Goal: Task Accomplishment & Management: Complete application form

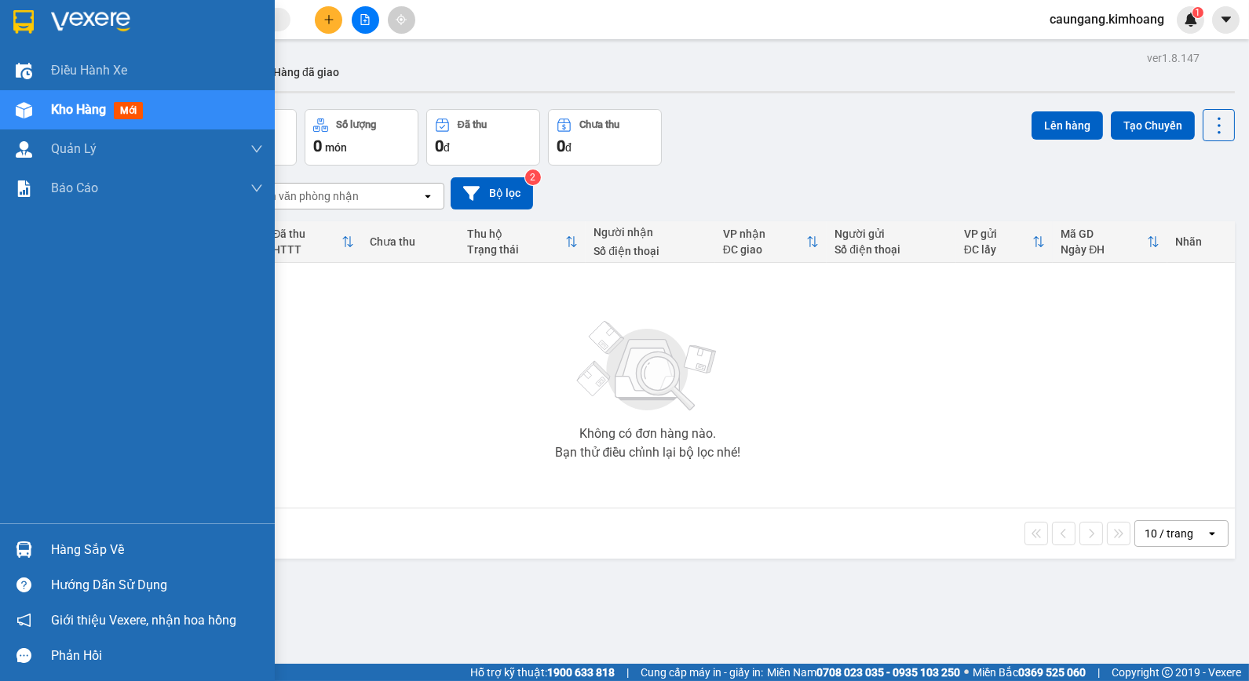
click at [64, 542] on div "Hàng sắp về" at bounding box center [157, 551] width 212 height 24
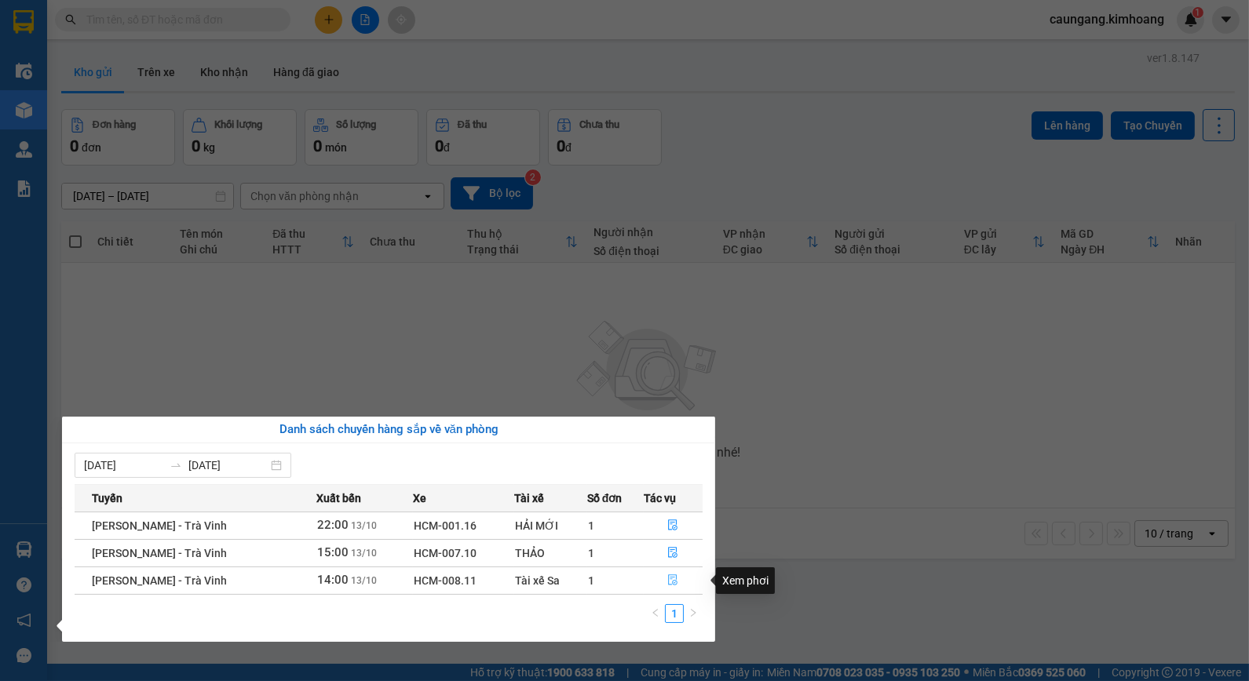
click at [670, 582] on icon "file-done" at bounding box center [672, 580] width 11 height 11
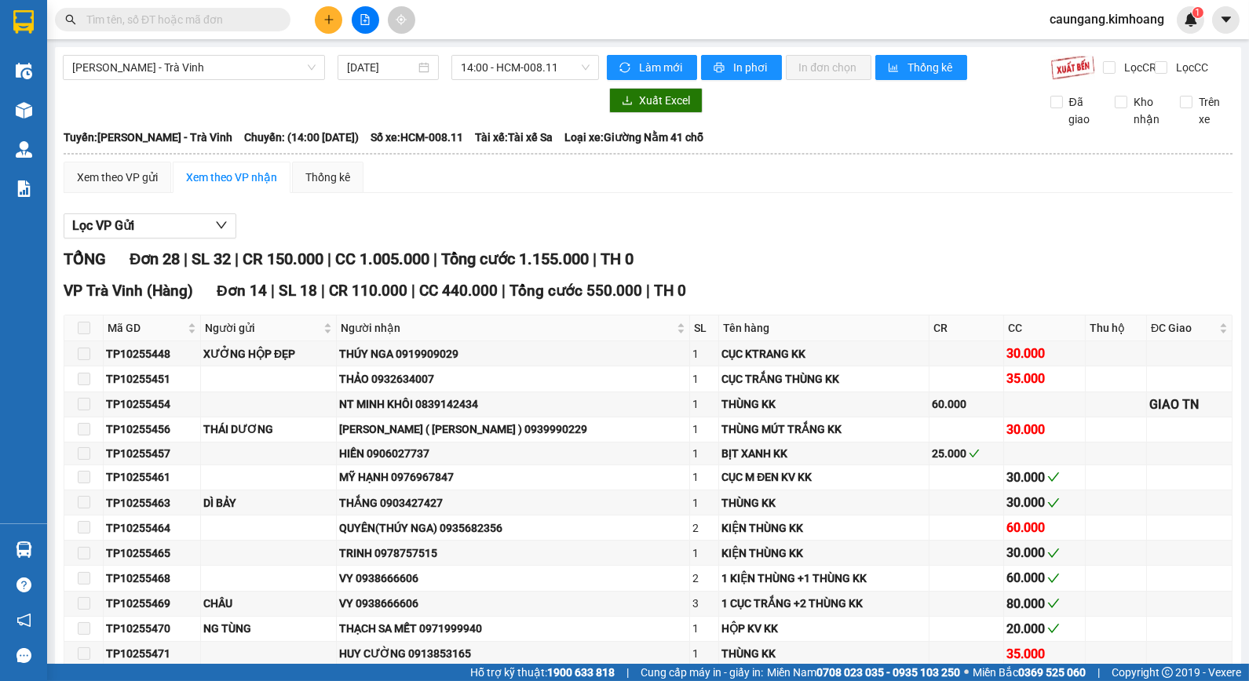
scroll to position [523, 0]
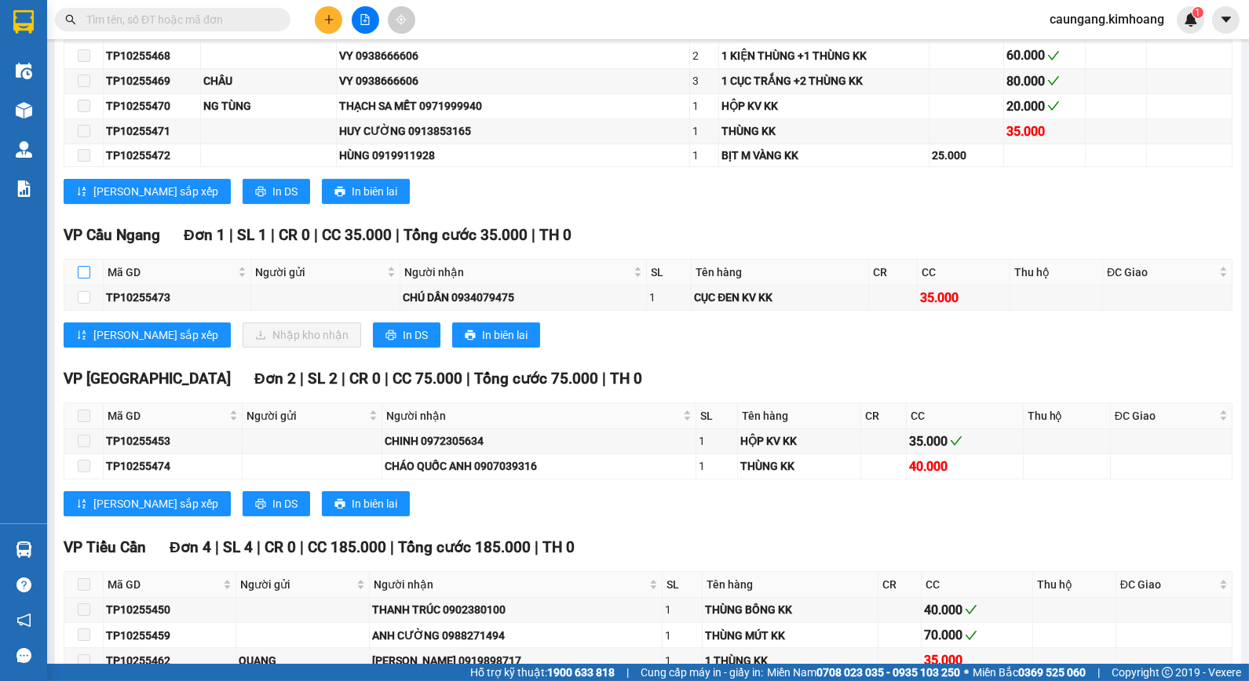
click at [81, 279] on input "checkbox" at bounding box center [84, 272] width 13 height 13
checkbox input "true"
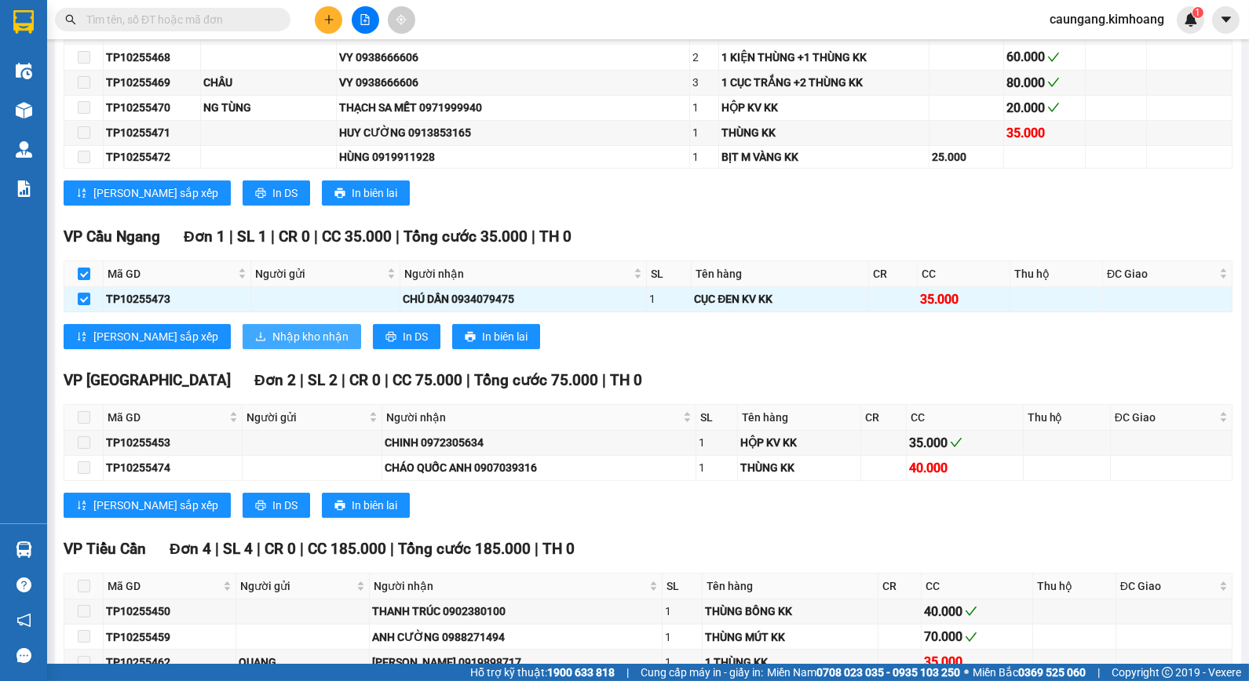
click at [272, 345] on span "Nhập kho nhận" at bounding box center [310, 336] width 76 height 17
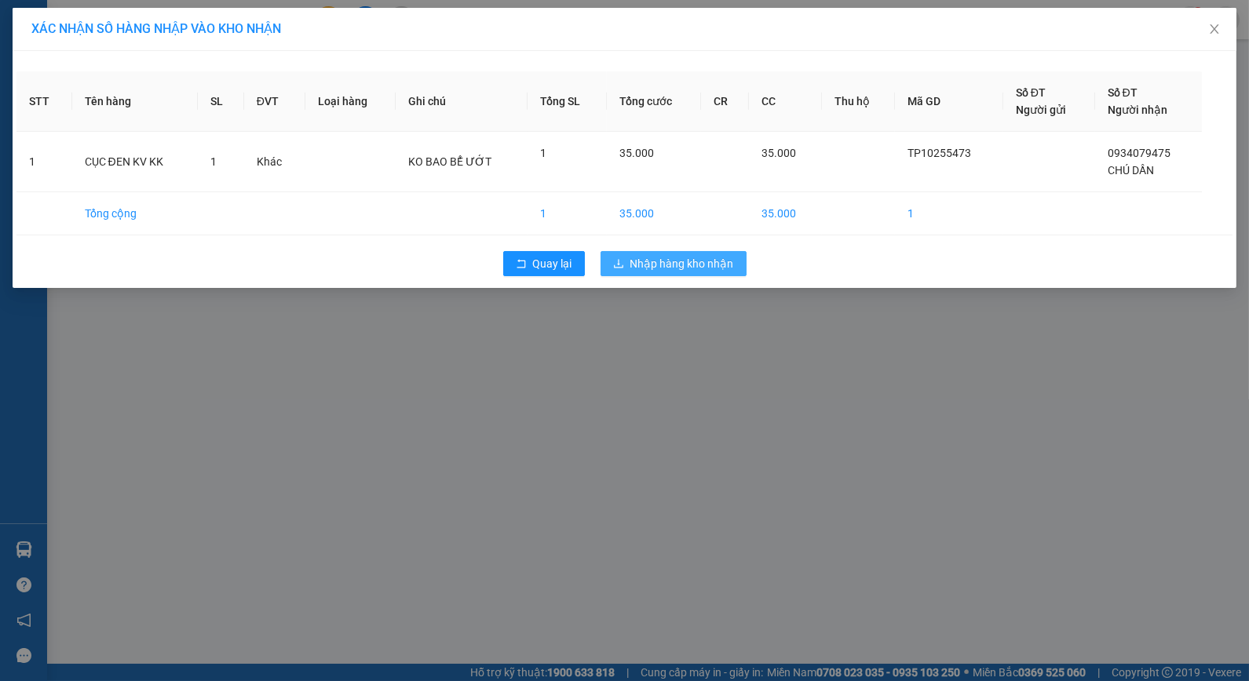
click at [685, 257] on span "Nhập hàng kho nhận" at bounding box center [682, 263] width 104 height 17
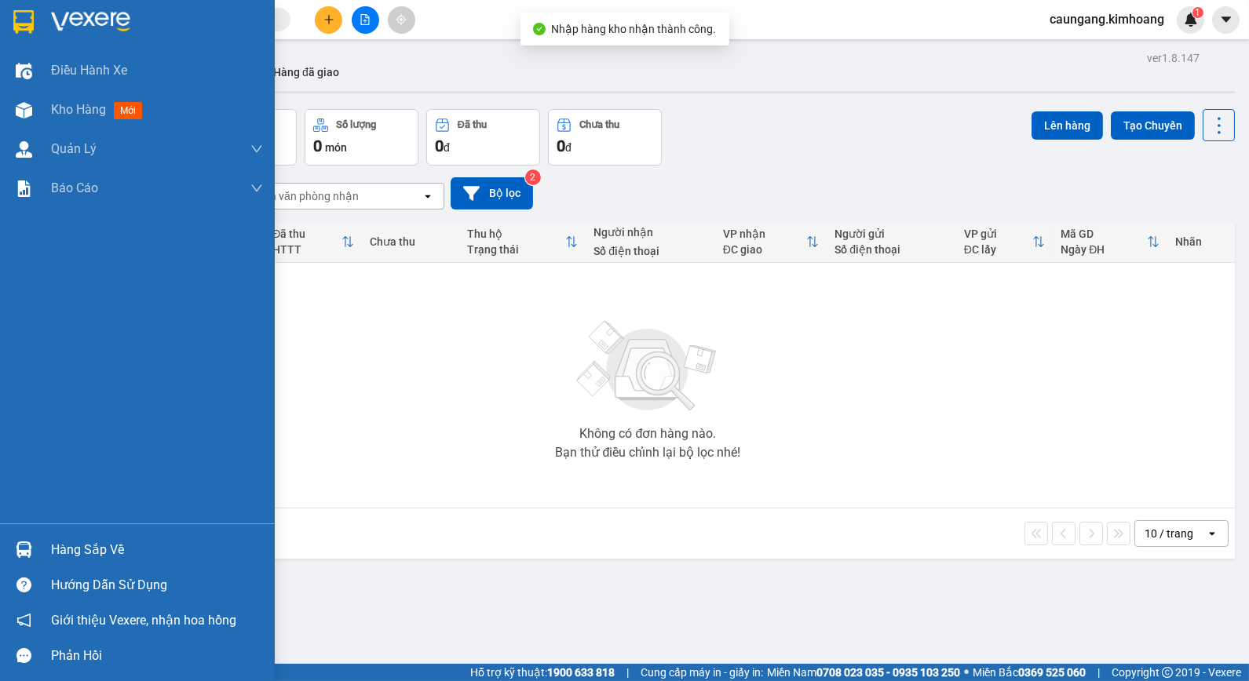
click at [64, 548] on div "Hàng sắp về" at bounding box center [157, 551] width 212 height 24
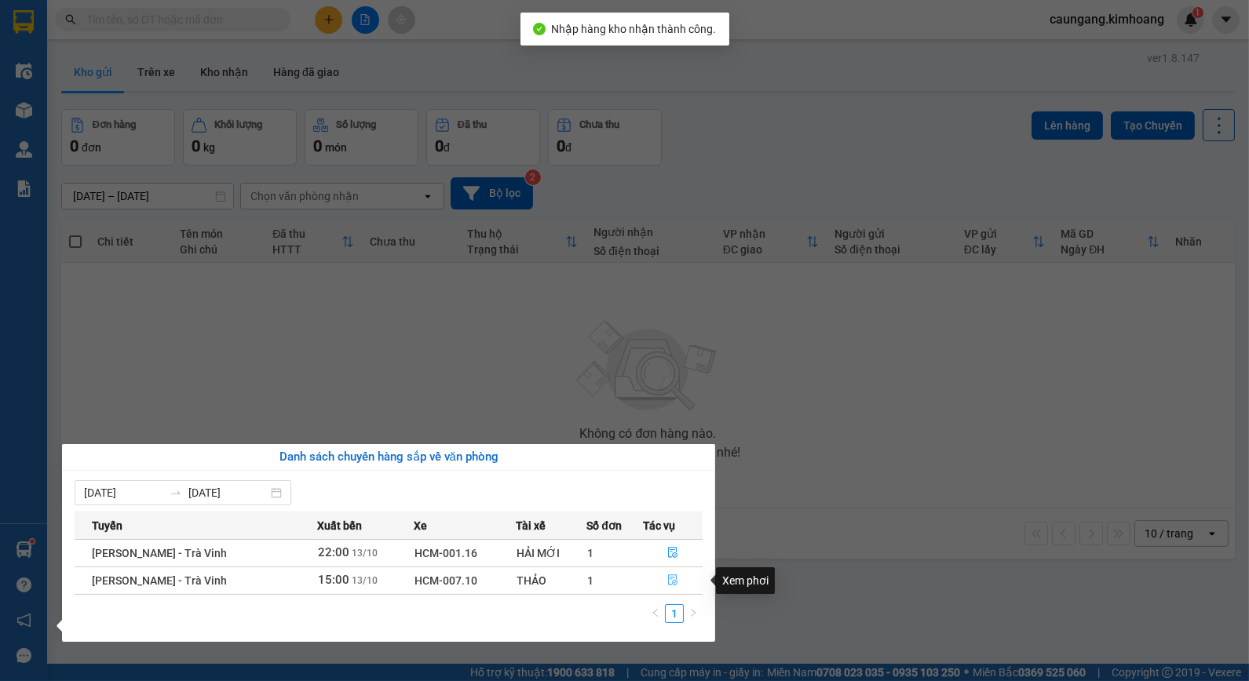
click at [670, 578] on icon "file-done" at bounding box center [672, 580] width 9 height 11
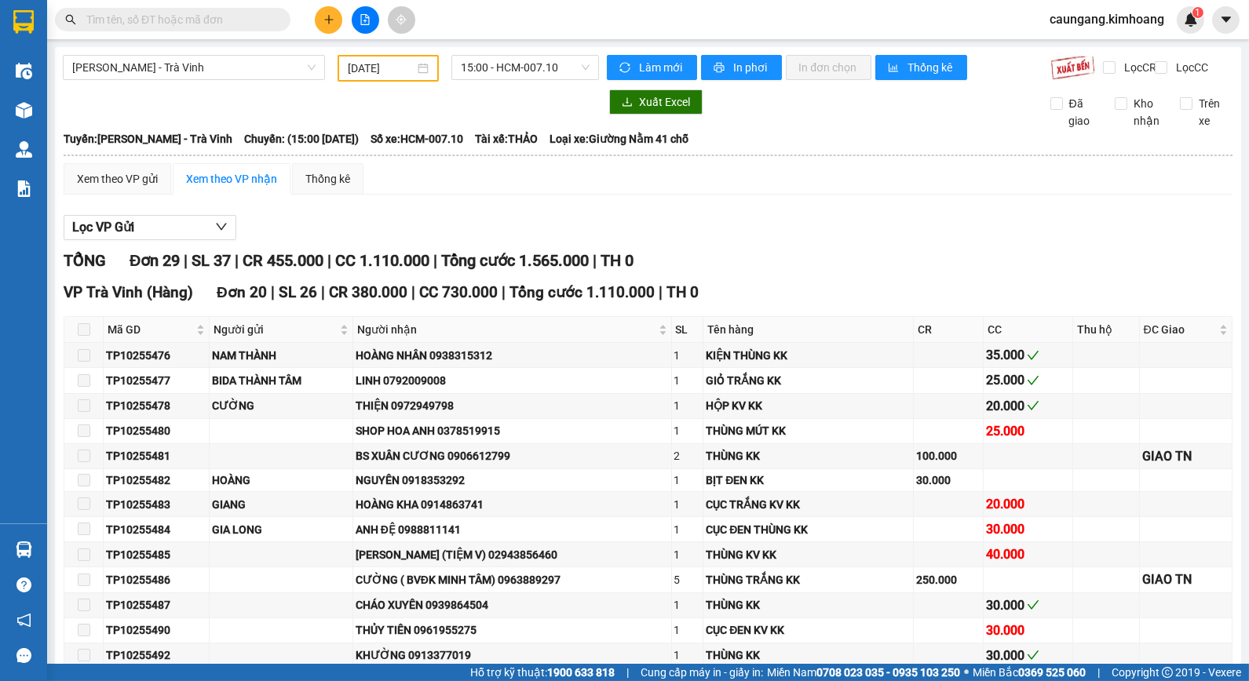
scroll to position [610, 0]
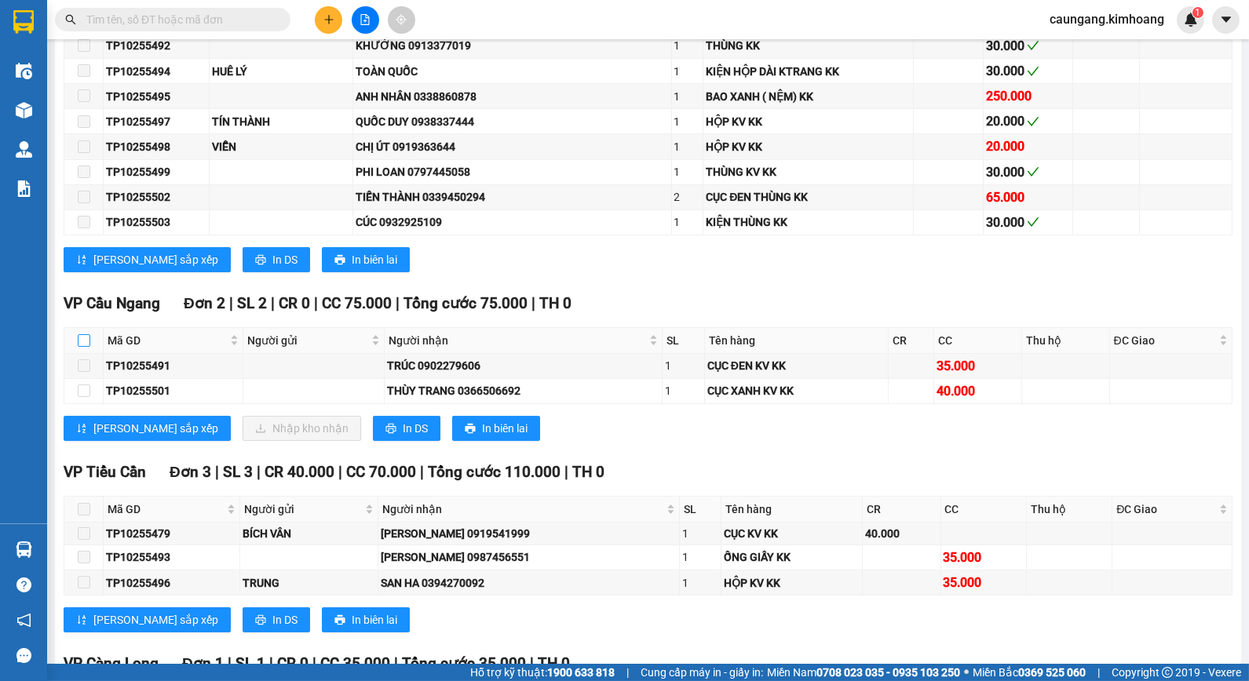
click at [84, 347] on input "checkbox" at bounding box center [84, 340] width 13 height 13
checkbox input "true"
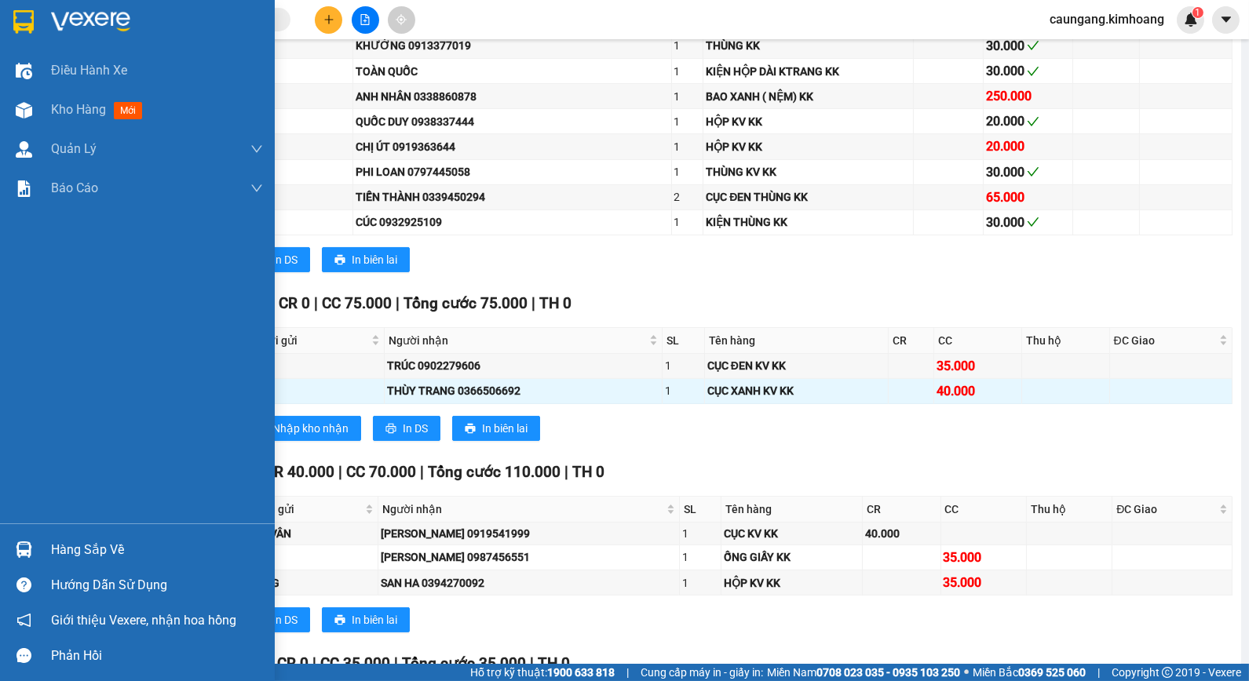
click at [82, 548] on div "Hàng sắp về" at bounding box center [157, 551] width 212 height 24
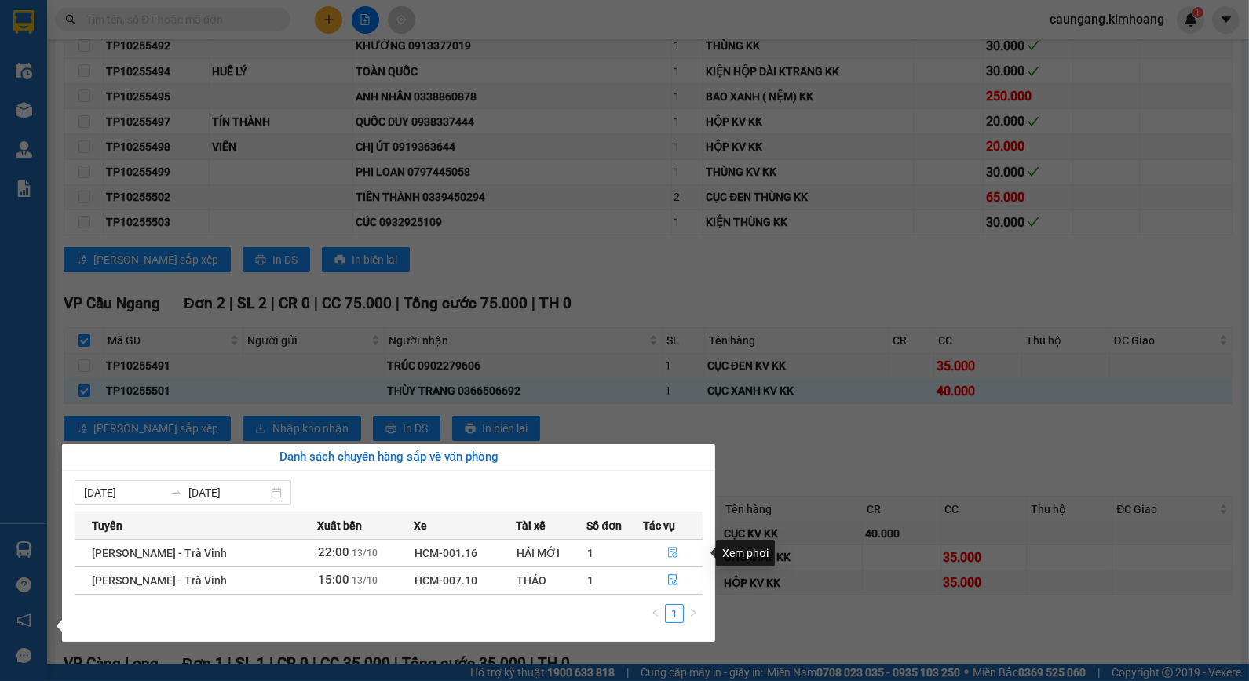
click at [671, 553] on icon "file-done" at bounding box center [672, 552] width 11 height 11
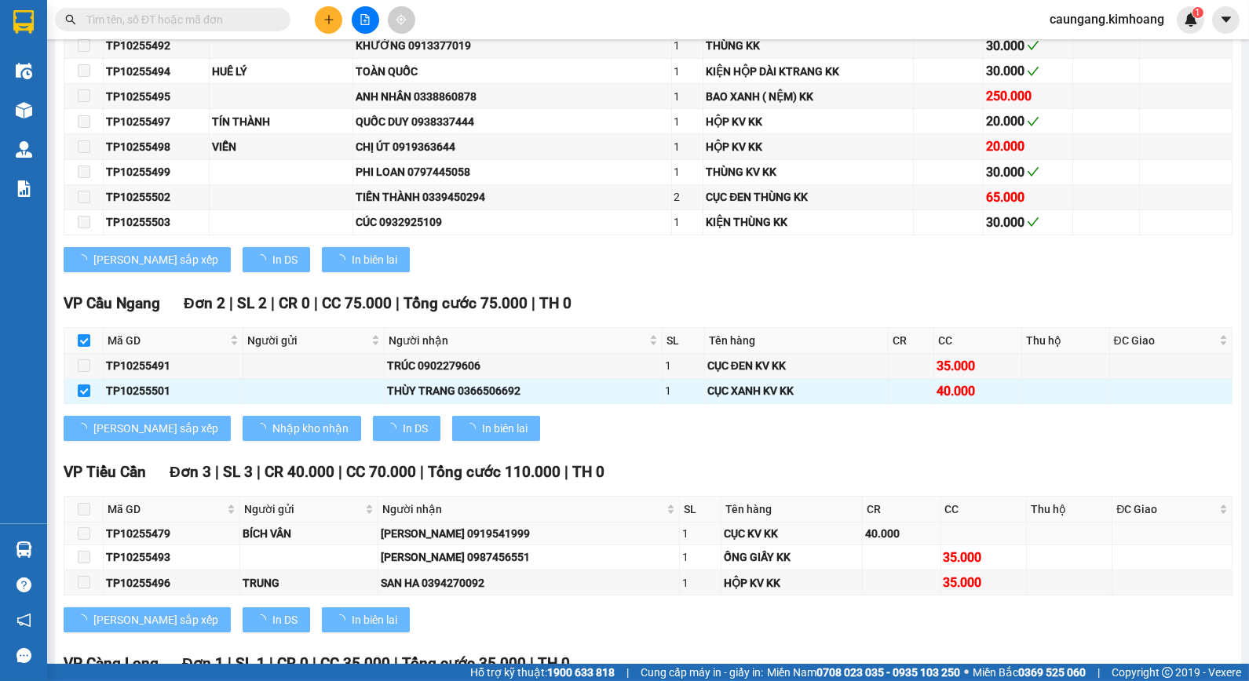
checkbox input "false"
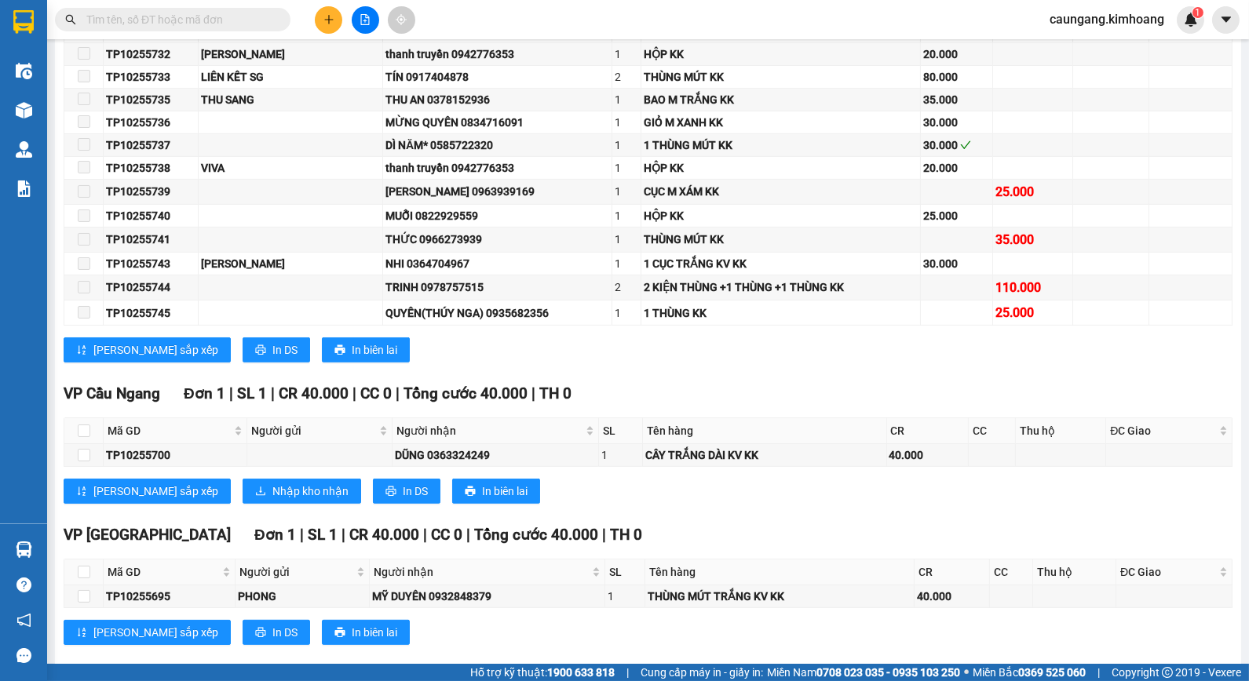
scroll to position [1539, 0]
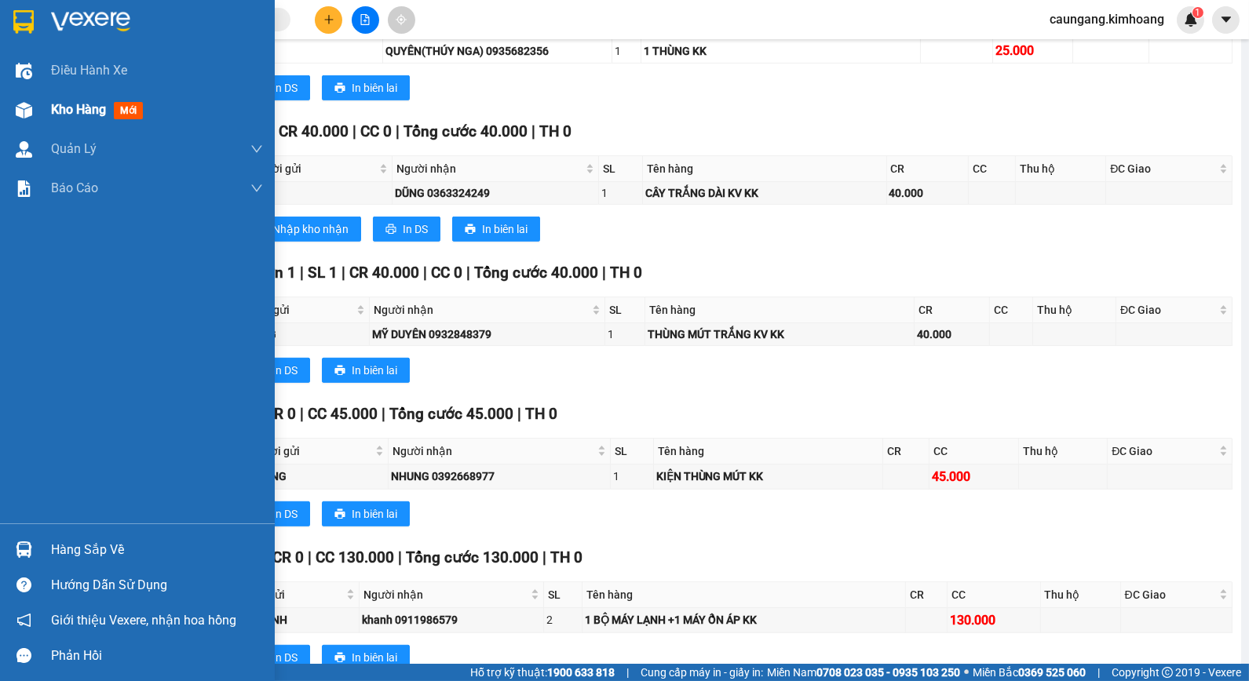
click at [52, 104] on span "Kho hàng" at bounding box center [78, 109] width 55 height 15
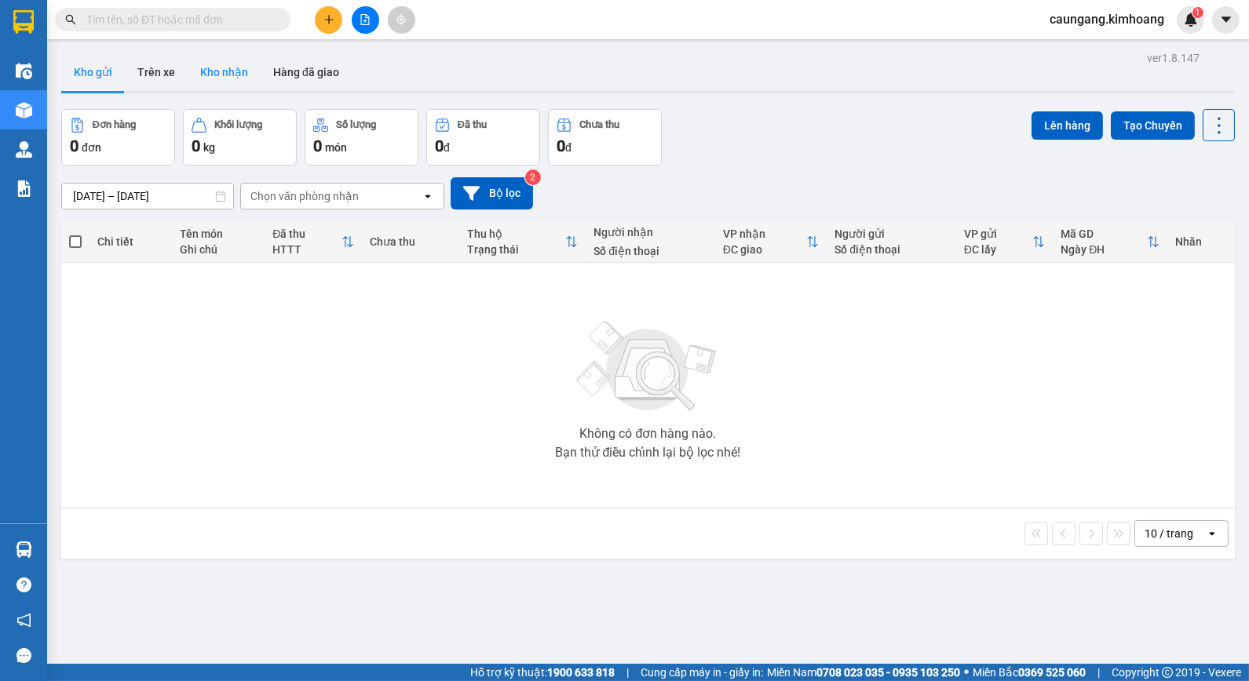
click at [199, 71] on button "Kho nhận" at bounding box center [224, 72] width 73 height 38
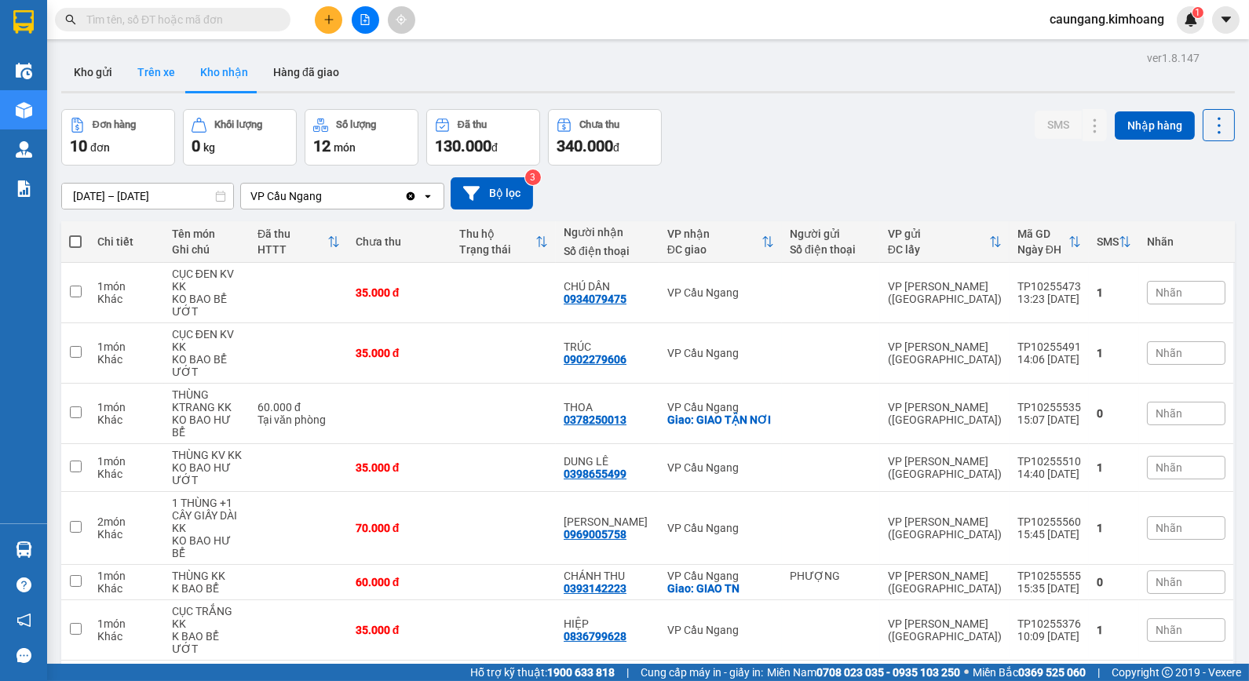
click at [157, 75] on button "Trên xe" at bounding box center [156, 72] width 63 height 38
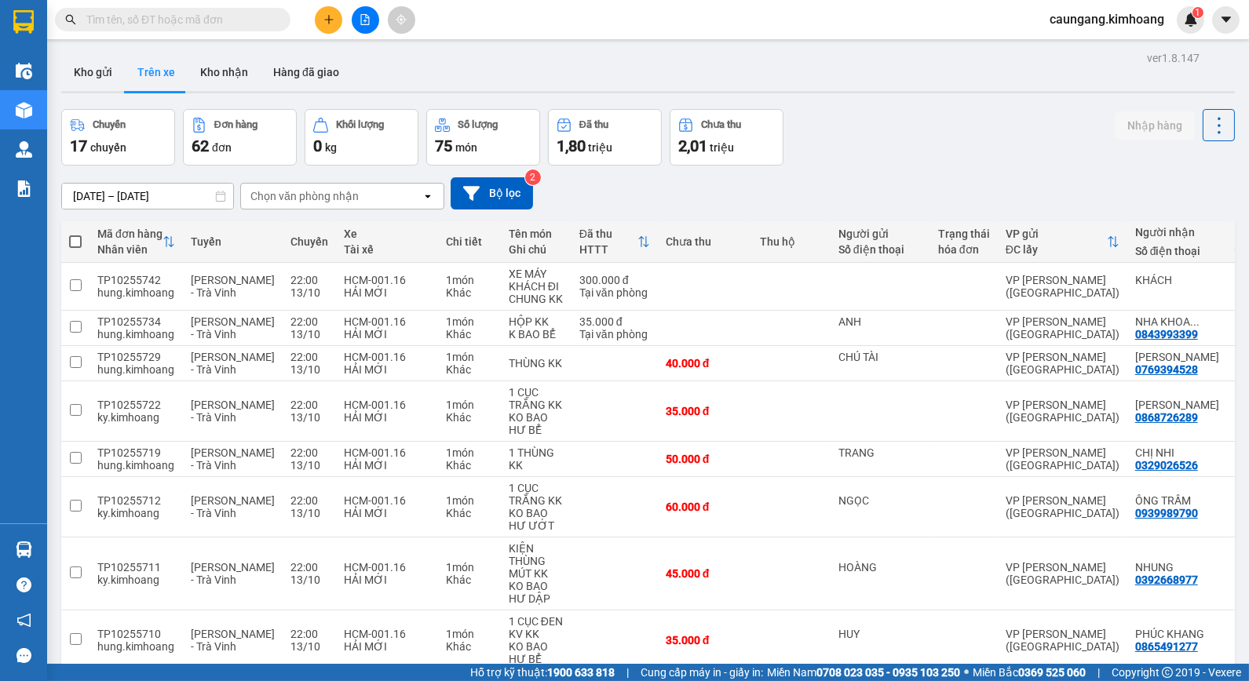
click at [349, 184] on div "Chọn văn phòng nhận" at bounding box center [331, 196] width 181 height 25
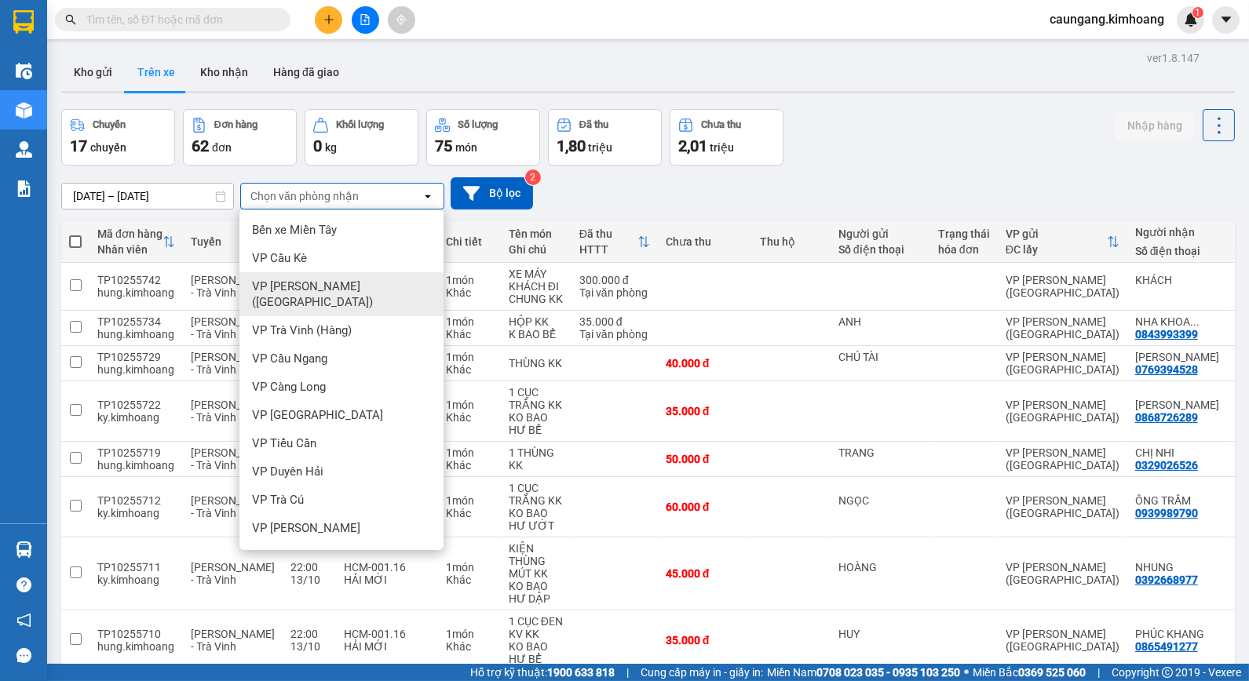
click at [349, 286] on span "VP Trần Phú (Hàng)" at bounding box center [344, 294] width 185 height 31
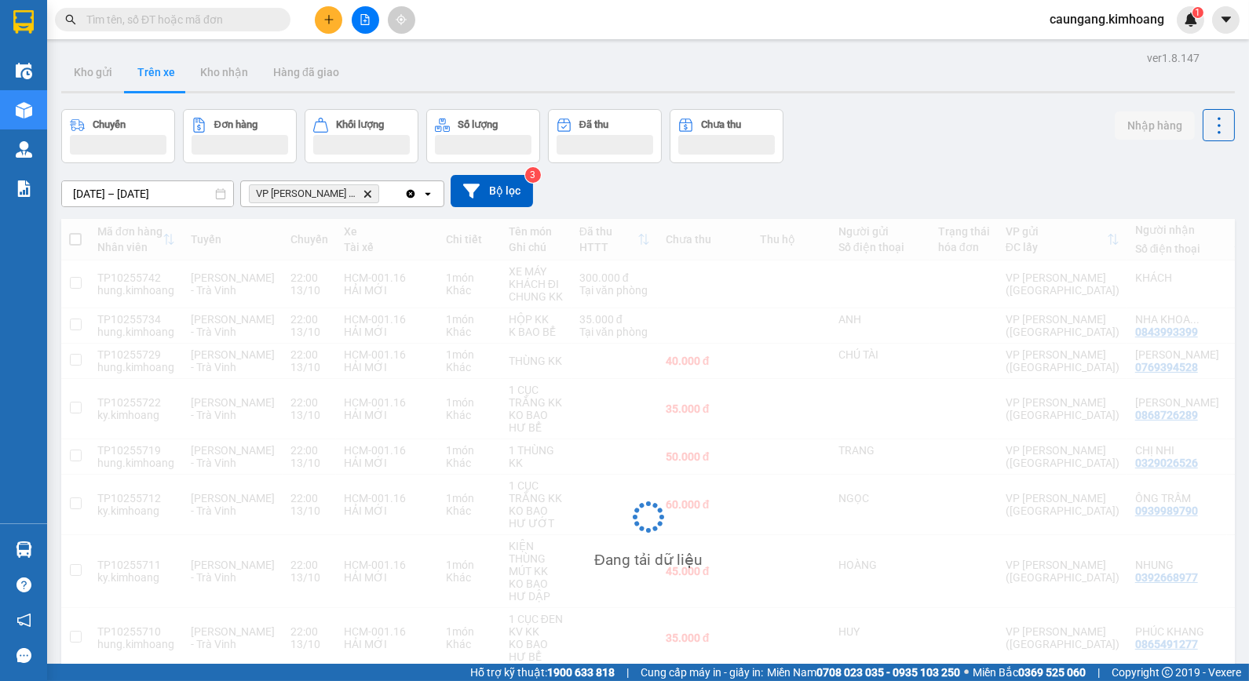
click at [363, 192] on icon "Delete" at bounding box center [367, 193] width 9 height 9
click at [357, 192] on div "Chọn văn phòng nhận" at bounding box center [331, 193] width 181 height 25
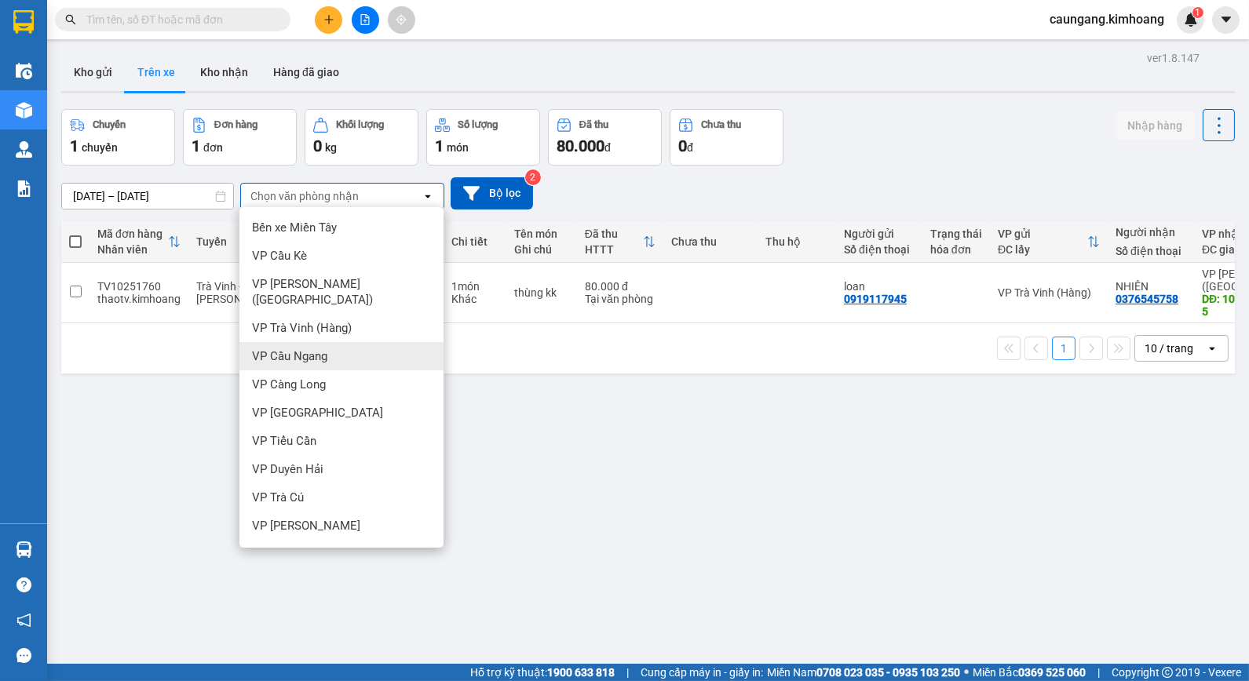
click at [331, 342] on div "VP Cầu Ngang" at bounding box center [341, 356] width 204 height 28
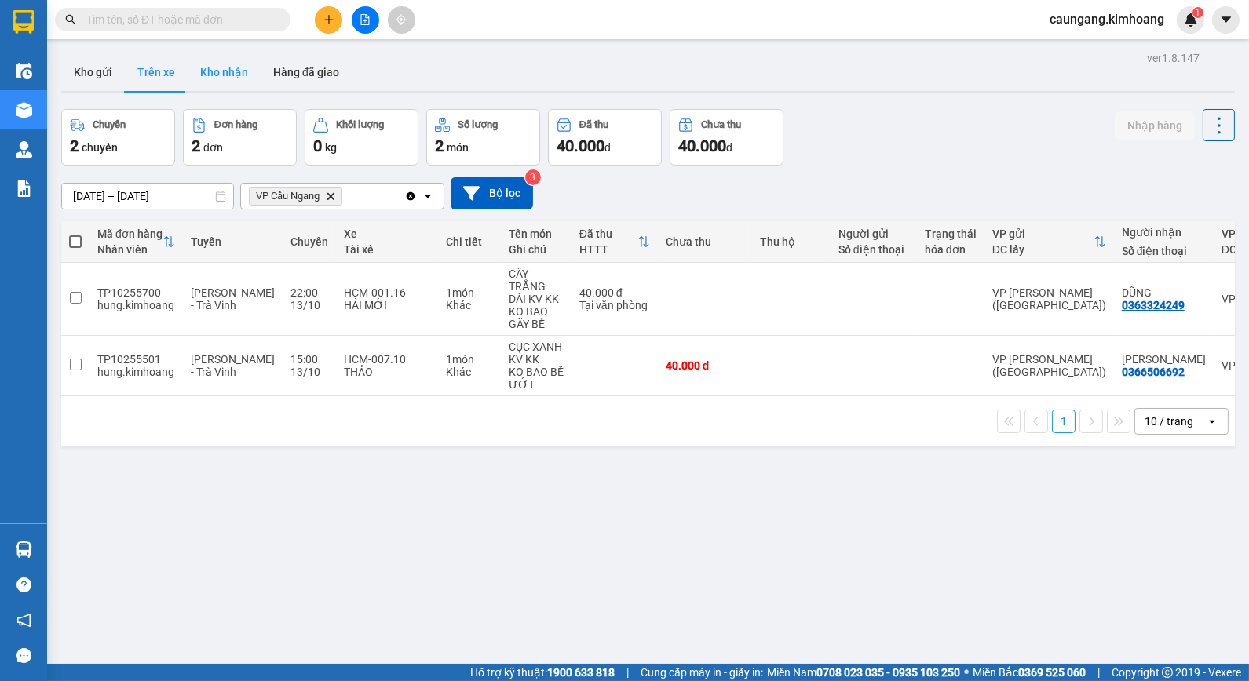
click at [232, 68] on button "Kho nhận" at bounding box center [224, 72] width 73 height 38
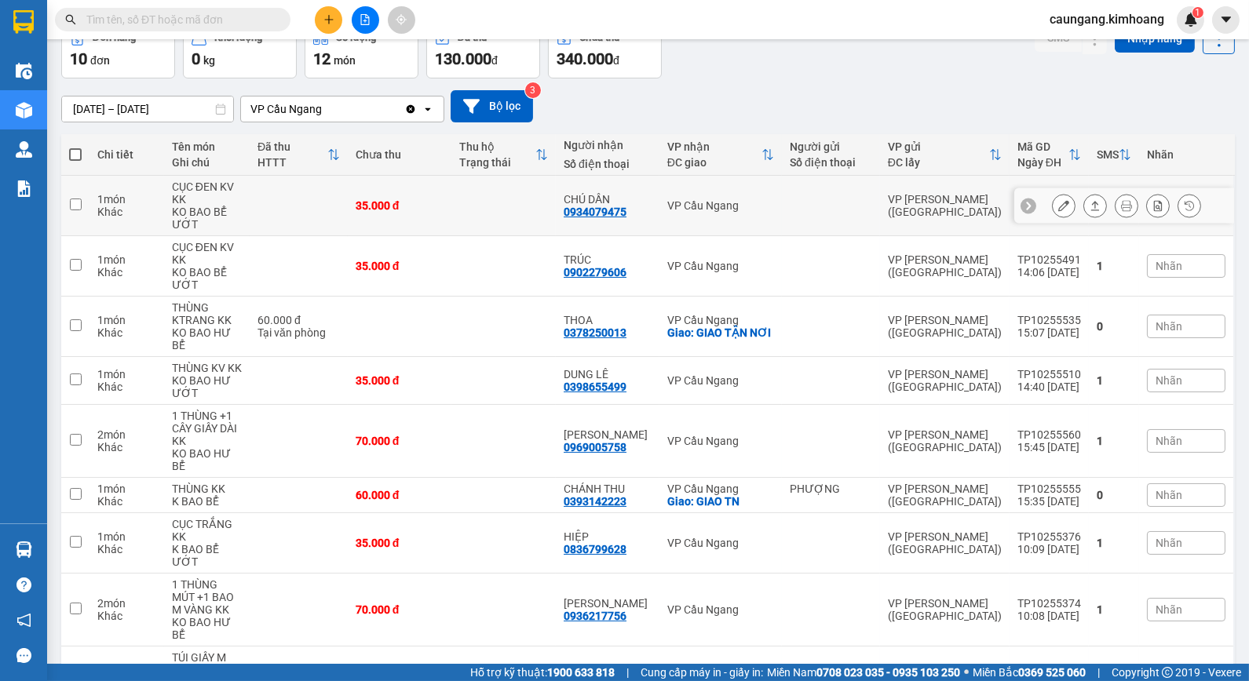
scroll to position [174, 0]
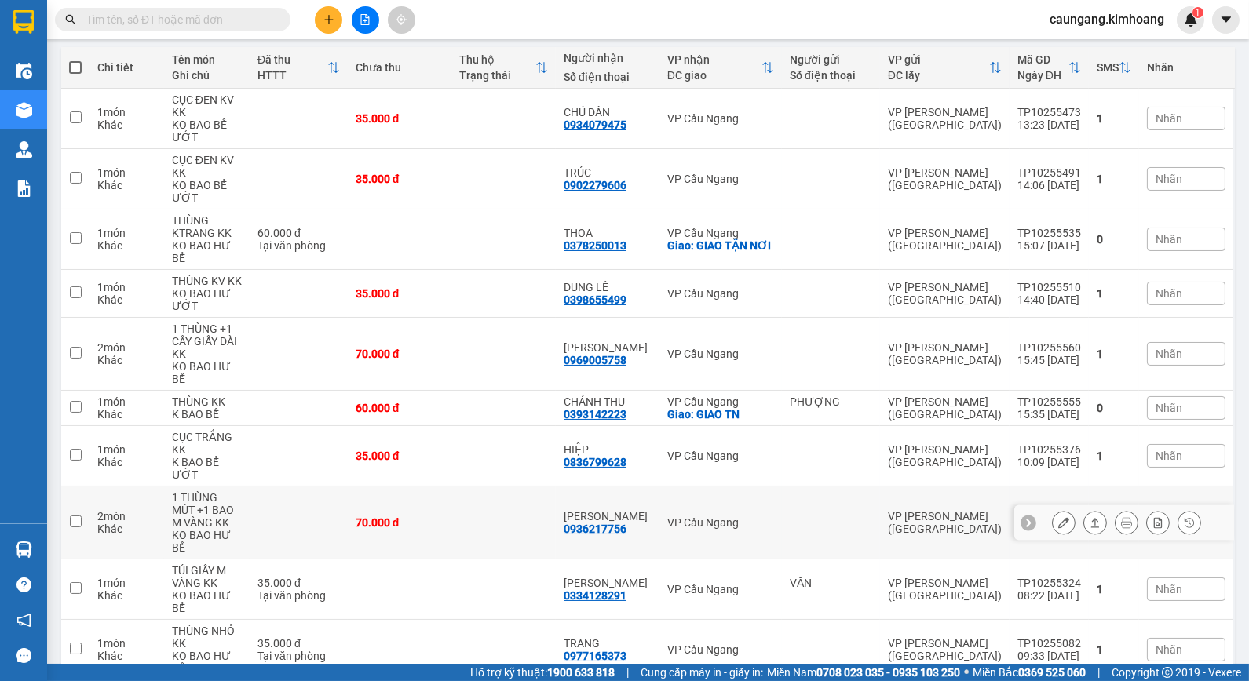
click at [500, 487] on td at bounding box center [503, 523] width 104 height 73
checkbox input "true"
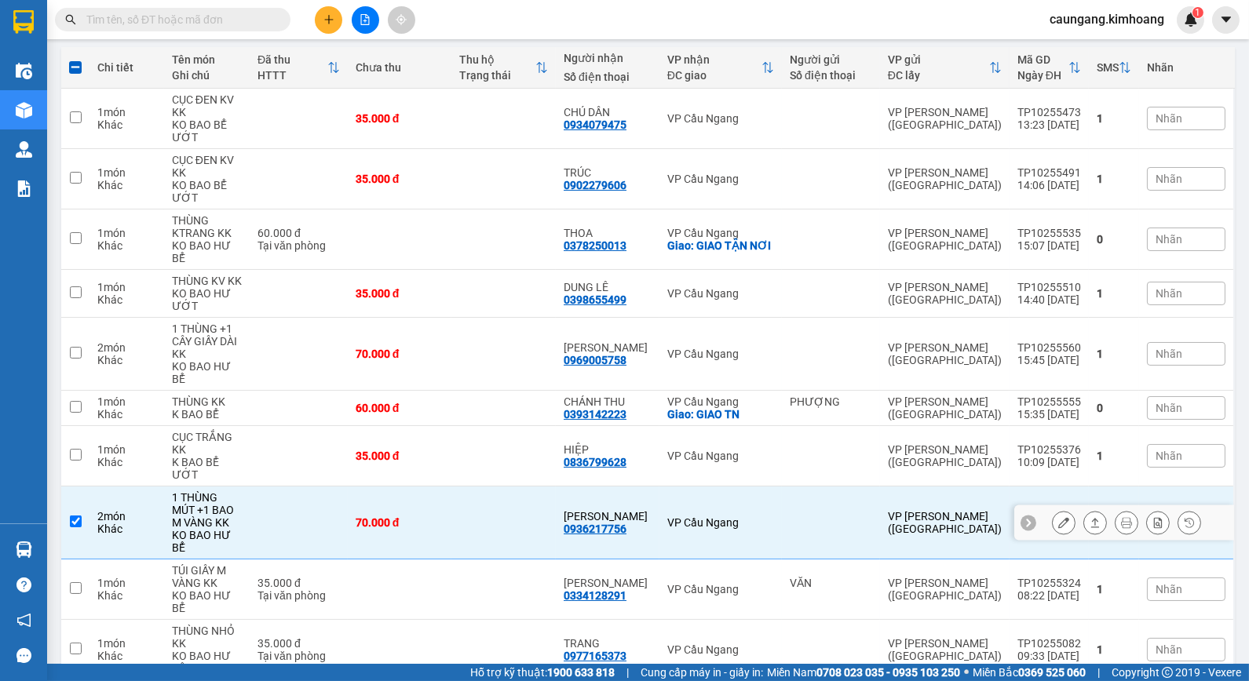
click at [1058, 517] on icon at bounding box center [1063, 522] width 11 height 11
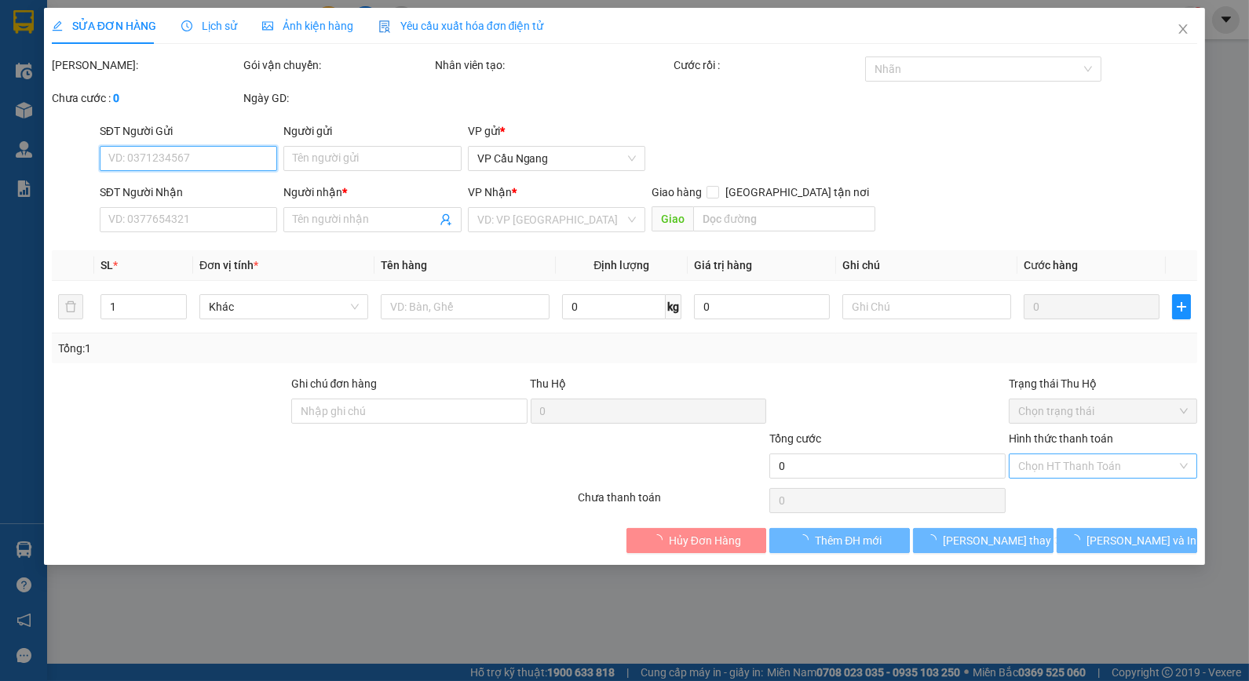
type input "0936217756"
type input "KIM PHÙNG"
type input "70.000"
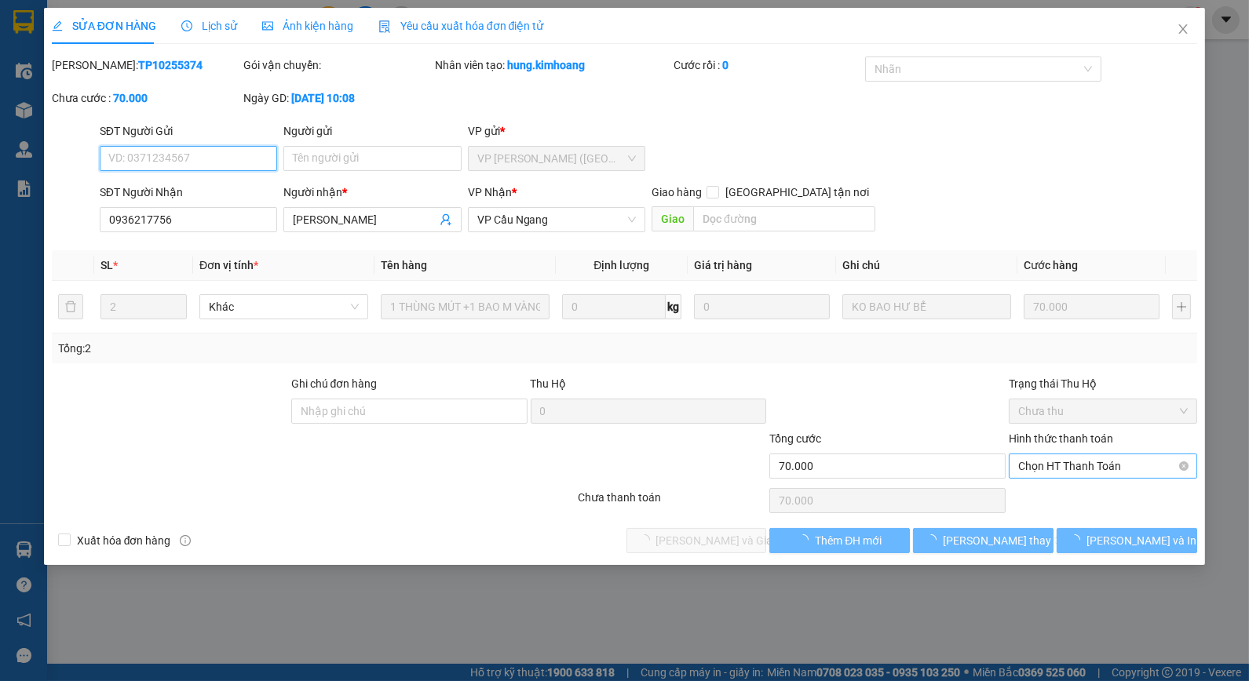
click at [1061, 472] on span "Chọn HT Thanh Toán" at bounding box center [1103, 467] width 170 height 24
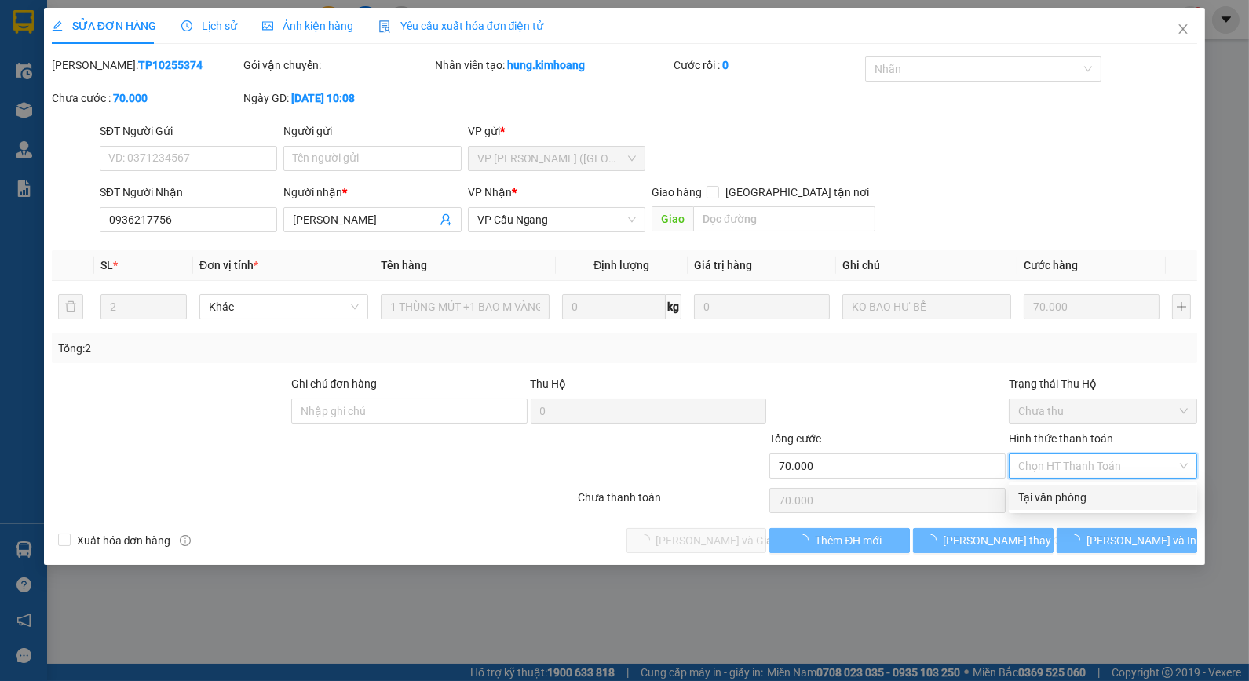
click at [1053, 500] on div "Tại văn phòng" at bounding box center [1103, 497] width 170 height 17
type input "0"
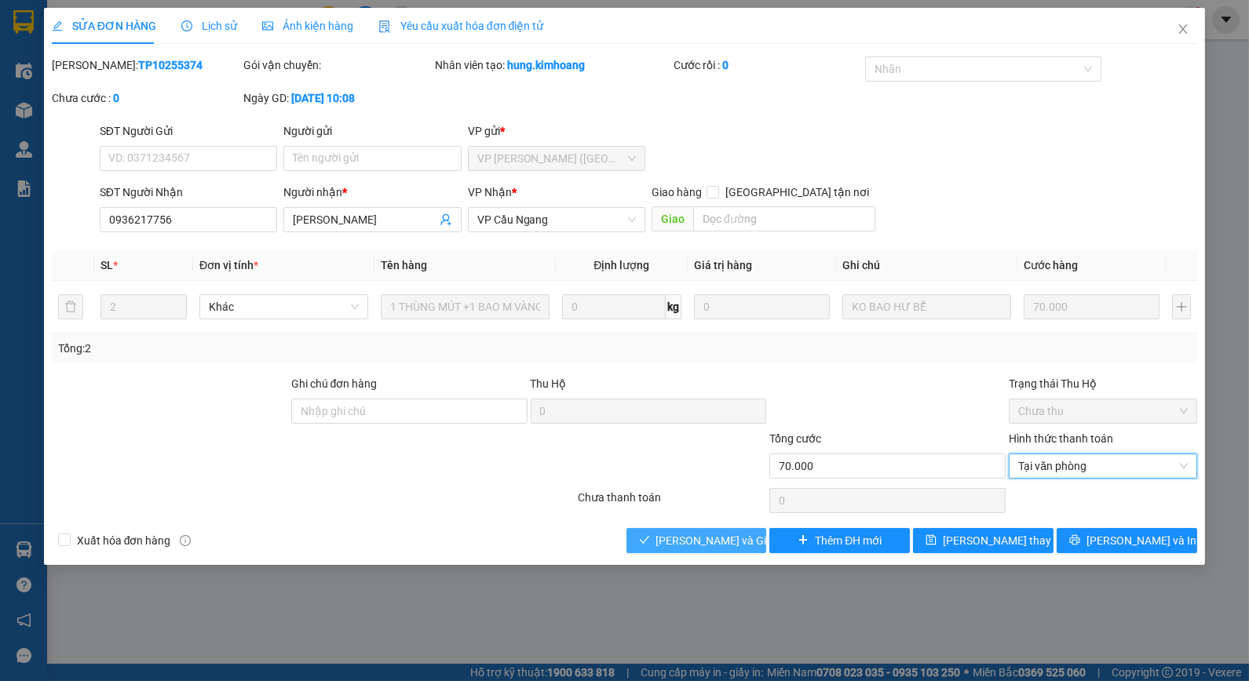
click at [723, 535] on span "Lưu và Giao hàng" at bounding box center [731, 540] width 151 height 17
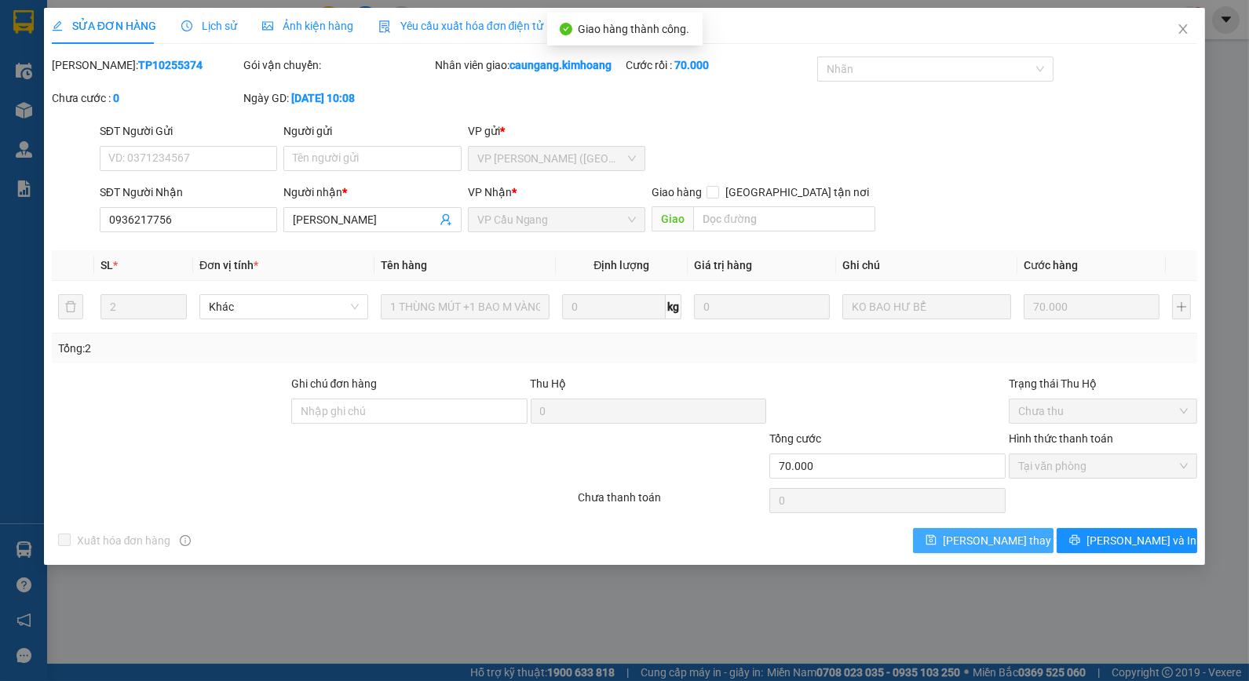
click at [981, 539] on span "Lưu thay đổi" at bounding box center [1006, 540] width 126 height 17
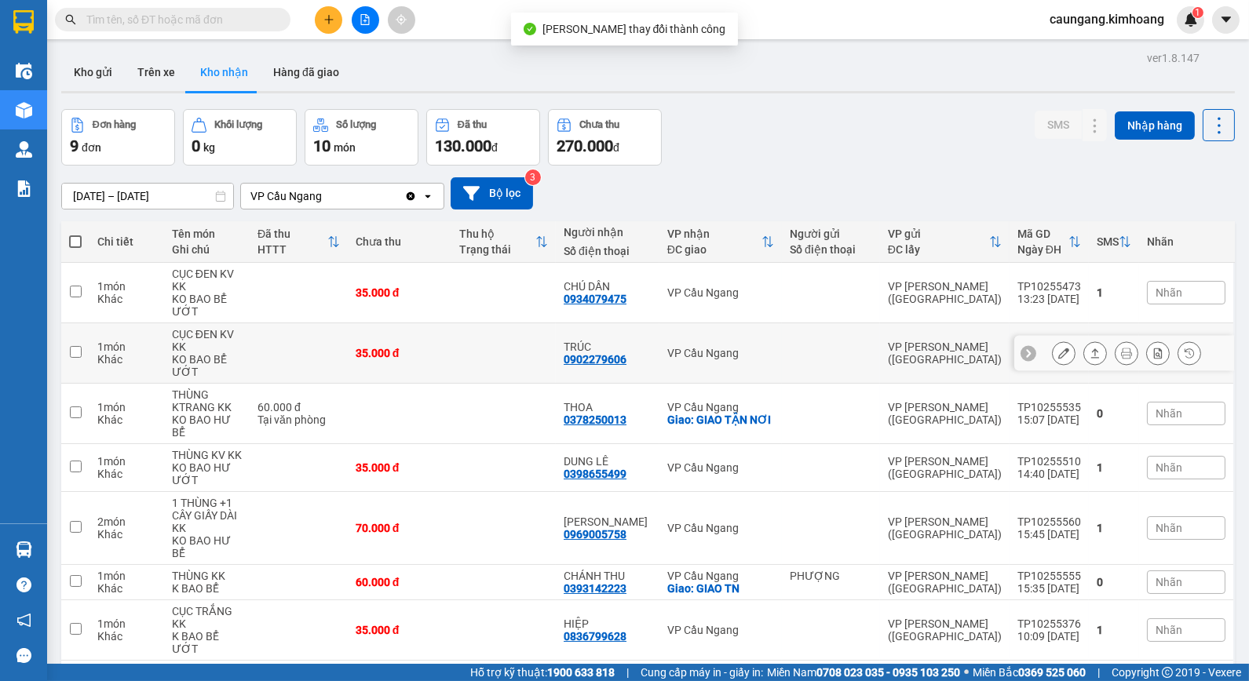
scroll to position [120, 0]
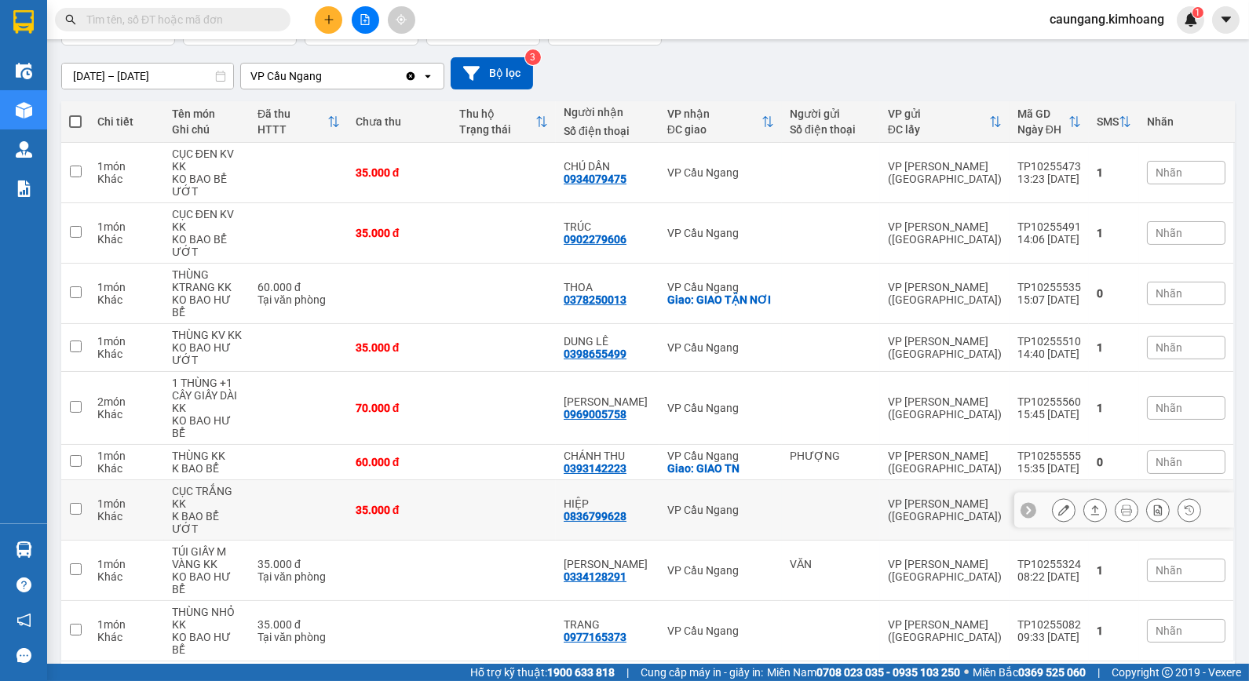
click at [1058, 505] on icon at bounding box center [1063, 510] width 11 height 11
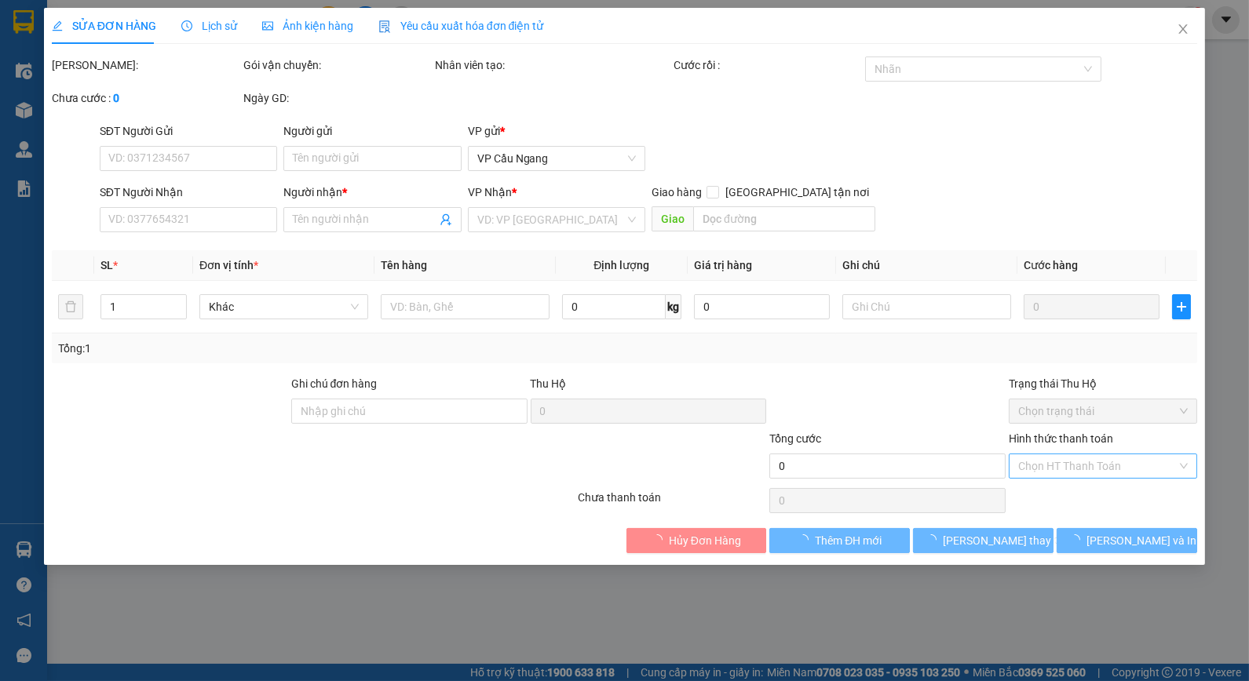
click at [1075, 469] on input "Hình thức thanh toán" at bounding box center [1097, 467] width 159 height 24
type input "0836799628"
type input "HIỆP"
type input "35.000"
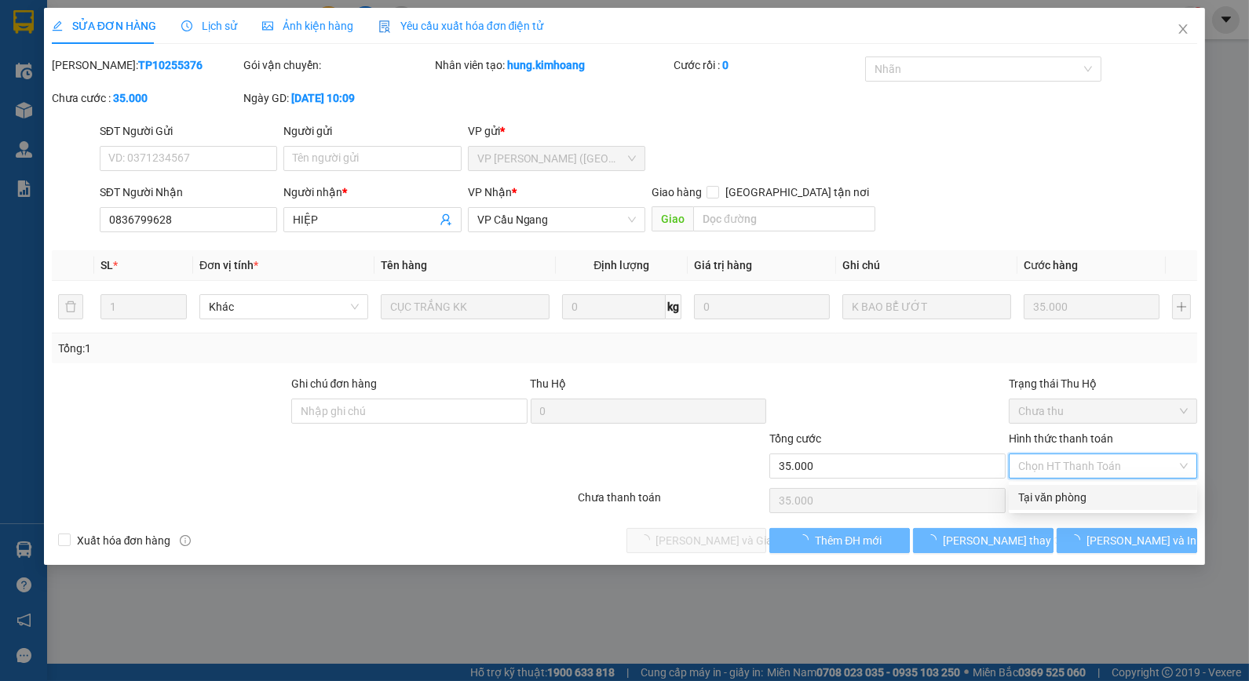
click at [1075, 498] on div "Tại văn phòng" at bounding box center [1103, 497] width 170 height 17
type input "0"
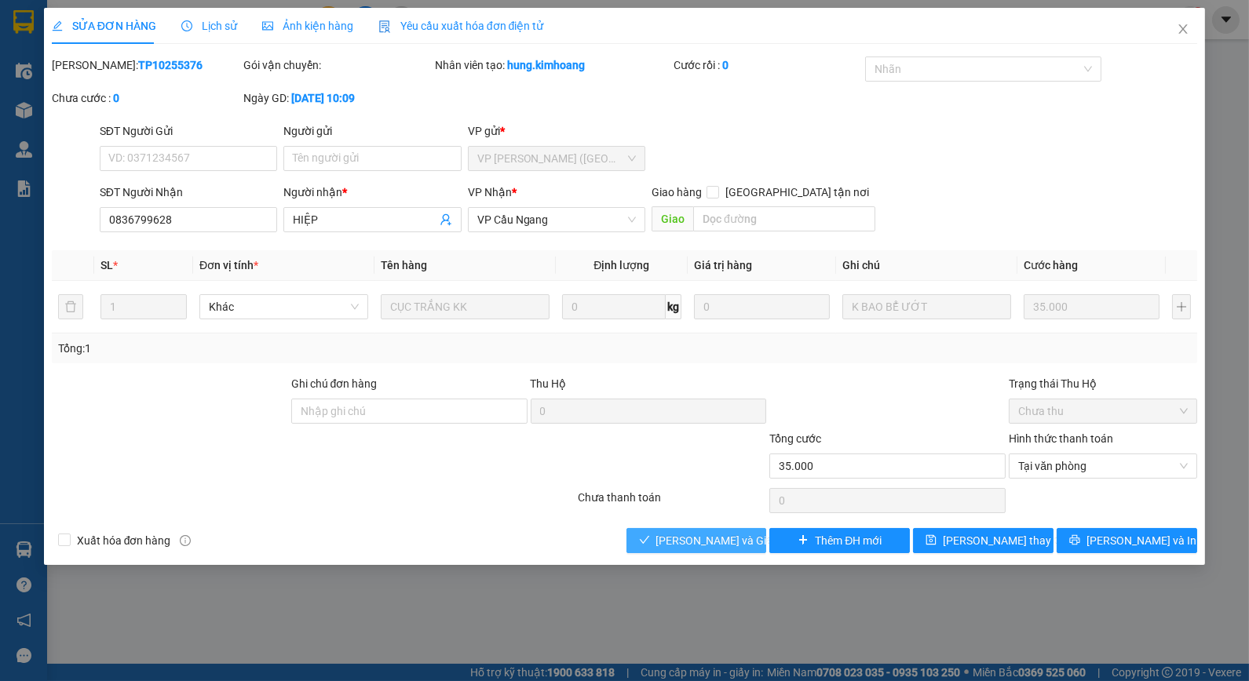
click at [728, 528] on button "Lưu và Giao hàng" at bounding box center [696, 540] width 141 height 25
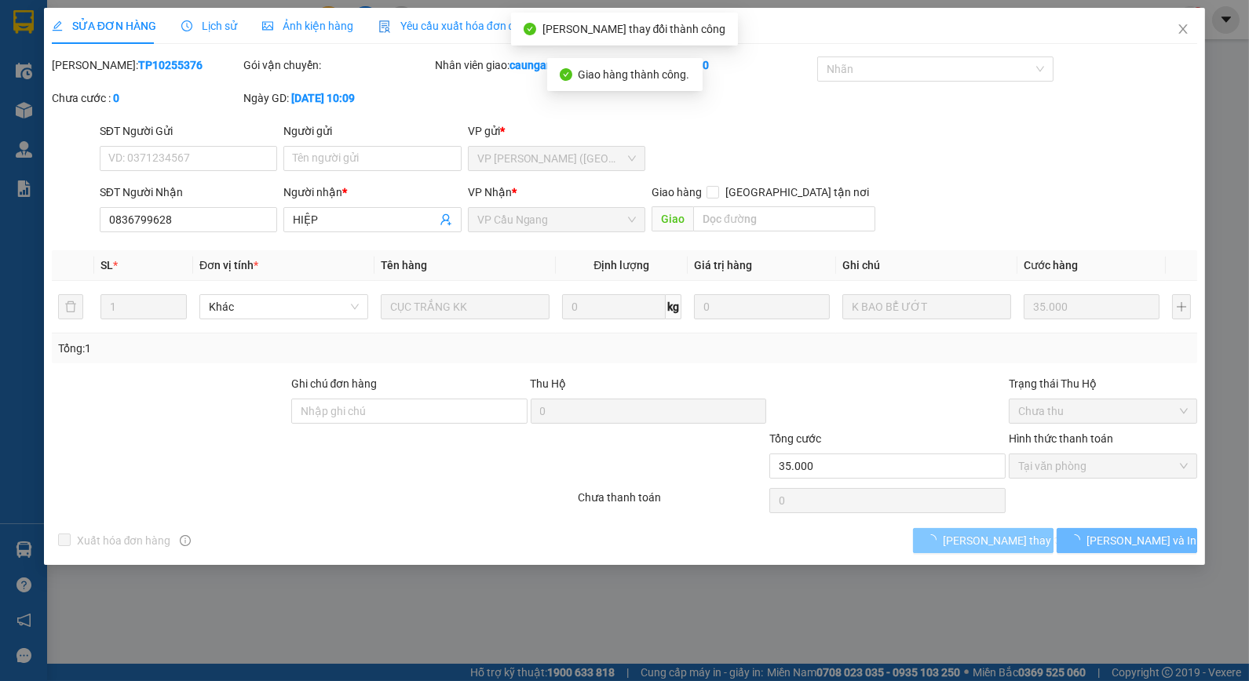
click at [984, 539] on span "Lưu thay đổi" at bounding box center [1006, 540] width 126 height 17
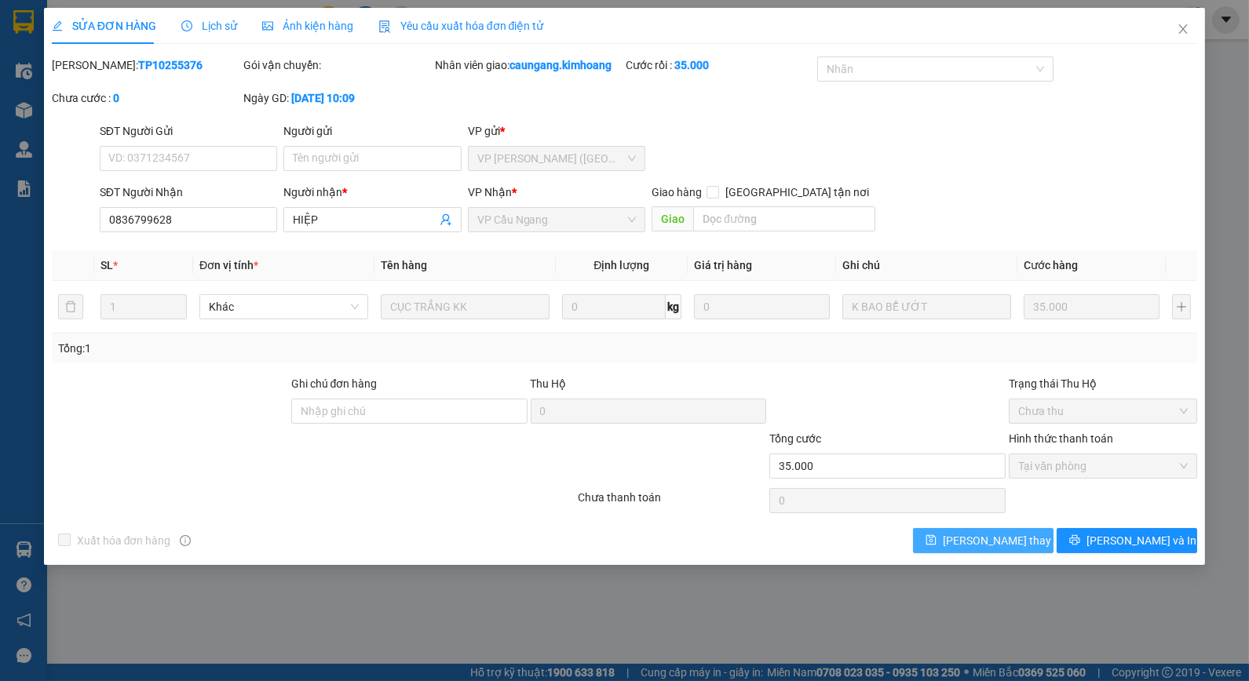
click at [973, 549] on span "Lưu thay đổi" at bounding box center [1006, 540] width 126 height 17
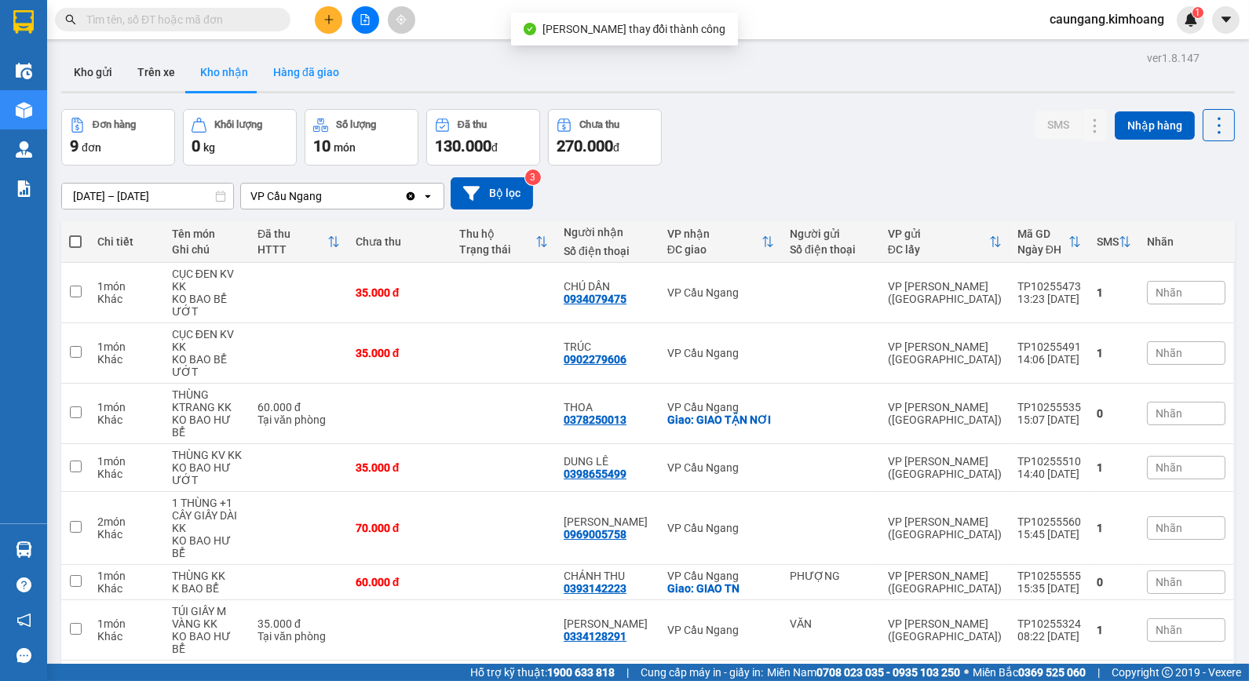
click at [316, 71] on button "Hàng đã giao" at bounding box center [306, 72] width 91 height 38
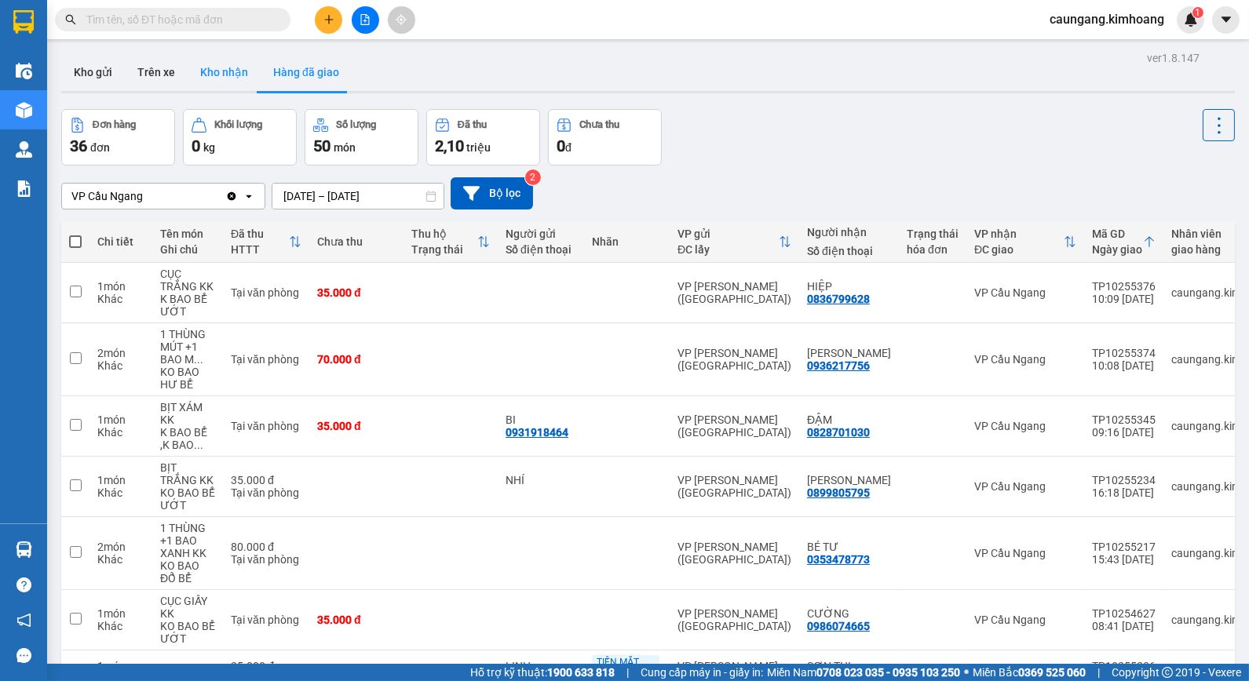
click at [224, 73] on button "Kho nhận" at bounding box center [224, 72] width 73 height 38
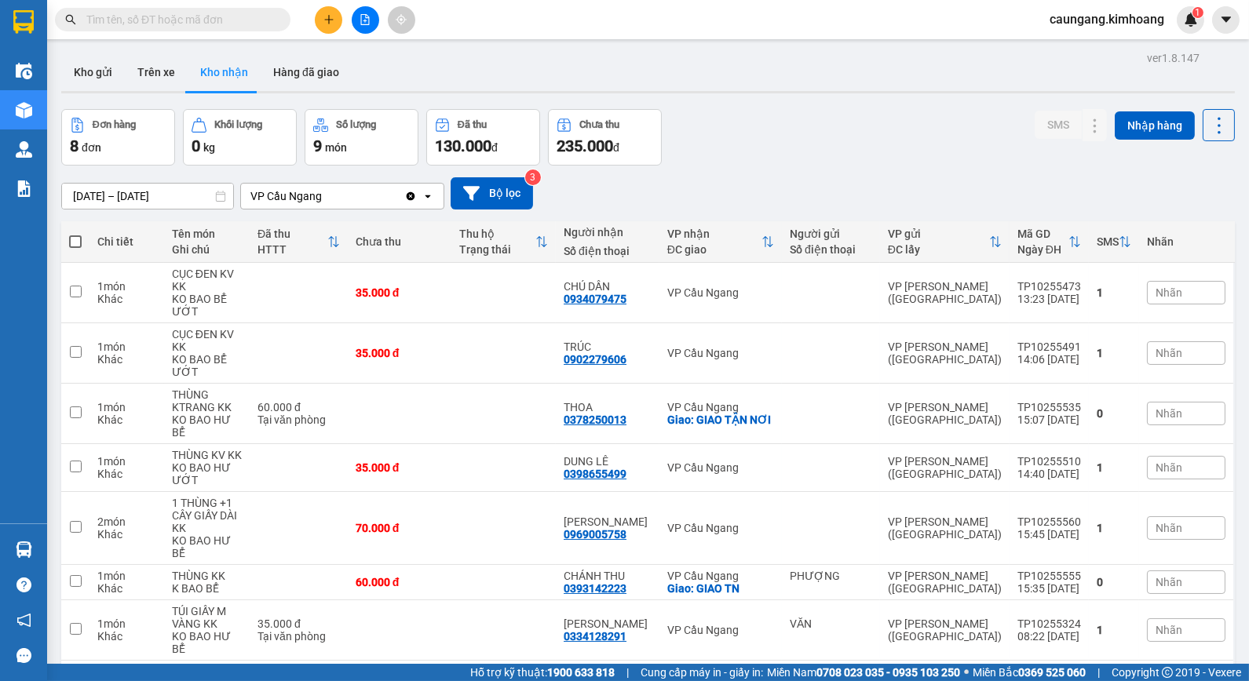
scroll to position [72, 0]
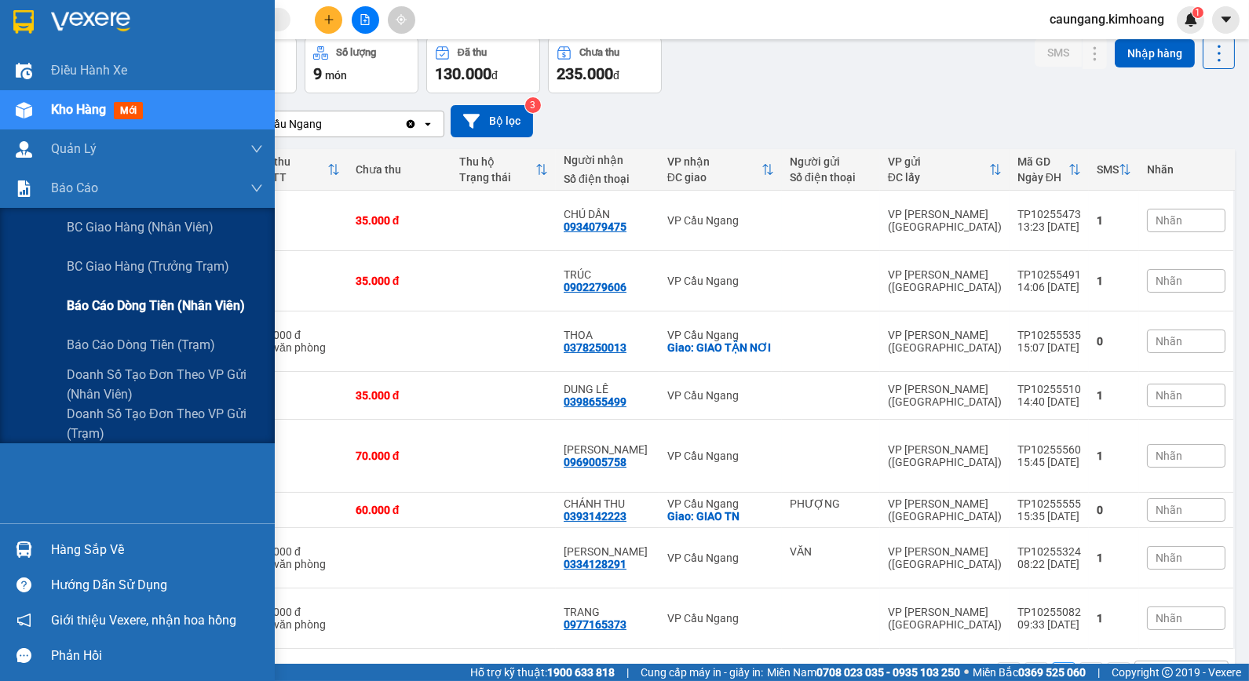
click at [88, 299] on span "Báo cáo dòng tiền (nhân viên)" at bounding box center [156, 306] width 178 height 20
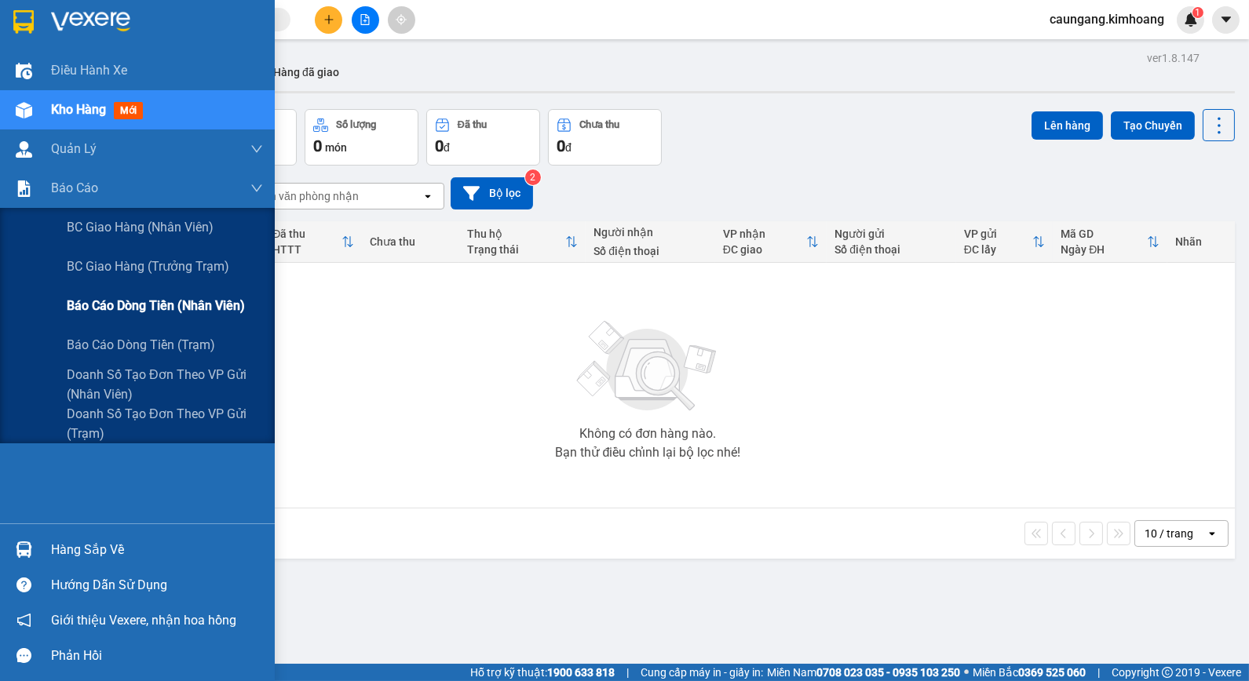
drag, startPoint x: 95, startPoint y: 304, endPoint x: 128, endPoint y: 309, distance: 33.3
click at [96, 304] on span "Báo cáo dòng tiền (nhân viên)" at bounding box center [156, 306] width 178 height 20
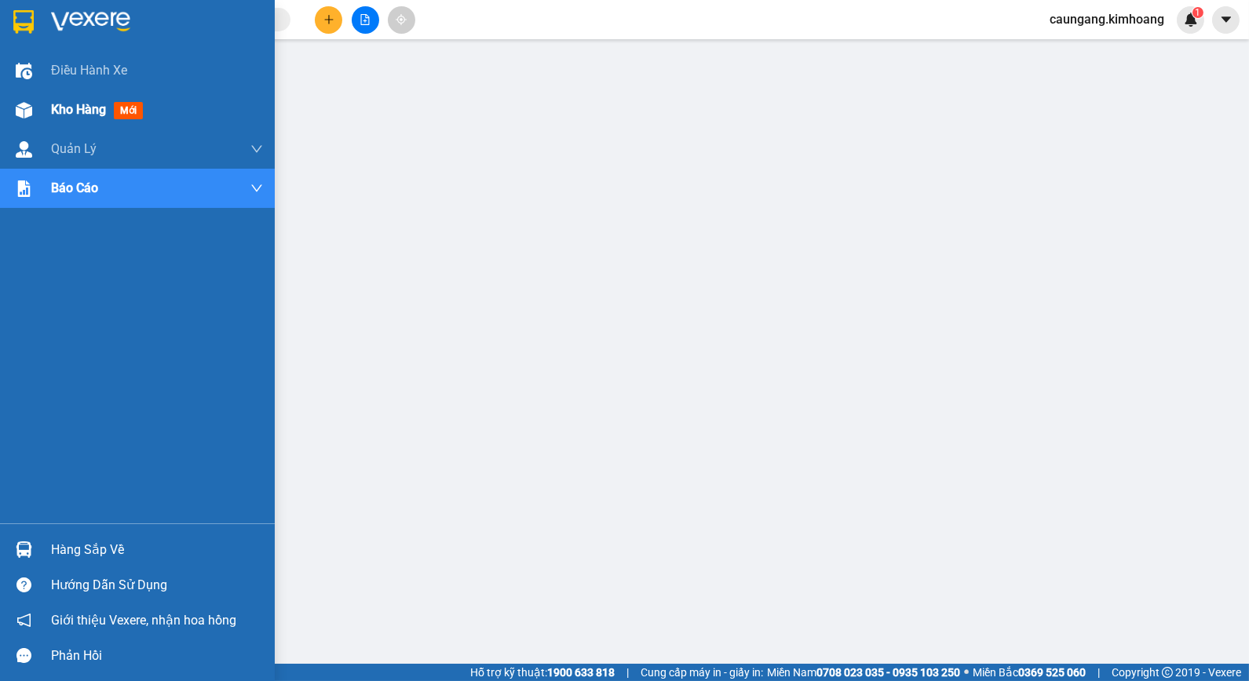
click at [46, 115] on div "Kho hàng mới" at bounding box center [137, 109] width 275 height 39
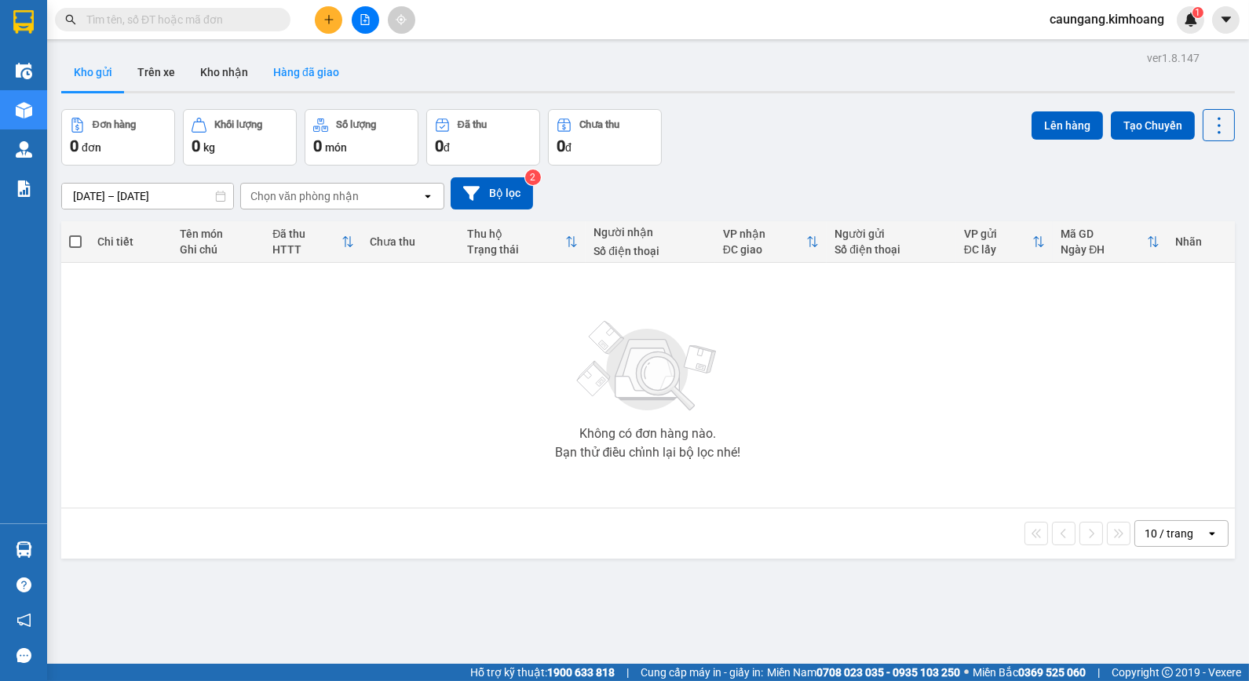
click at [315, 74] on button "Hàng đã giao" at bounding box center [306, 72] width 91 height 38
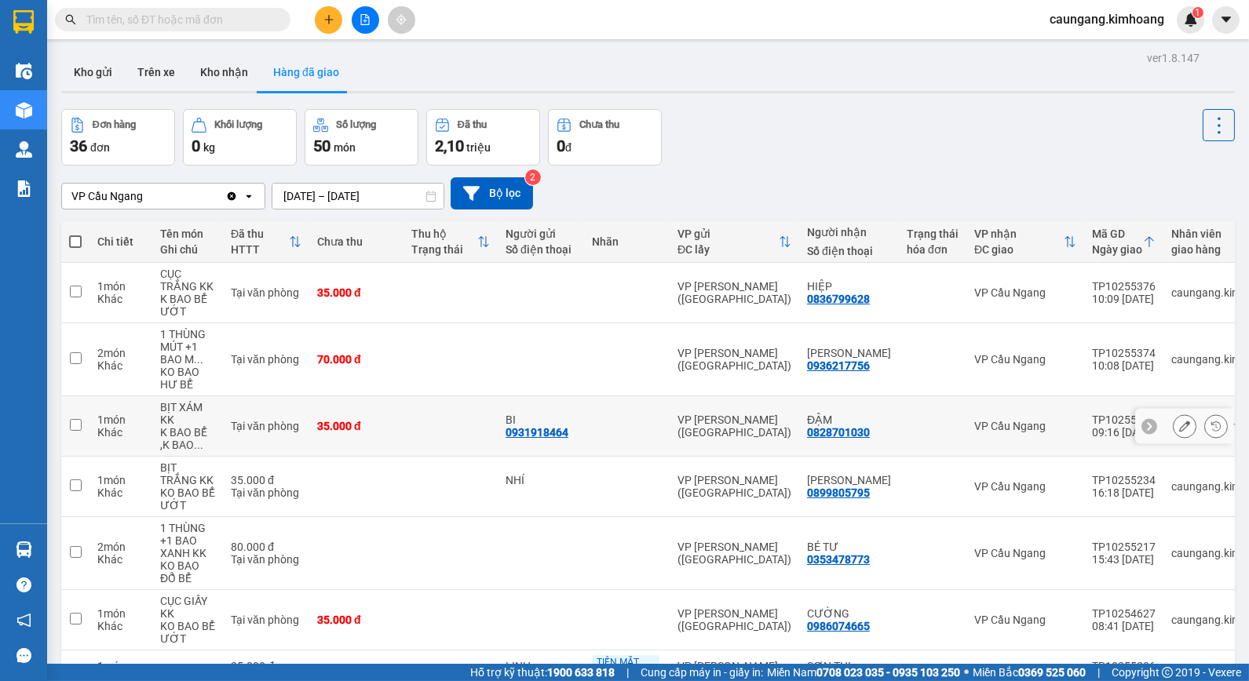
click at [634, 421] on td at bounding box center [627, 426] width 86 height 60
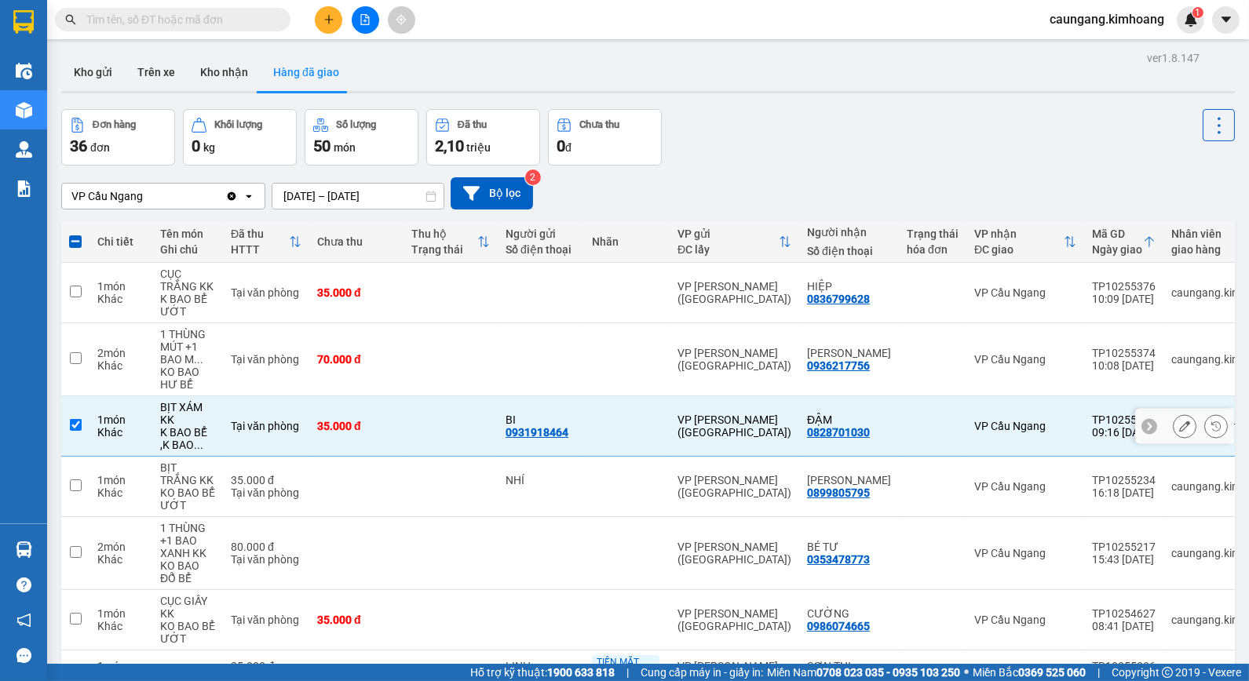
drag, startPoint x: 606, startPoint y: 408, endPoint x: 416, endPoint y: 248, distance: 248.5
click at [595, 399] on td at bounding box center [627, 426] width 86 height 60
checkbox input "false"
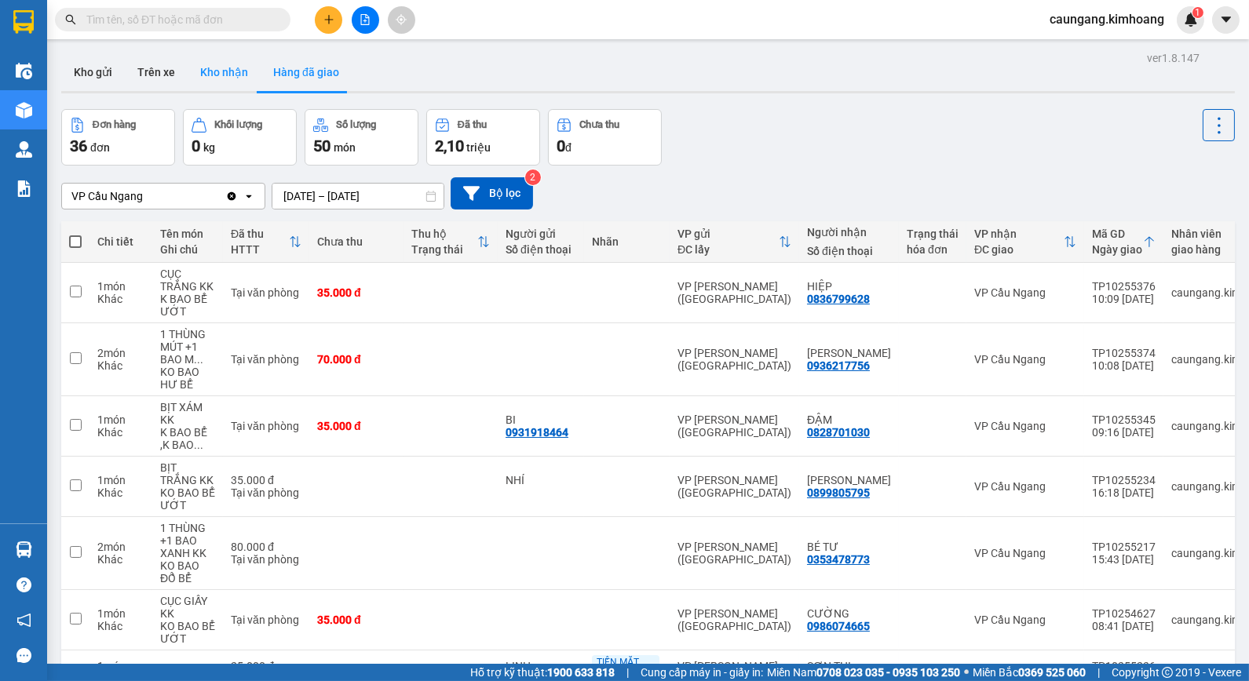
click at [213, 68] on button "Kho nhận" at bounding box center [224, 72] width 73 height 38
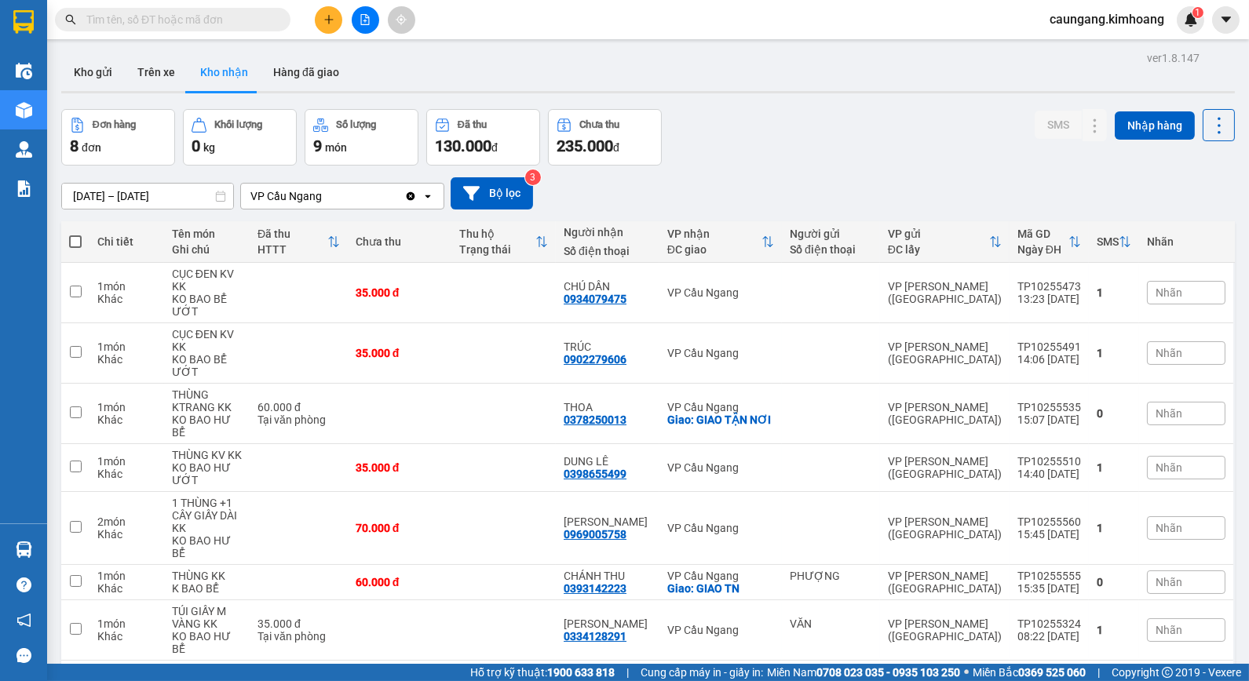
scroll to position [72, 0]
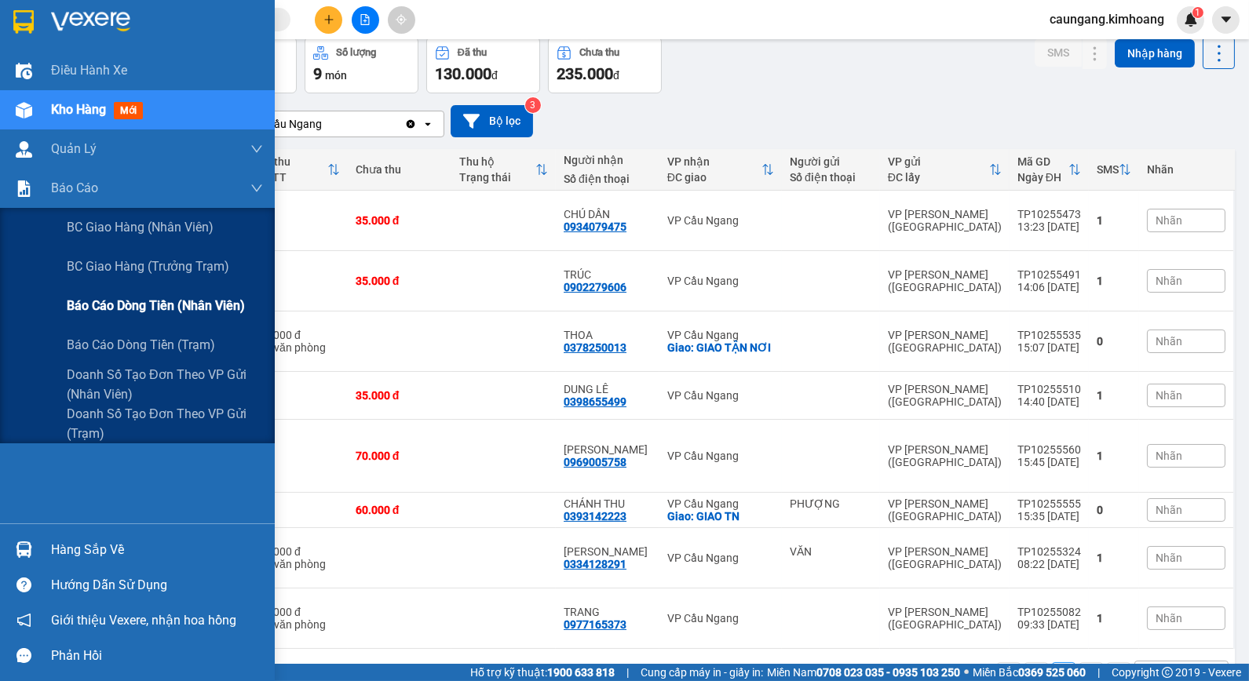
click at [89, 299] on span "Báo cáo dòng tiền (nhân viên)" at bounding box center [156, 306] width 178 height 20
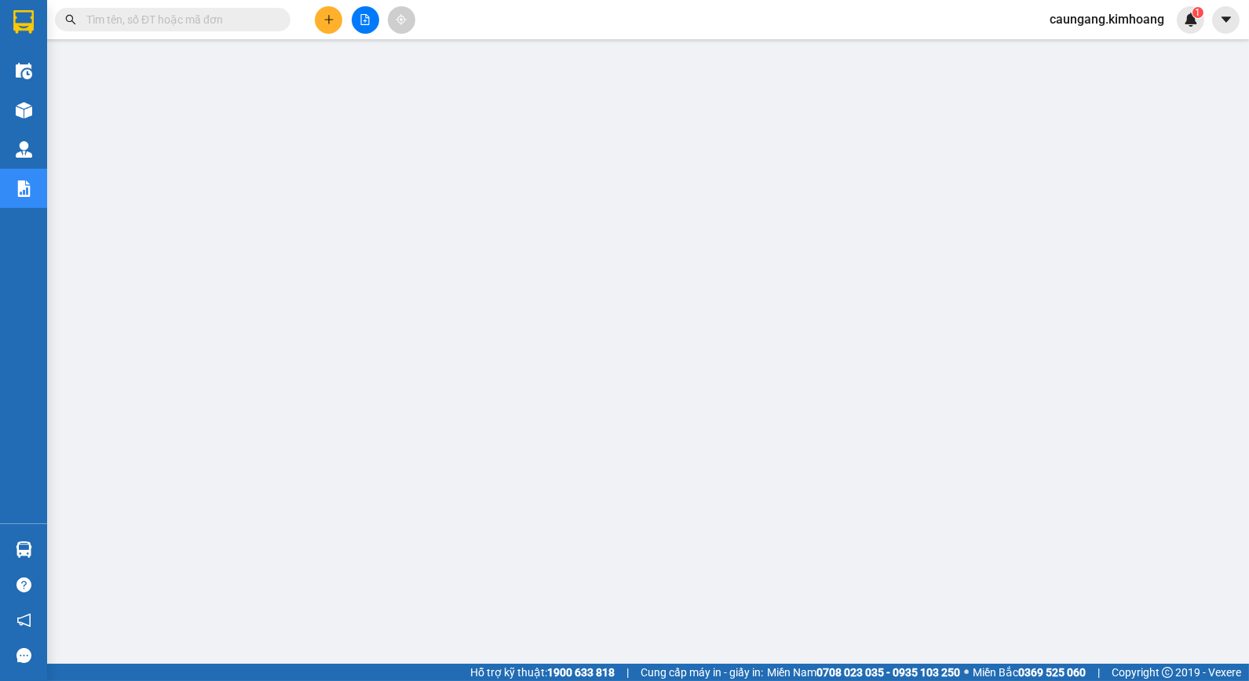
click at [331, 17] on icon "plus" at bounding box center [328, 19] width 11 height 11
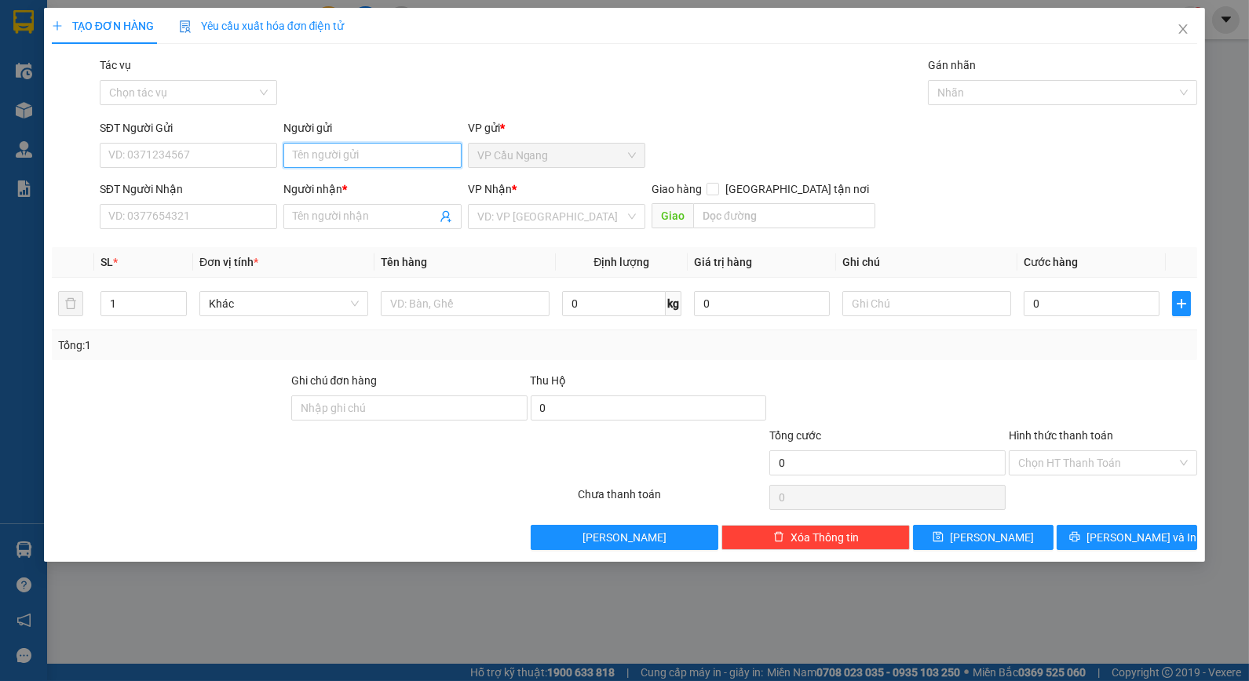
click at [349, 155] on input "Người gửi" at bounding box center [371, 155] width 177 height 25
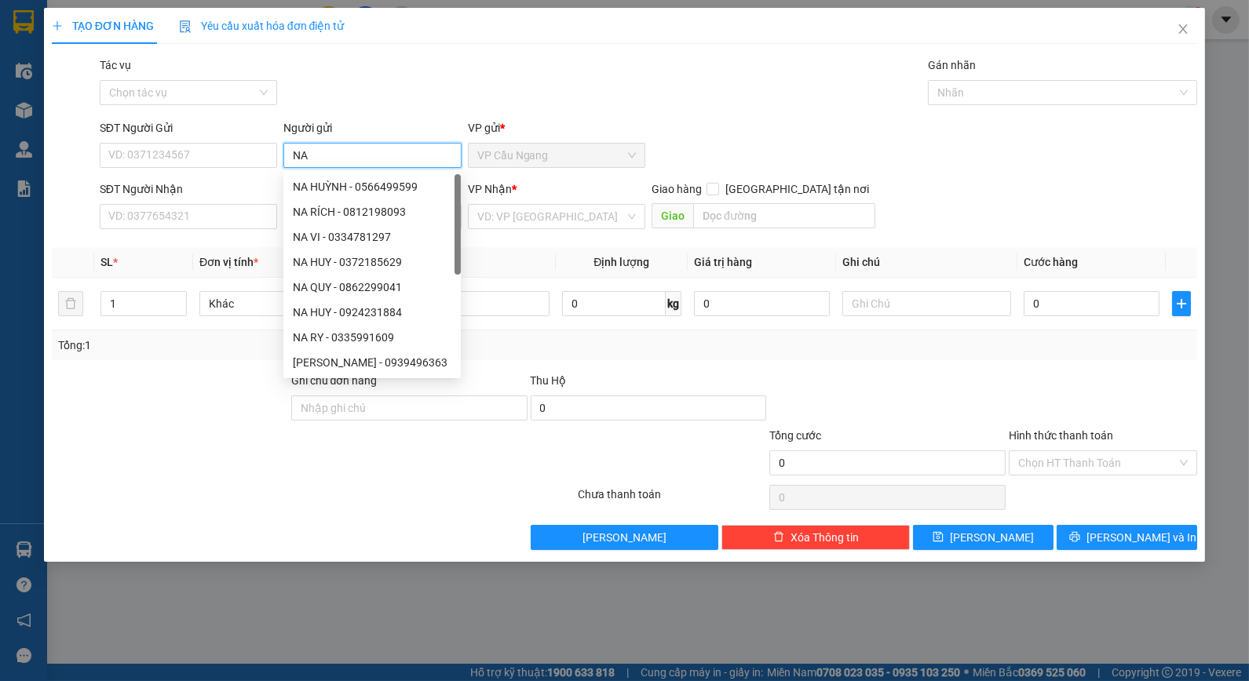
type input "NA"
click at [336, 103] on div "Tác vụ Chọn tác vụ Gán nhãn Nhãn" at bounding box center [649, 84] width 1104 height 55
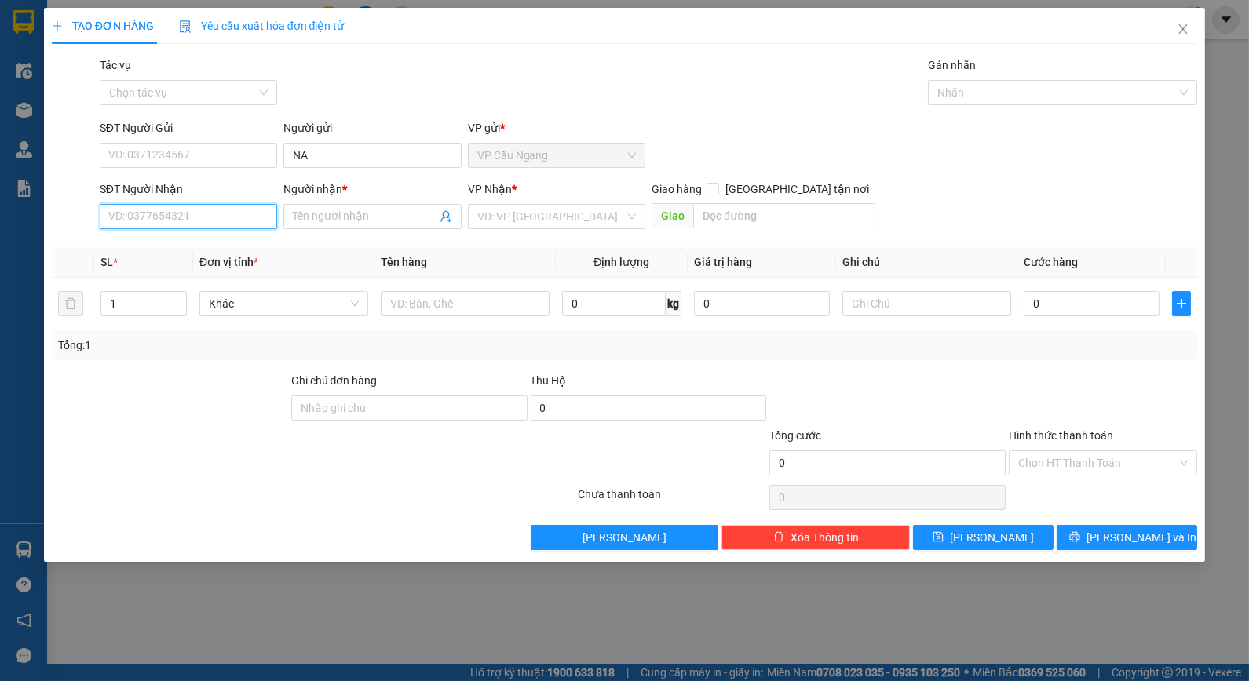
click at [249, 213] on input "SĐT Người Nhận" at bounding box center [188, 216] width 177 height 25
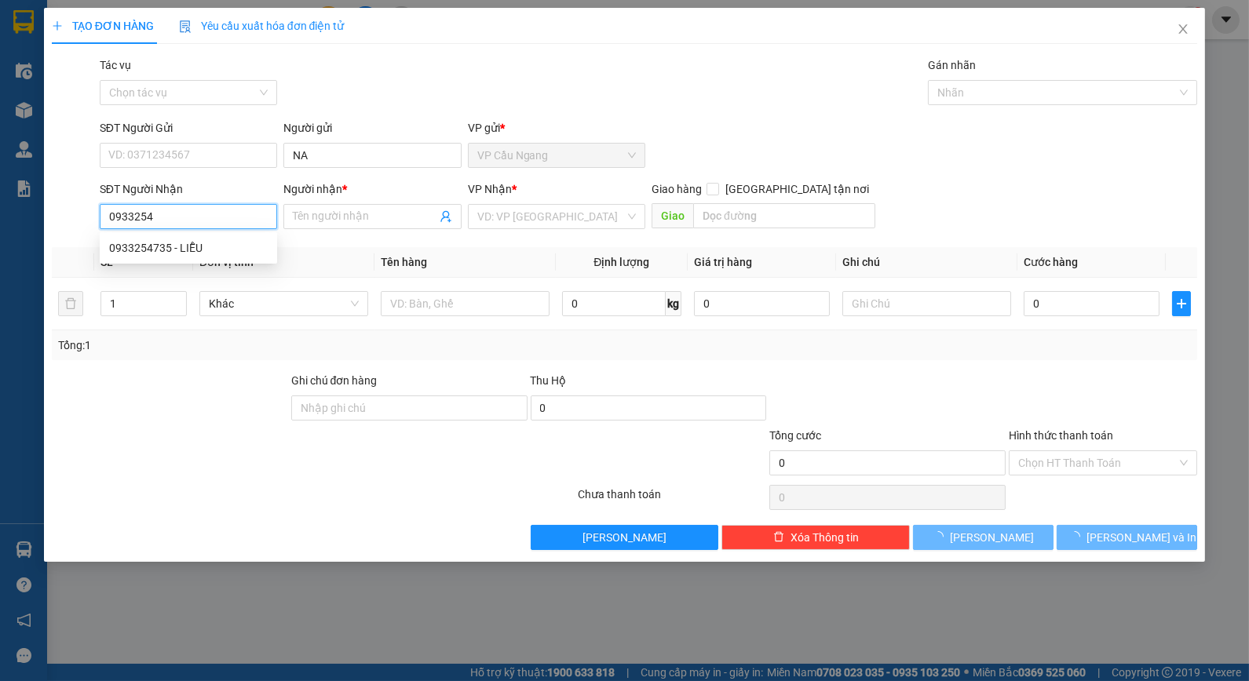
click at [249, 213] on input "0933254" at bounding box center [188, 216] width 177 height 25
click at [181, 243] on div "0933254735 - LIỄU" at bounding box center [188, 247] width 159 height 17
type input "0933254735"
type input "LIỄU"
type input "80.000"
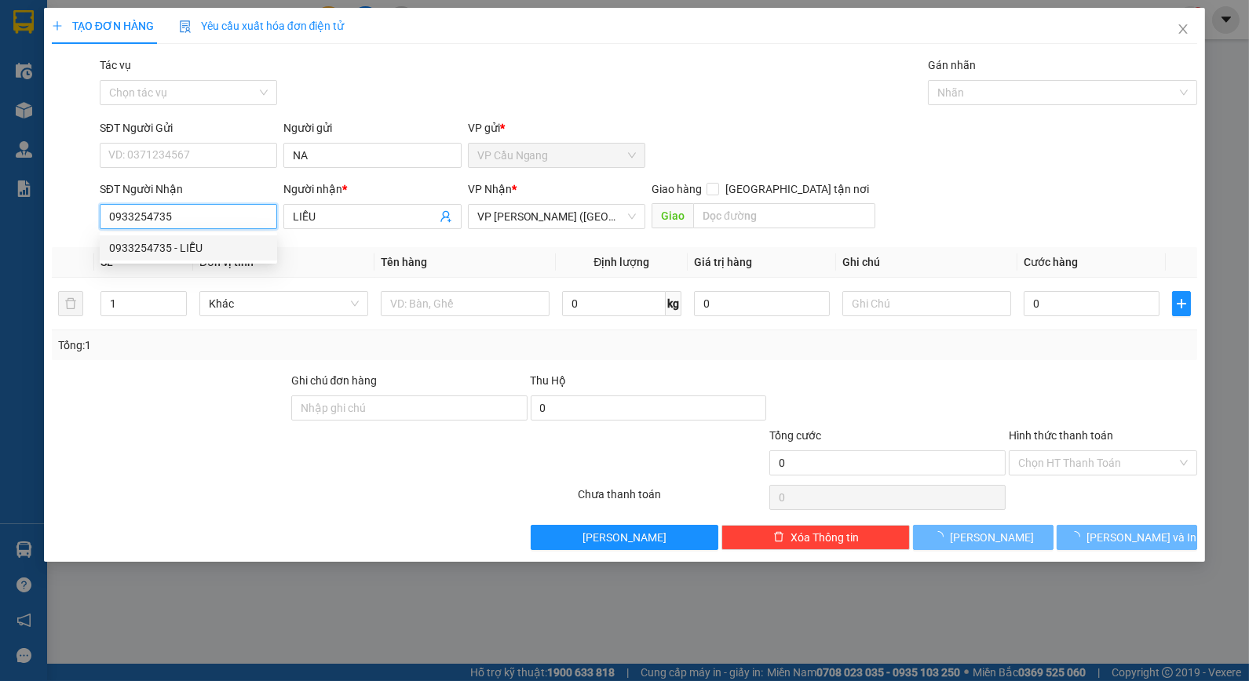
type input "80.000"
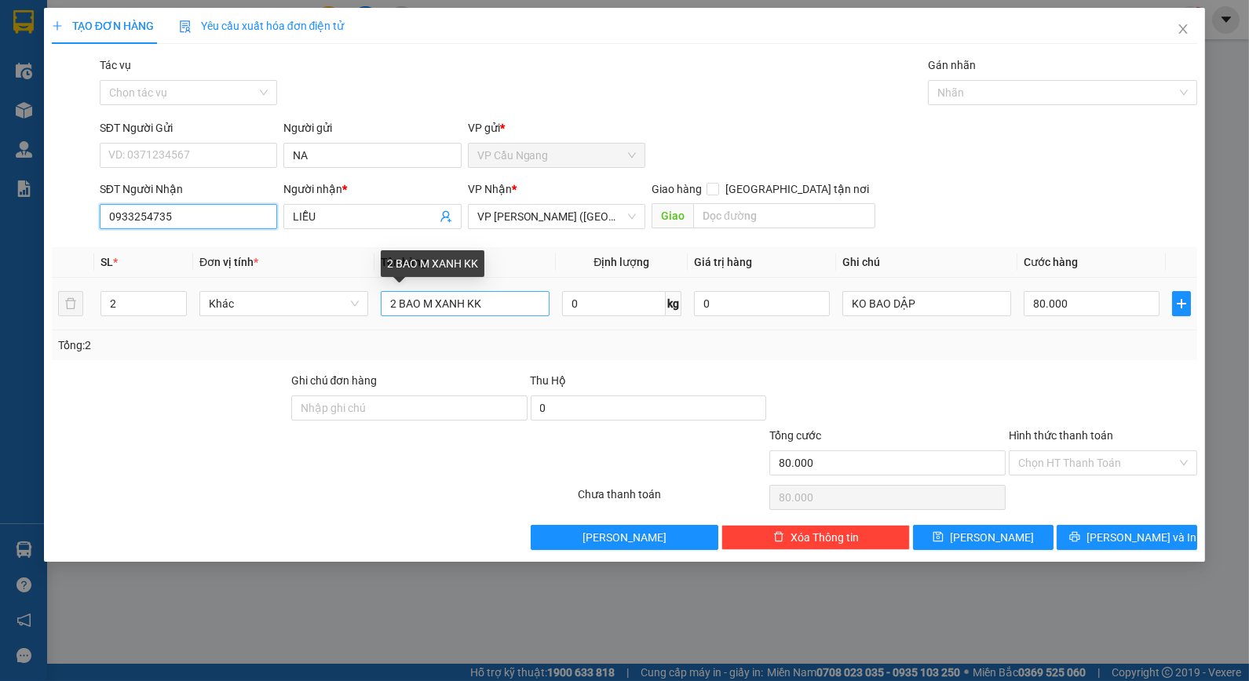
type input "0933254735"
drag, startPoint x: 395, startPoint y: 312, endPoint x: 300, endPoint y: 308, distance: 95.1
click at [331, 322] on tr "2 Khác 2 BAO M XANH KK 0 kg 0 KO BAO DẬP 80.000" at bounding box center [625, 304] width 1146 height 53
type input "1 BAO M XANH KK"
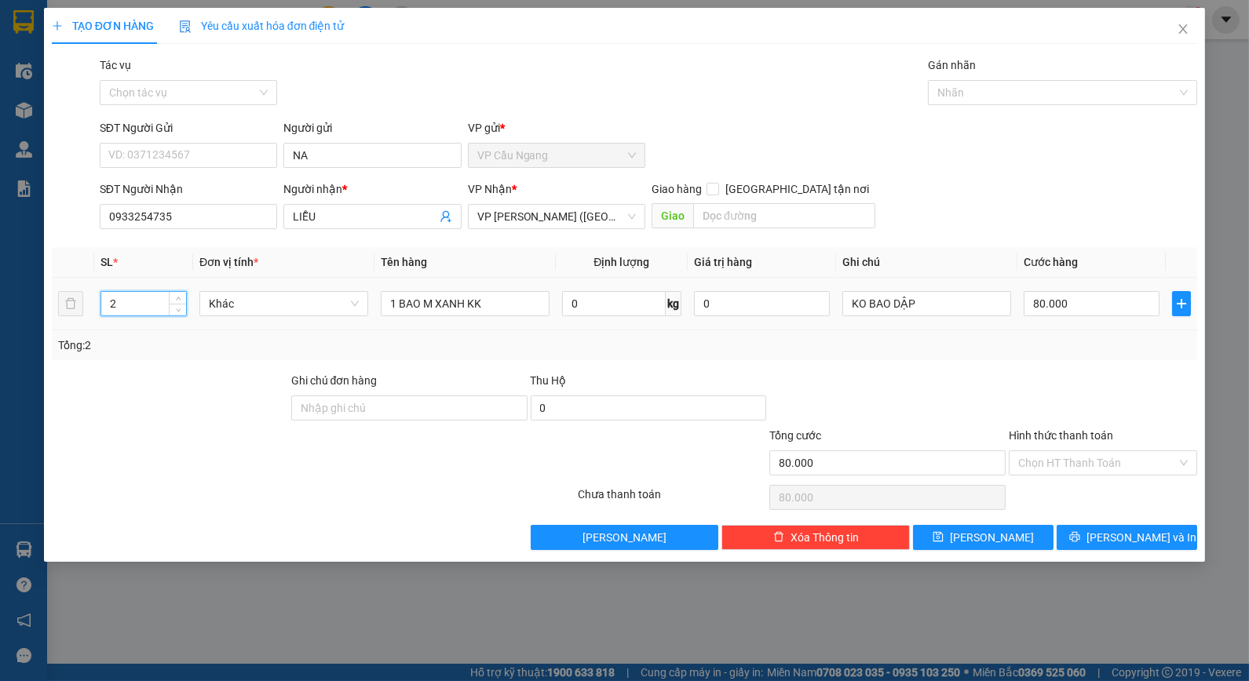
drag, startPoint x: 148, startPoint y: 302, endPoint x: 49, endPoint y: 323, distance: 100.4
click at [49, 323] on div "TẠO ĐƠN HÀNG Yêu cầu xuất hóa đơn điện tử Transit Pickup Surcharge Ids Transit …" at bounding box center [625, 285] width 1162 height 554
type input "1"
click at [1086, 360] on div "Tổng: 1" at bounding box center [625, 345] width 1146 height 30
click at [1093, 299] on input "80.000" at bounding box center [1092, 303] width 136 height 25
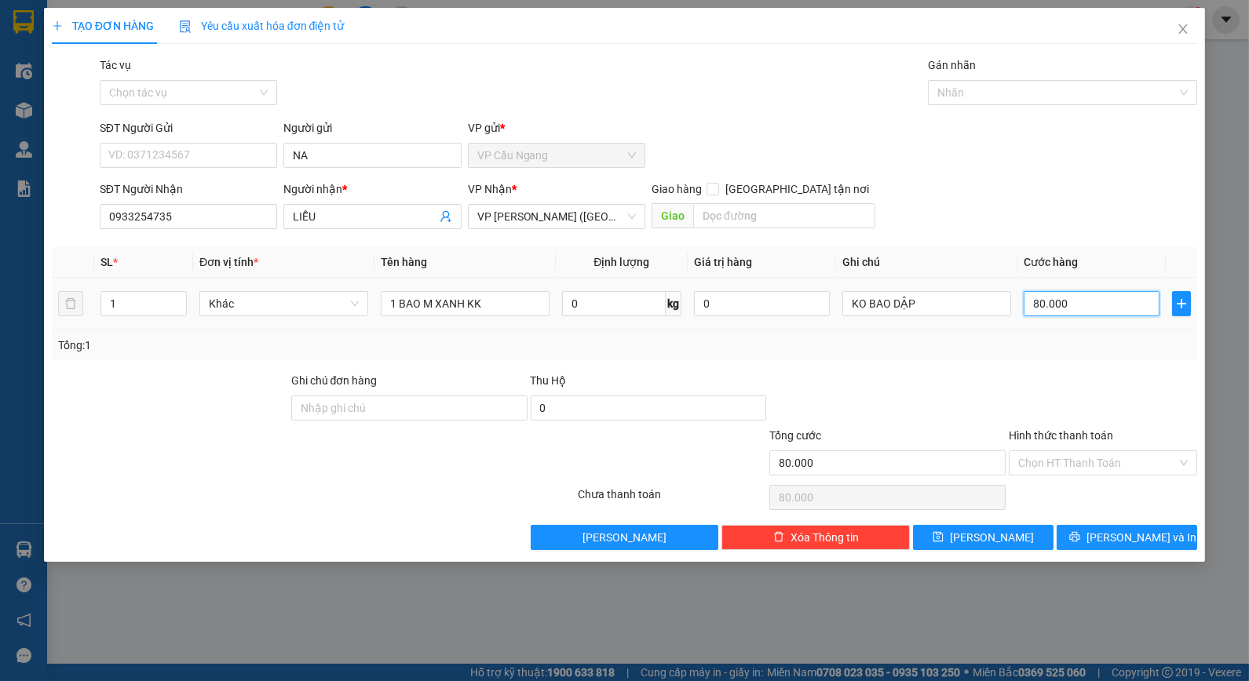
type input "4"
type input "40"
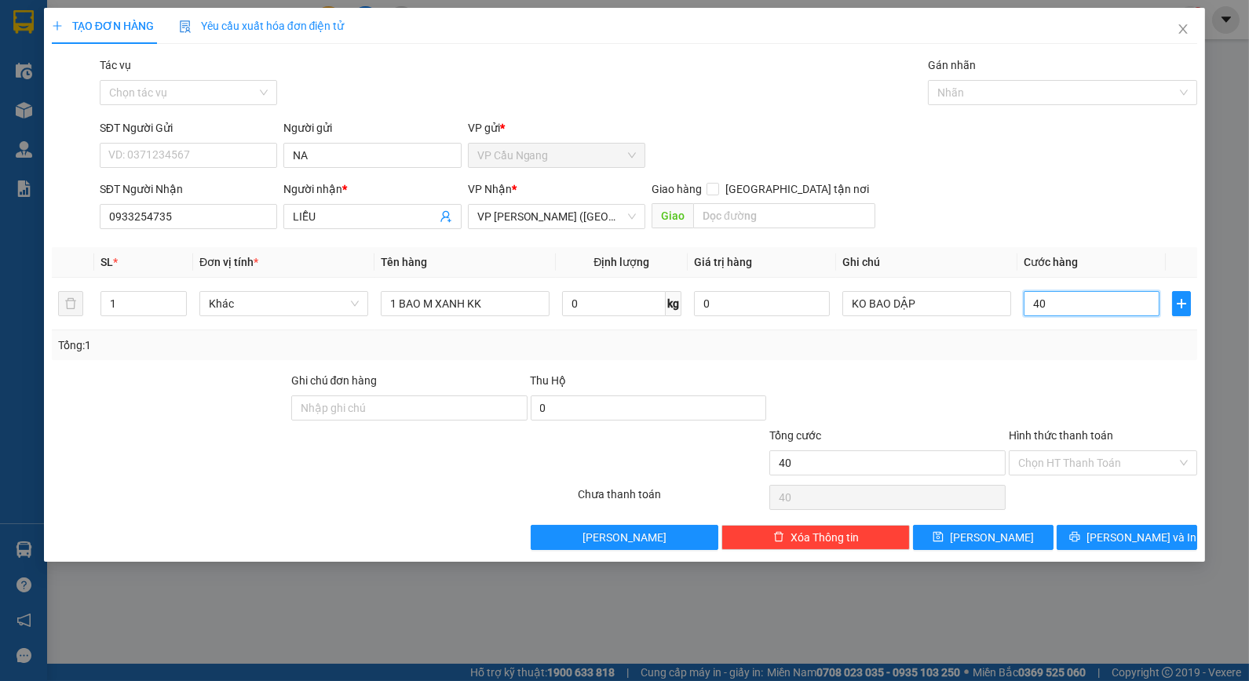
type input "40"
type input "40.000"
click at [1042, 353] on div "Tổng: 1" at bounding box center [625, 345] width 1134 height 17
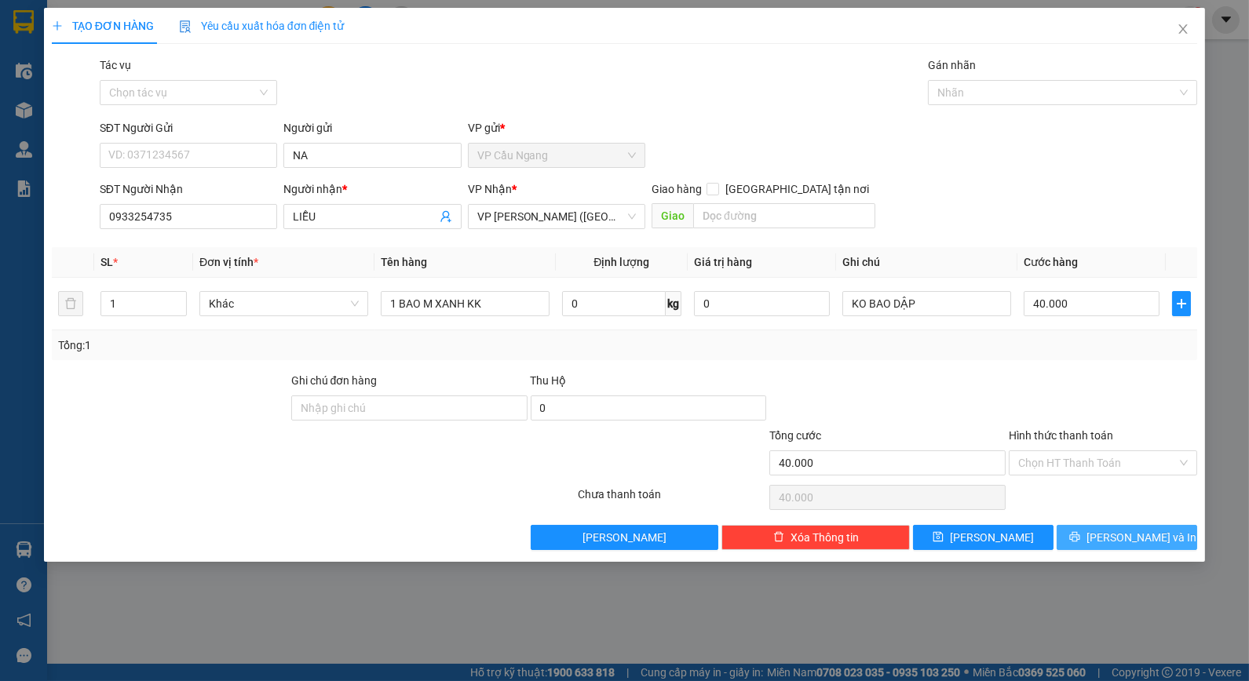
click at [1116, 545] on span "Lưu và In" at bounding box center [1141, 537] width 110 height 17
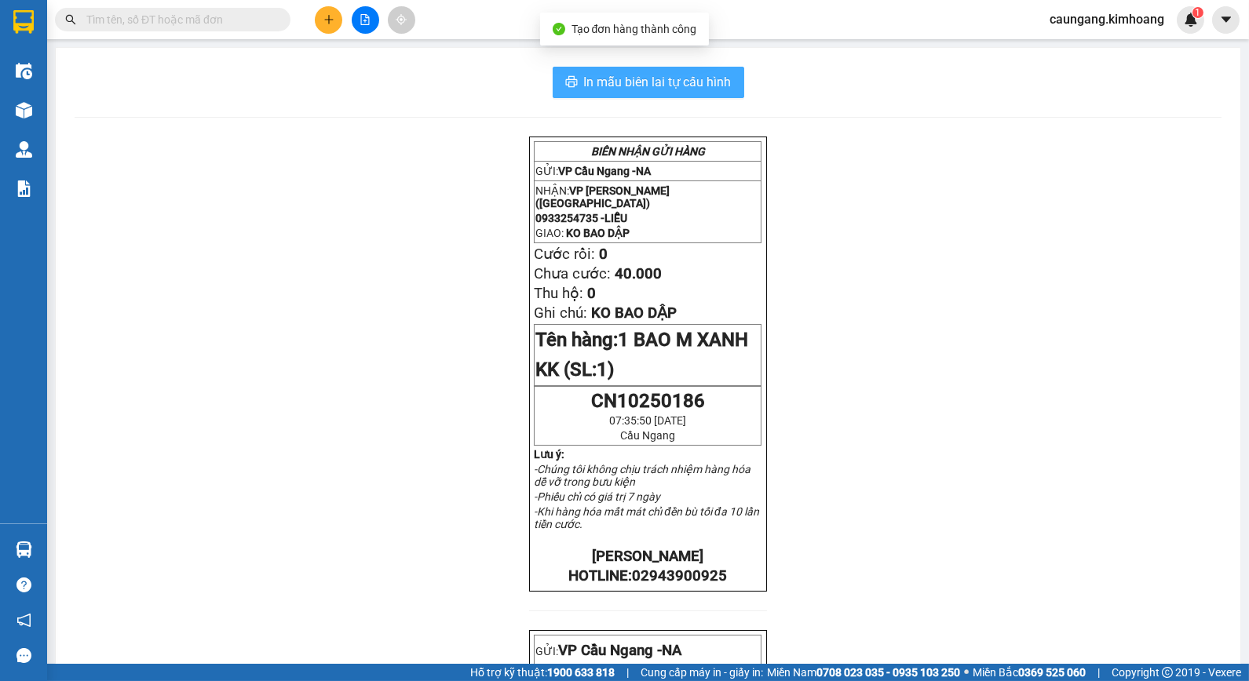
click at [673, 90] on span "In mẫu biên lai tự cấu hình" at bounding box center [658, 82] width 148 height 20
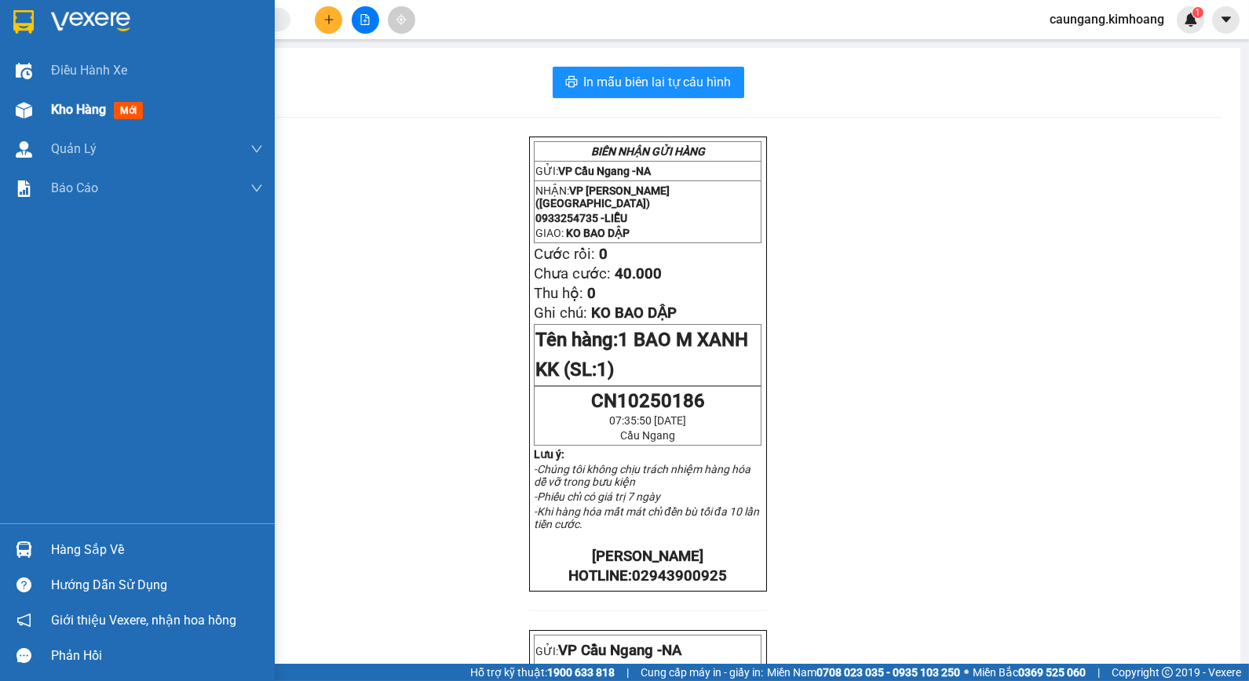
click at [90, 104] on span "Kho hàng" at bounding box center [78, 109] width 55 height 15
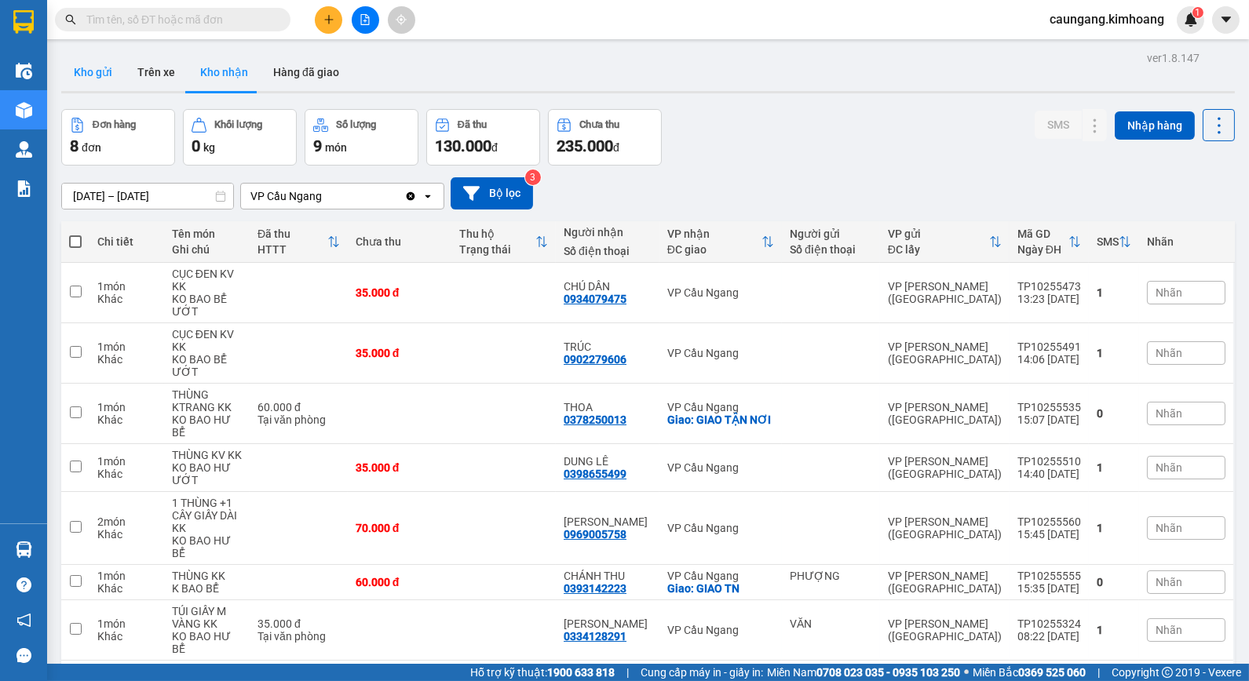
click at [97, 66] on button "Kho gửi" at bounding box center [93, 72] width 64 height 38
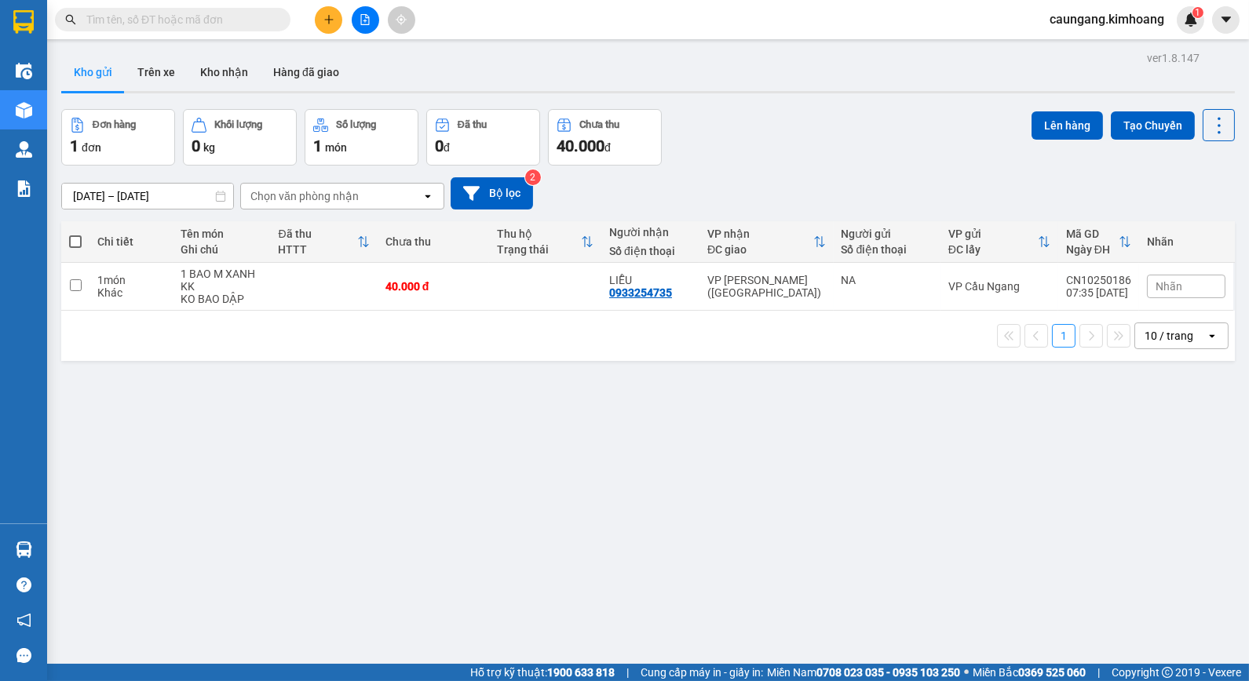
click at [254, 14] on input "text" at bounding box center [178, 19] width 185 height 17
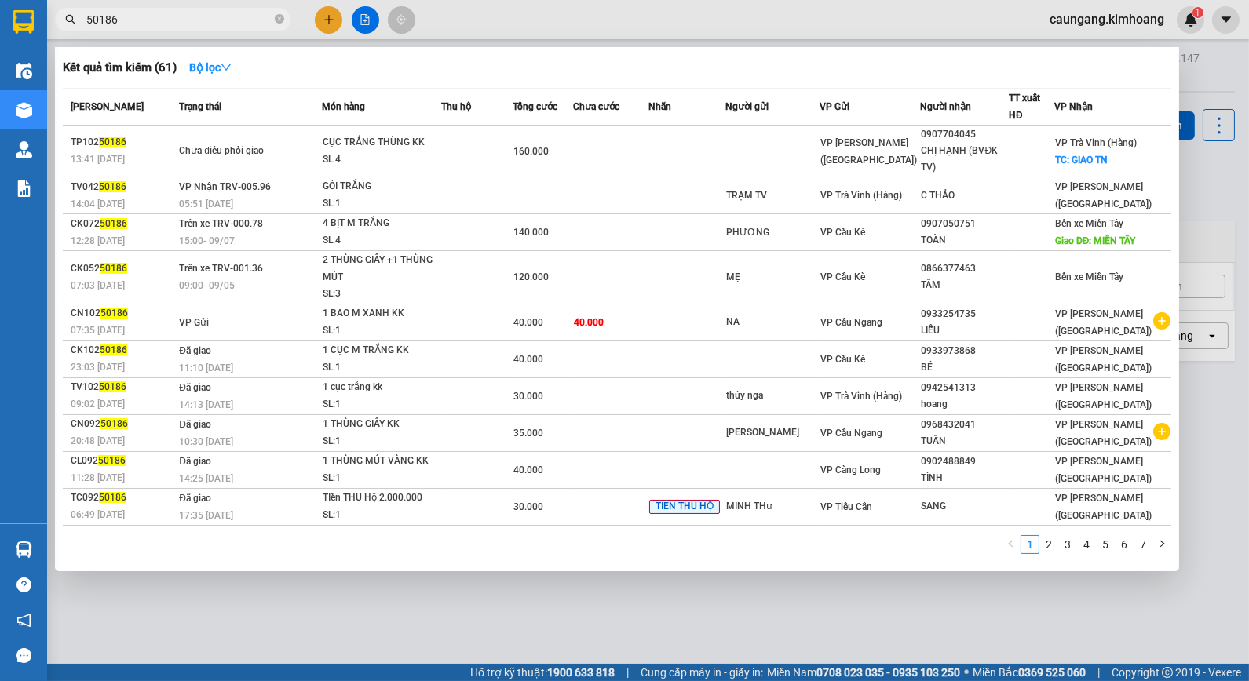
type input "50186"
click at [664, 17] on div at bounding box center [624, 340] width 1249 height 681
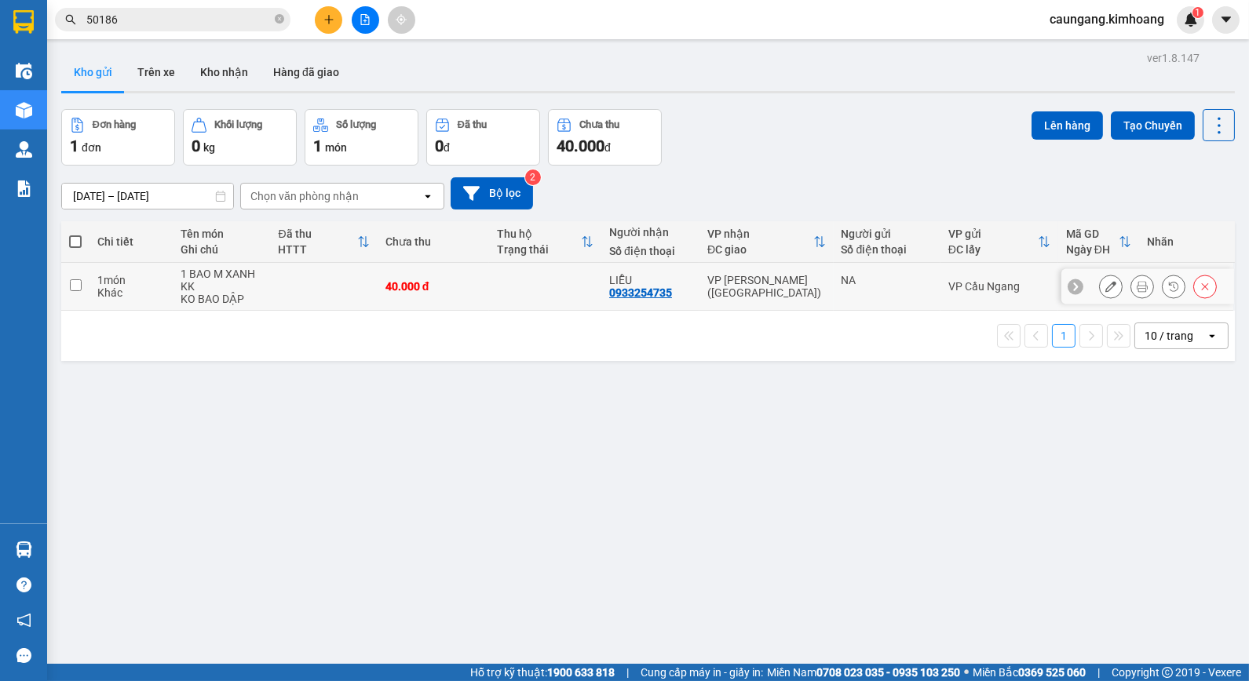
click at [812, 288] on div "VP Trần Phú (Hàng)" at bounding box center [766, 286] width 118 height 25
checkbox input "true"
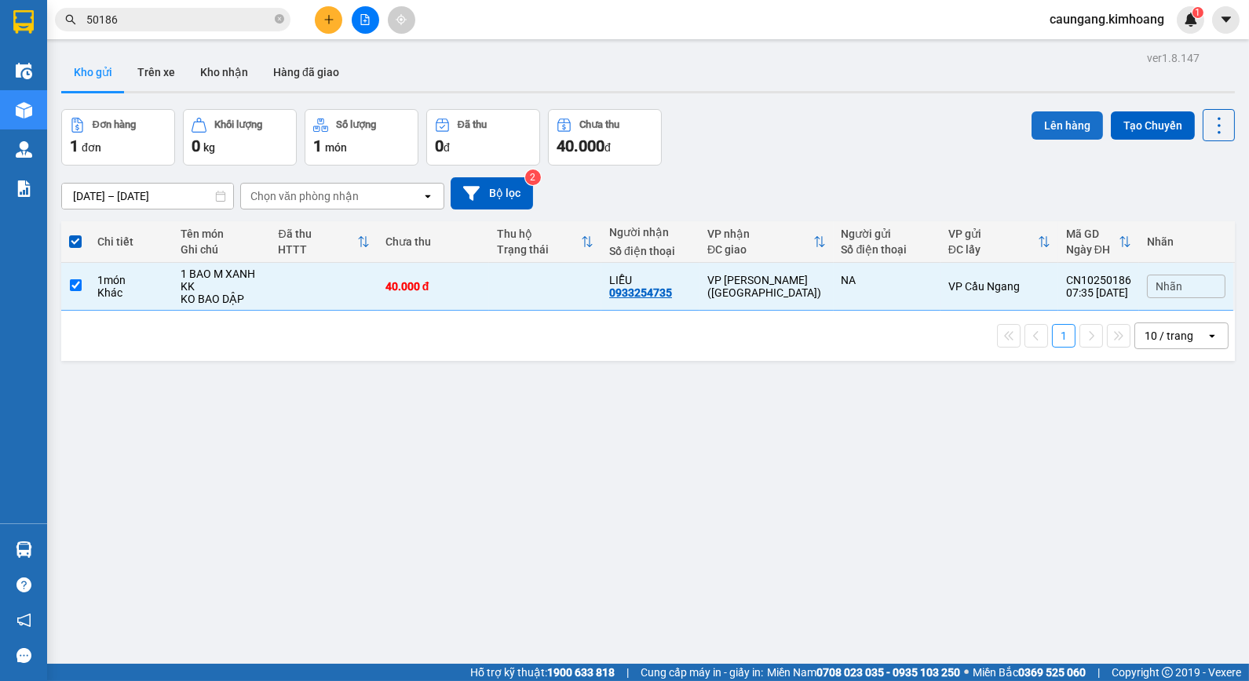
click at [1061, 122] on button "Lên hàng" at bounding box center [1066, 125] width 71 height 28
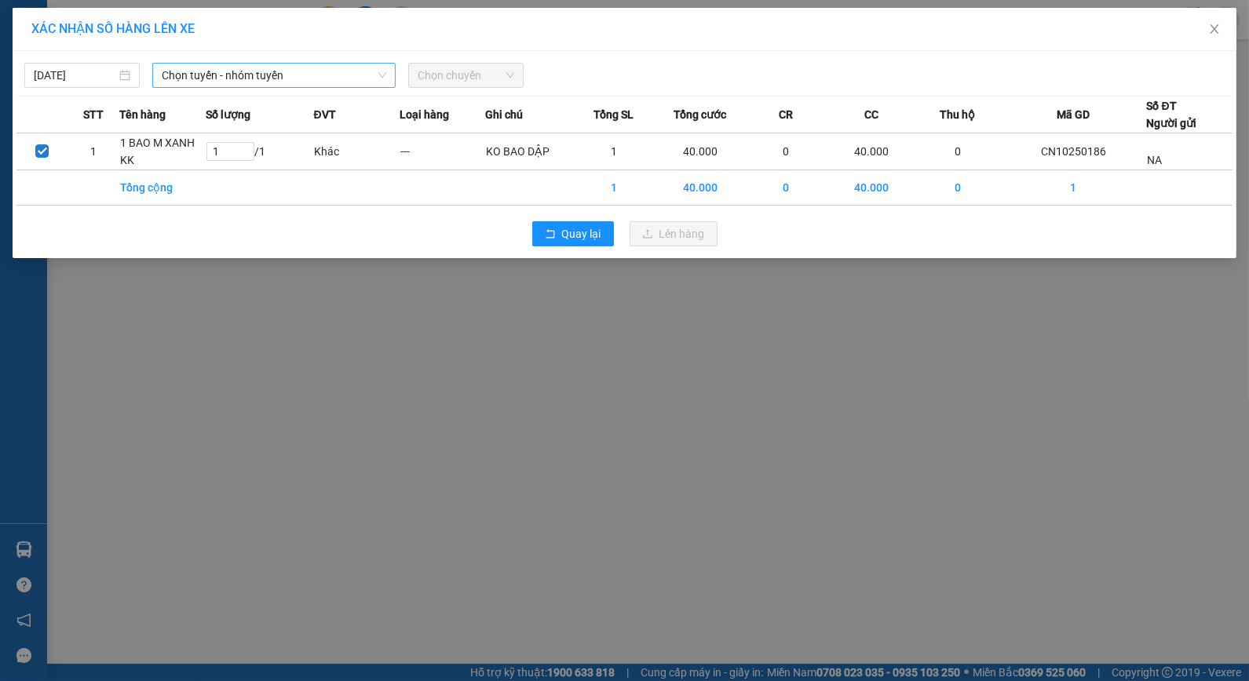
click at [333, 75] on span "Chọn tuyến - nhóm tuyến" at bounding box center [274, 76] width 225 height 24
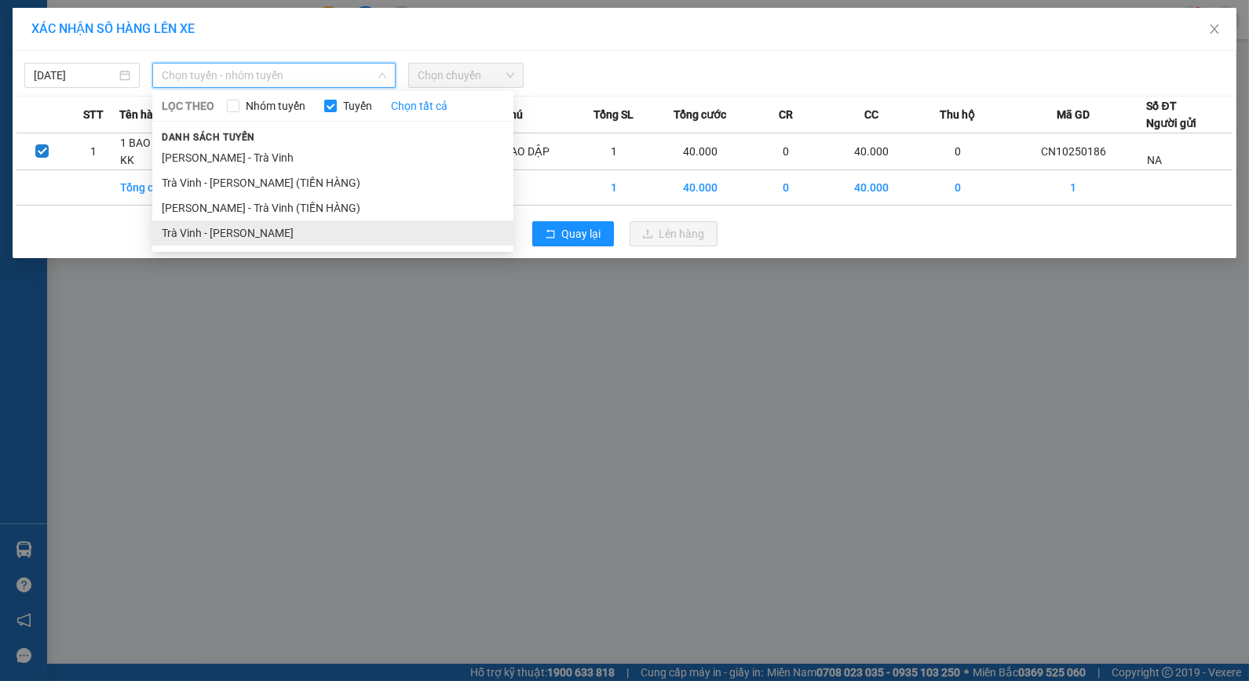
click at [279, 232] on li "Trà Vinh - Hồ Chí Minh" at bounding box center [332, 233] width 361 height 25
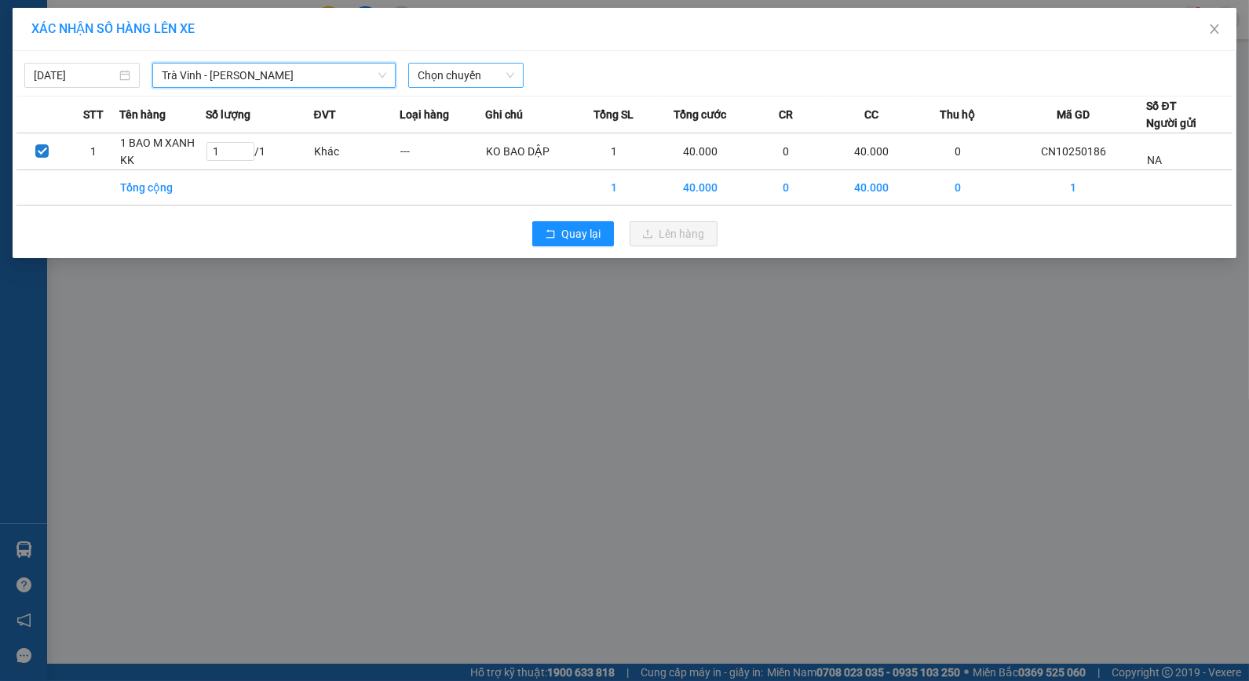
click at [485, 74] on span "Chọn chuyến" at bounding box center [466, 76] width 97 height 24
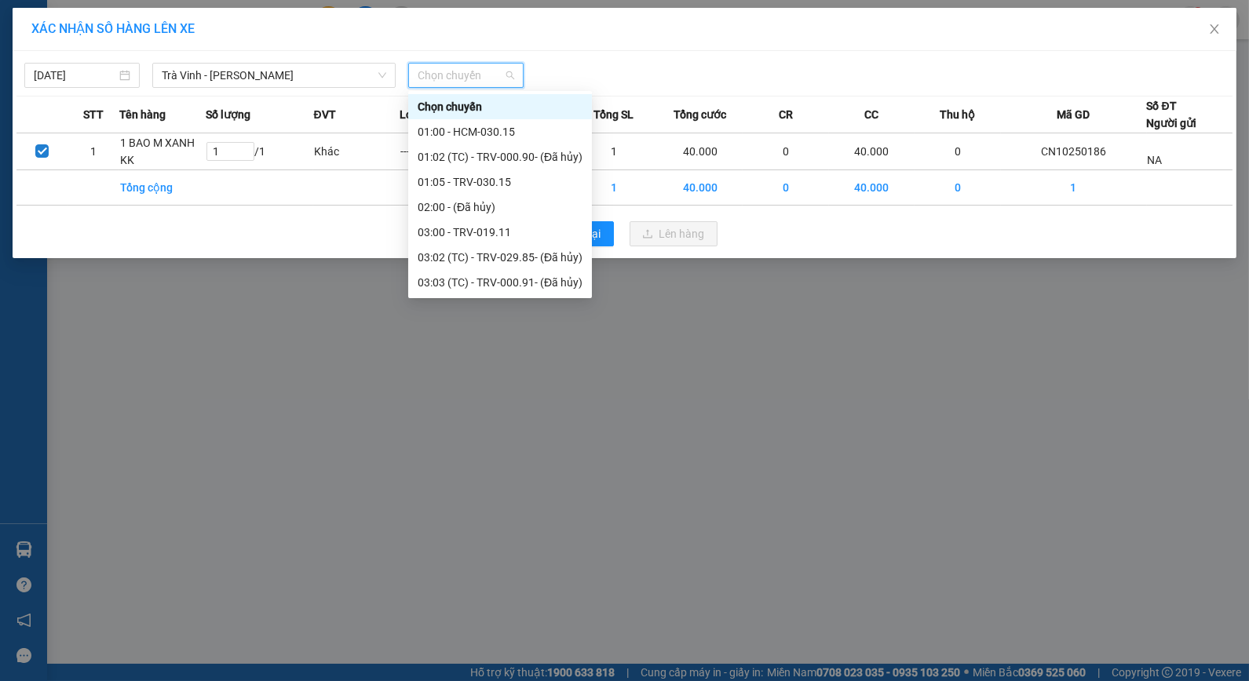
scroll to position [349, 0]
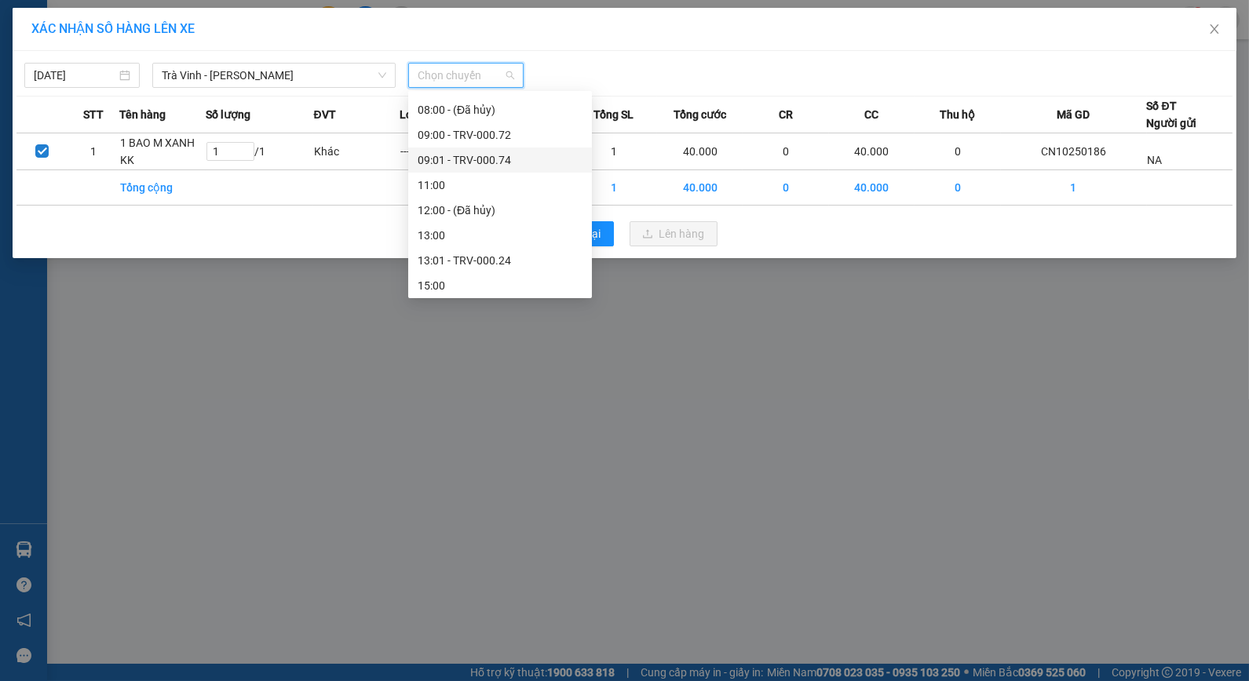
click at [490, 159] on div "09:01 - TRV-000.74" at bounding box center [500, 160] width 165 height 17
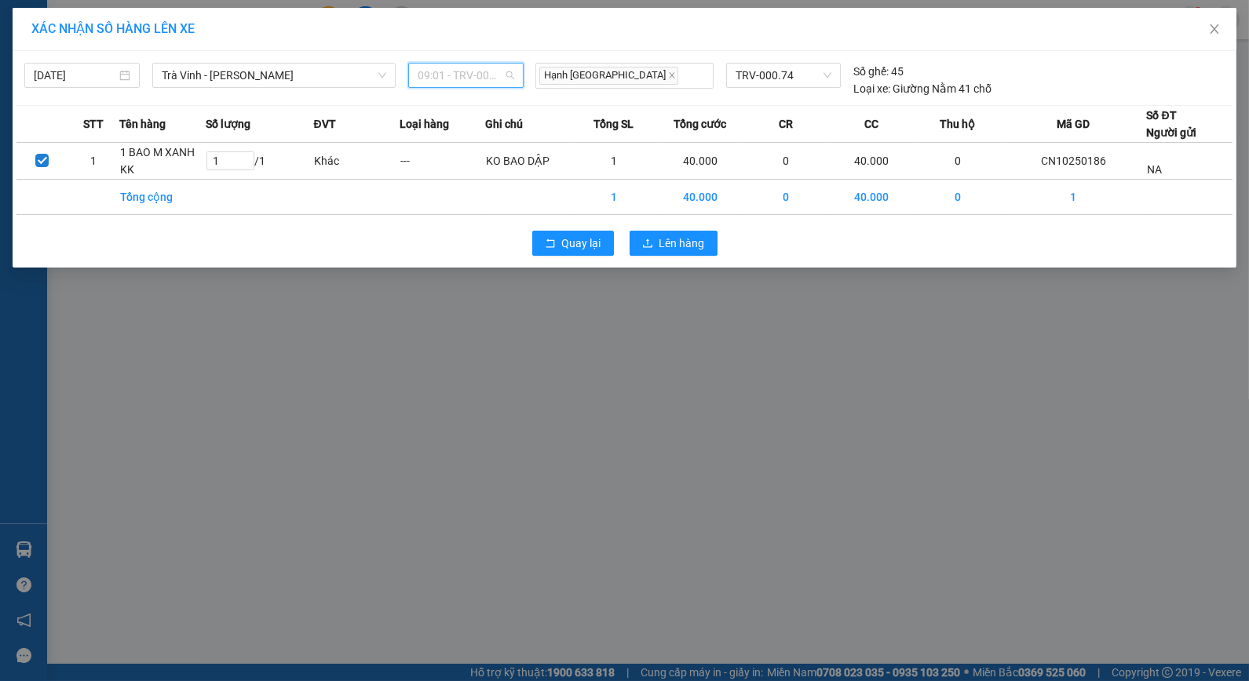
click at [469, 71] on span "09:01 - TRV-000.74" at bounding box center [466, 76] width 97 height 24
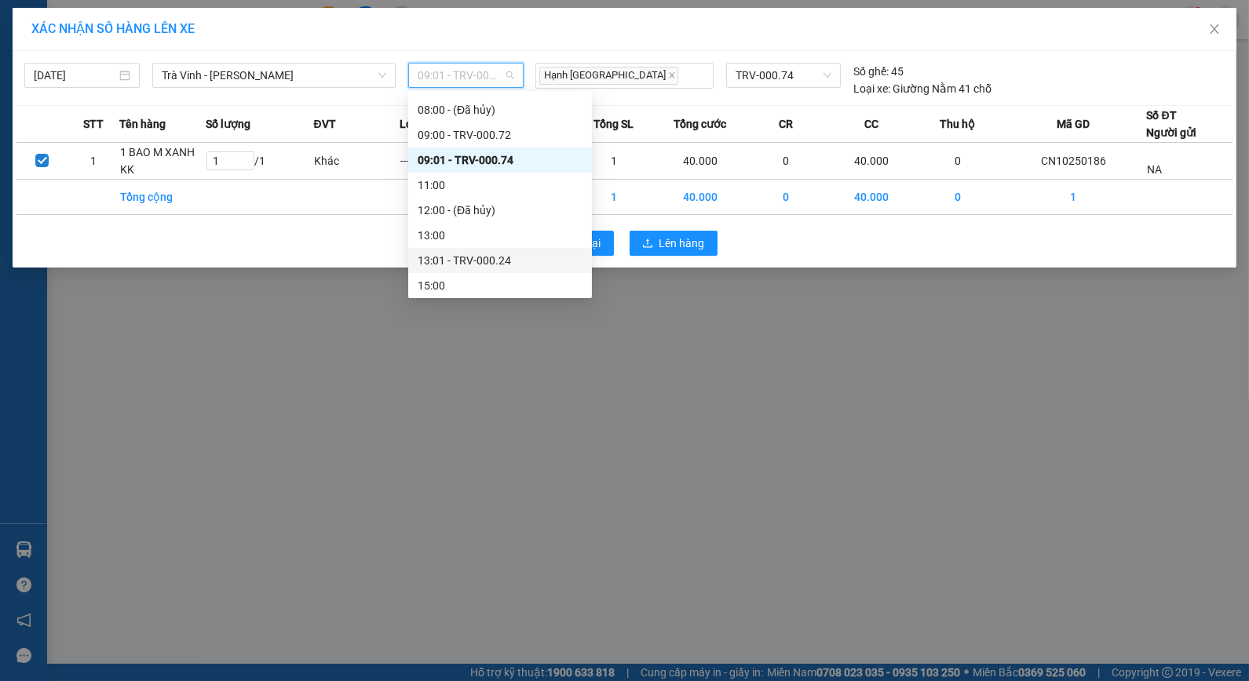
click at [461, 252] on div "13:01 - TRV-000.24" at bounding box center [500, 260] width 165 height 17
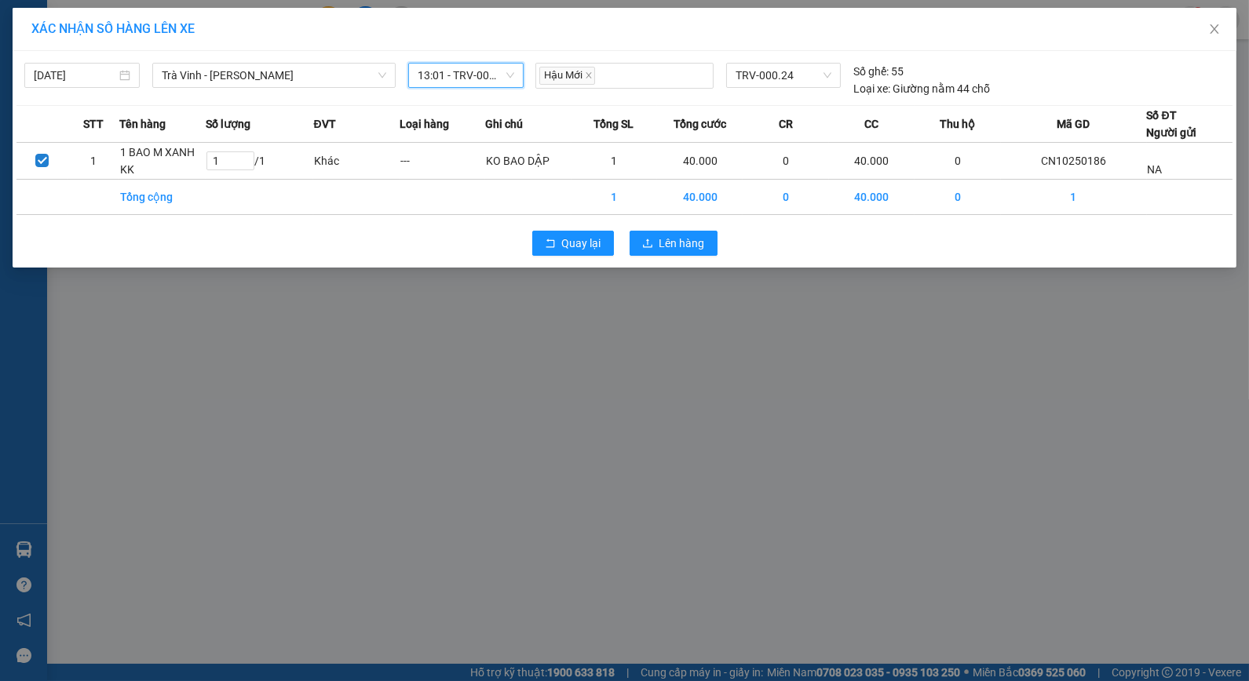
click at [488, 68] on span "13:01 - TRV-000.24" at bounding box center [466, 76] width 97 height 24
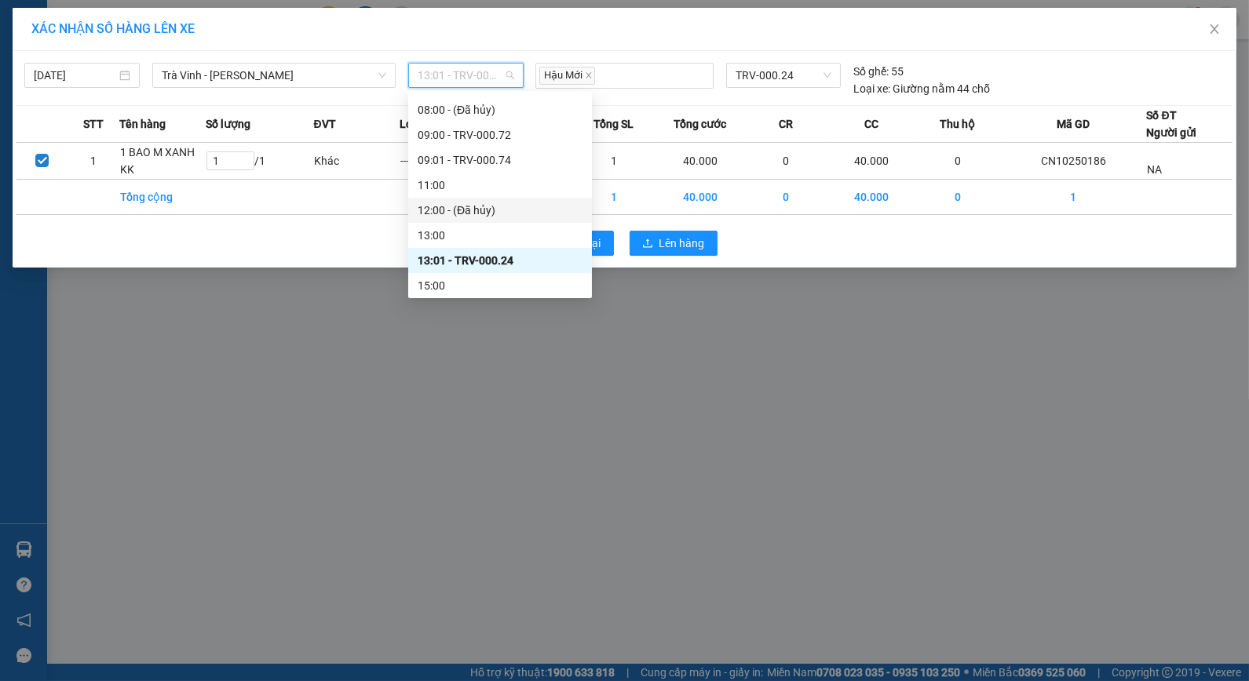
scroll to position [427, 0]
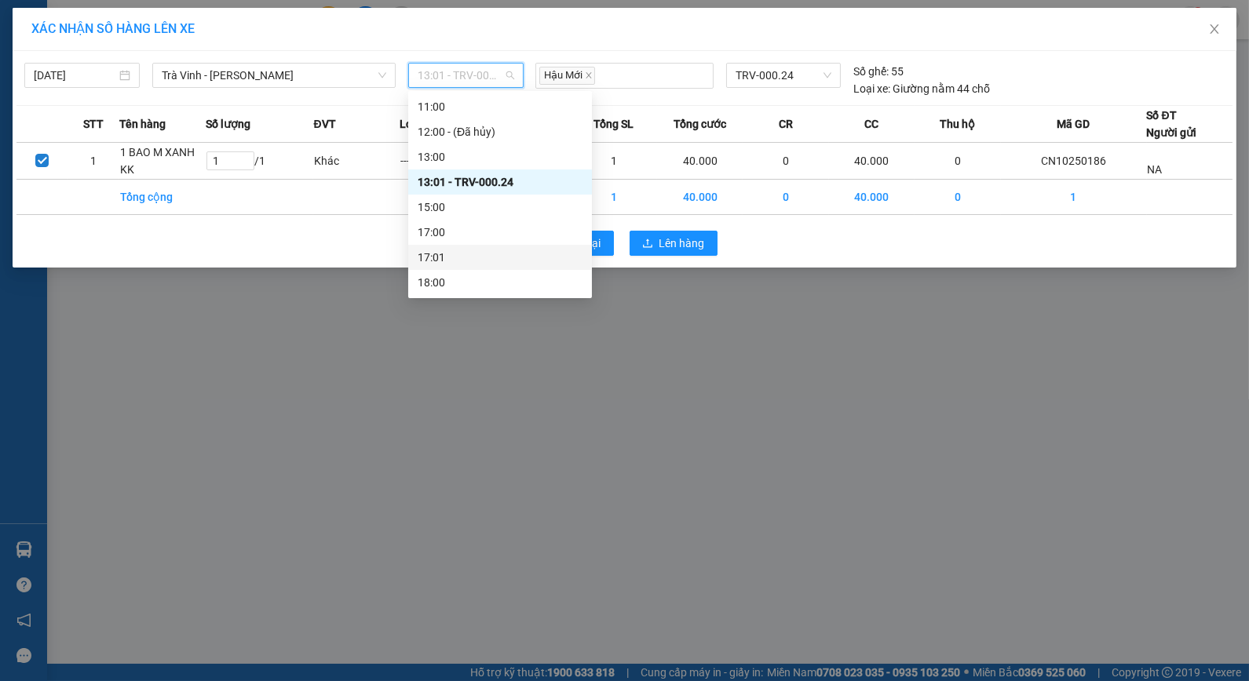
click at [450, 254] on div "17:01" at bounding box center [500, 257] width 165 height 17
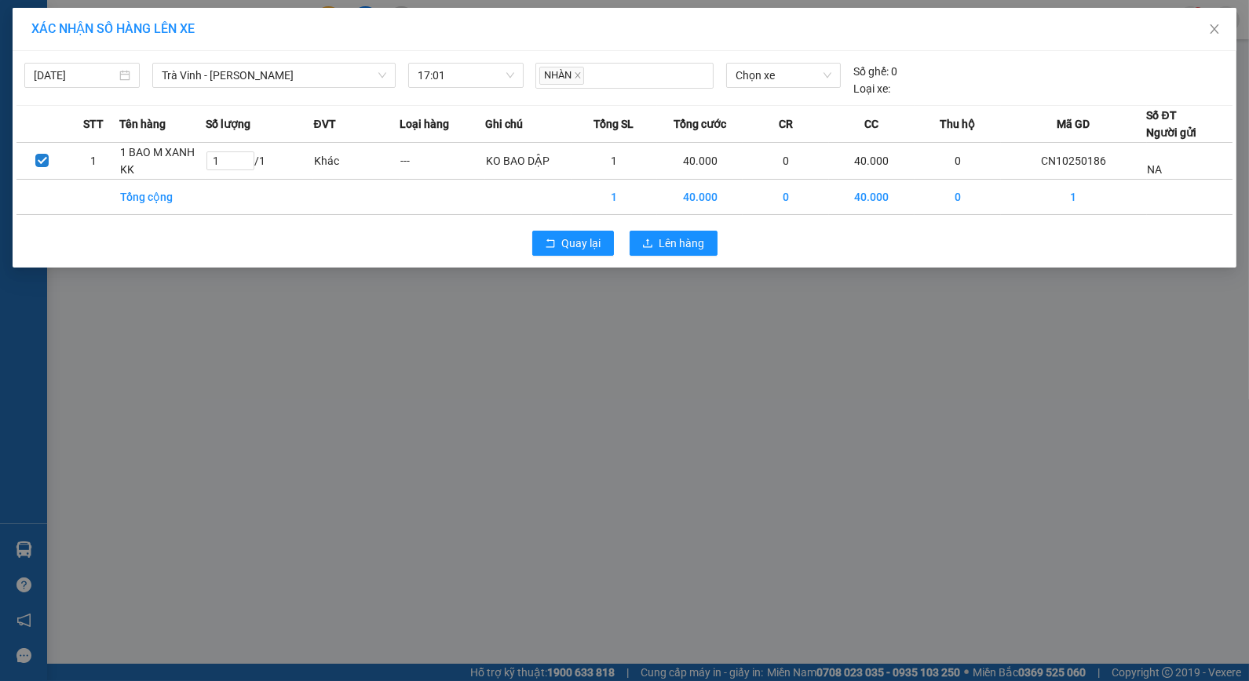
click at [726, 320] on div "XÁC NHẬN SỐ HÀNG LÊN XE 14/10/2025 Trà Vinh - Hồ Chí Minh LỌC THEO Nhóm tuyến T…" at bounding box center [624, 340] width 1249 height 681
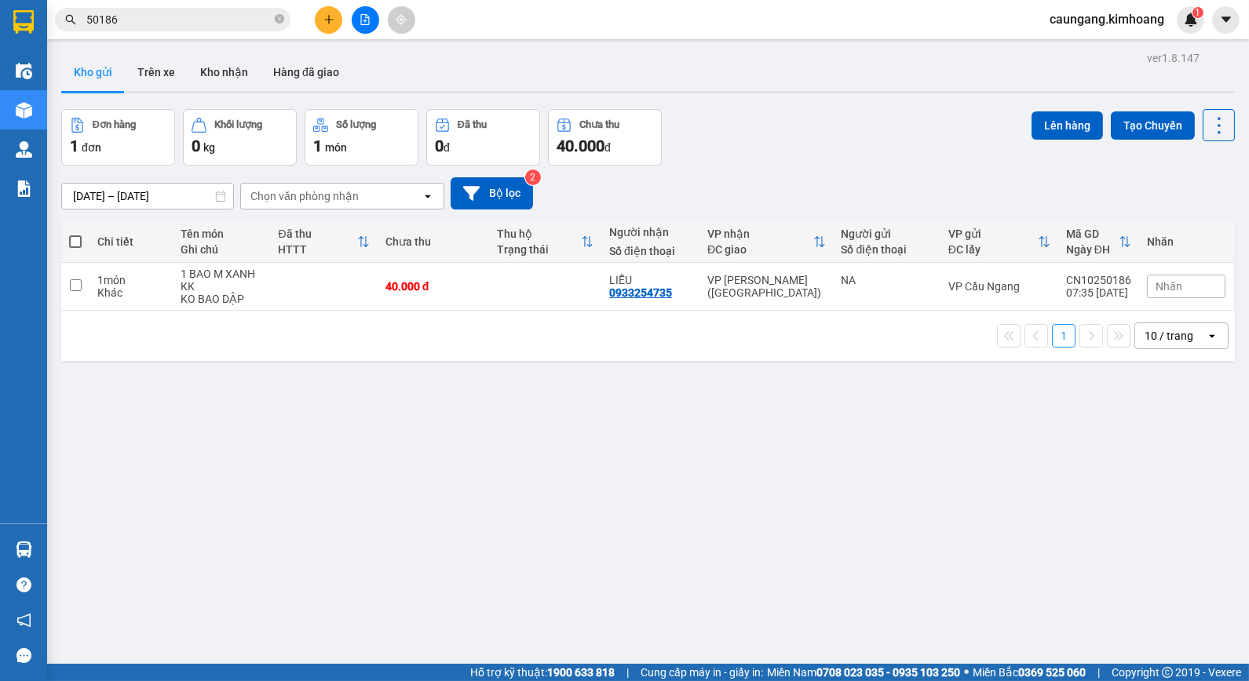
click at [330, 17] on icon "plus" at bounding box center [328, 19] width 11 height 11
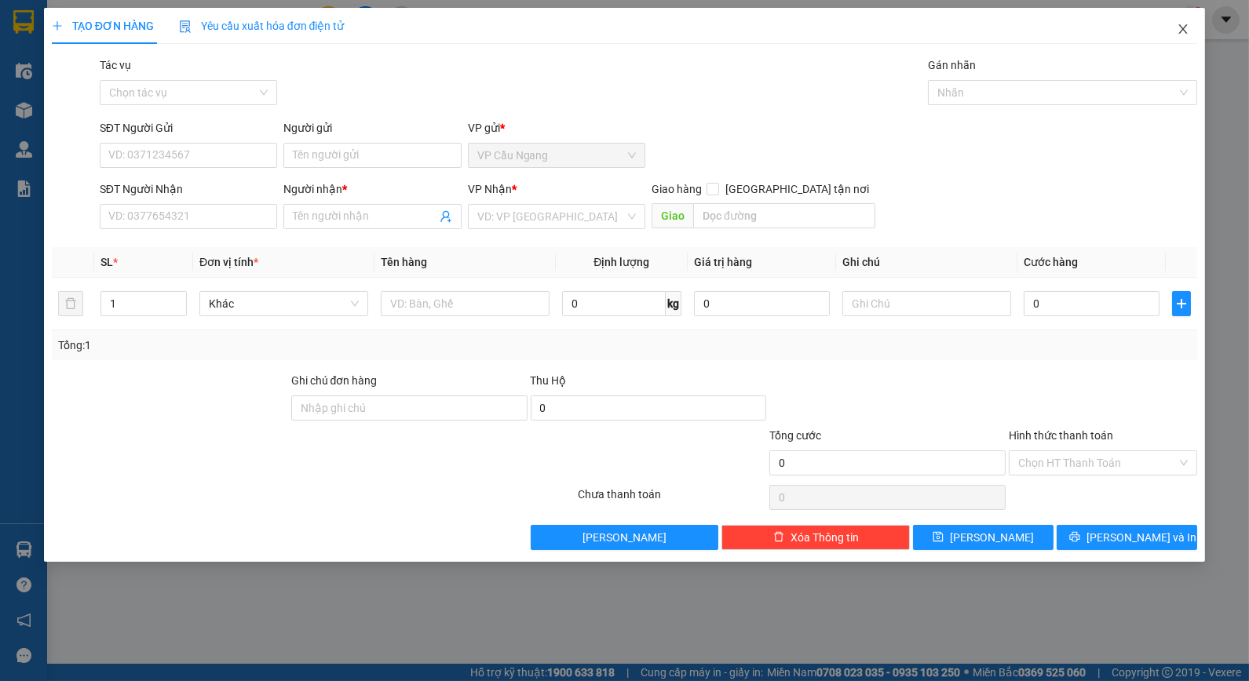
click at [1181, 28] on icon "close" at bounding box center [1183, 28] width 9 height 9
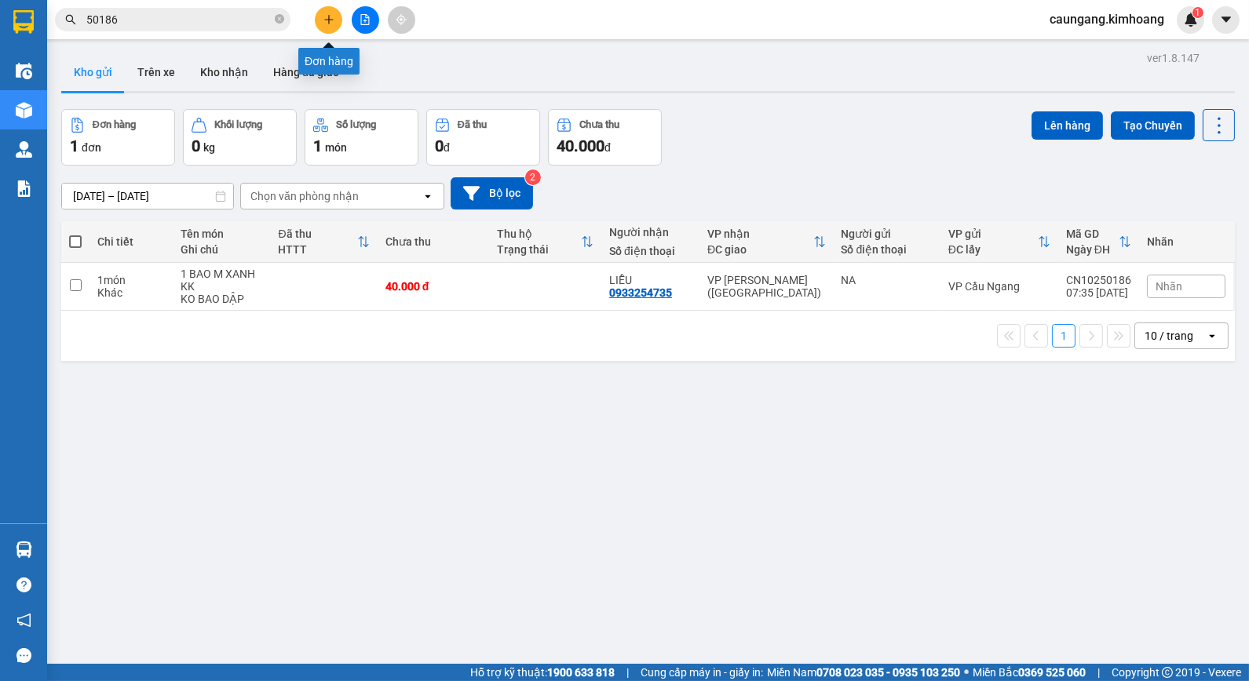
click at [332, 16] on icon "plus" at bounding box center [328, 19] width 11 height 11
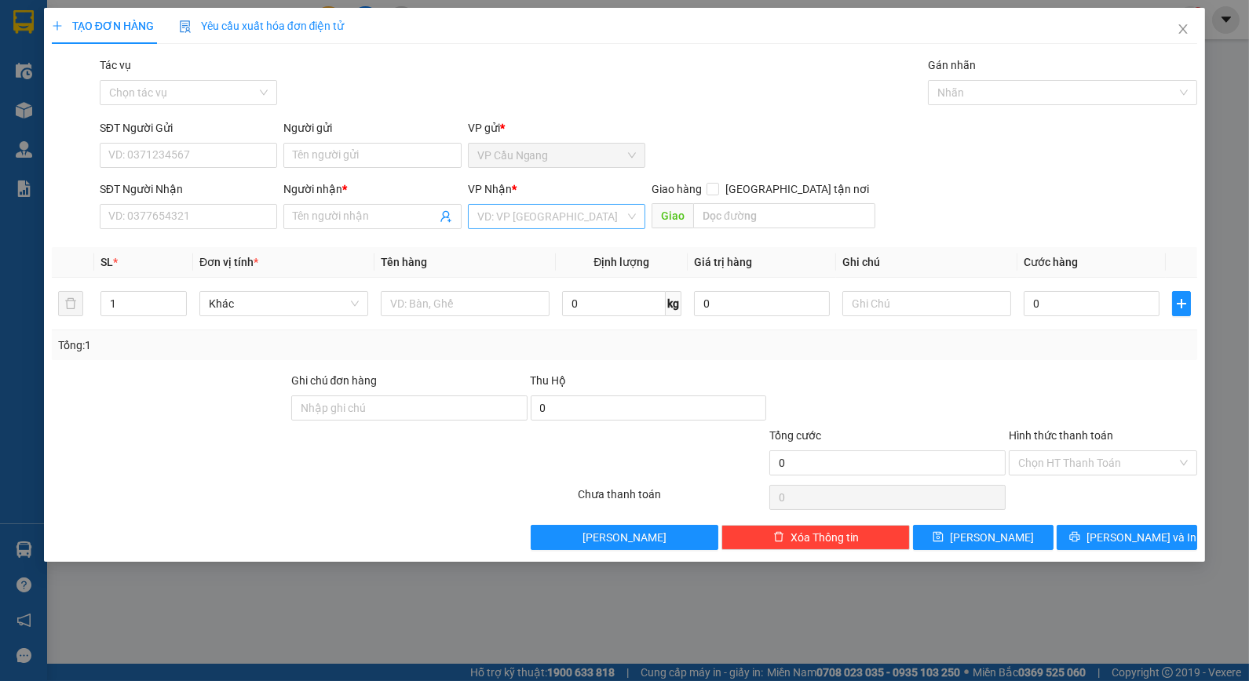
click at [574, 223] on input "search" at bounding box center [551, 217] width 148 height 24
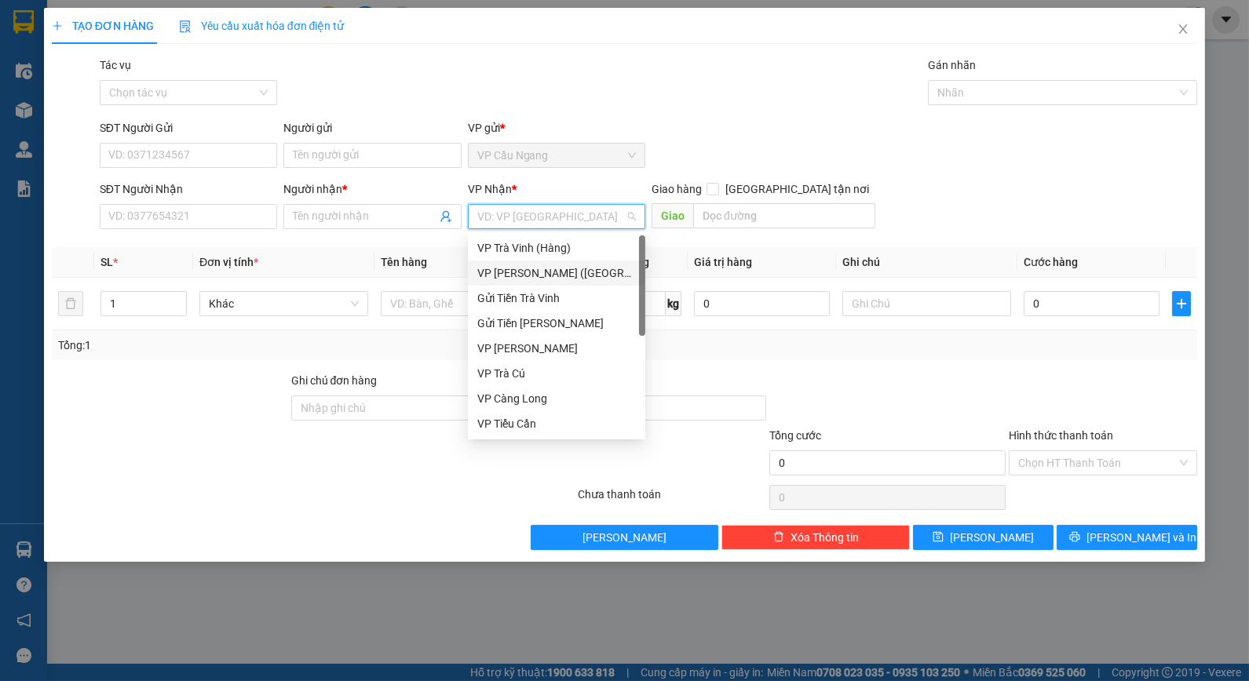
click at [565, 265] on div "VP Trần Phú (Hàng)" at bounding box center [556, 273] width 159 height 17
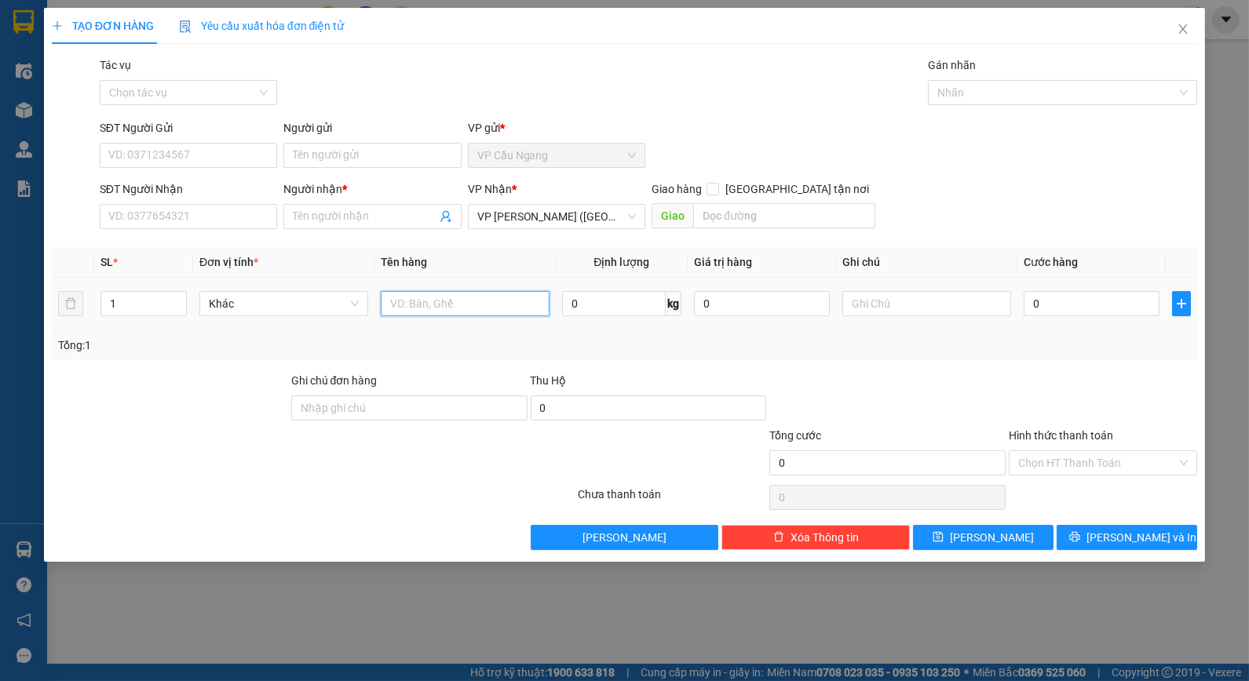
click at [460, 300] on input "text" at bounding box center [465, 303] width 169 height 25
type input "1 THÙNG MÚT KV + 1 GIỎ M XANH KK"
click at [947, 303] on input "text" at bounding box center [926, 303] width 169 height 25
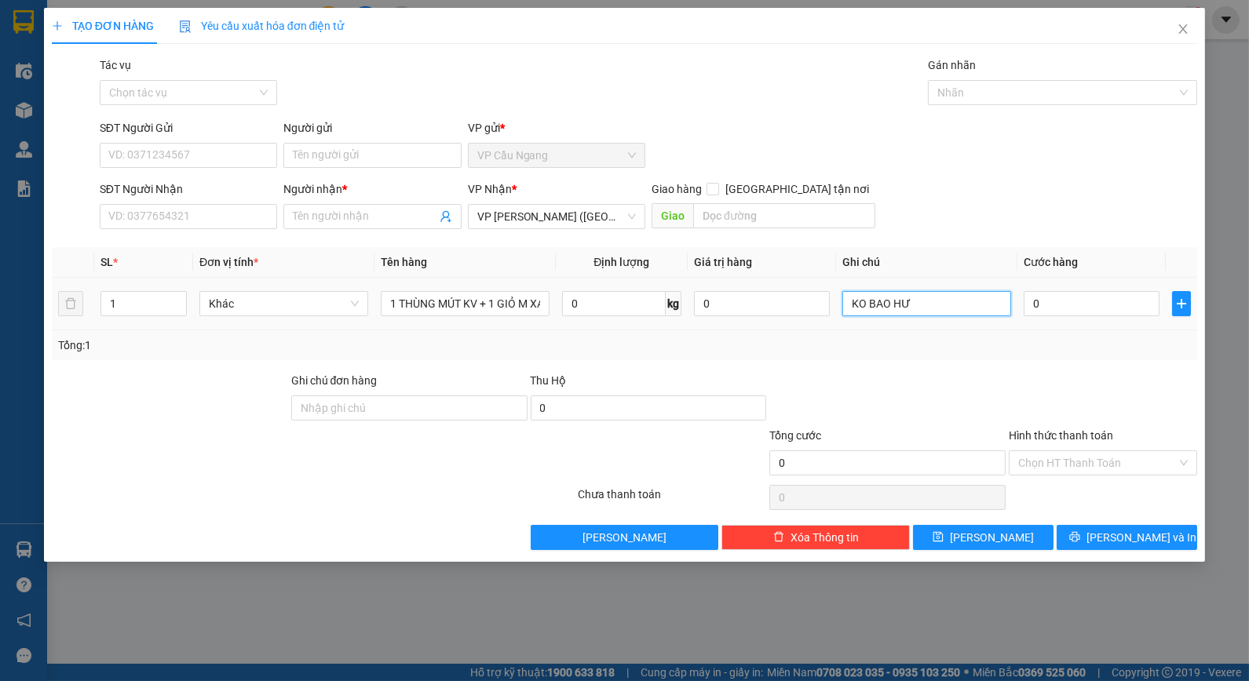
type input "KO BAO HƯ"
drag, startPoint x: 1038, startPoint y: 360, endPoint x: 1049, endPoint y: 327, distance: 34.0
click at [1034, 357] on div "Tổng: 1" at bounding box center [625, 345] width 1146 height 30
click at [1066, 306] on input "0" at bounding box center [1092, 303] width 136 height 25
type input "7"
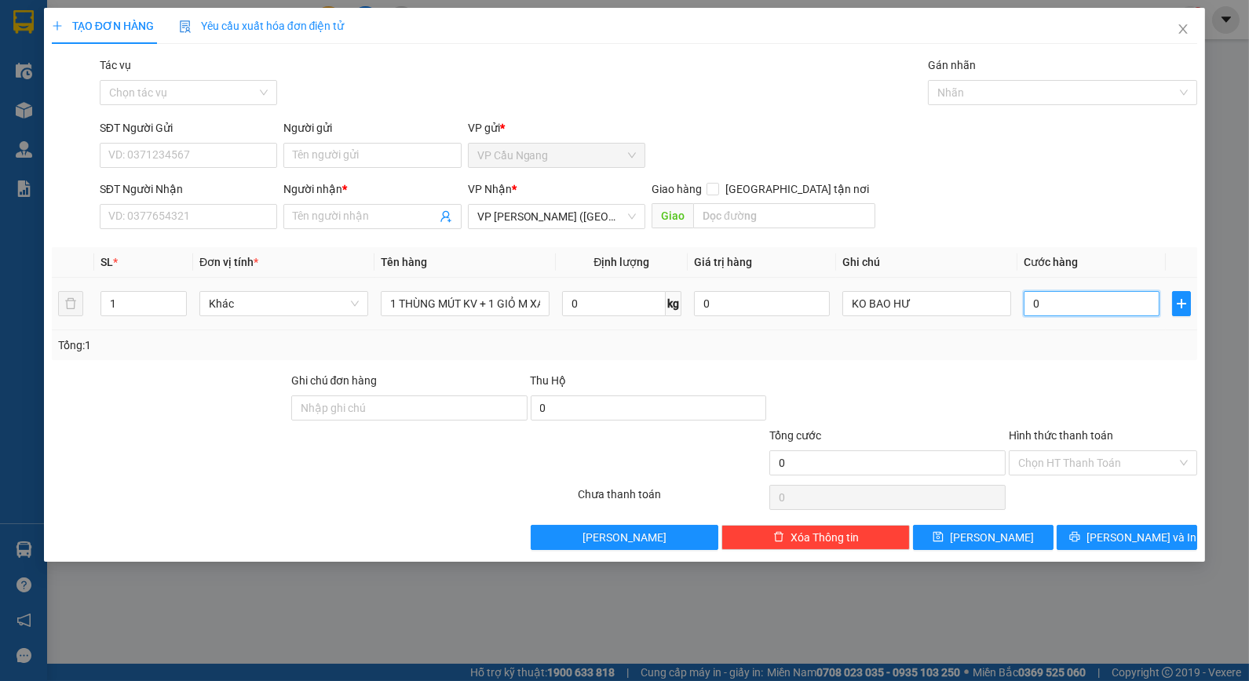
type input "7"
type input "70"
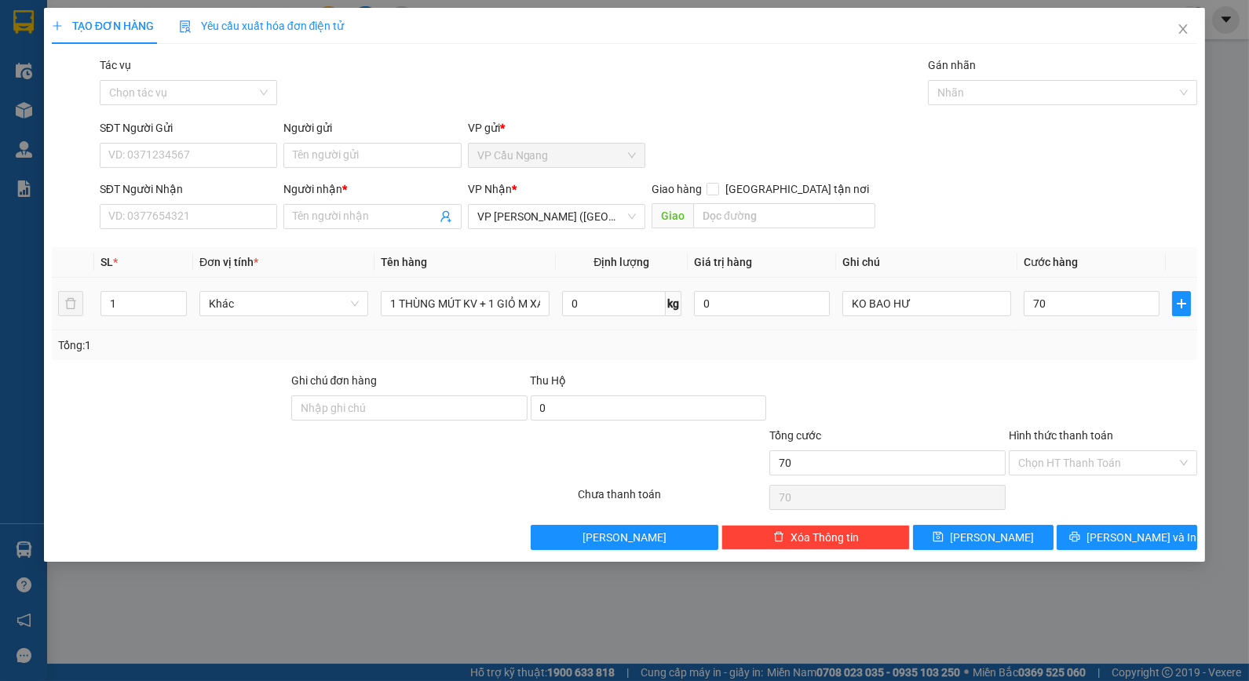
type input "70.000"
click at [1009, 346] on div "Tổng: 1" at bounding box center [625, 345] width 1134 height 17
click at [1002, 222] on div "SĐT Người Nhận VD: 0377654321 Người nhận * Tên người nhận VP Nhận * VP Trần Phú…" at bounding box center [649, 208] width 1104 height 55
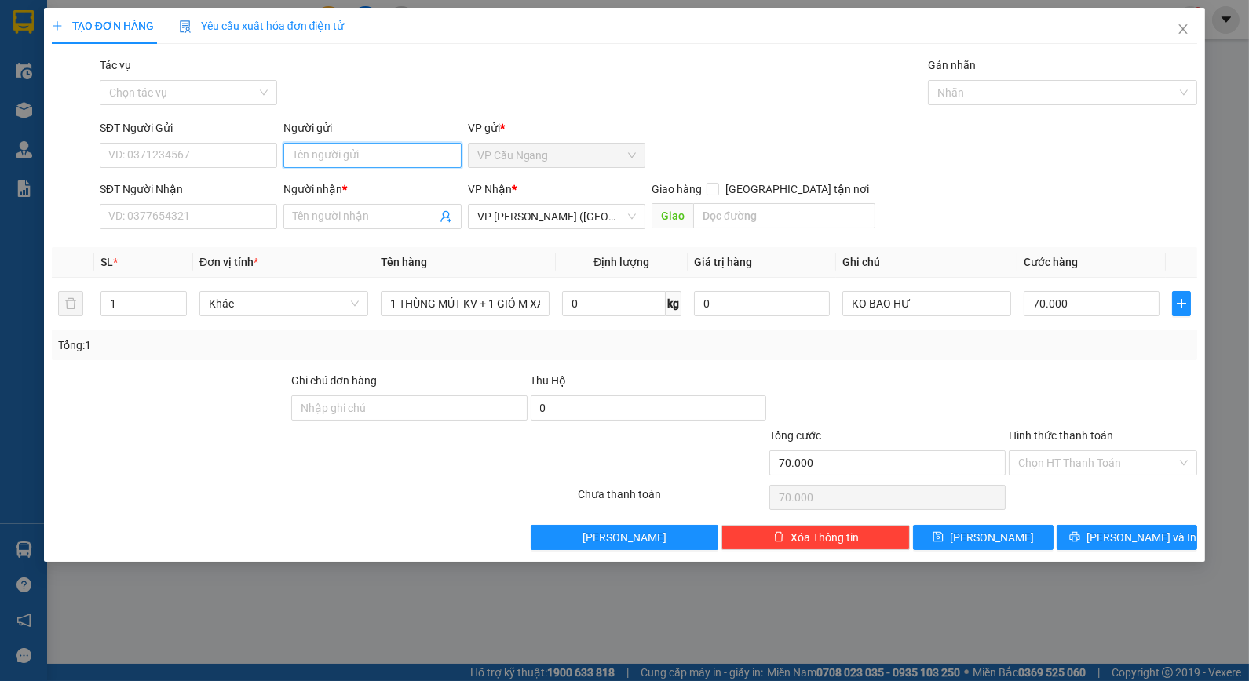
click at [328, 154] on input "Người gửi" at bounding box center [371, 155] width 177 height 25
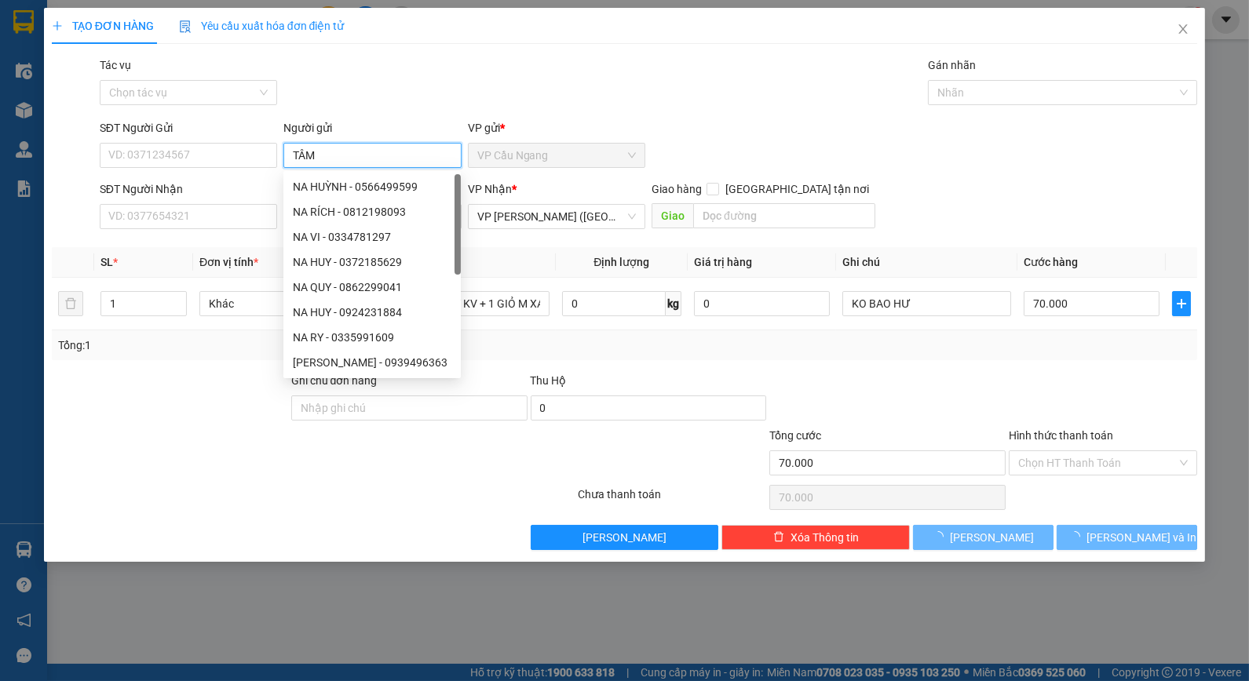
type input "TÂM"
drag, startPoint x: 367, startPoint y: 83, endPoint x: 359, endPoint y: 160, distance: 77.3
click at [366, 83] on div "Tác vụ Chọn tác vụ Gán nhãn Nhãn" at bounding box center [649, 84] width 1104 height 55
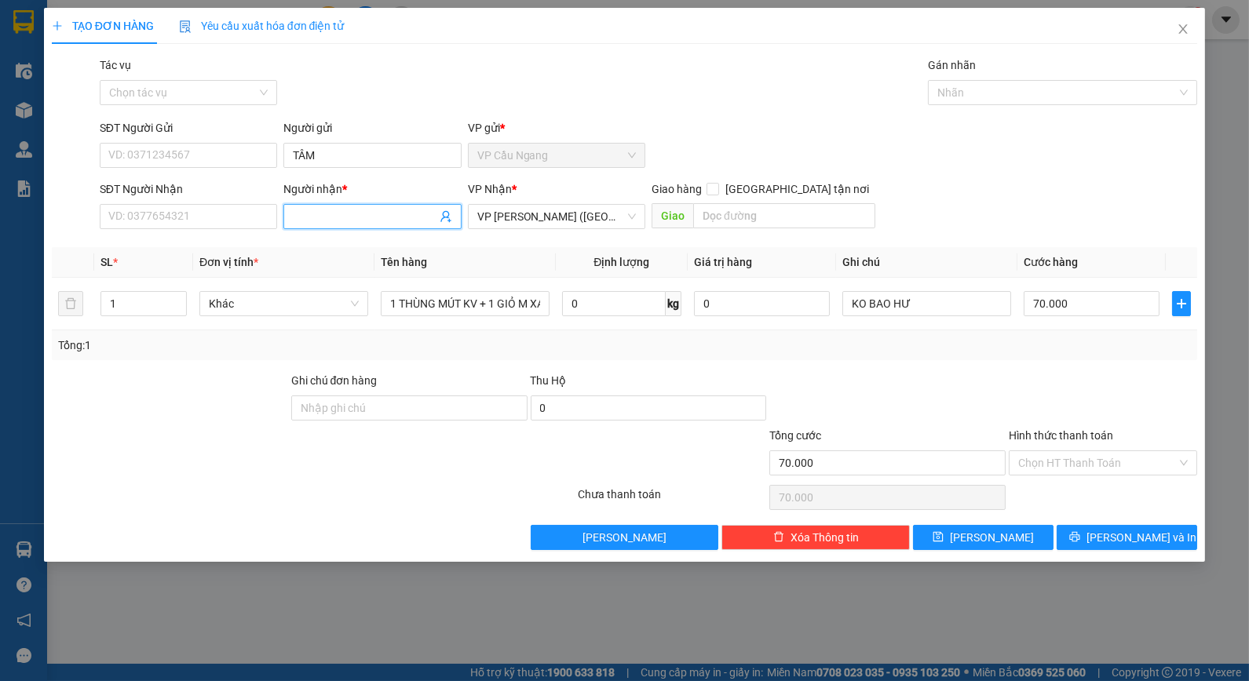
click at [332, 224] on input "Người nhận *" at bounding box center [364, 216] width 143 height 17
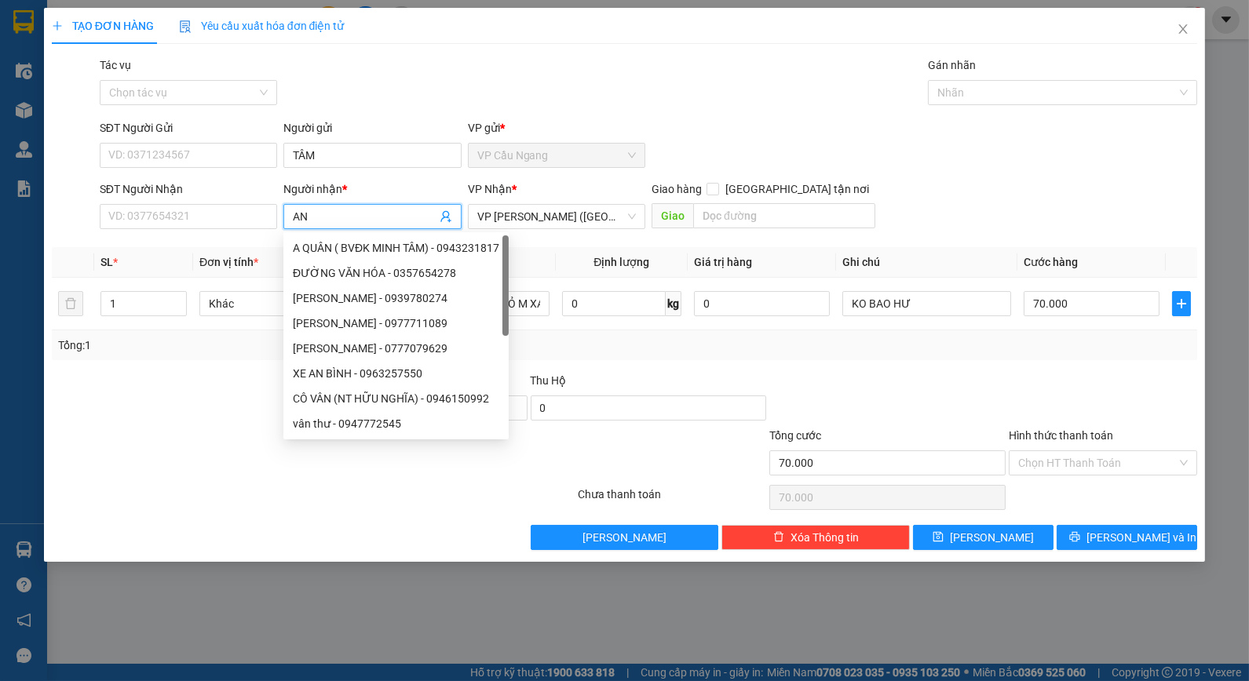
type input "AN"
click at [380, 99] on div "Tác vụ Chọn tác vụ Gán nhãn Nhãn" at bounding box center [649, 84] width 1104 height 55
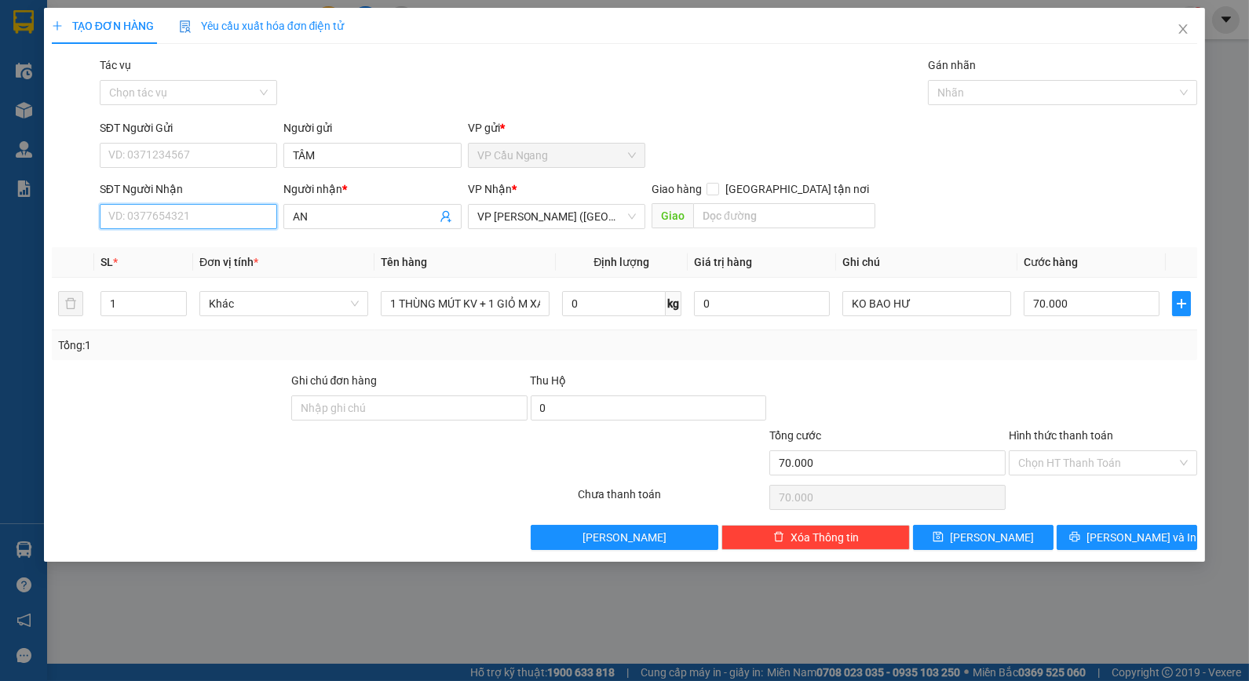
click at [246, 216] on input "SĐT Người Nhận" at bounding box center [188, 216] width 177 height 25
drag, startPoint x: 137, startPoint y: 221, endPoint x: 155, endPoint y: 221, distance: 18.1
click at [155, 221] on input "03763855873" at bounding box center [188, 216] width 177 height 25
click at [154, 222] on input "03763855873" at bounding box center [188, 216] width 177 height 25
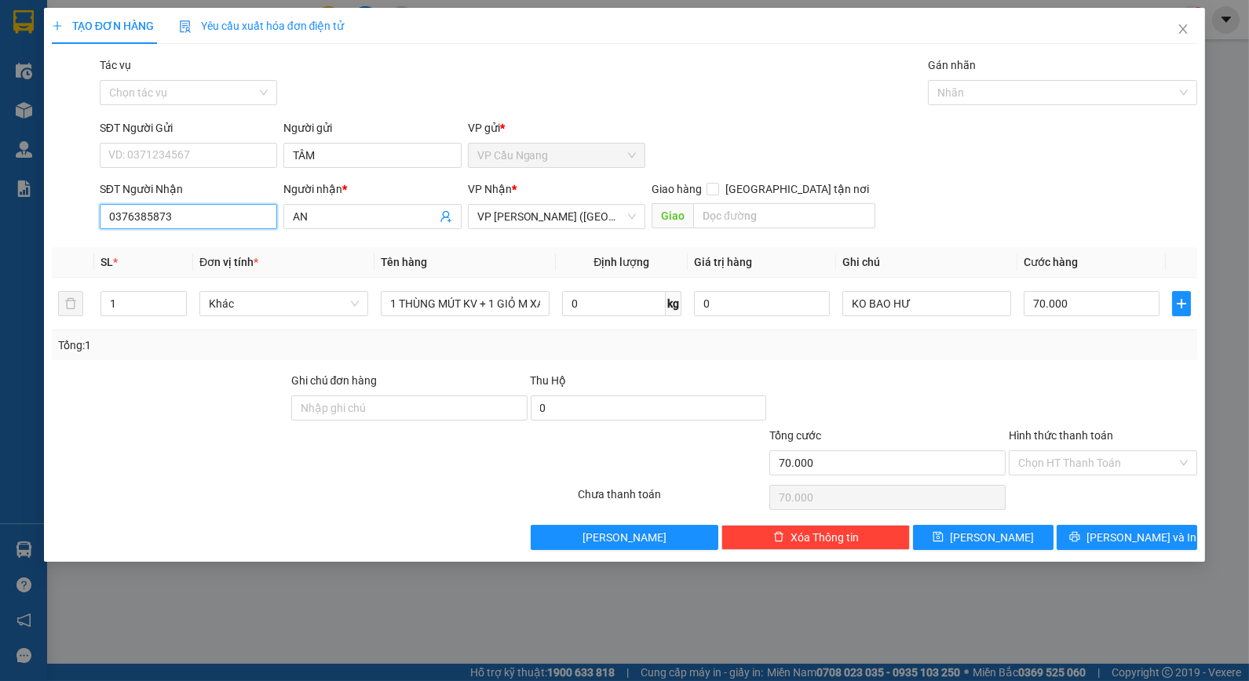
drag, startPoint x: 132, startPoint y: 225, endPoint x: 149, endPoint y: 223, distance: 17.3
click at [149, 223] on input "0376385873" at bounding box center [188, 216] width 177 height 25
type input "0376385873"
click at [210, 371] on div "Transit Pickup Surcharge Ids Transit Deliver Surcharge Ids Transit Deliver Surc…" at bounding box center [625, 304] width 1146 height 494
click at [365, 73] on div "Tác vụ Chọn tác vụ Gán nhãn Nhãn" at bounding box center [649, 84] width 1104 height 55
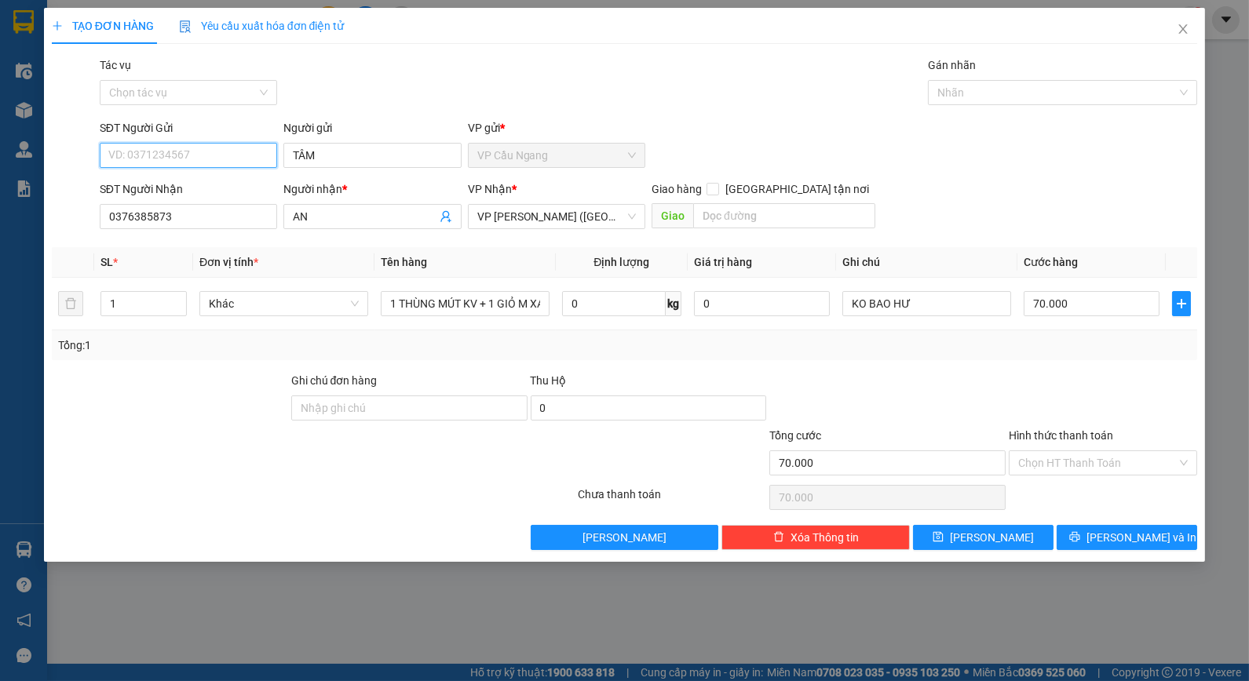
click at [225, 159] on input "SĐT Người Gửi" at bounding box center [188, 155] width 177 height 25
click at [228, 154] on input "SĐT Người Gửi" at bounding box center [188, 155] width 177 height 25
click at [241, 155] on input "SĐT Người Gửi" at bounding box center [188, 155] width 177 height 25
type input "0392750234"
click at [426, 83] on div "Tác vụ Chọn tác vụ Gán nhãn Nhãn" at bounding box center [649, 84] width 1104 height 55
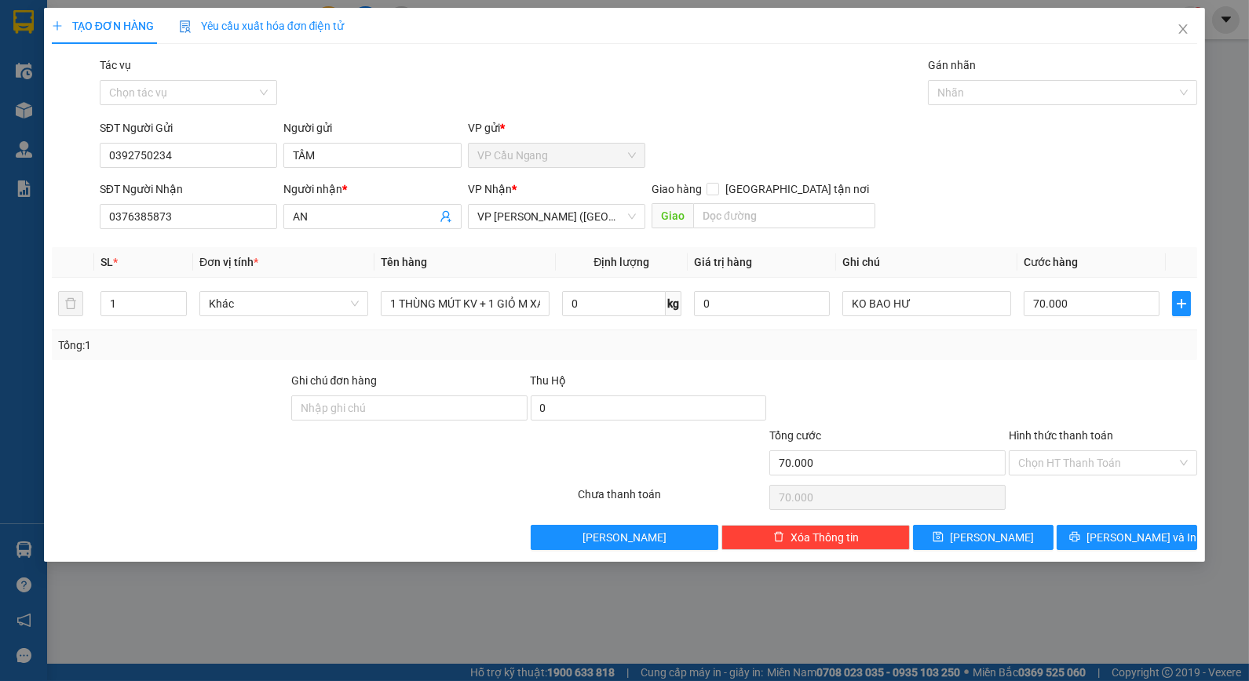
click at [1021, 358] on div "Tổng: 1" at bounding box center [625, 345] width 1146 height 30
drag, startPoint x: 1036, startPoint y: 356, endPoint x: 1071, endPoint y: 402, distance: 57.1
click at [1038, 356] on div "Tổng: 1" at bounding box center [625, 345] width 1146 height 30
click at [1082, 463] on input "Hình thức thanh toán" at bounding box center [1097, 463] width 159 height 24
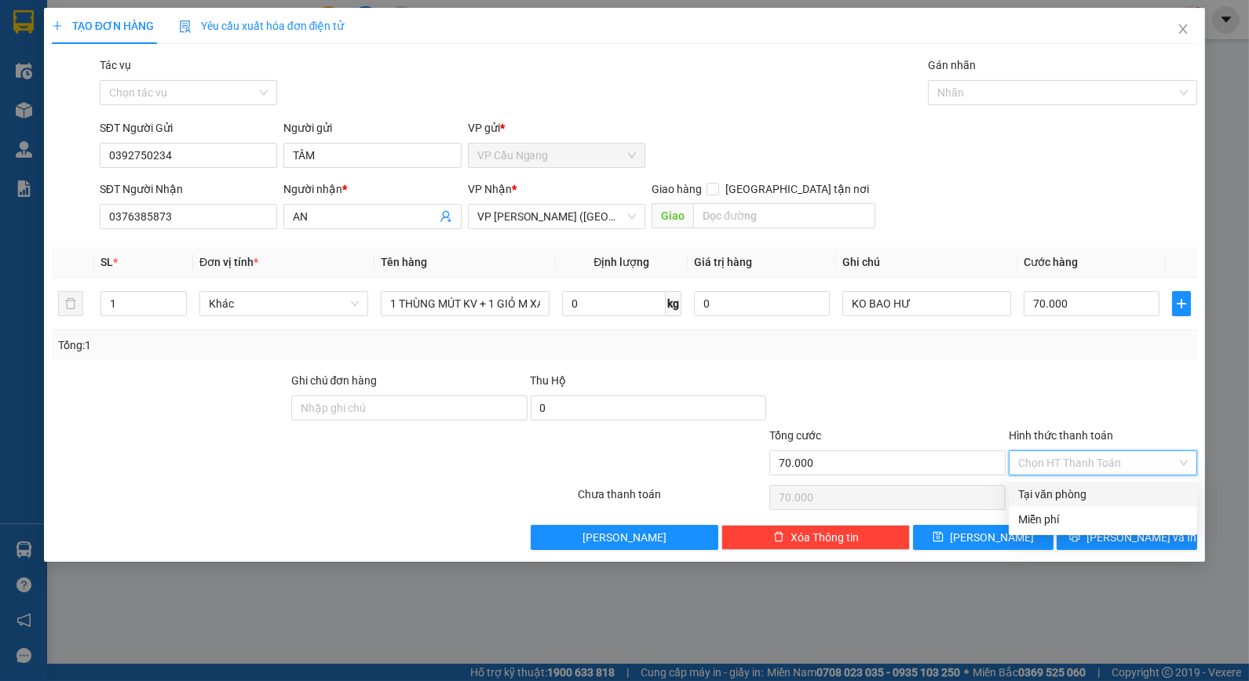
click at [1086, 489] on div "Tại văn phòng" at bounding box center [1103, 494] width 170 height 17
type input "0"
click at [1036, 385] on div at bounding box center [1103, 399] width 192 height 55
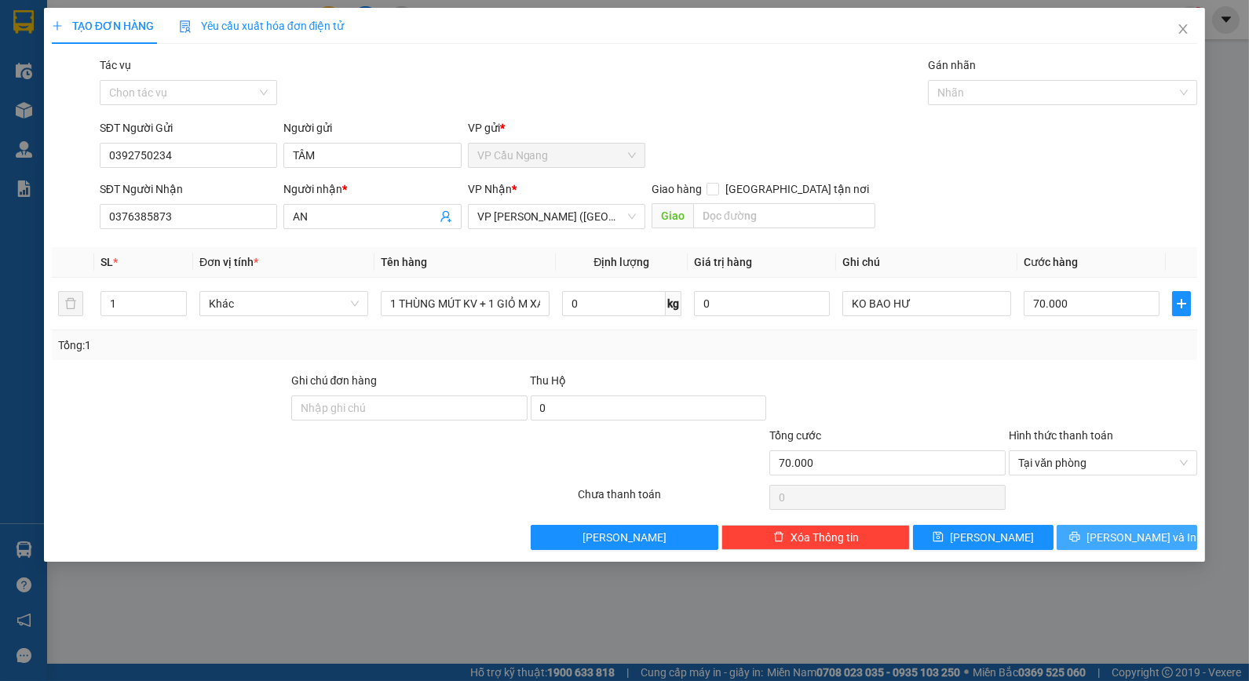
click at [1126, 537] on span "Lưu và In" at bounding box center [1141, 537] width 110 height 17
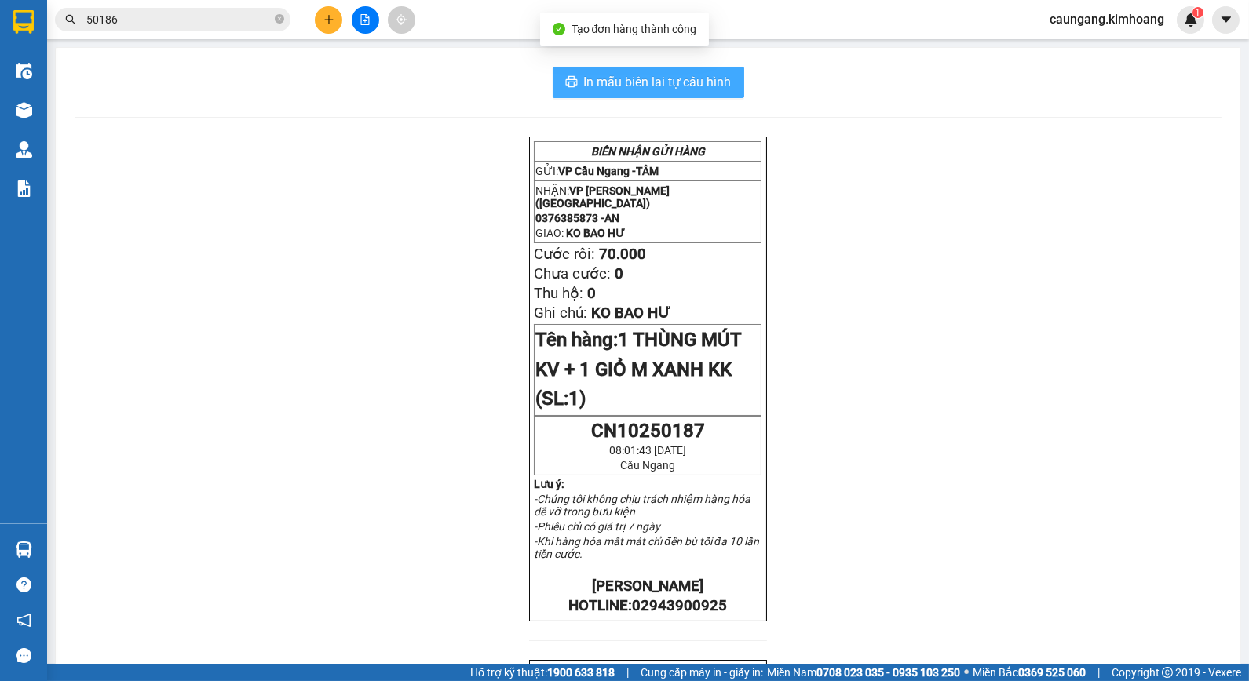
click at [623, 84] on span "In mẫu biên lai tự cấu hình" at bounding box center [658, 82] width 148 height 20
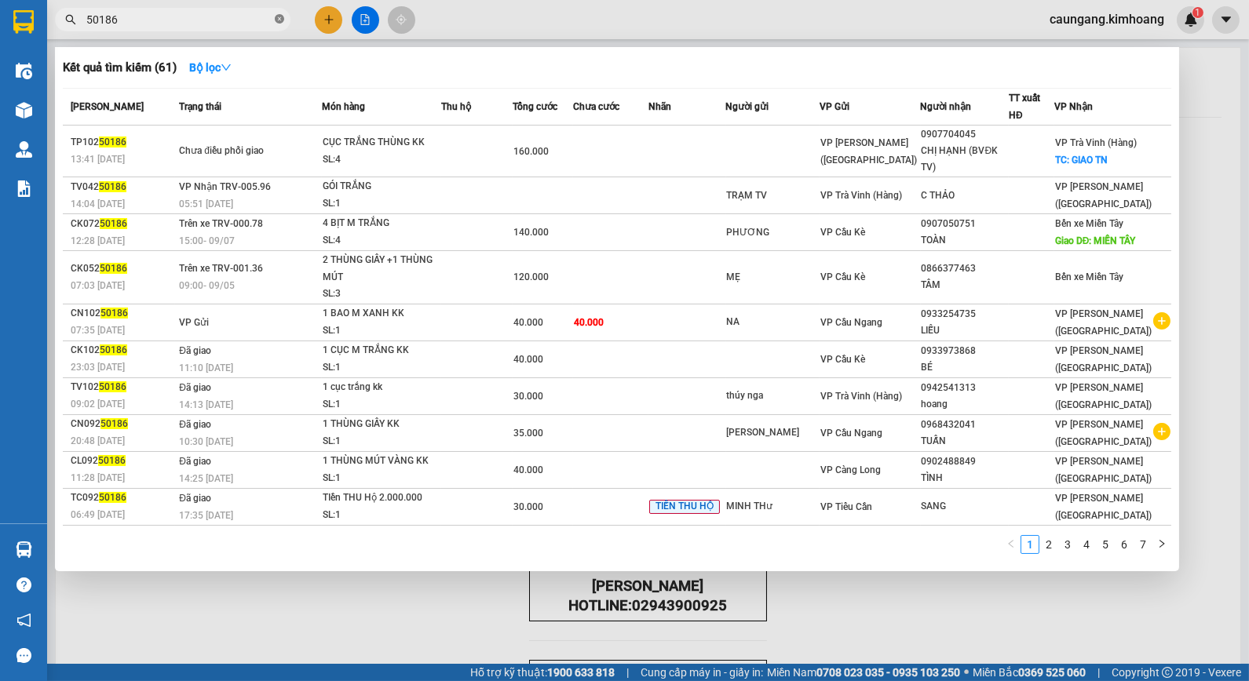
click at [279, 19] on icon "close-circle" at bounding box center [279, 18] width 9 height 9
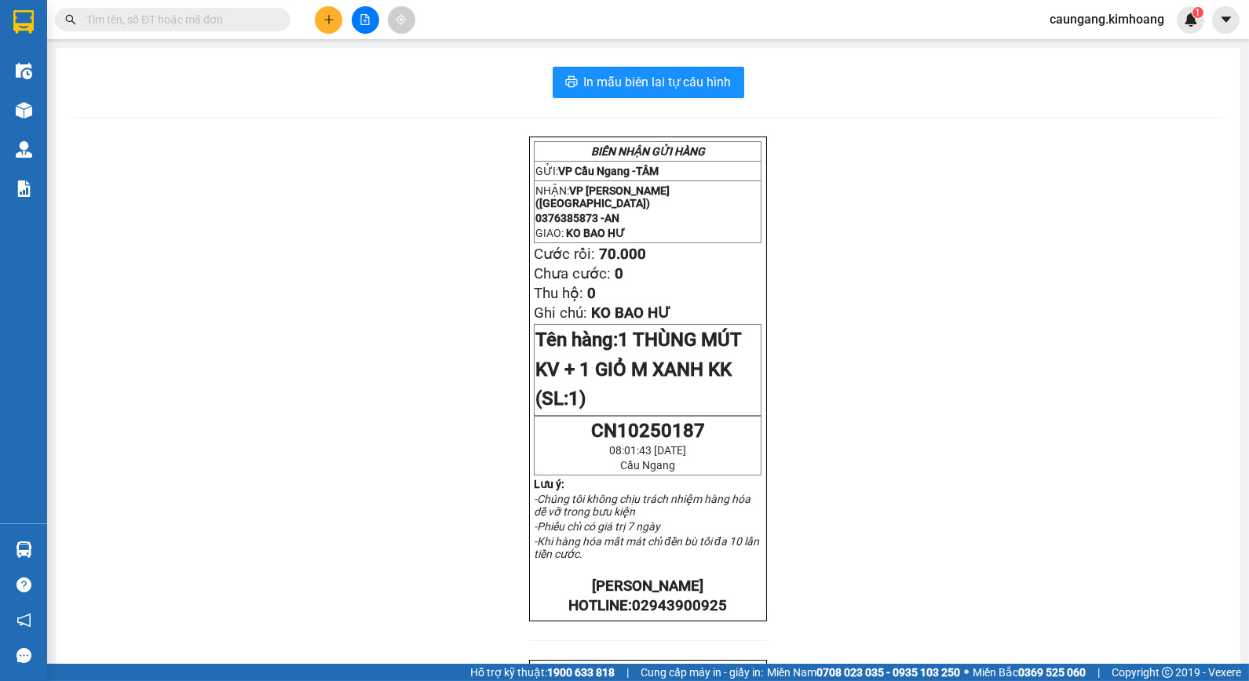
click at [252, 14] on input "text" at bounding box center [178, 19] width 185 height 17
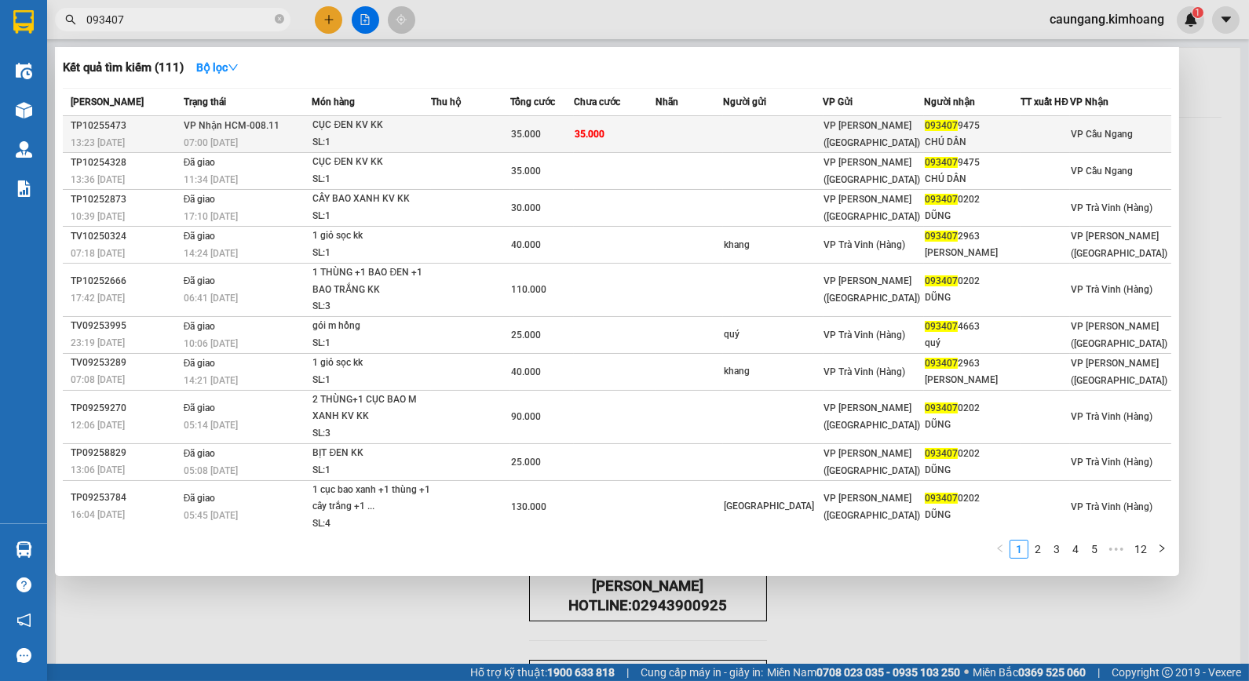
type input "093407"
click at [655, 131] on td "35.000" at bounding box center [615, 134] width 82 height 37
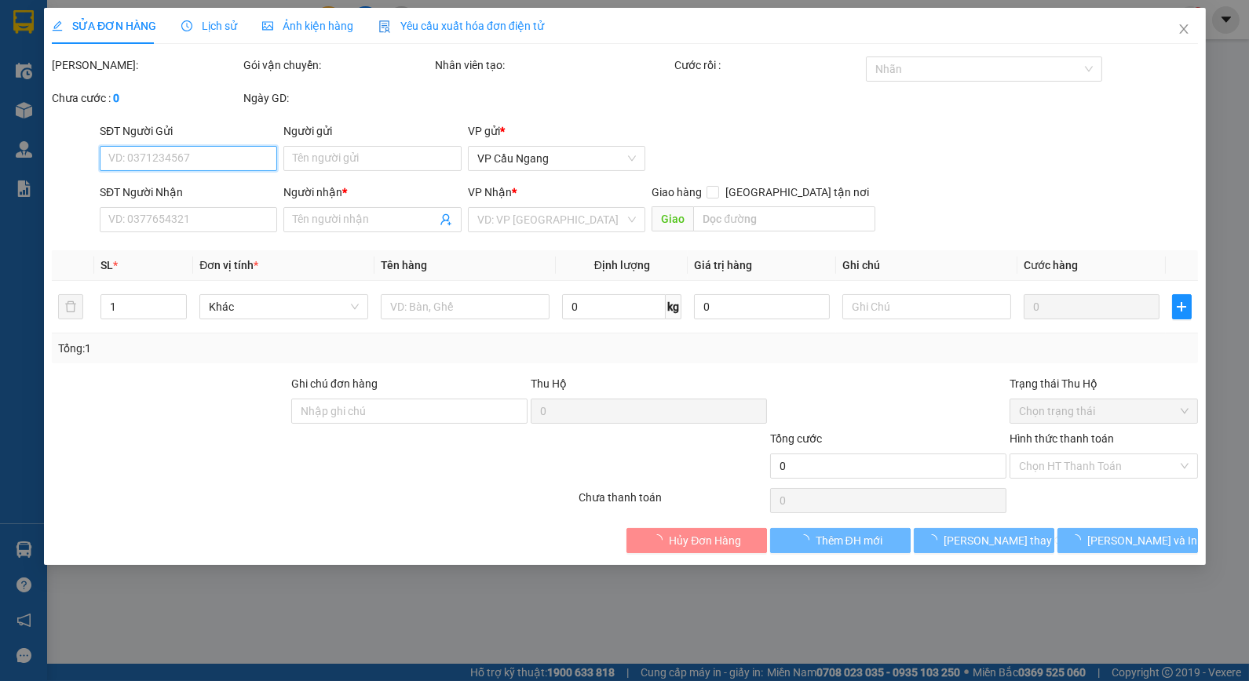
type input "0934079475"
type input "CHÚ DẦN"
type input "35.000"
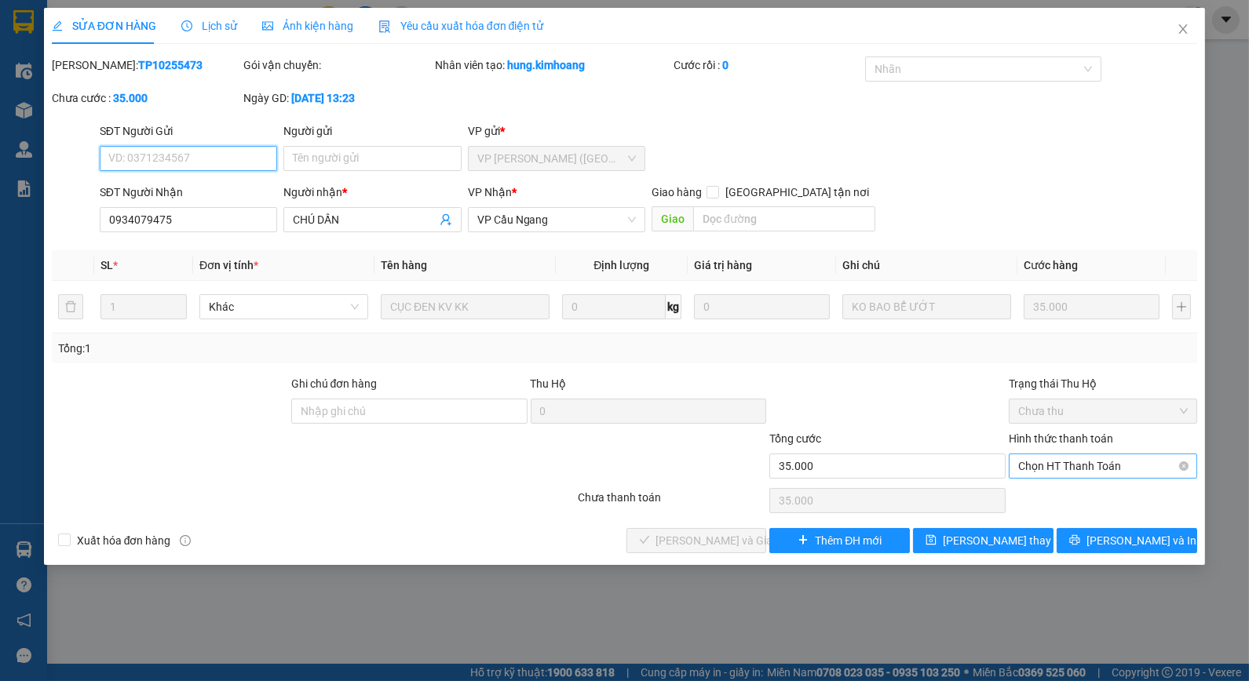
click at [1083, 465] on span "Chọn HT Thanh Toán" at bounding box center [1103, 467] width 170 height 24
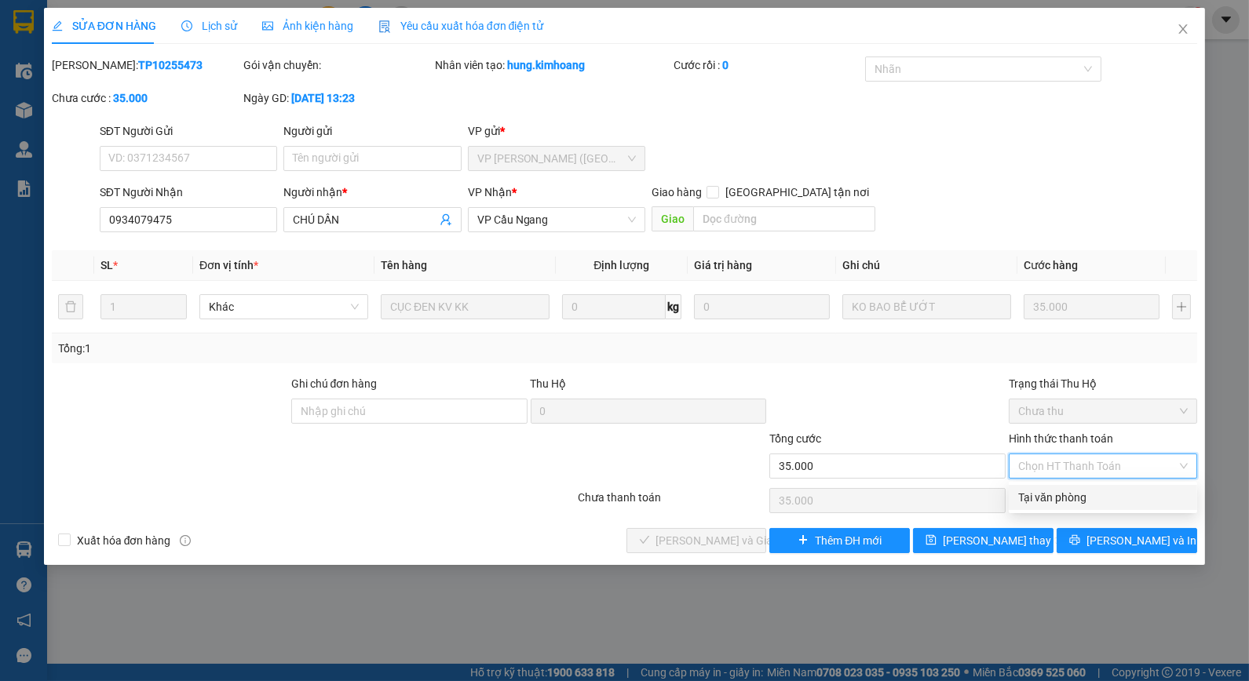
click at [1071, 500] on div "Tại văn phòng" at bounding box center [1103, 497] width 170 height 17
type input "0"
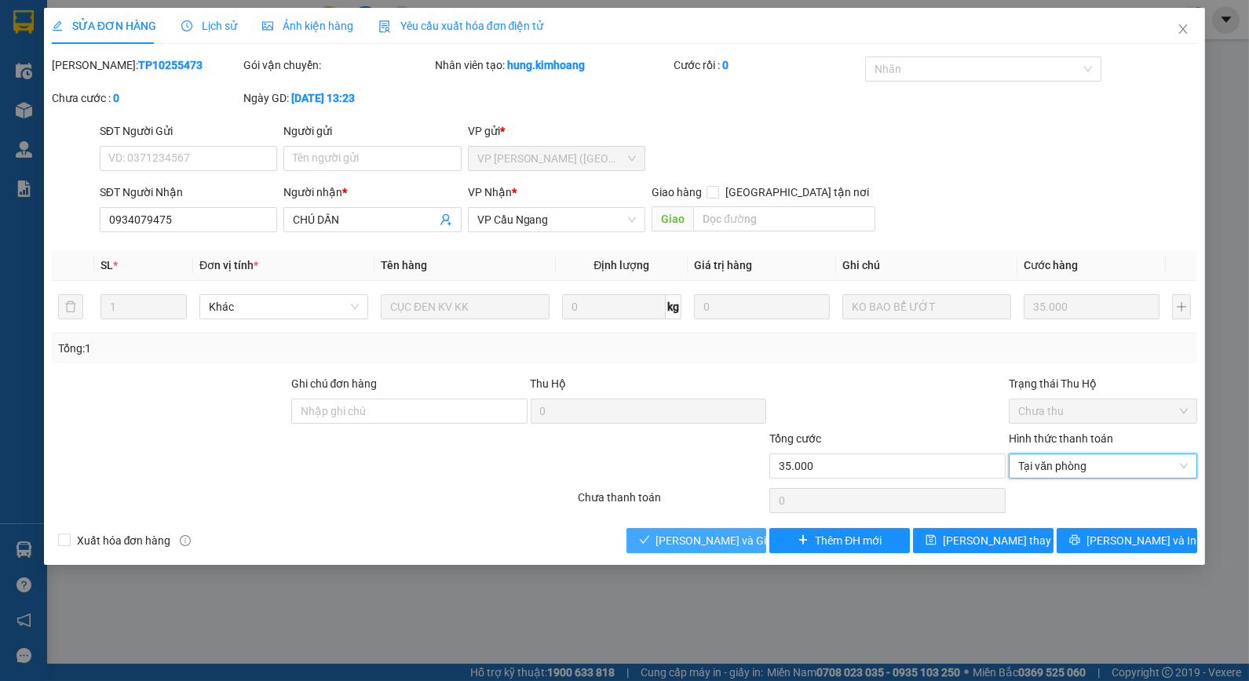
click at [736, 535] on span "Lưu và Giao hàng" at bounding box center [731, 540] width 151 height 17
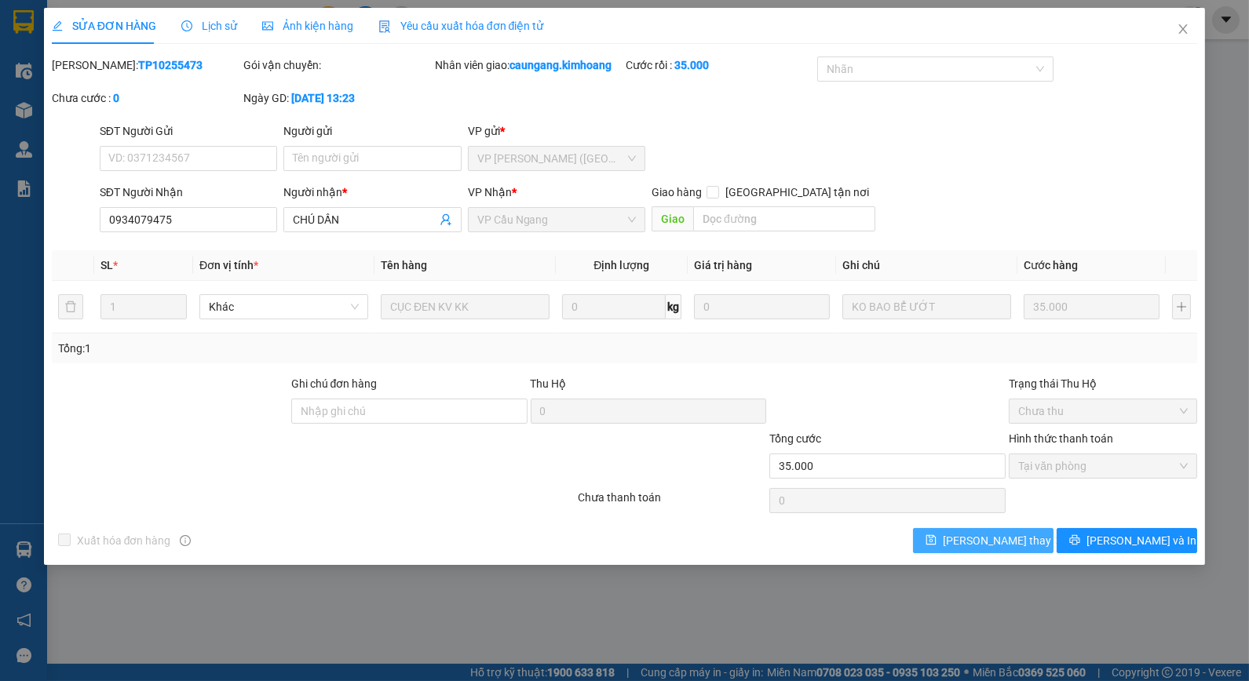
click at [966, 537] on span "Lưu thay đổi" at bounding box center [1006, 540] width 126 height 17
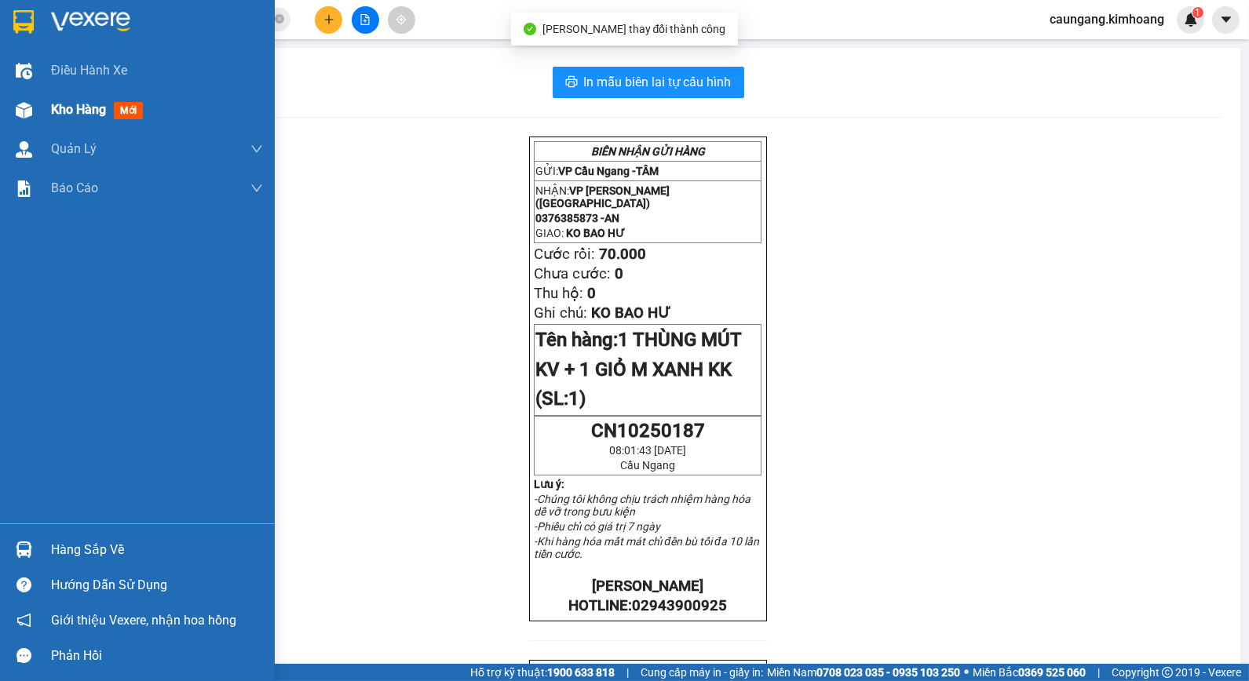
click at [36, 112] on div at bounding box center [23, 110] width 27 height 27
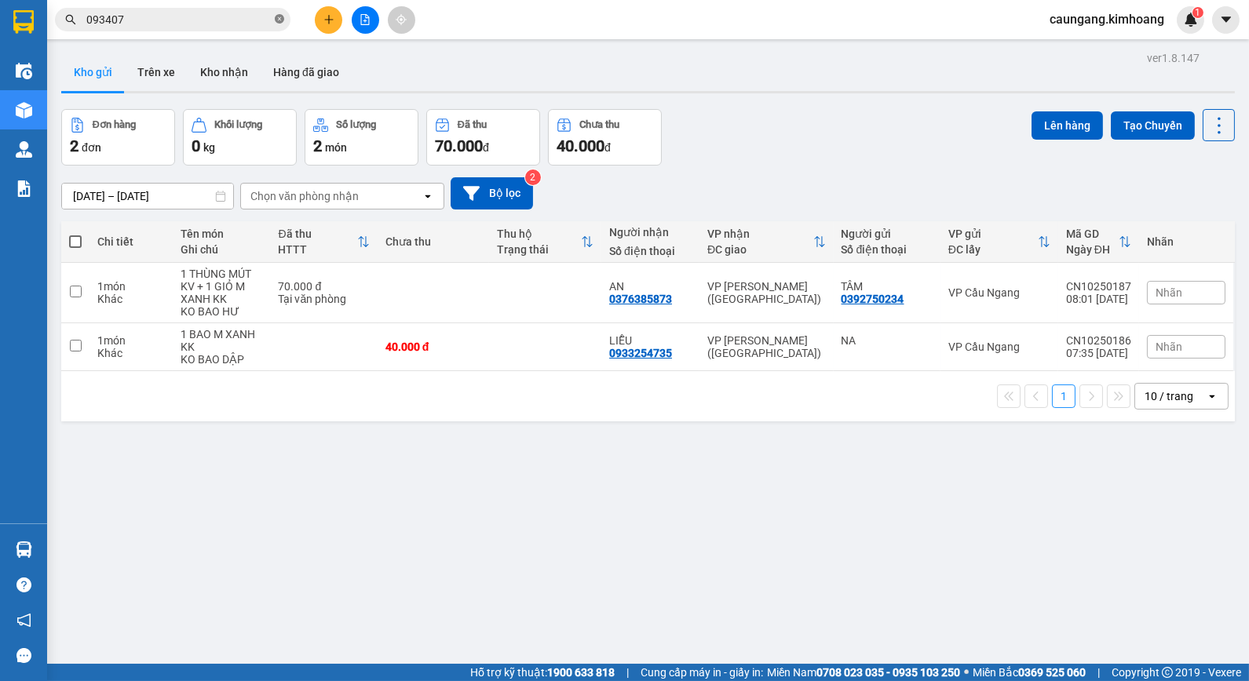
click at [277, 20] on icon "close-circle" at bounding box center [279, 18] width 9 height 9
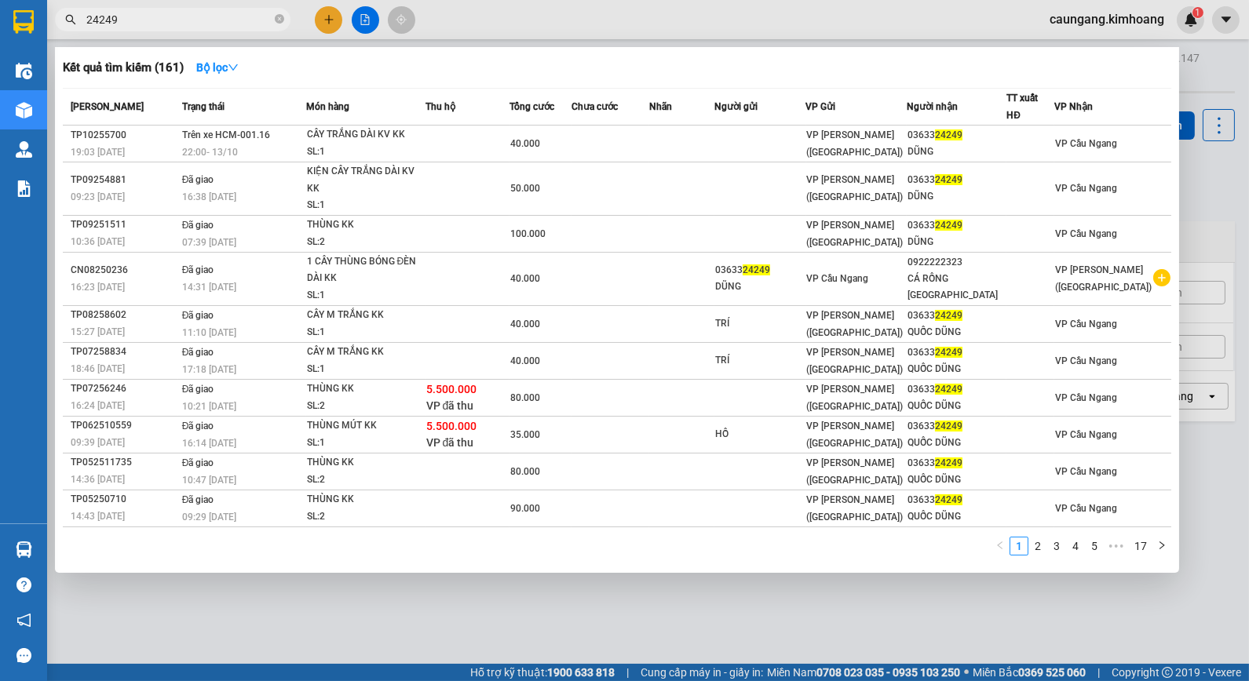
type input "24249"
click at [530, 19] on div at bounding box center [624, 340] width 1249 height 681
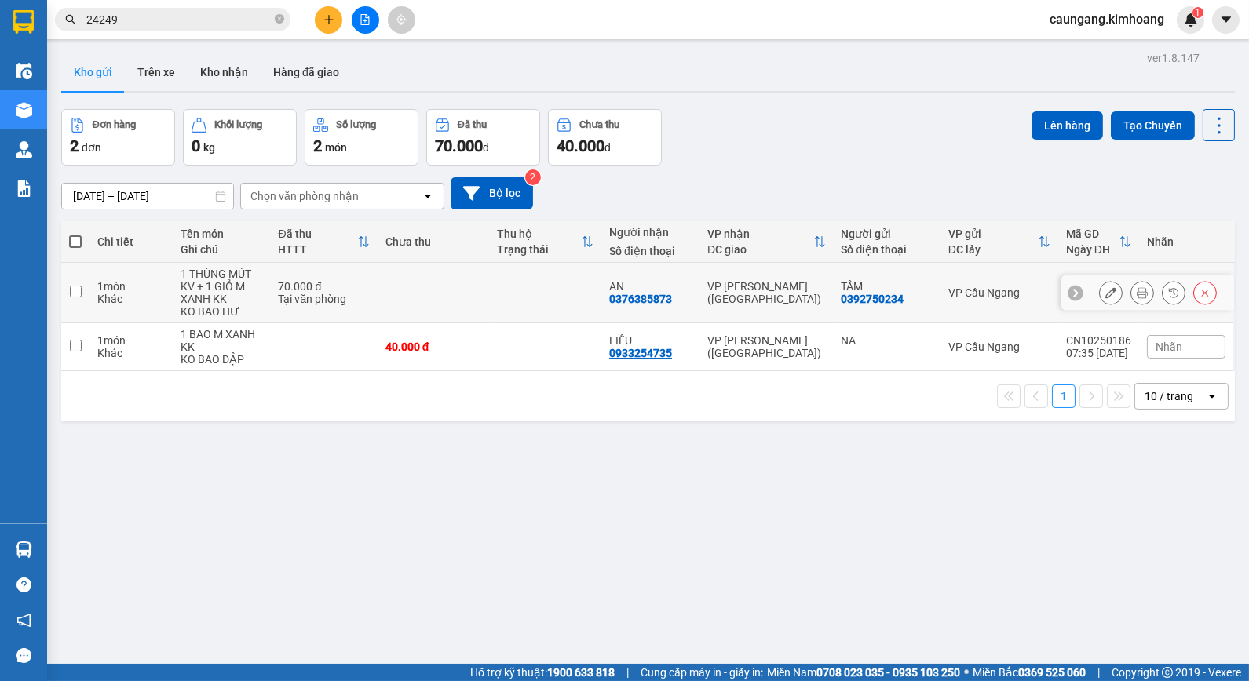
click at [720, 312] on td "VP Trần Phú (Hàng)" at bounding box center [765, 293] width 133 height 60
checkbox input "true"
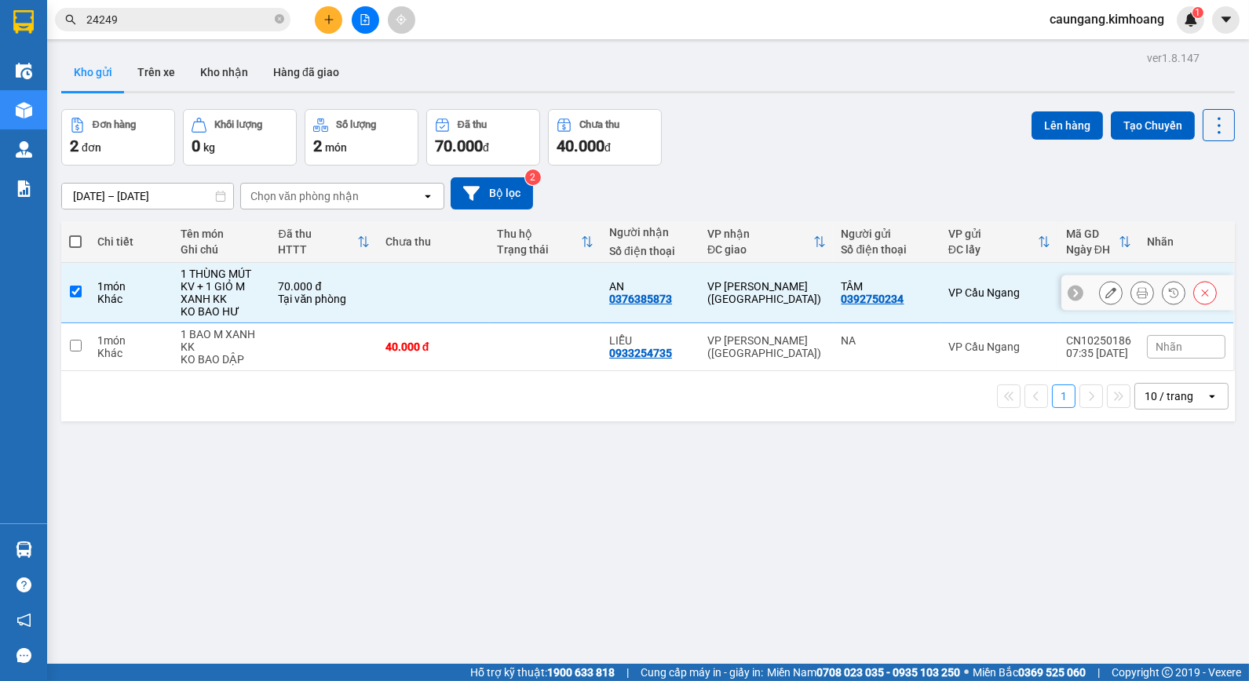
click at [731, 327] on td "VP Trần Phú (Hàng)" at bounding box center [765, 347] width 133 height 48
checkbox input "true"
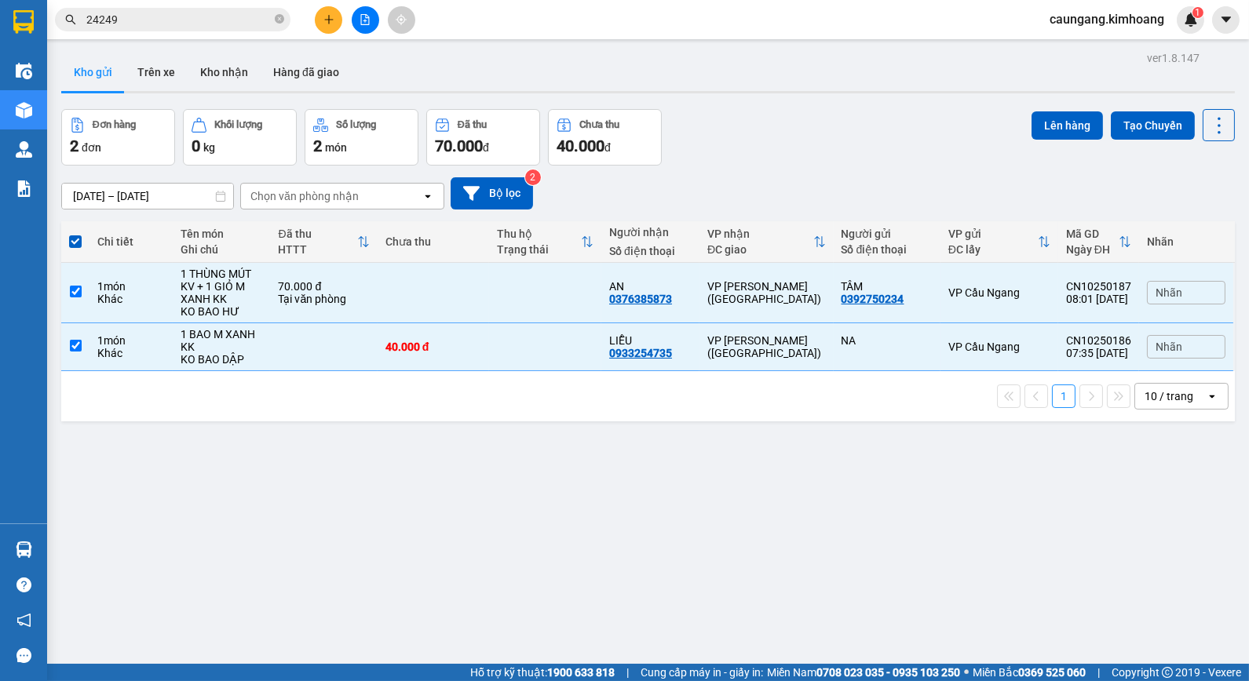
click at [1044, 139] on div "Lên hàng Tạo Chuyến" at bounding box center [1132, 125] width 203 height 32
click at [1053, 124] on button "Lên hàng" at bounding box center [1066, 125] width 71 height 28
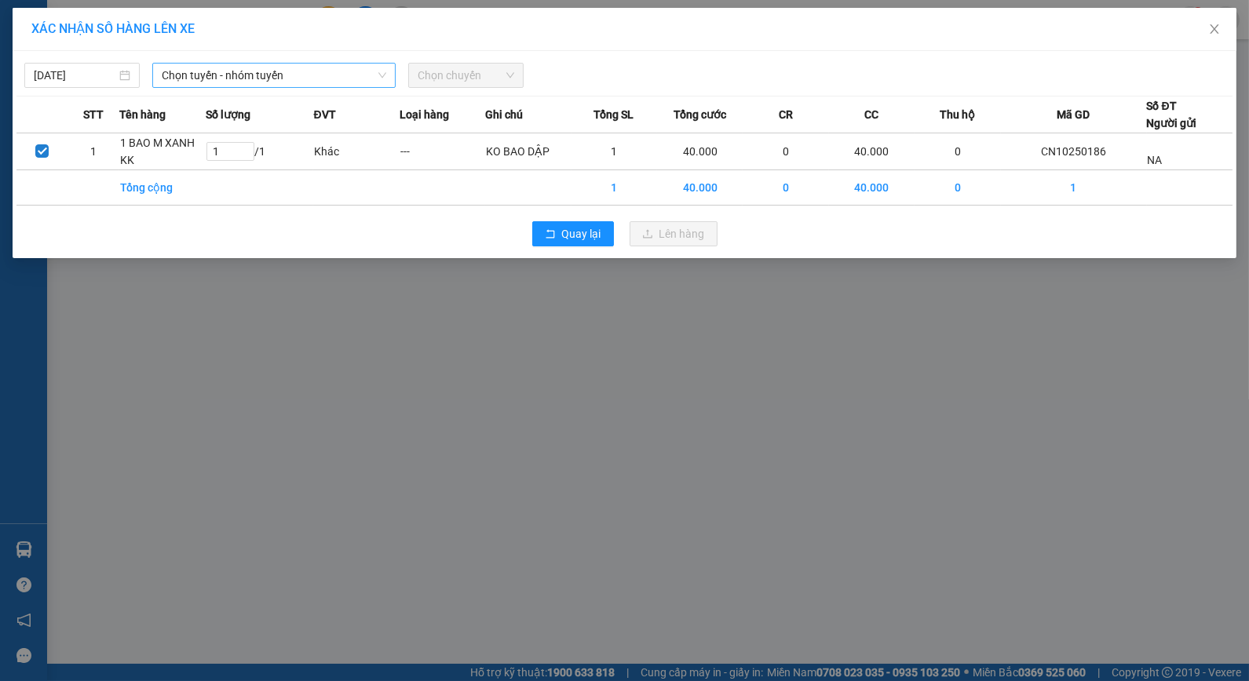
drag, startPoint x: 257, startPoint y: 77, endPoint x: 283, endPoint y: 89, distance: 28.1
click at [259, 79] on span "Chọn tuyến - nhóm tuyến" at bounding box center [274, 76] width 225 height 24
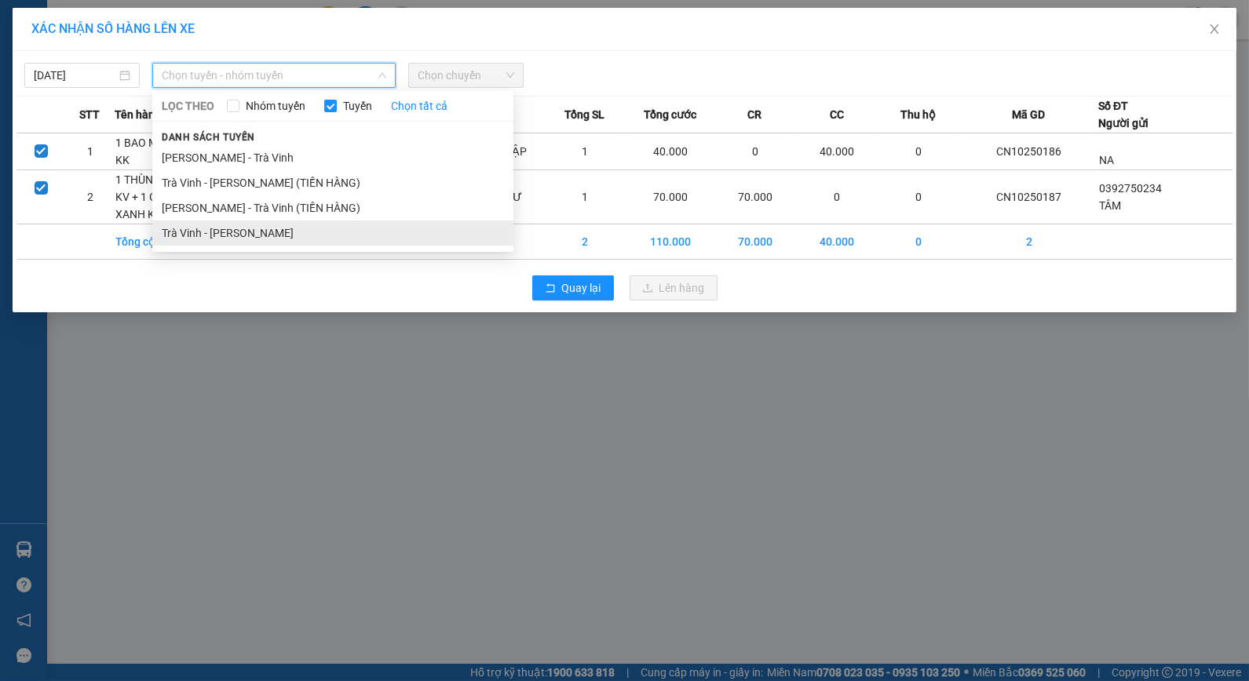
click at [273, 231] on li "Trà Vinh - Hồ Chí Minh" at bounding box center [332, 233] width 361 height 25
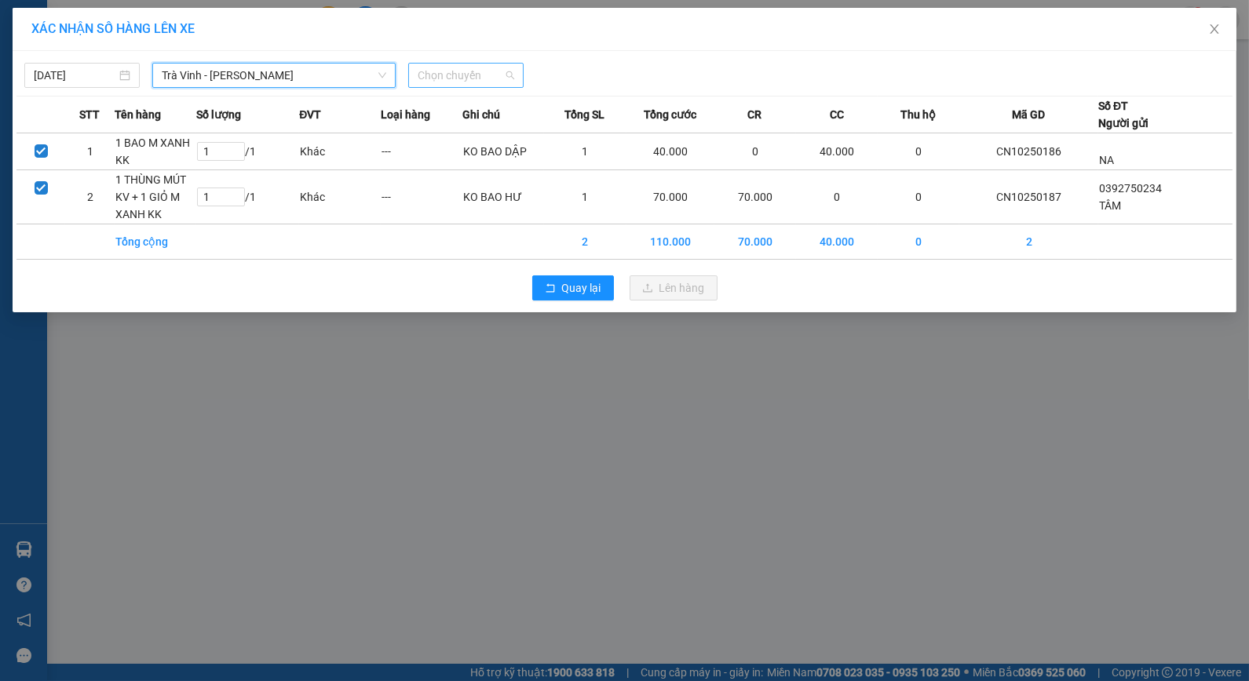
click at [491, 75] on span "Chọn chuyến" at bounding box center [466, 76] width 97 height 24
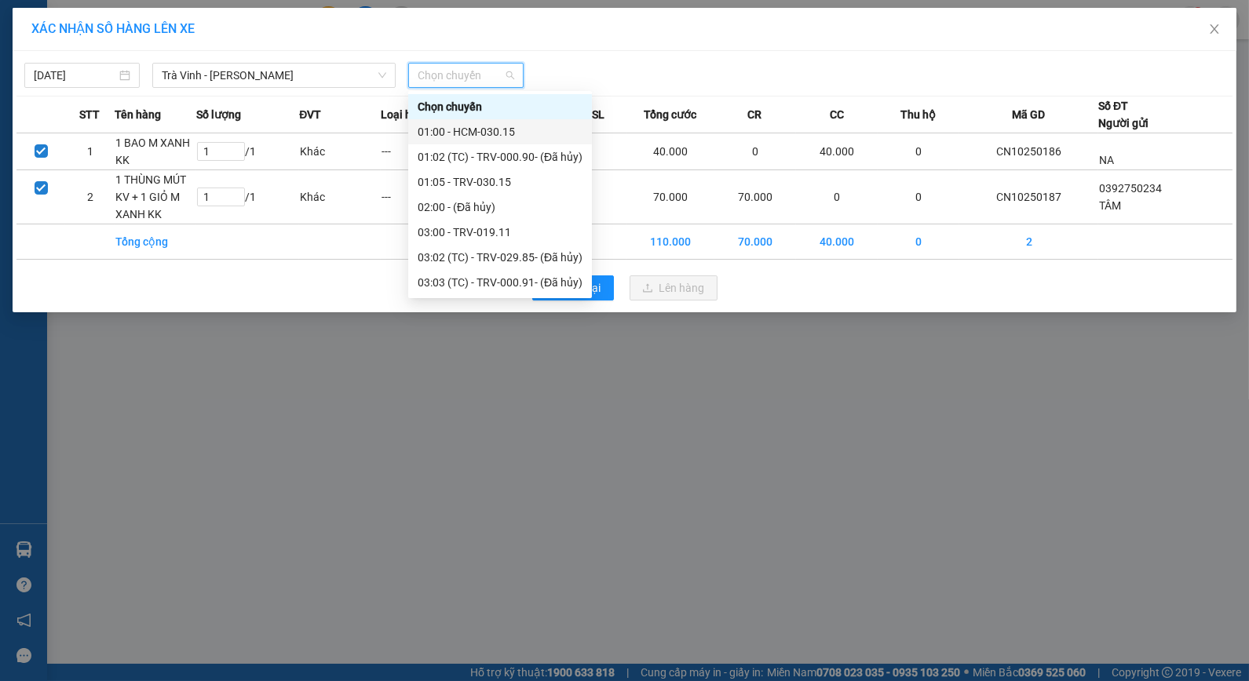
scroll to position [349, 0]
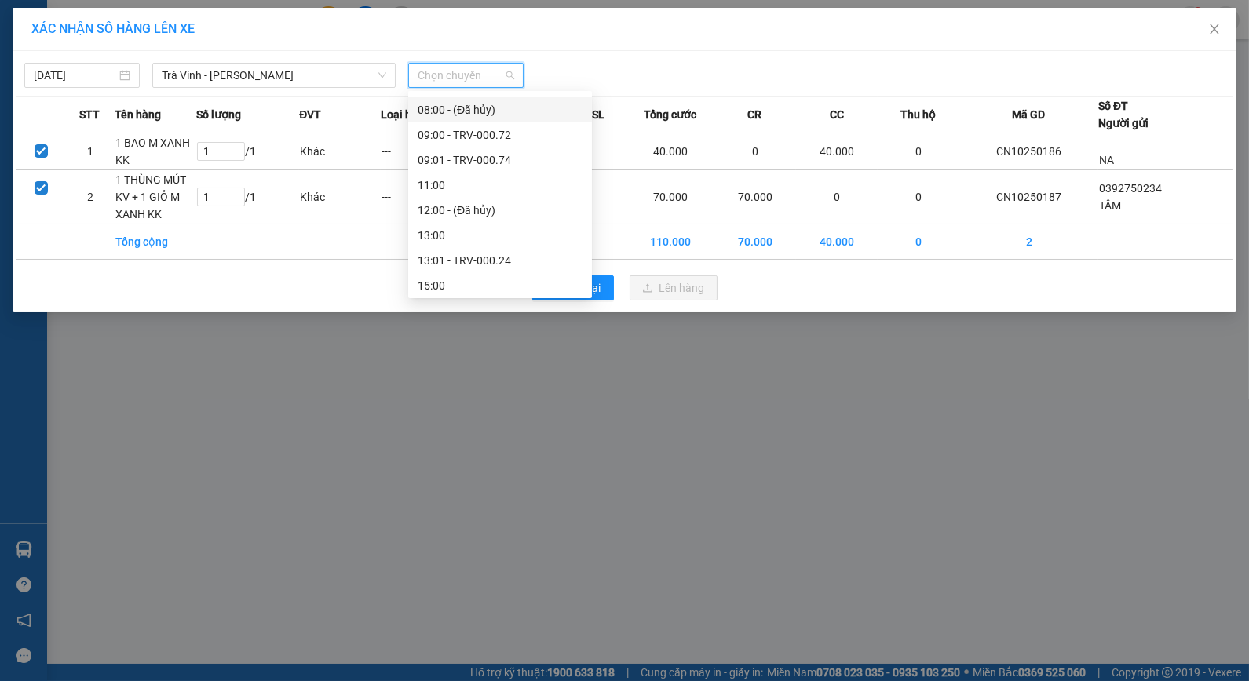
click at [485, 120] on div "08:00 - (Đã hủy)" at bounding box center [500, 109] width 184 height 25
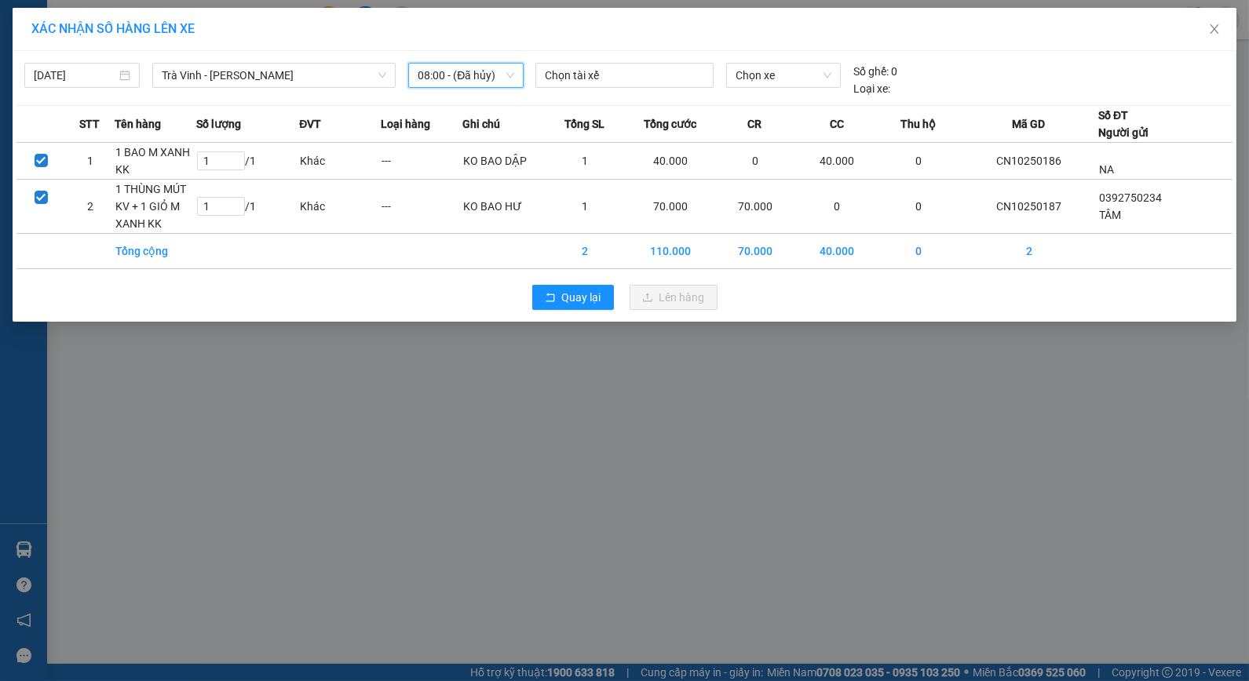
click at [482, 81] on span "08:00 - (Đã hủy)" at bounding box center [466, 76] width 97 height 24
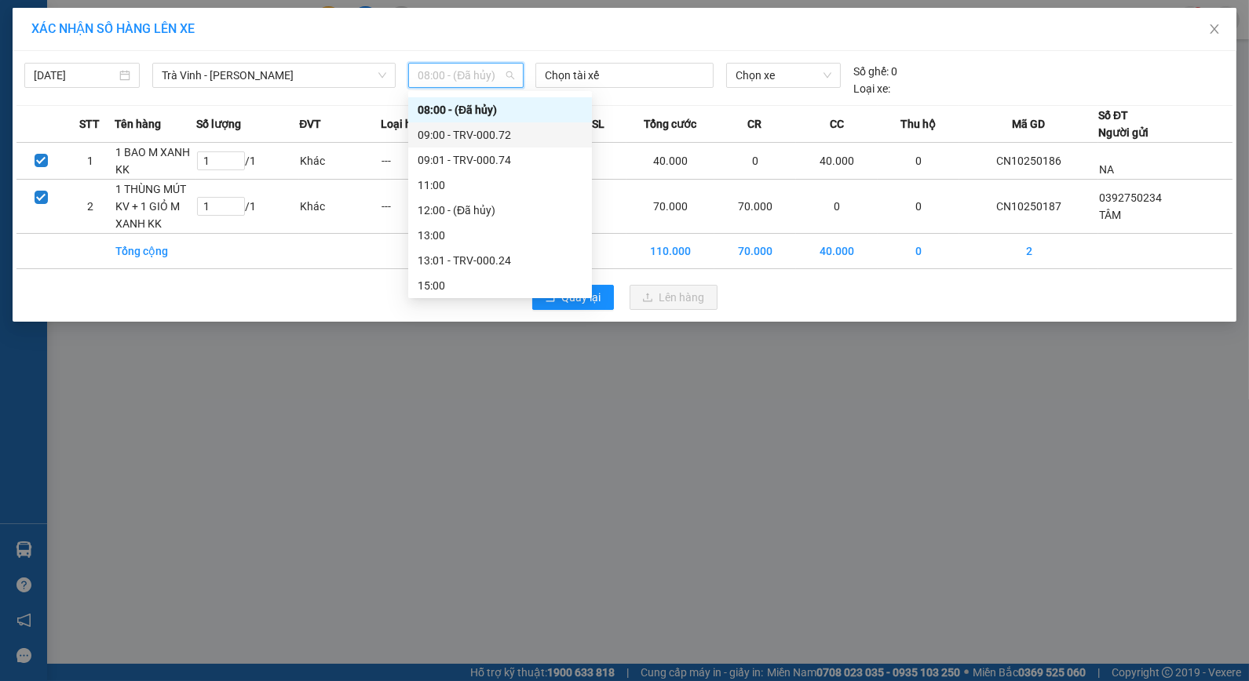
click at [484, 136] on div "09:00 - TRV-000.72" at bounding box center [500, 134] width 165 height 17
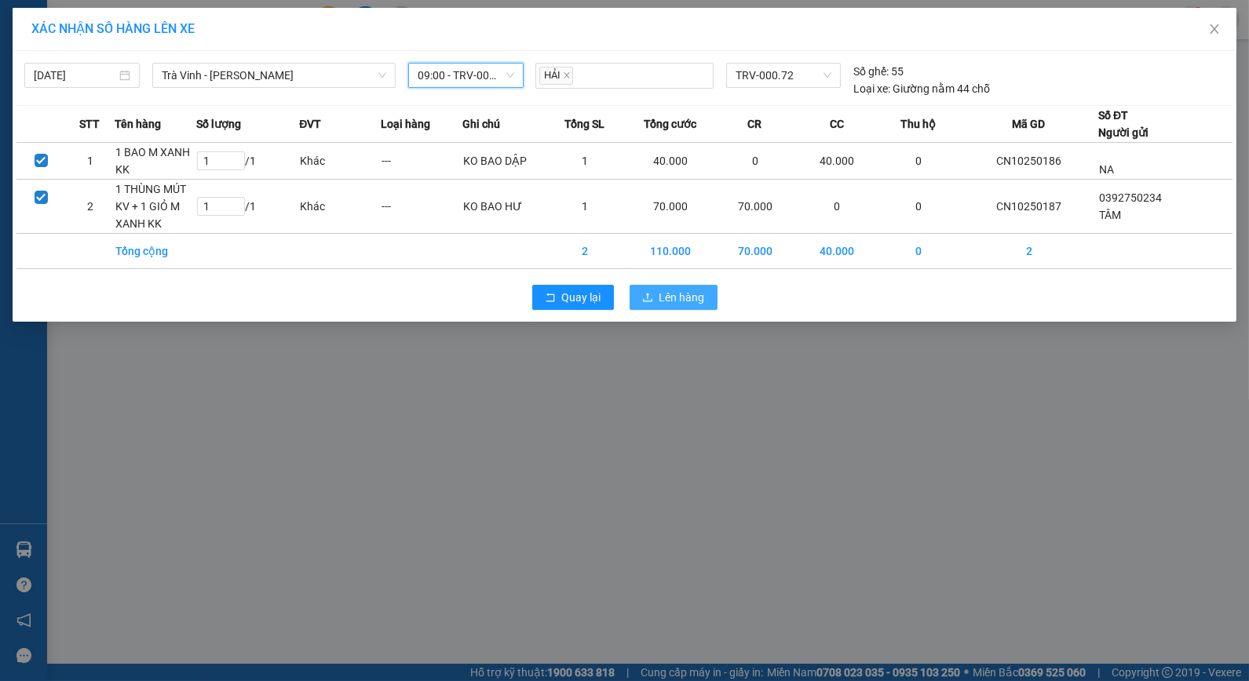
click at [669, 294] on span "Lên hàng" at bounding box center [682, 297] width 46 height 17
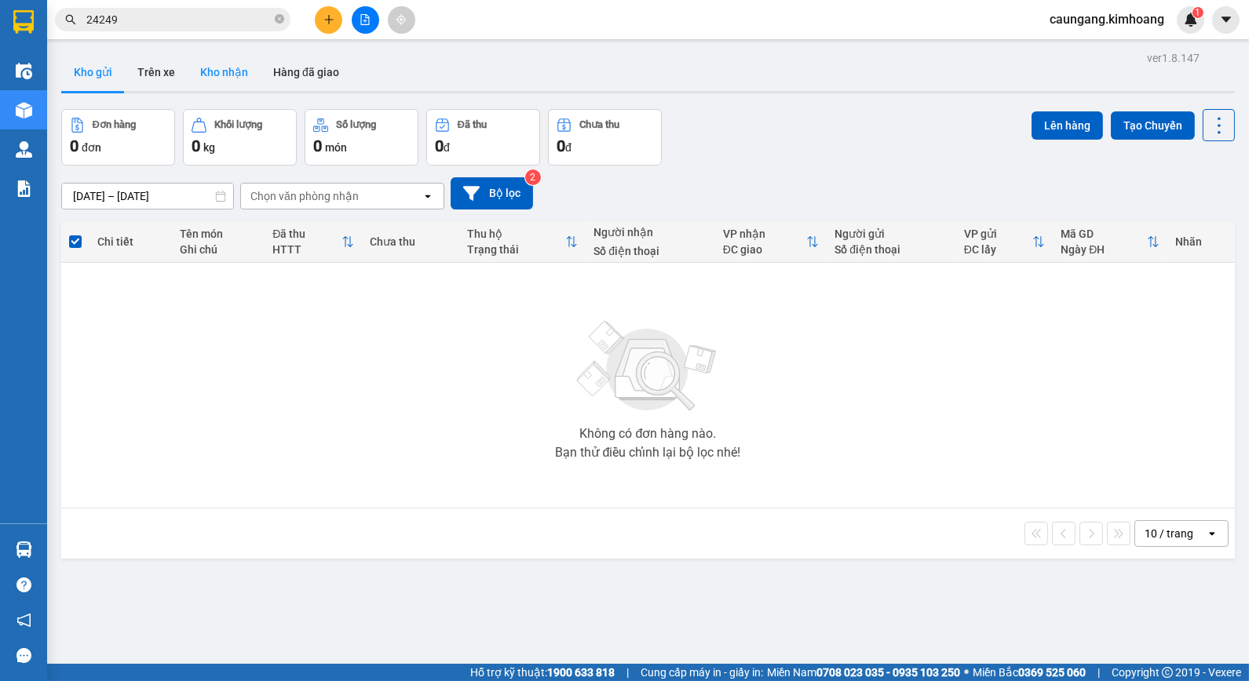
click at [233, 71] on button "Kho nhận" at bounding box center [224, 72] width 73 height 38
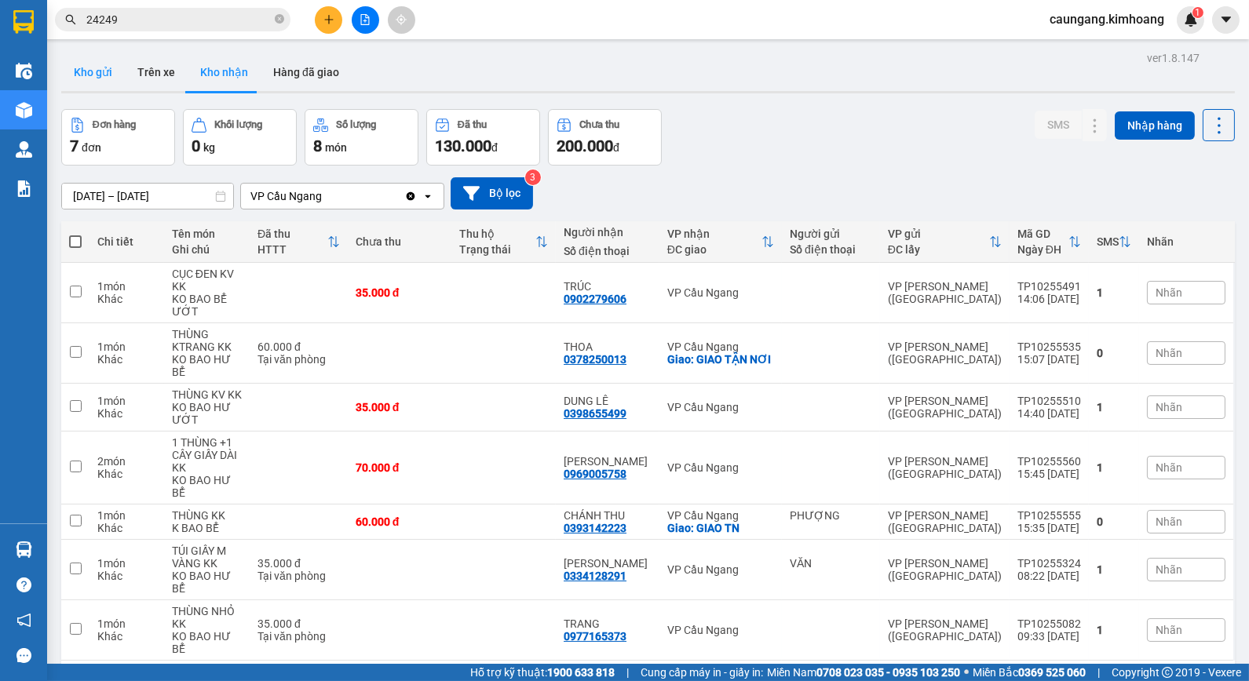
click at [87, 69] on button "Kho gửi" at bounding box center [93, 72] width 64 height 38
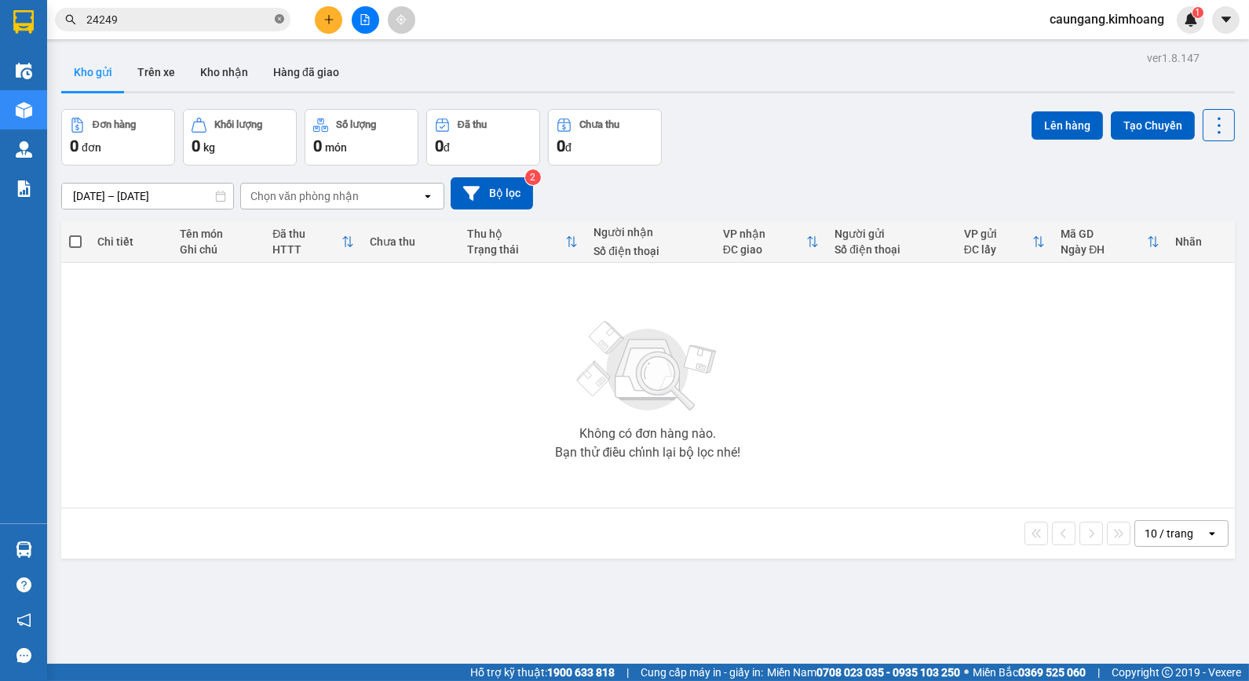
click at [280, 16] on icon "close-circle" at bounding box center [279, 18] width 9 height 9
click at [257, 17] on input "text" at bounding box center [178, 19] width 185 height 17
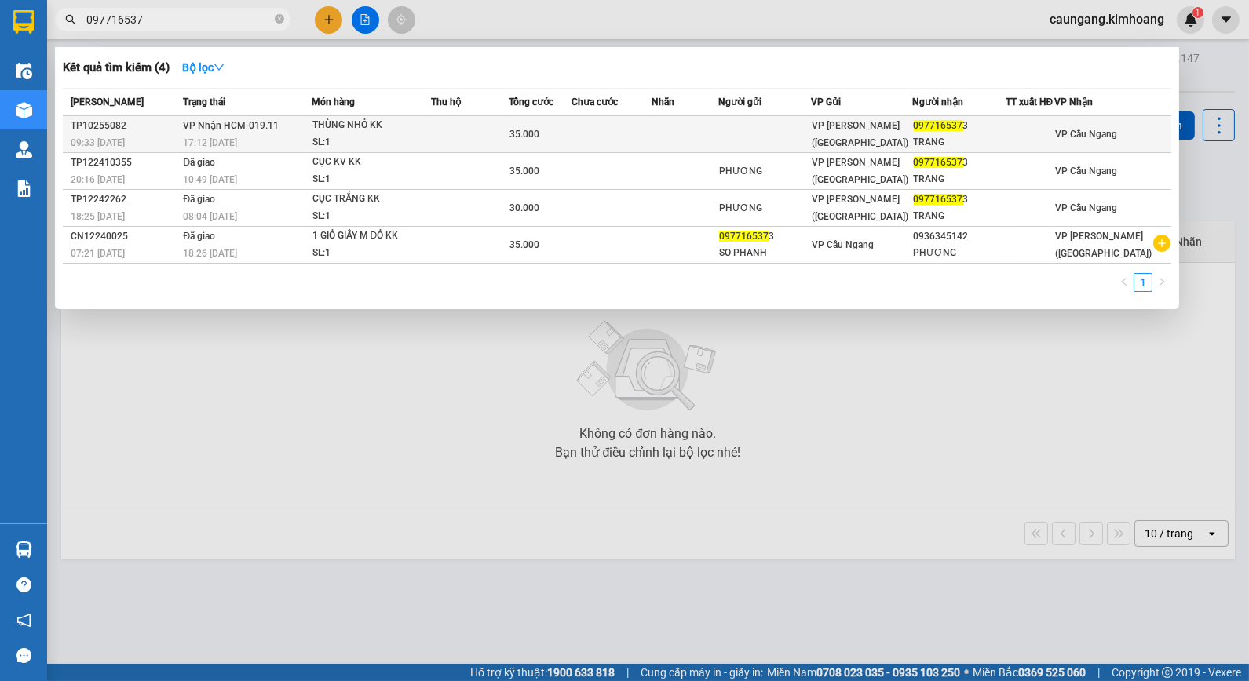
type input "097716537"
click at [622, 132] on td at bounding box center [611, 134] width 80 height 37
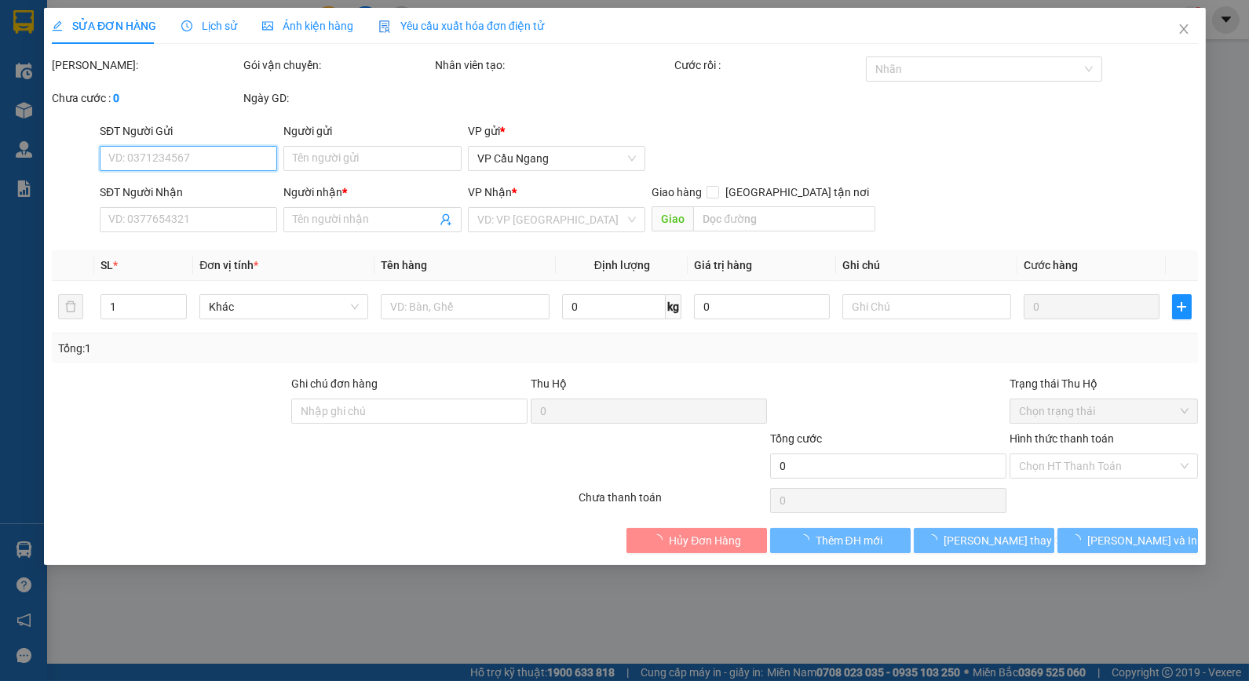
type input "0977165373"
type input "TRANG"
type input "35.000"
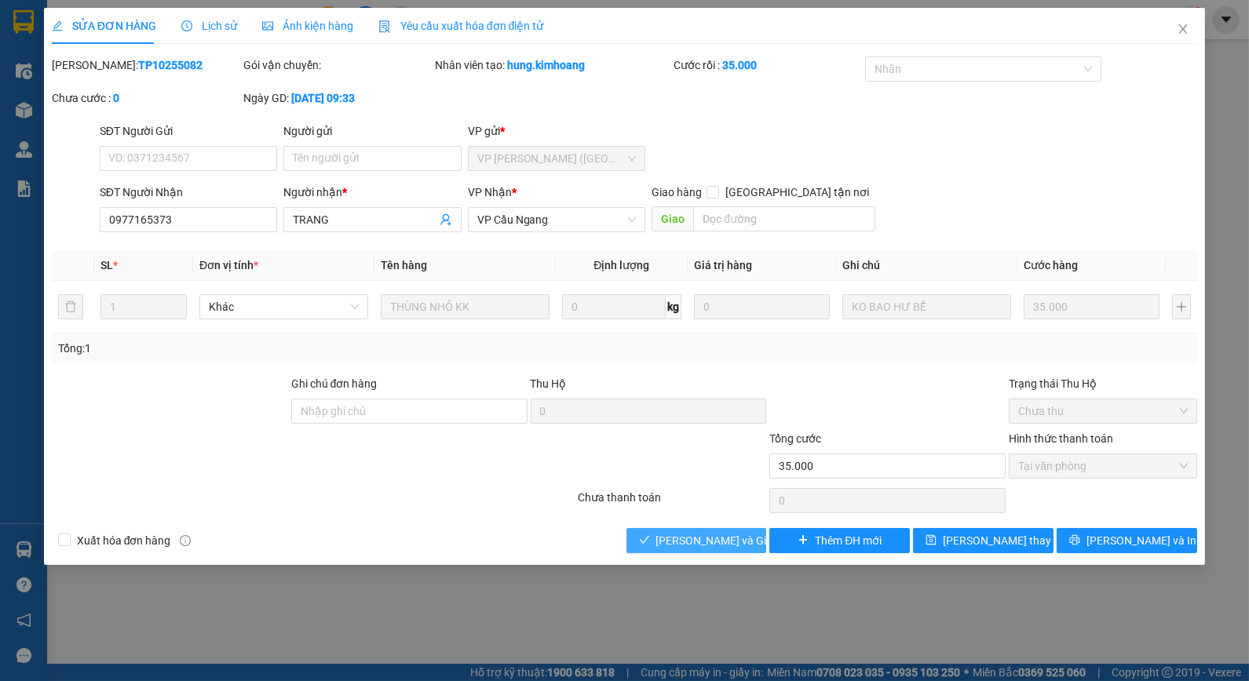
click at [717, 540] on span "Lưu và Giao hàng" at bounding box center [731, 540] width 151 height 17
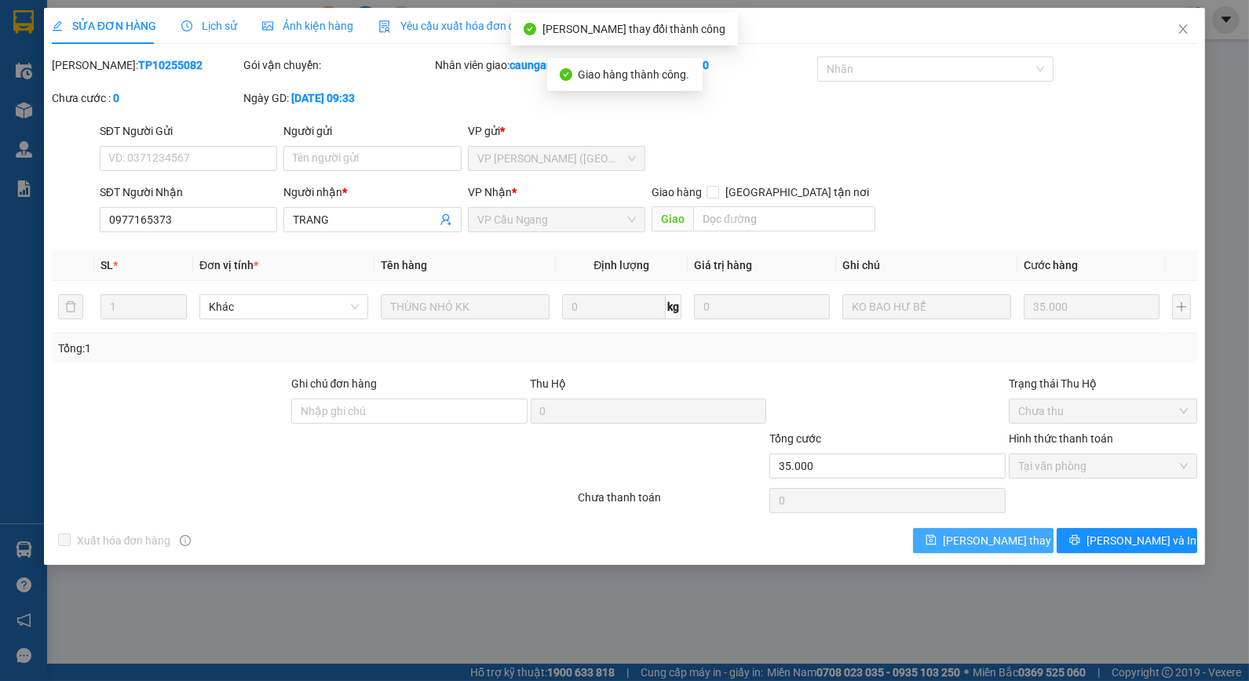
click at [999, 538] on span "Lưu thay đổi" at bounding box center [1006, 540] width 126 height 17
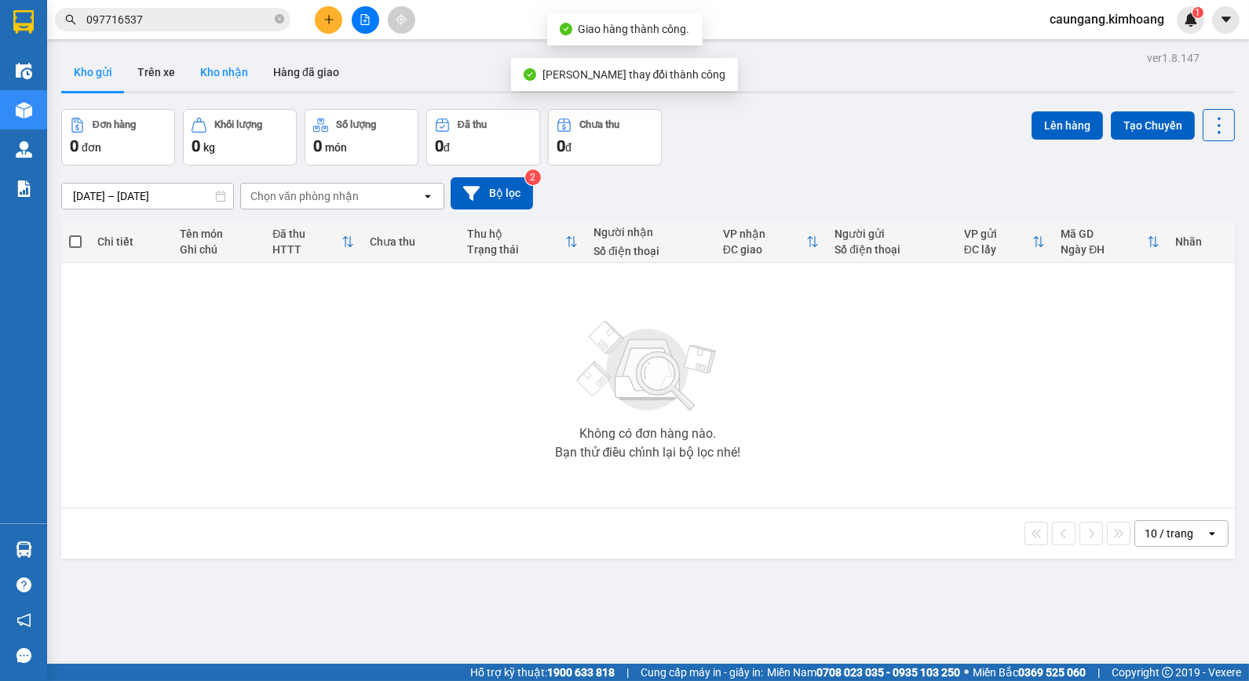
click at [246, 72] on button "Kho nhận" at bounding box center [224, 72] width 73 height 38
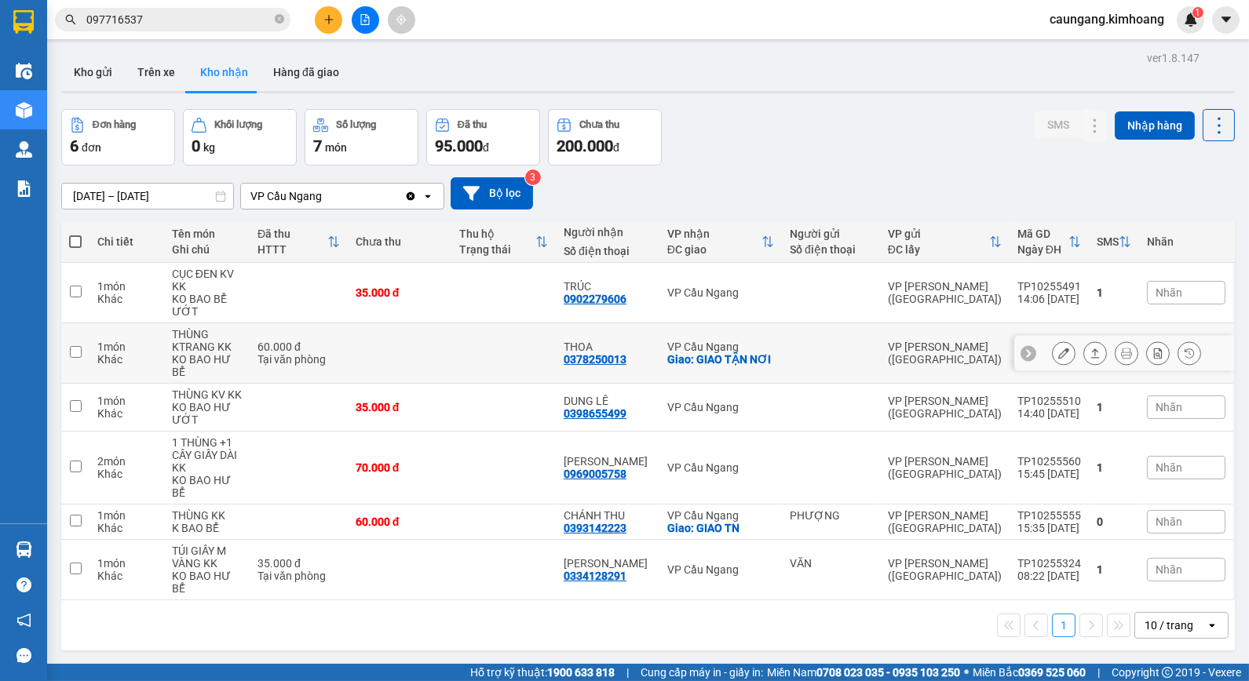
click at [827, 339] on td at bounding box center [831, 353] width 98 height 60
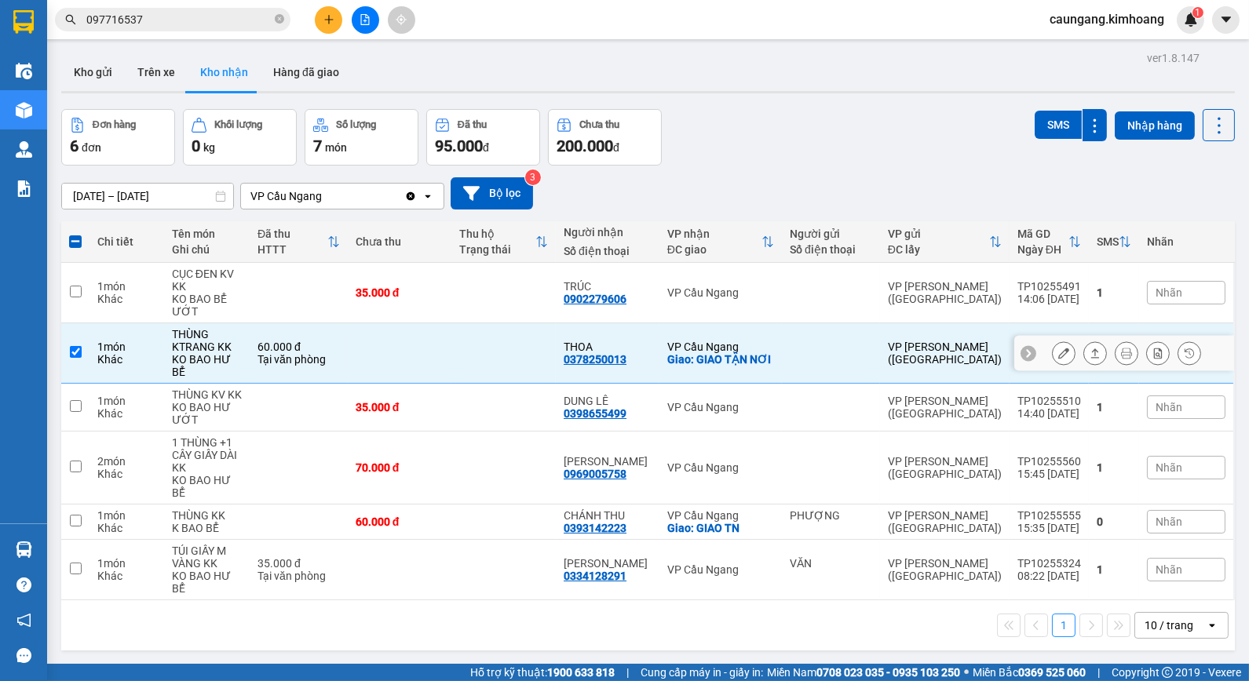
click at [896, 349] on div "VP Trần Phú (Hàng)" at bounding box center [945, 353] width 114 height 25
checkbox input "false"
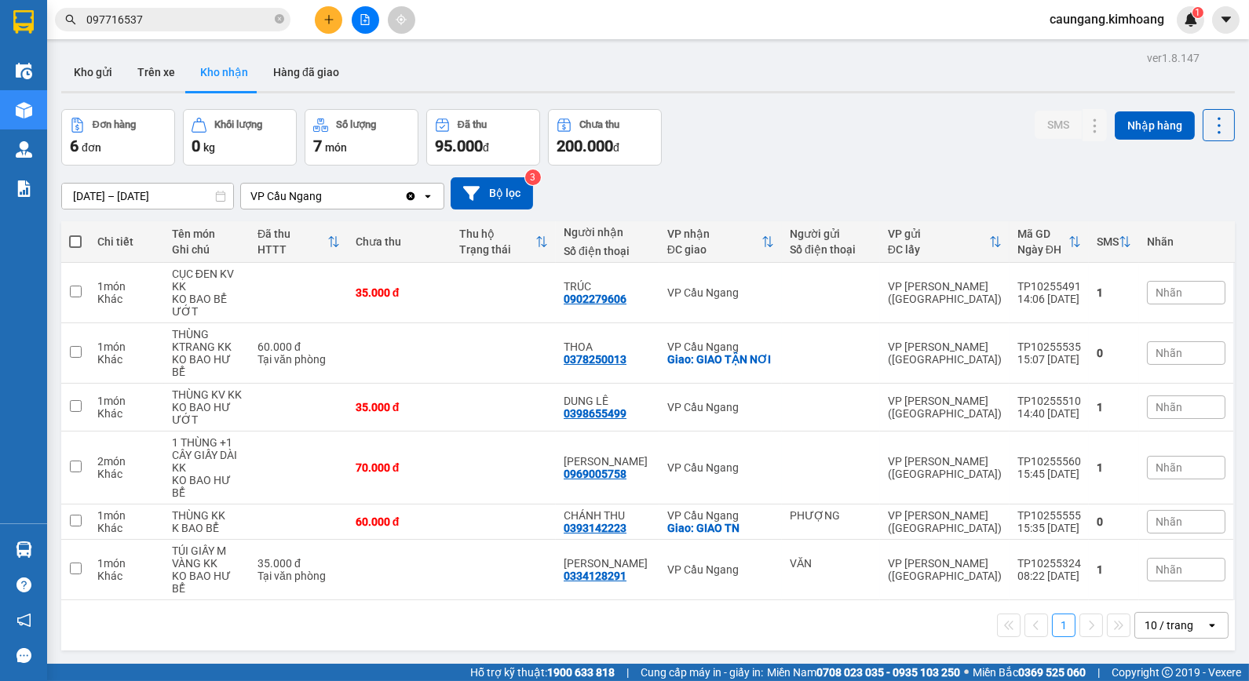
scroll to position [72, 0]
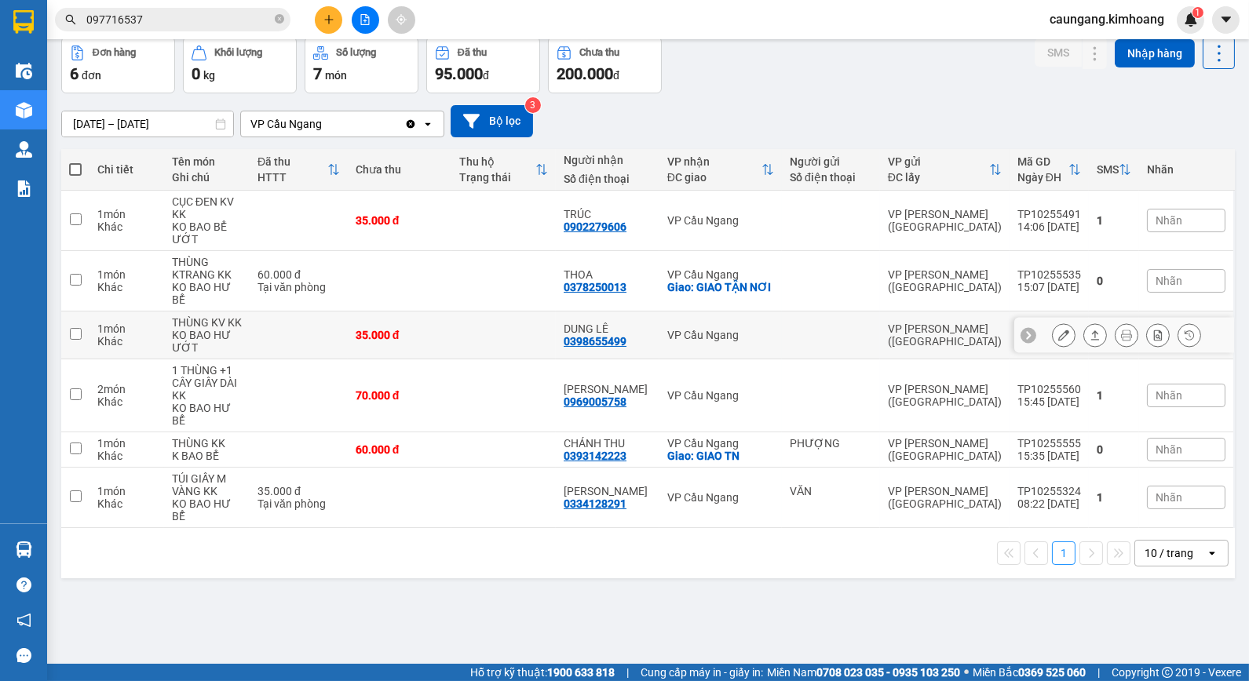
click at [841, 216] on div at bounding box center [831, 220] width 82 height 13
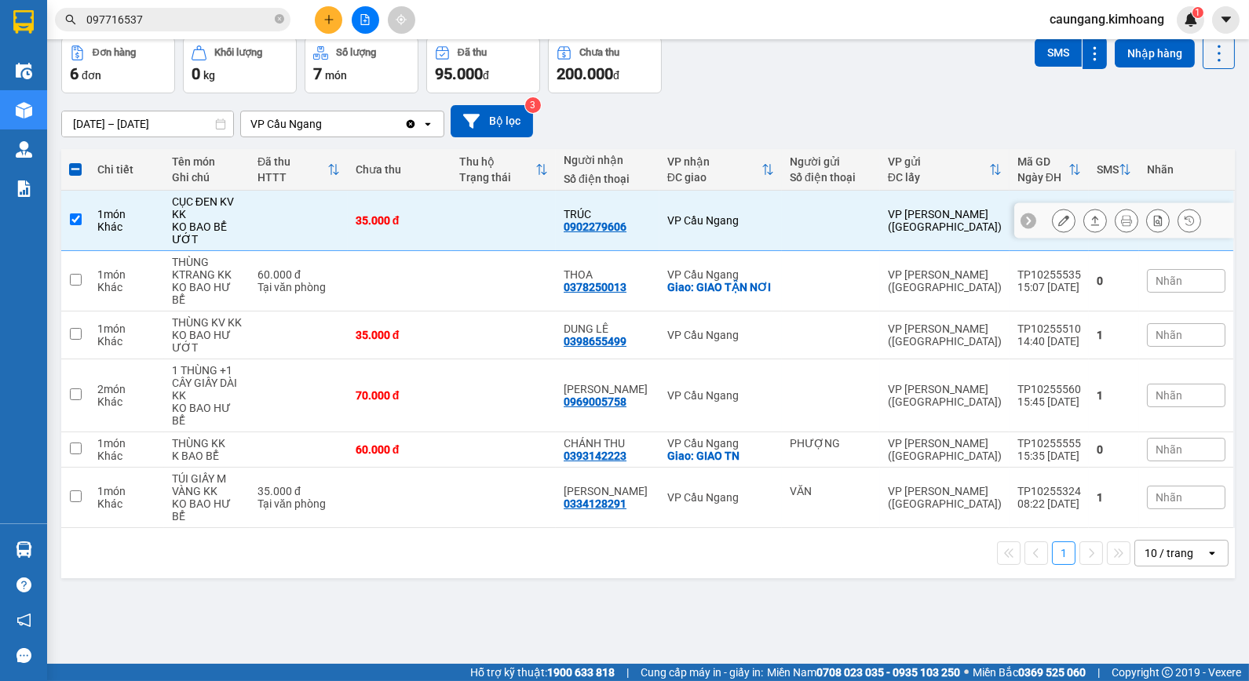
drag, startPoint x: 707, startPoint y: 208, endPoint x: 542, endPoint y: 111, distance: 191.4
click at [696, 202] on td "VP Cầu Ngang" at bounding box center [720, 221] width 122 height 60
checkbox input "false"
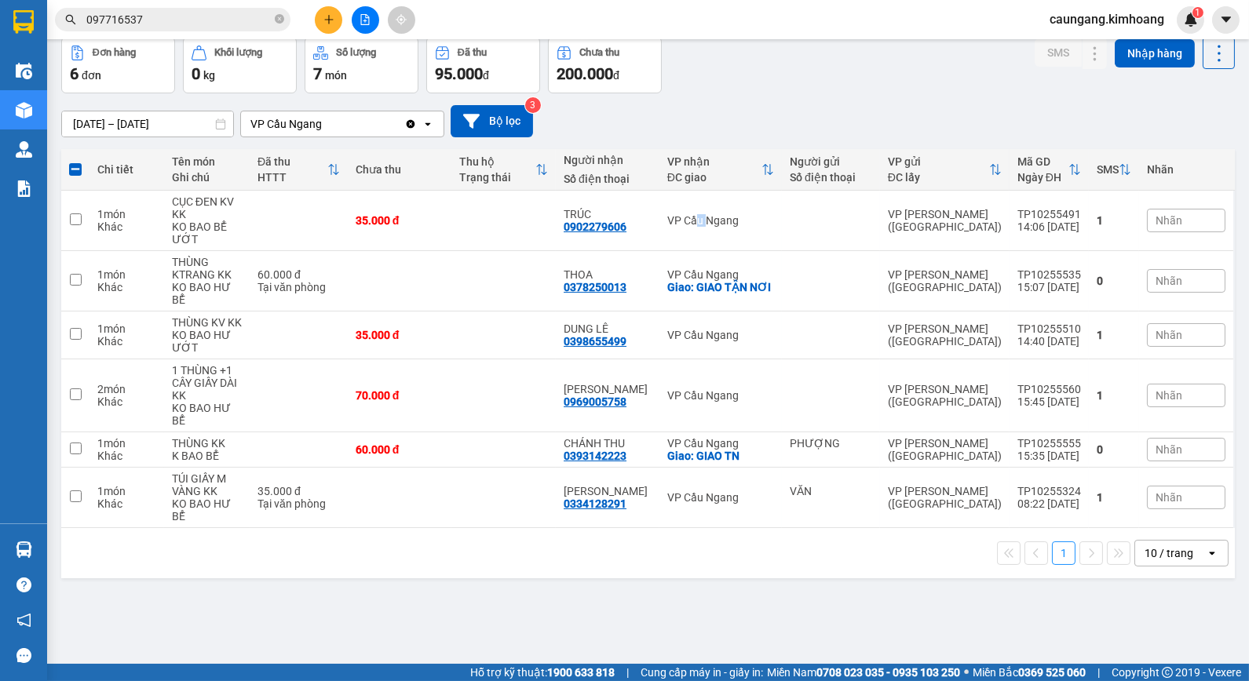
scroll to position [0, 0]
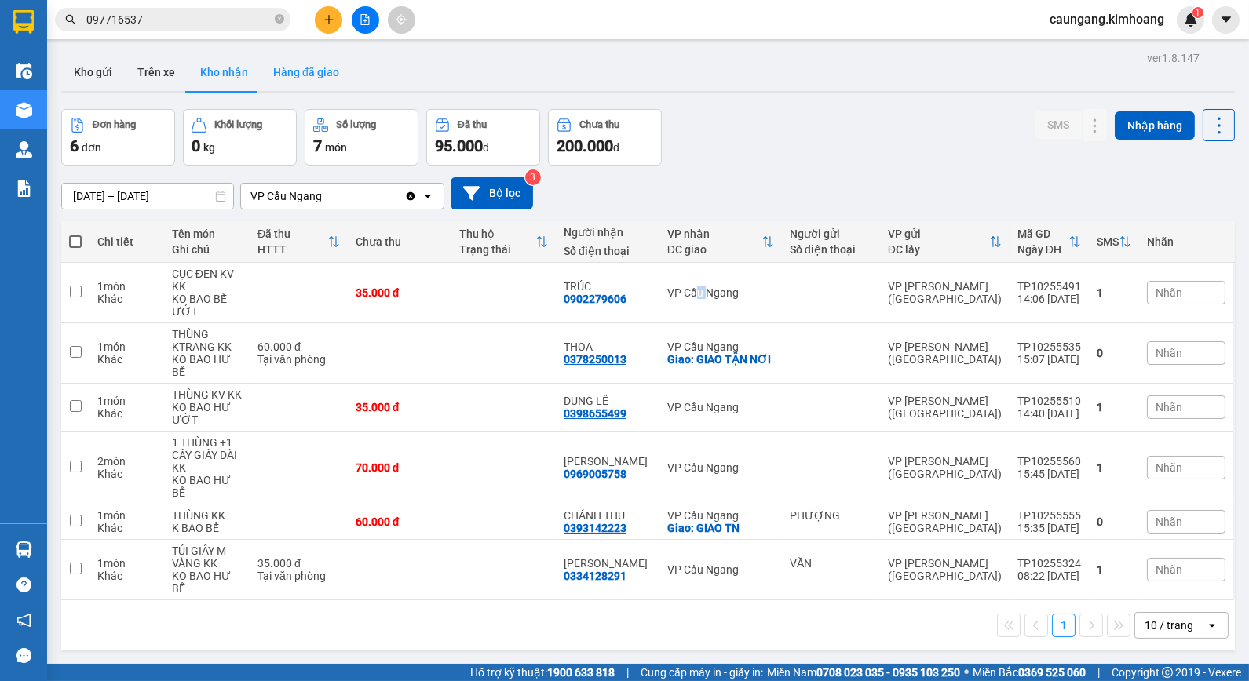
drag, startPoint x: 301, startPoint y: 66, endPoint x: 283, endPoint y: 49, distance: 24.4
click at [300, 67] on button "Hàng đã giao" at bounding box center [306, 72] width 91 height 38
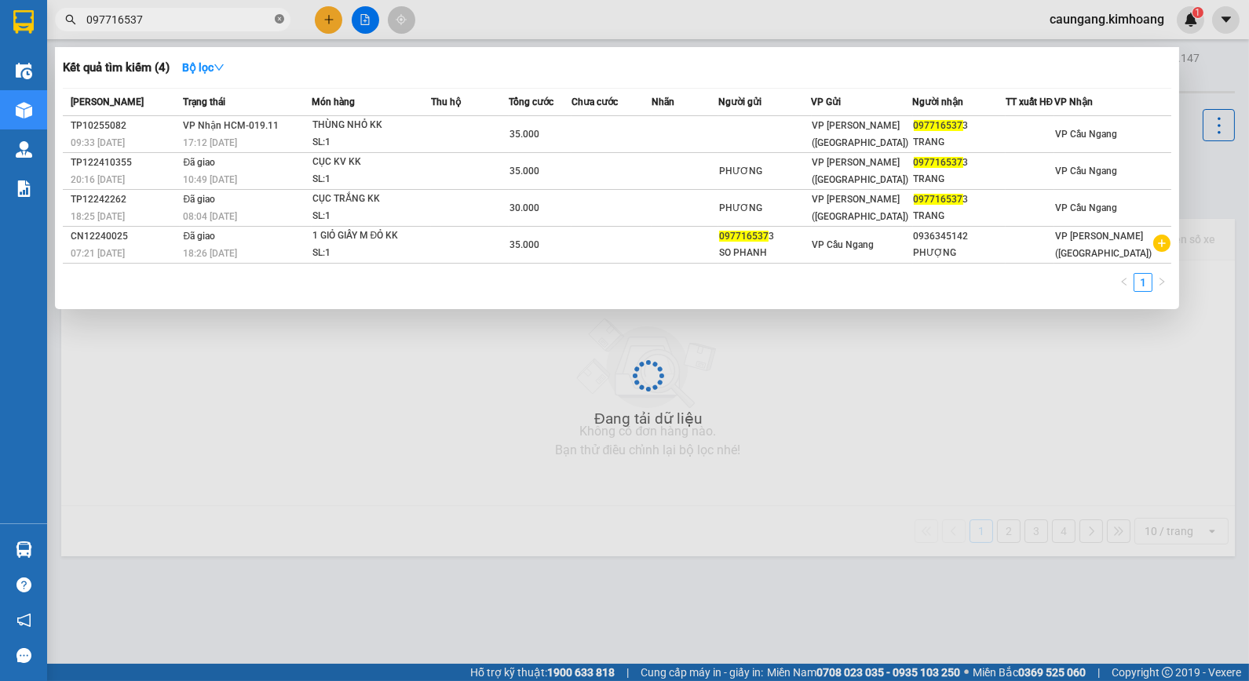
click at [276, 16] on icon "close-circle" at bounding box center [279, 18] width 9 height 9
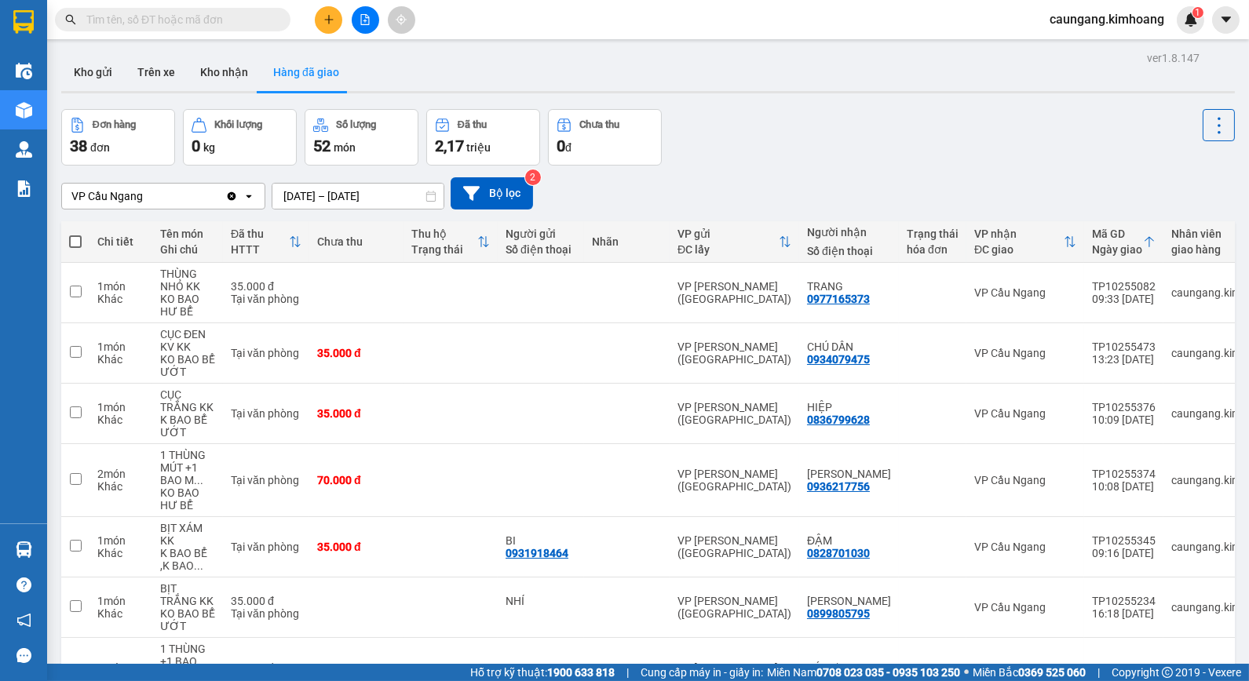
click at [204, 17] on input "text" at bounding box center [178, 19] width 185 height 17
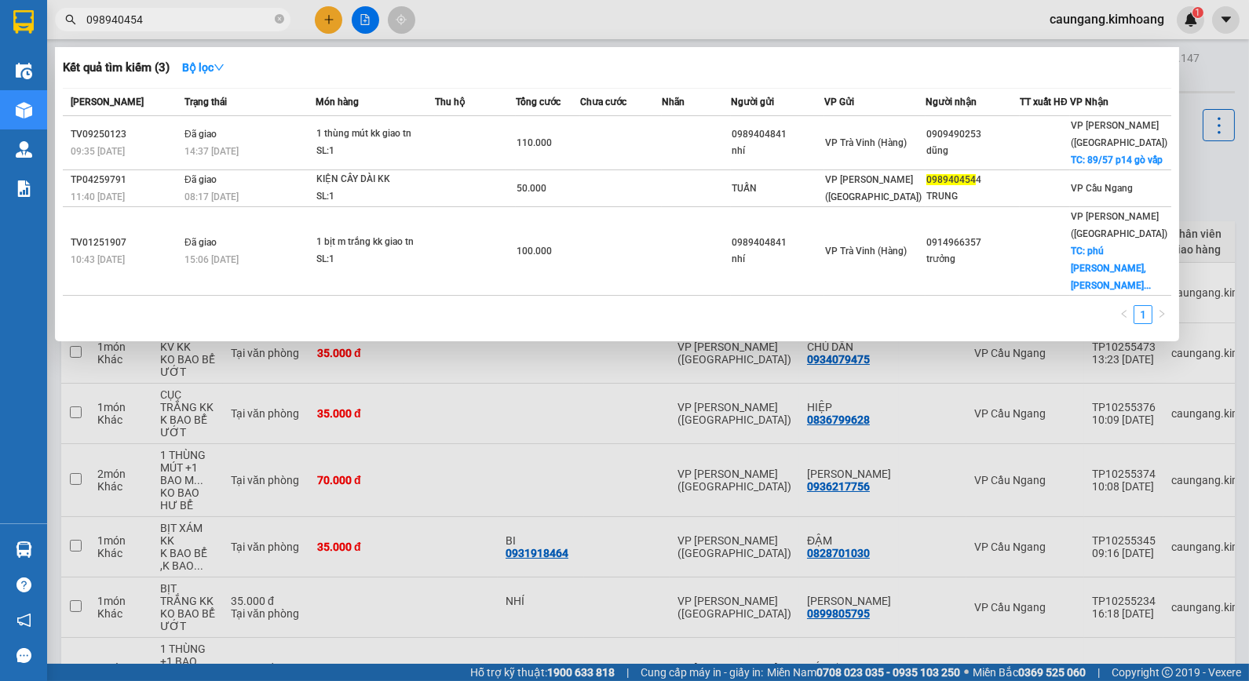
type input "0989404544"
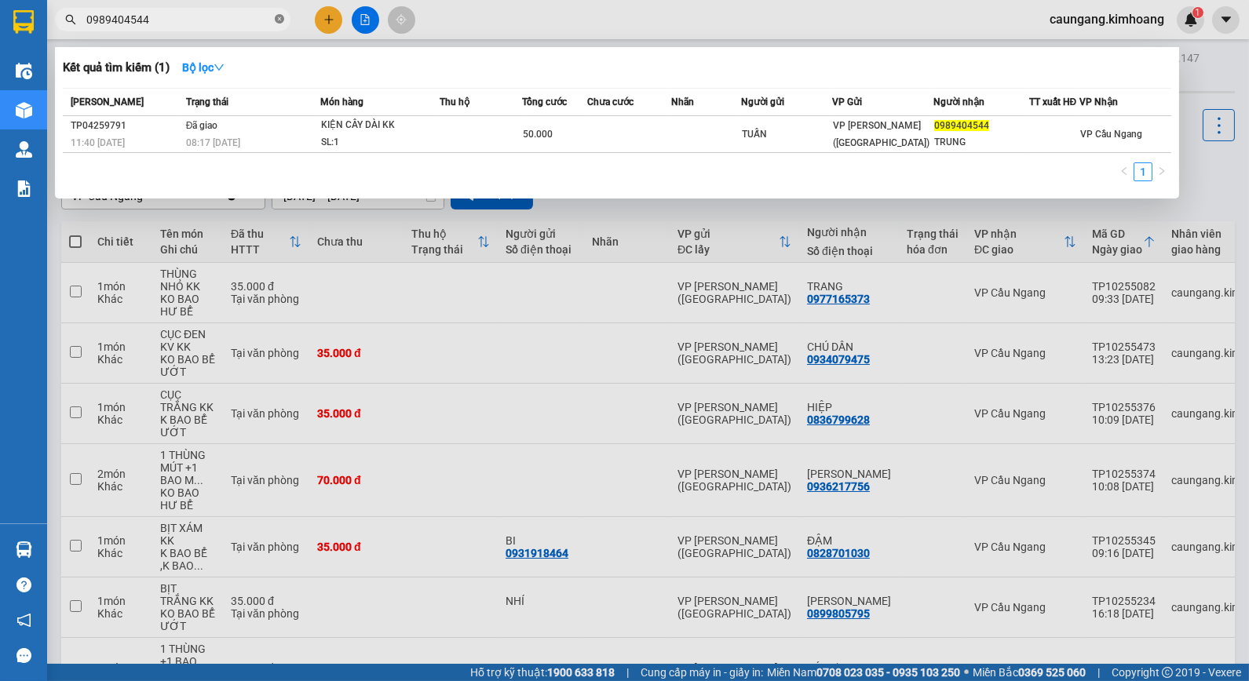
click at [279, 19] on icon "close-circle" at bounding box center [279, 18] width 9 height 9
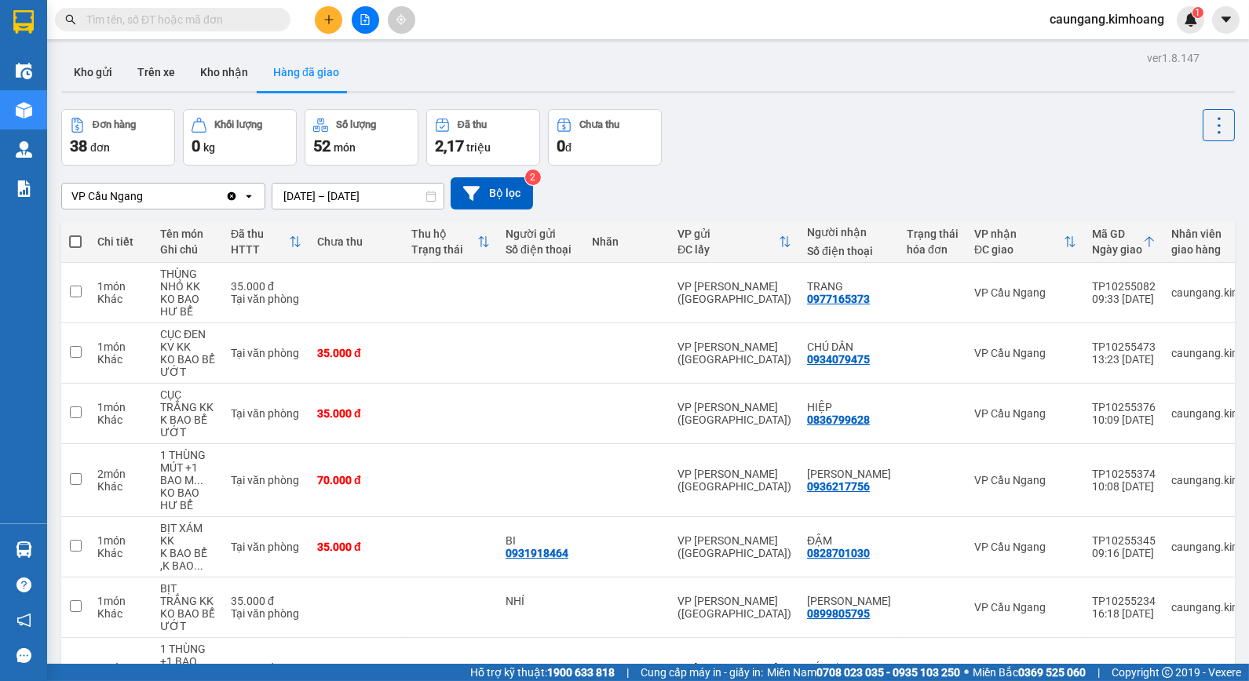
click at [242, 25] on input "text" at bounding box center [178, 19] width 185 height 17
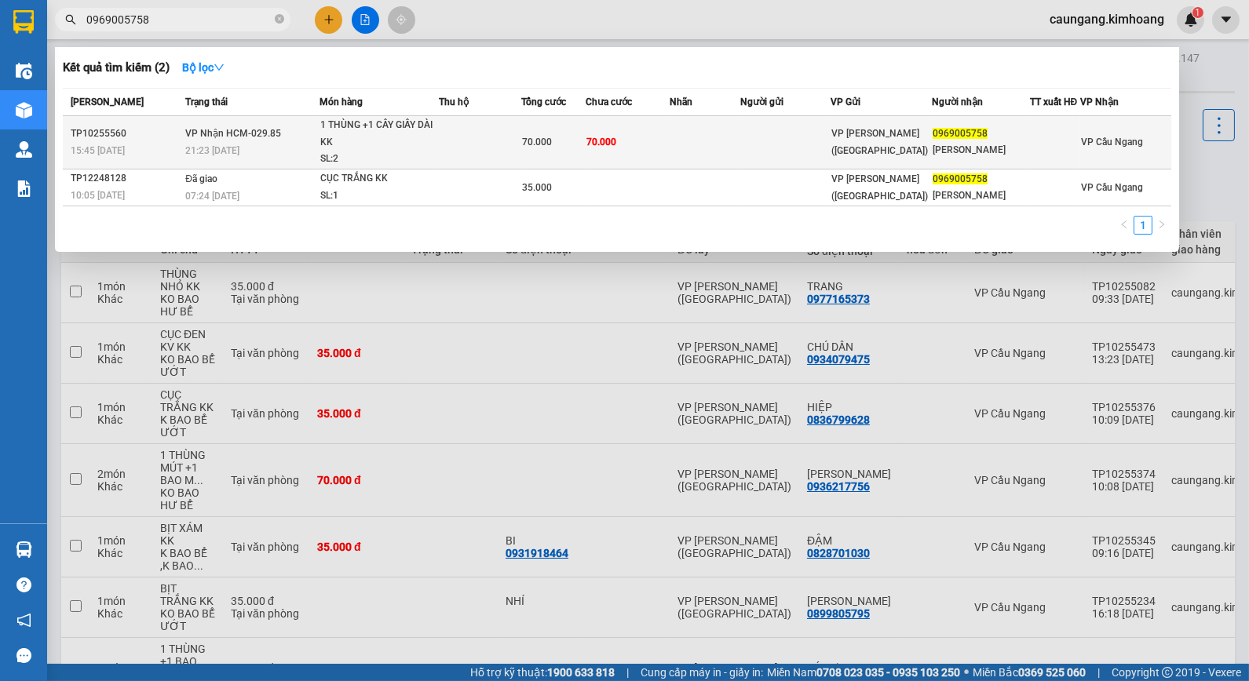
type input "0969005758"
click at [484, 138] on td at bounding box center [480, 142] width 82 height 53
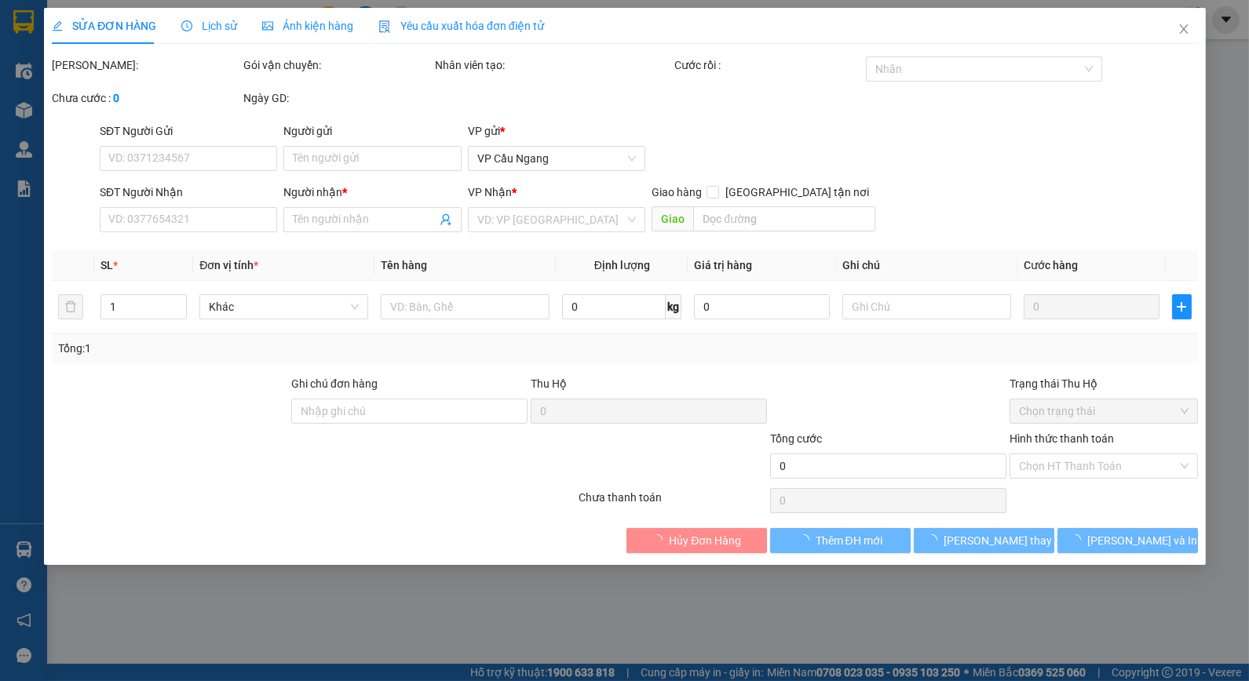
type input "0969005758"
type input "THIỆN TRUNG"
type input "70.000"
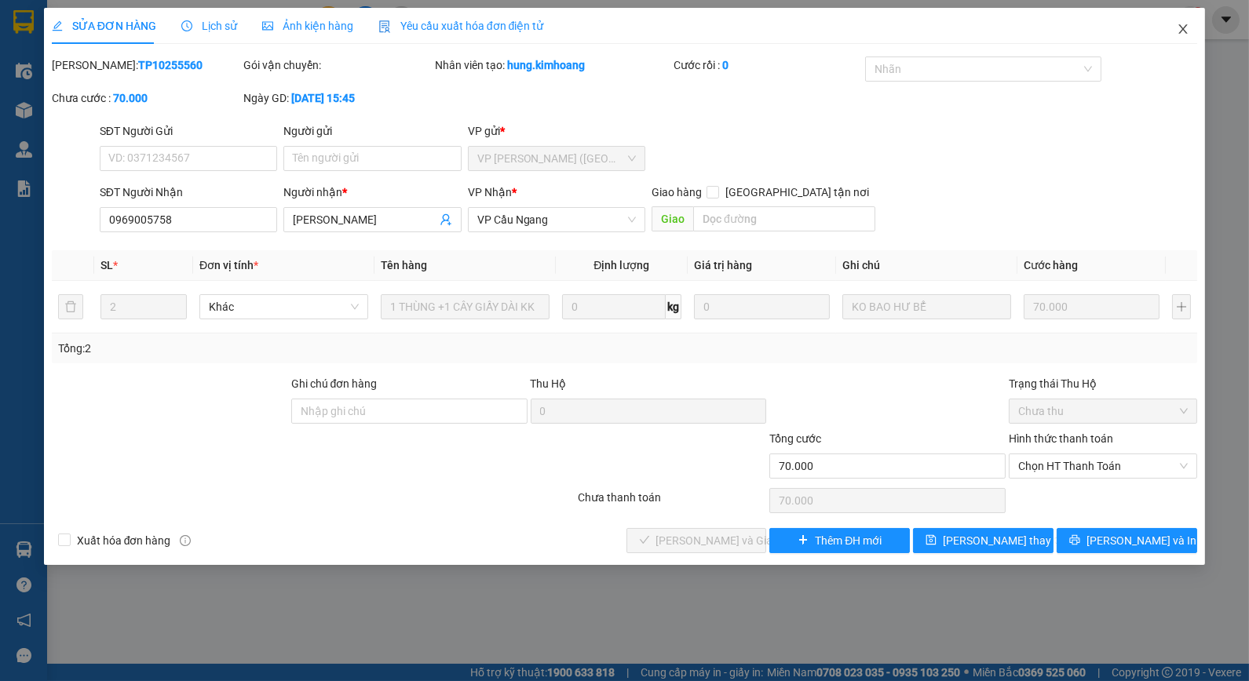
click at [1185, 31] on icon "close" at bounding box center [1183, 29] width 13 height 13
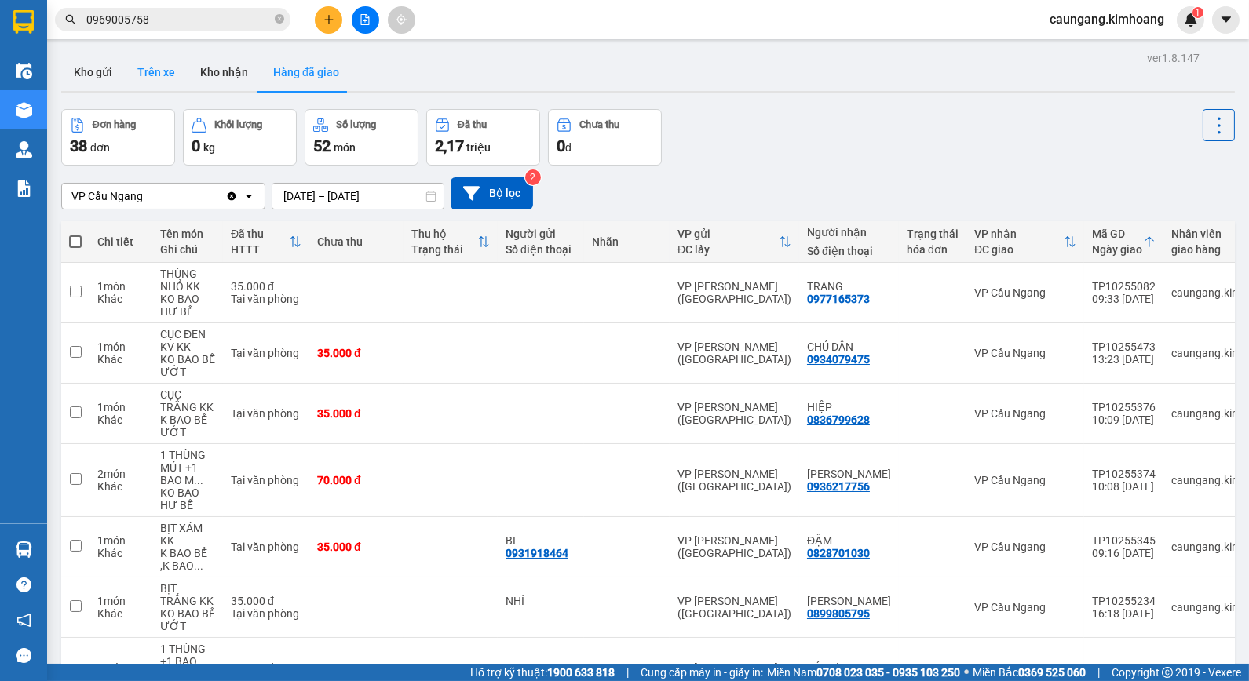
click at [162, 76] on button "Trên xe" at bounding box center [156, 72] width 63 height 38
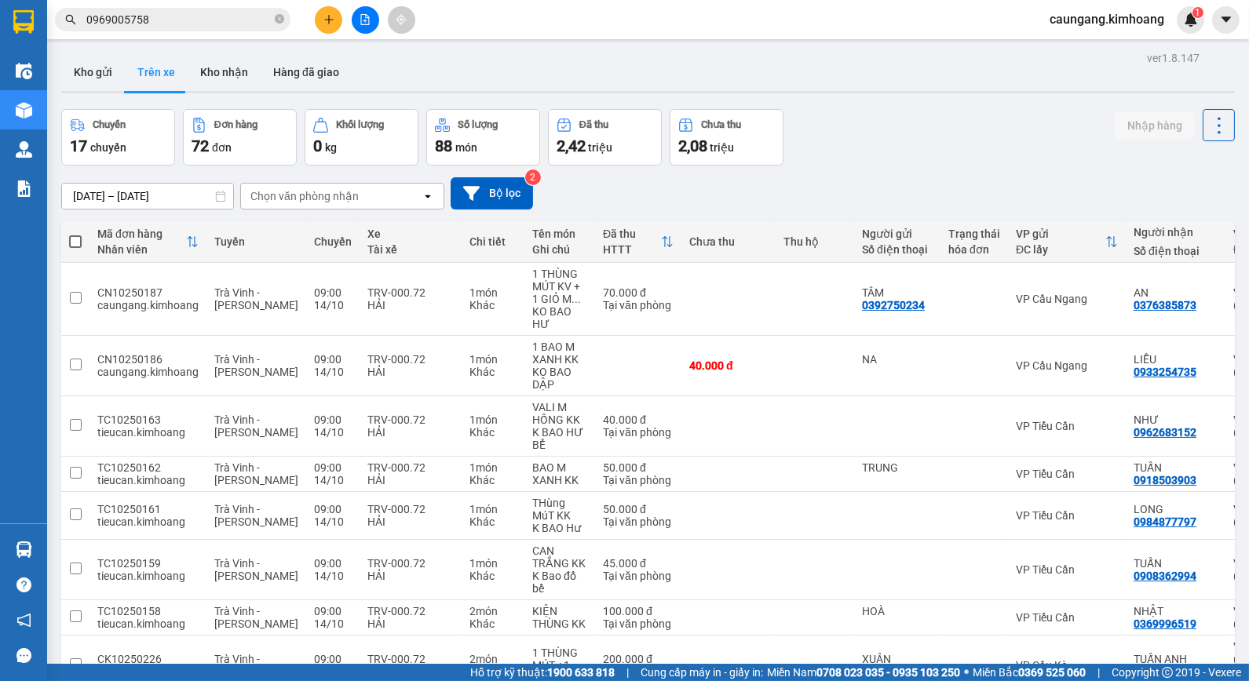
click at [317, 192] on div "Chọn văn phòng nhận" at bounding box center [304, 196] width 108 height 16
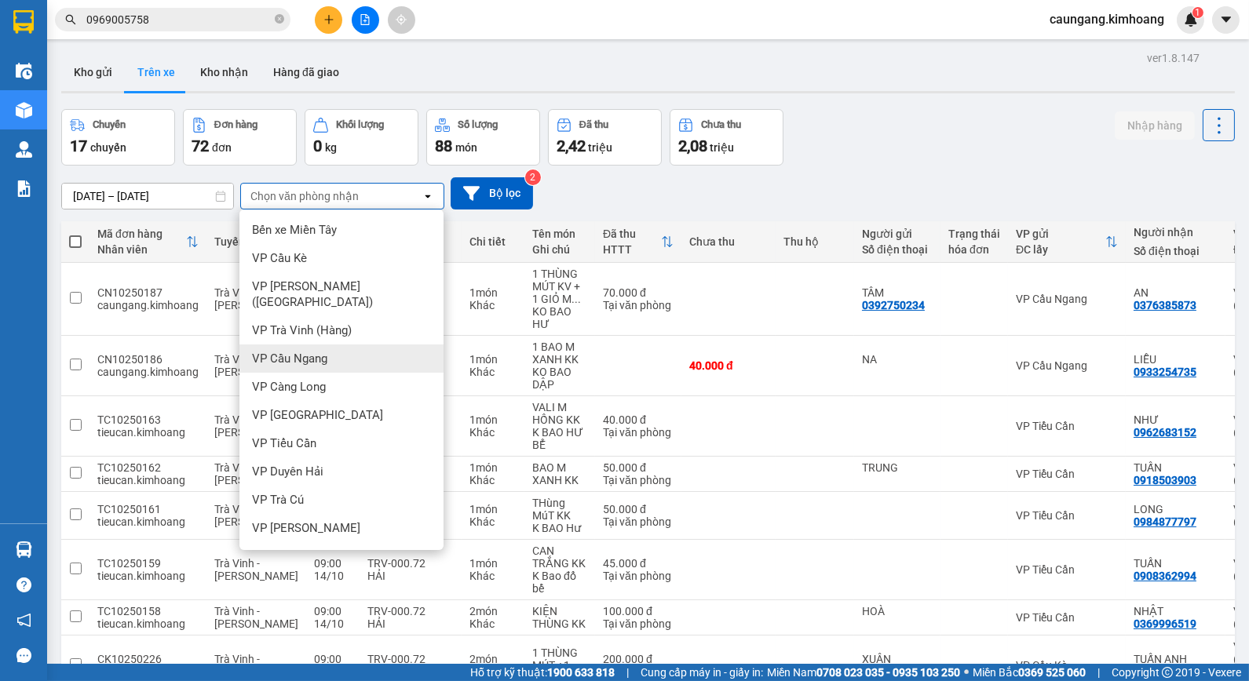
click at [327, 345] on div "VP Cầu Ngang" at bounding box center [341, 359] width 204 height 28
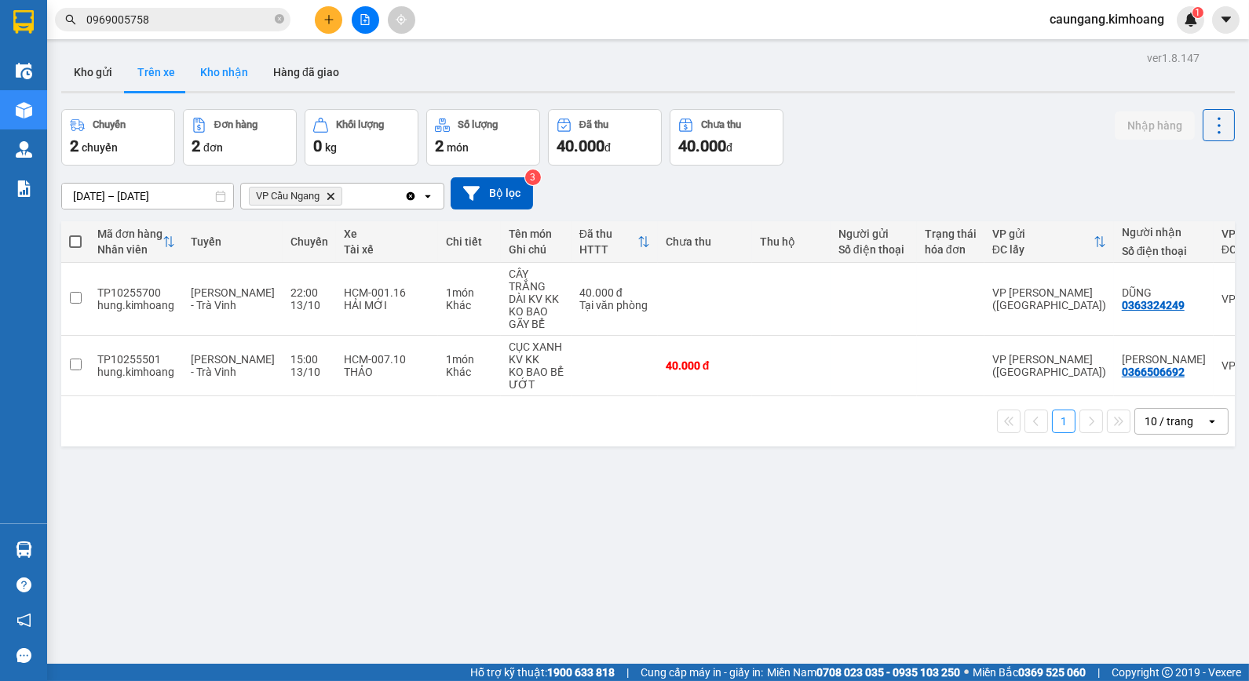
click at [218, 80] on button "Kho nhận" at bounding box center [224, 72] width 73 height 38
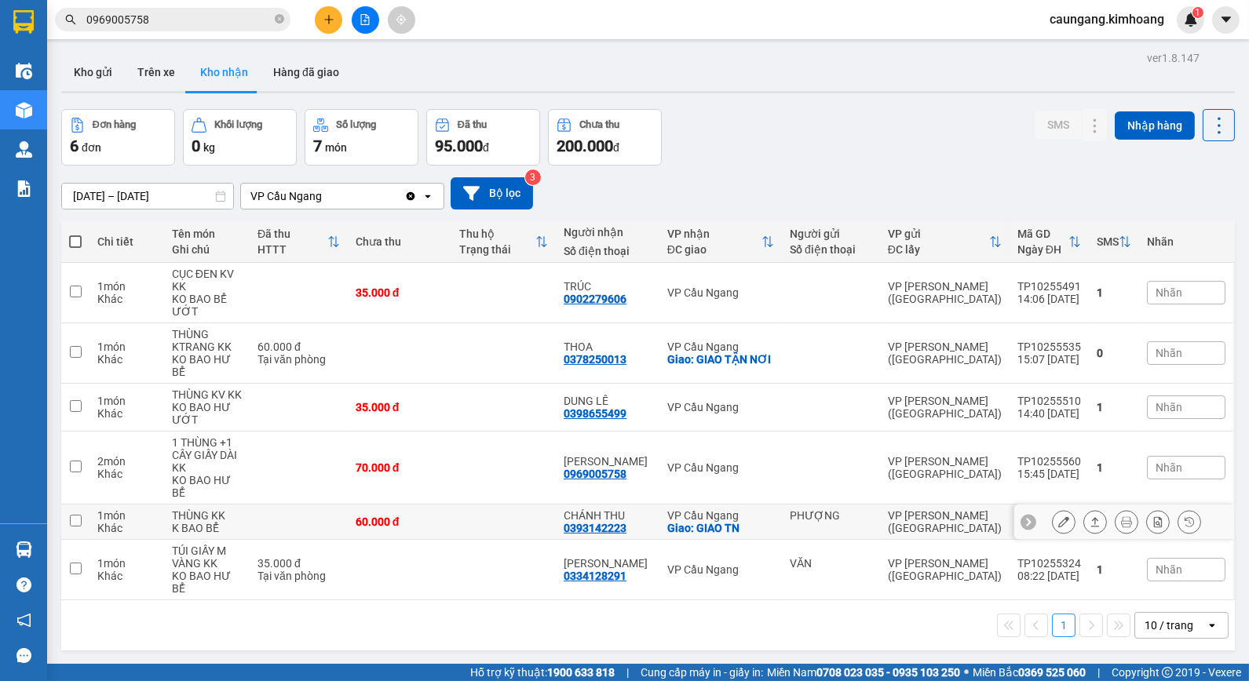
click at [516, 505] on td at bounding box center [503, 522] width 104 height 35
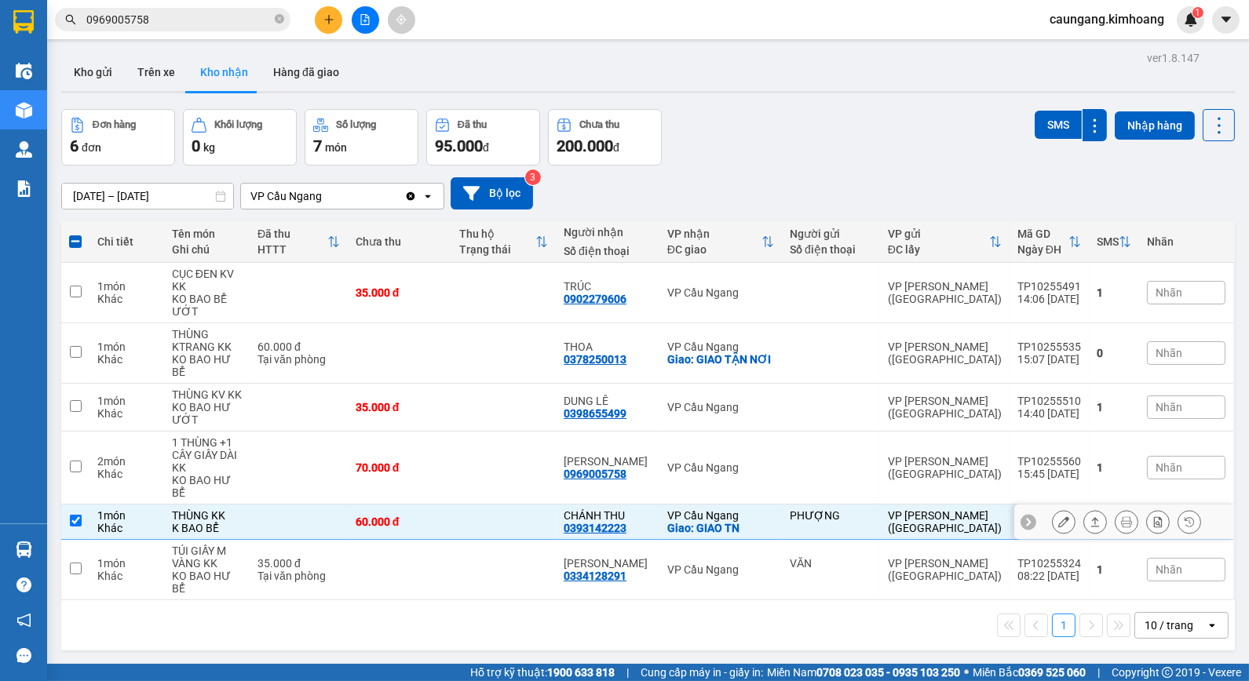
drag, startPoint x: 771, startPoint y: 505, endPoint x: 783, endPoint y: 457, distance: 49.5
click at [771, 522] on div "Giao: GIAO TN" at bounding box center [720, 528] width 107 height 13
checkbox input "false"
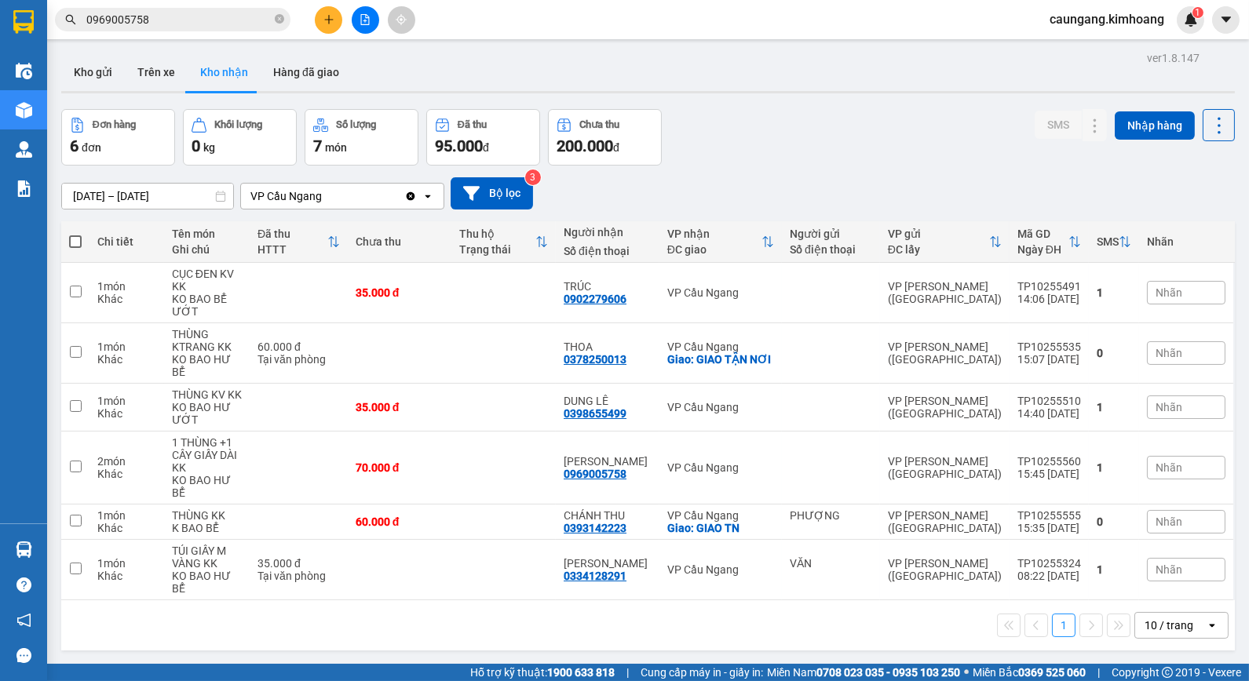
click at [953, 178] on div "12/10/2025 – 14/10/2025 Press the down arrow key to interact with the calendar …" at bounding box center [648, 193] width 1174 height 32
click at [330, 25] on button at bounding box center [328, 19] width 27 height 27
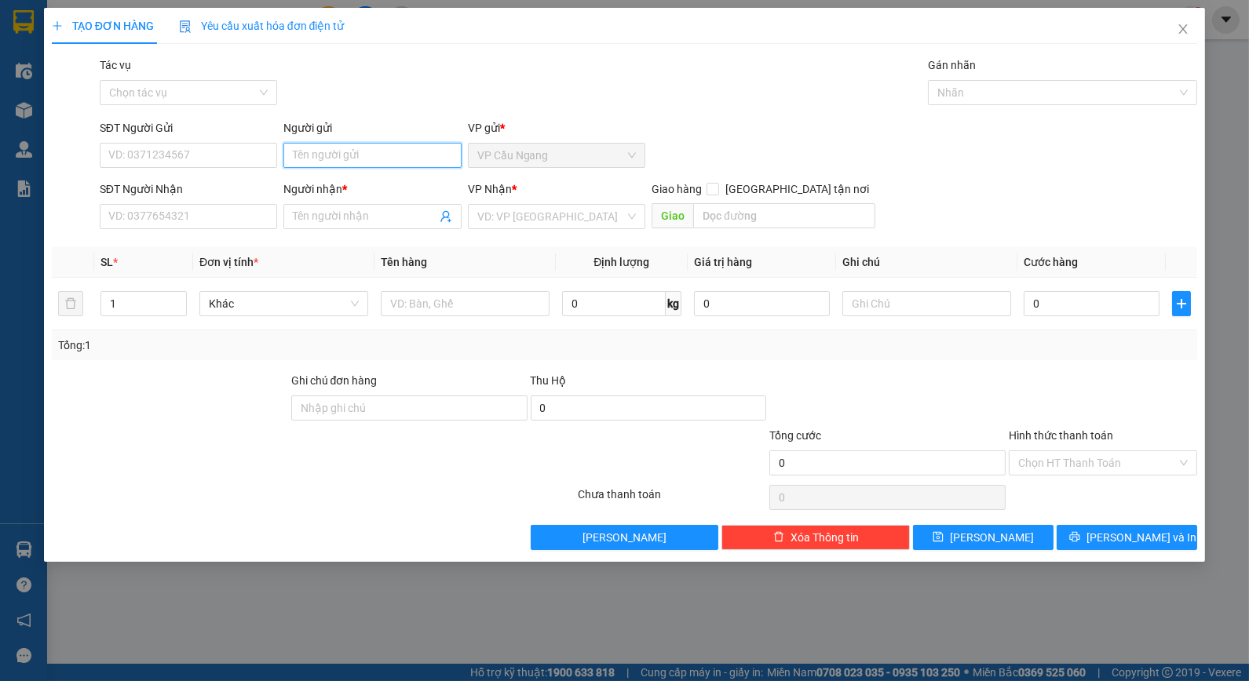
click at [367, 166] on input "Người gửi" at bounding box center [371, 155] width 177 height 25
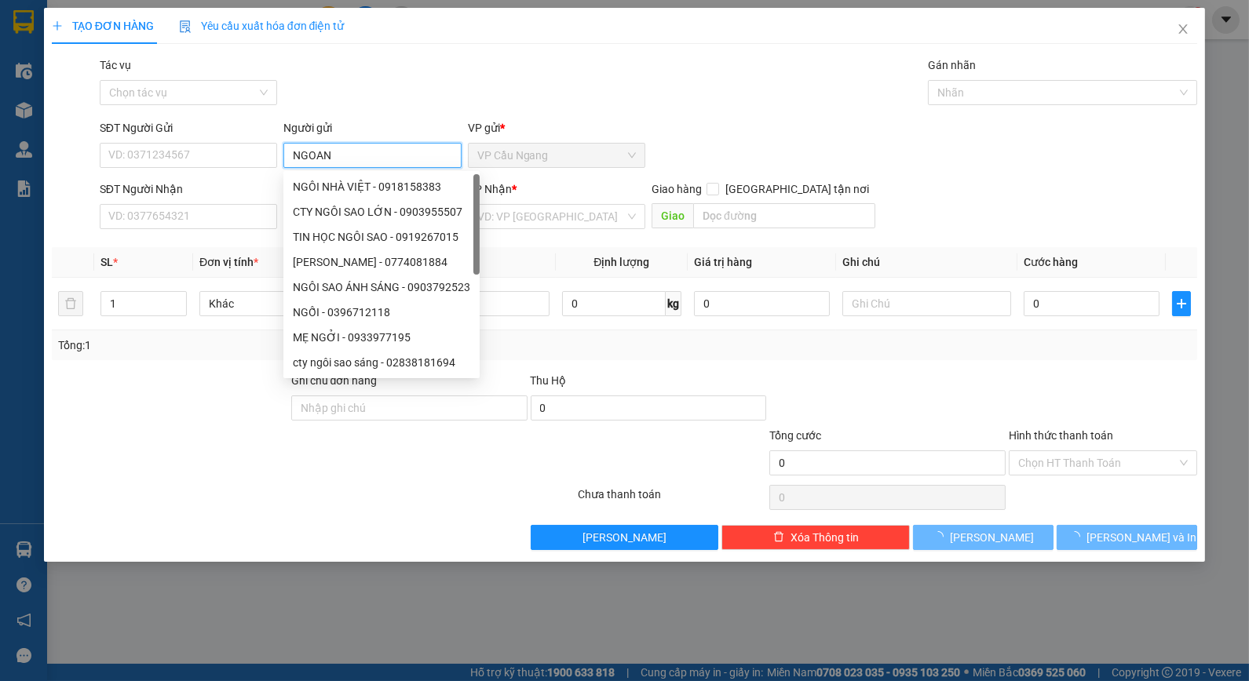
type input "NGOAN"
click at [400, 84] on div "Tác vụ Chọn tác vụ Gán nhãn Nhãn" at bounding box center [649, 84] width 1104 height 55
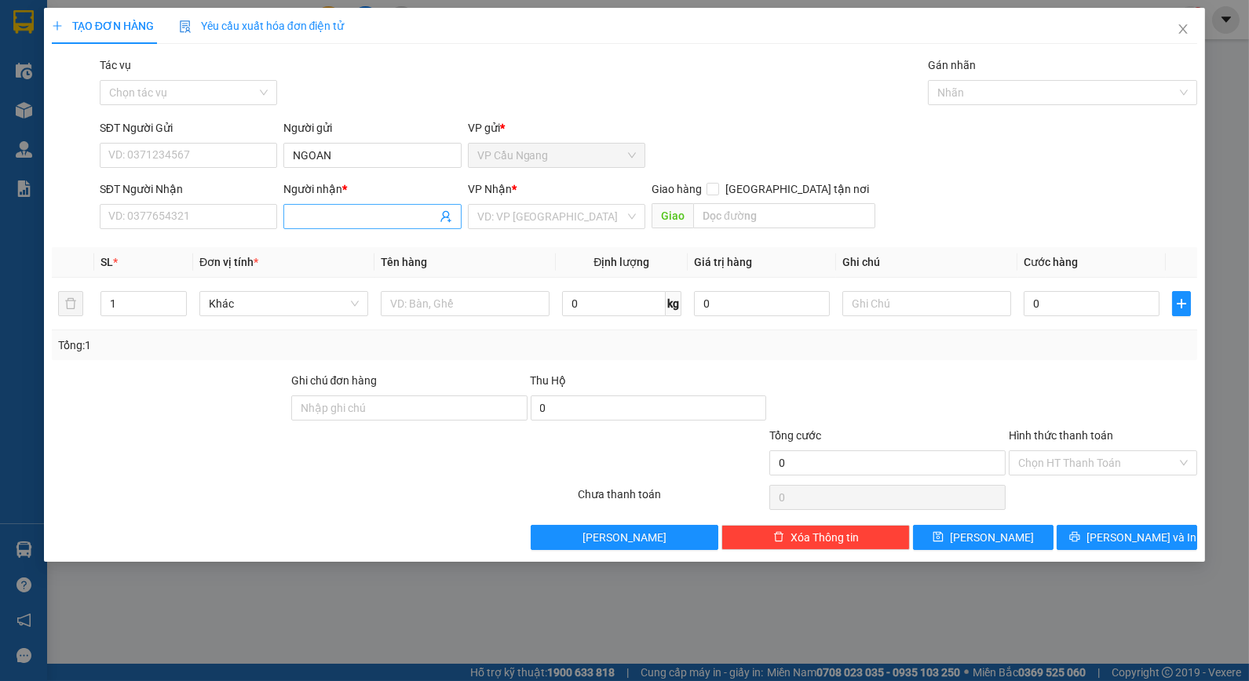
click at [345, 212] on input "Người nhận *" at bounding box center [364, 216] width 143 height 17
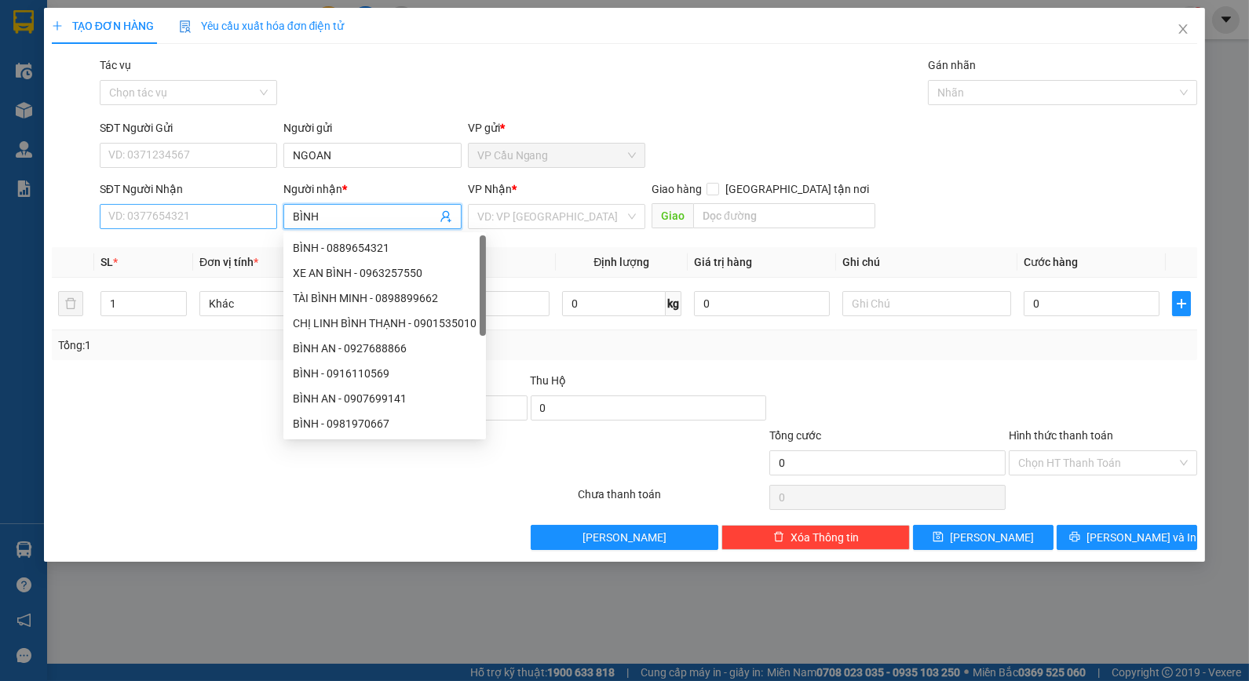
type input "BÌNH"
click at [201, 218] on input "SĐT Người Nhận" at bounding box center [188, 216] width 177 height 25
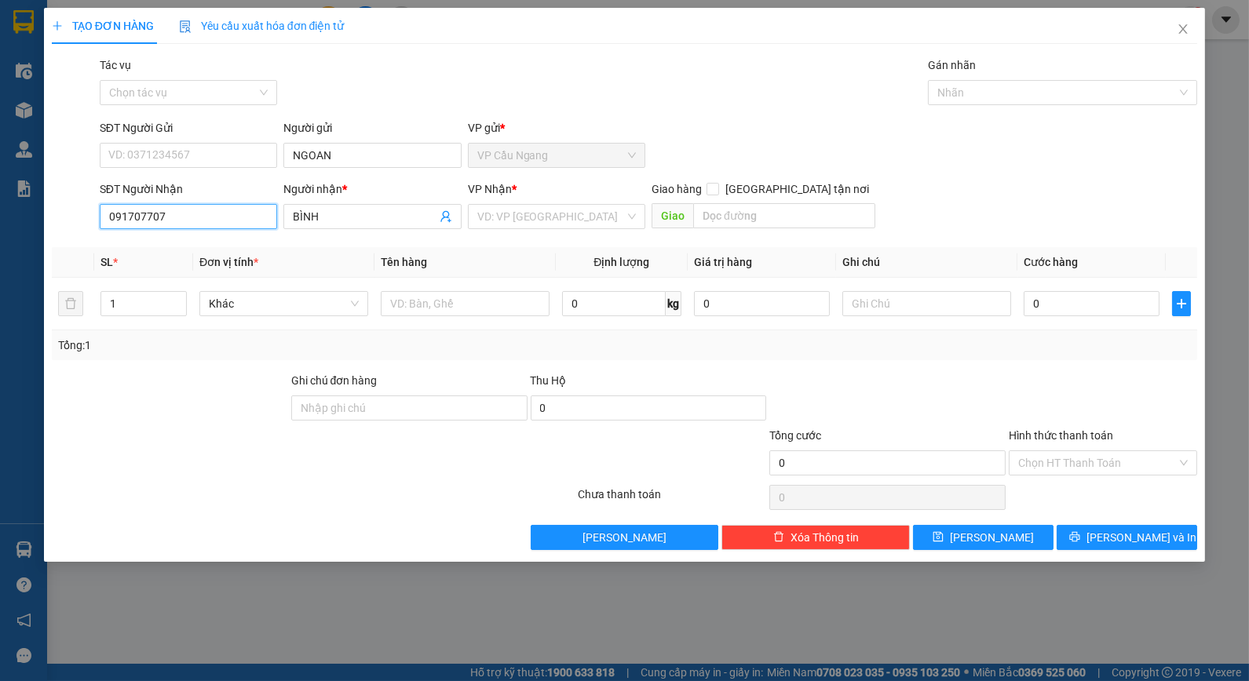
type input "0917077070"
click at [212, 240] on div "0917077070 - BÌNH" at bounding box center [188, 247] width 159 height 17
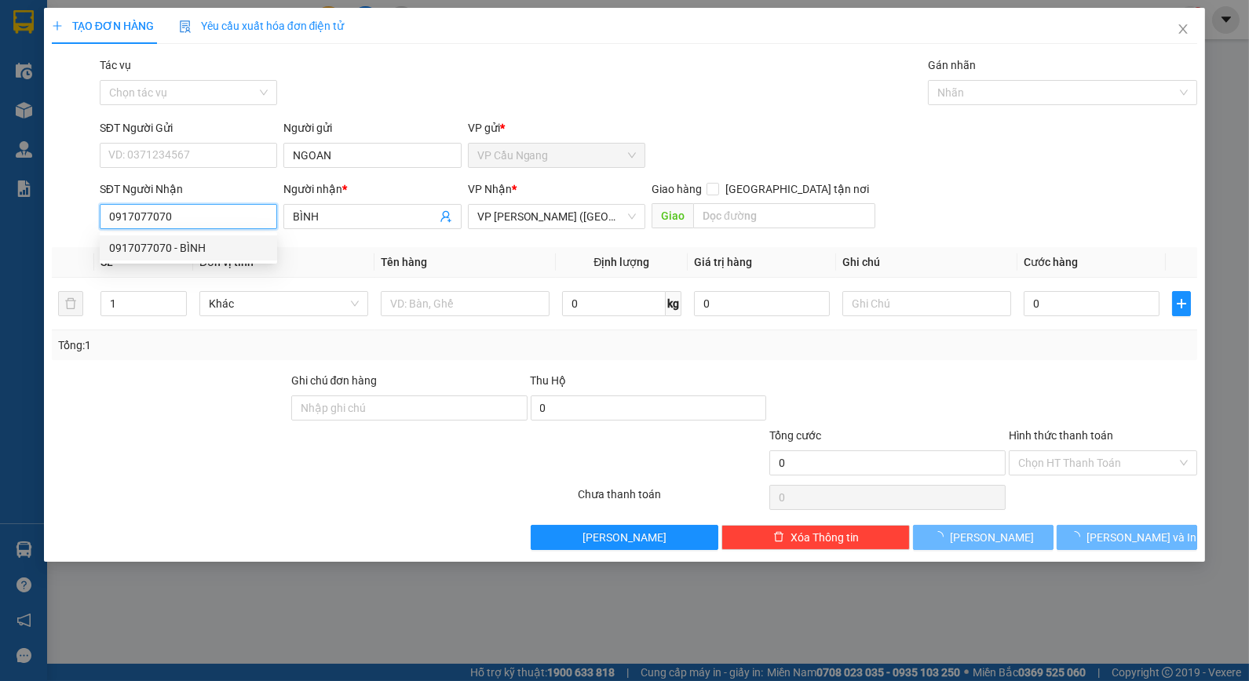
type input "90.000"
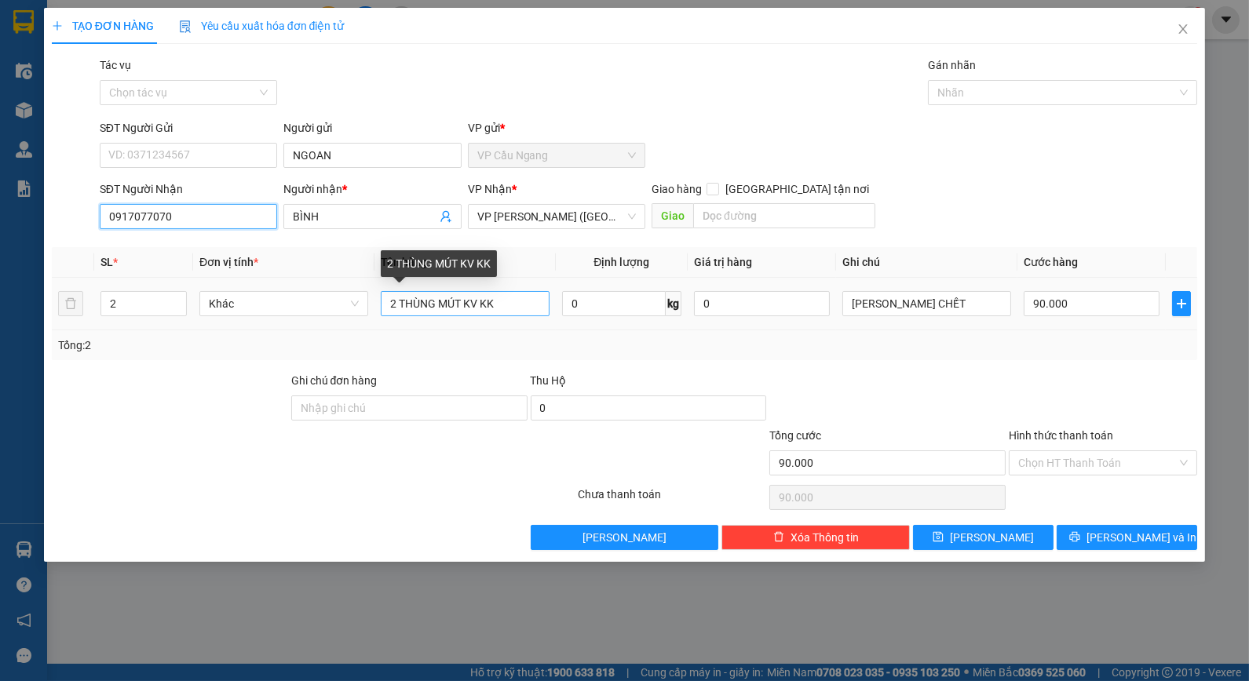
type input "0917077070"
drag, startPoint x: 395, startPoint y: 301, endPoint x: 320, endPoint y: 311, distance: 75.3
click at [320, 310] on tr "2 Khác 2 THÙNG MÚT KV KK 0 kg 0 KO BAO HƯ CHẾT 90.000" at bounding box center [625, 304] width 1146 height 53
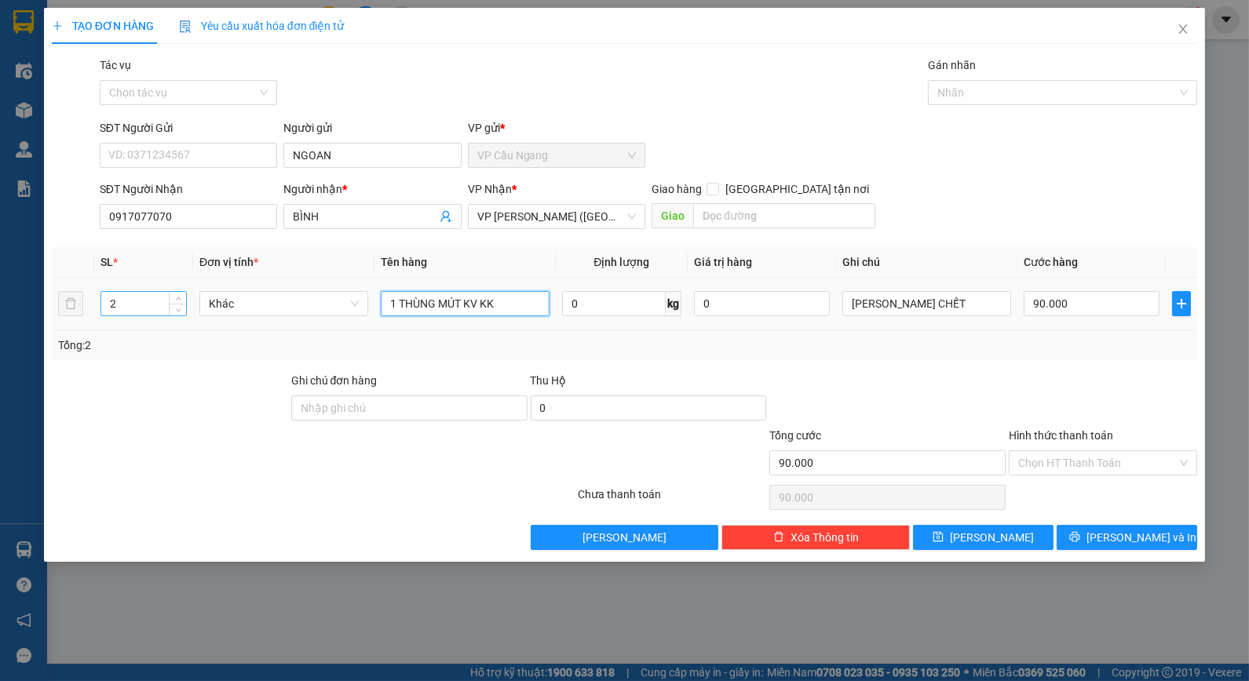
type input "1 THÙNG MÚT KV KK"
drag, startPoint x: 122, startPoint y: 302, endPoint x: 21, endPoint y: 328, distance: 103.8
click at [21, 328] on div "TẠO ĐƠN HÀNG Yêu cầu xuất hóa đơn điện tử Transit Pickup Surcharge Ids Transit …" at bounding box center [624, 340] width 1249 height 681
type input "1"
drag, startPoint x: 849, startPoint y: 346, endPoint x: 940, endPoint y: 331, distance: 92.3
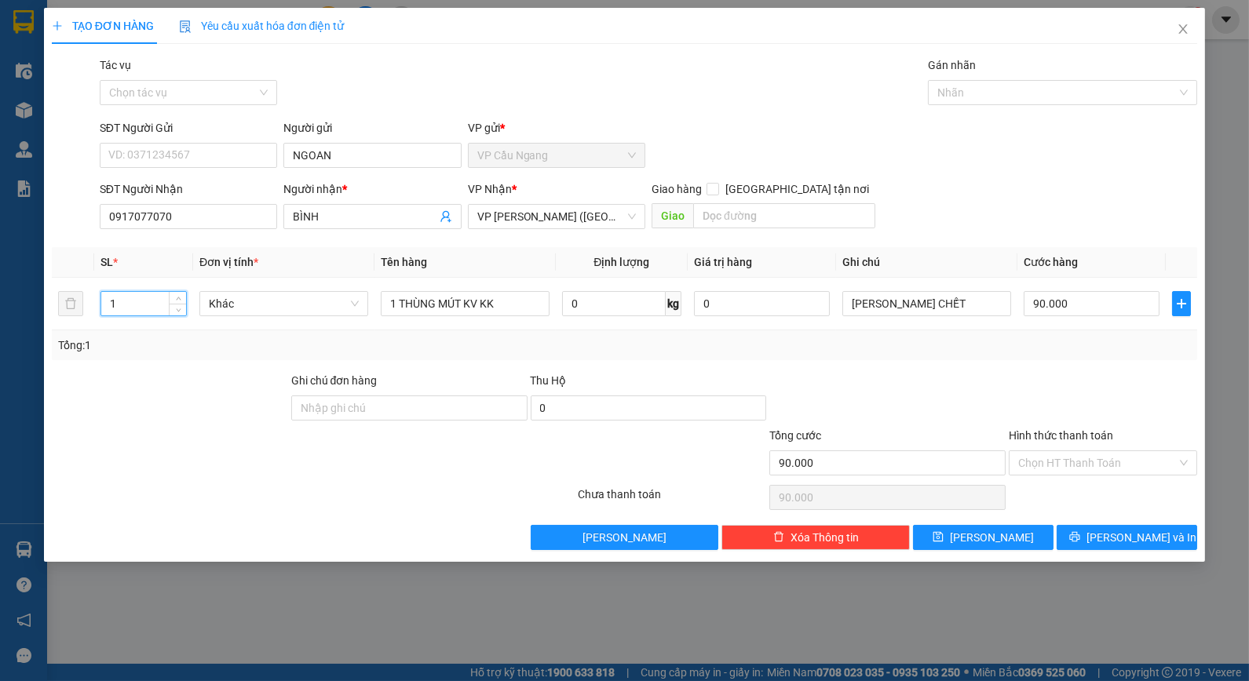
click at [878, 346] on div "Tổng: 1" at bounding box center [625, 345] width 1134 height 17
click at [1031, 303] on input "90.000" at bounding box center [1092, 303] width 136 height 25
type input "5"
type input "50"
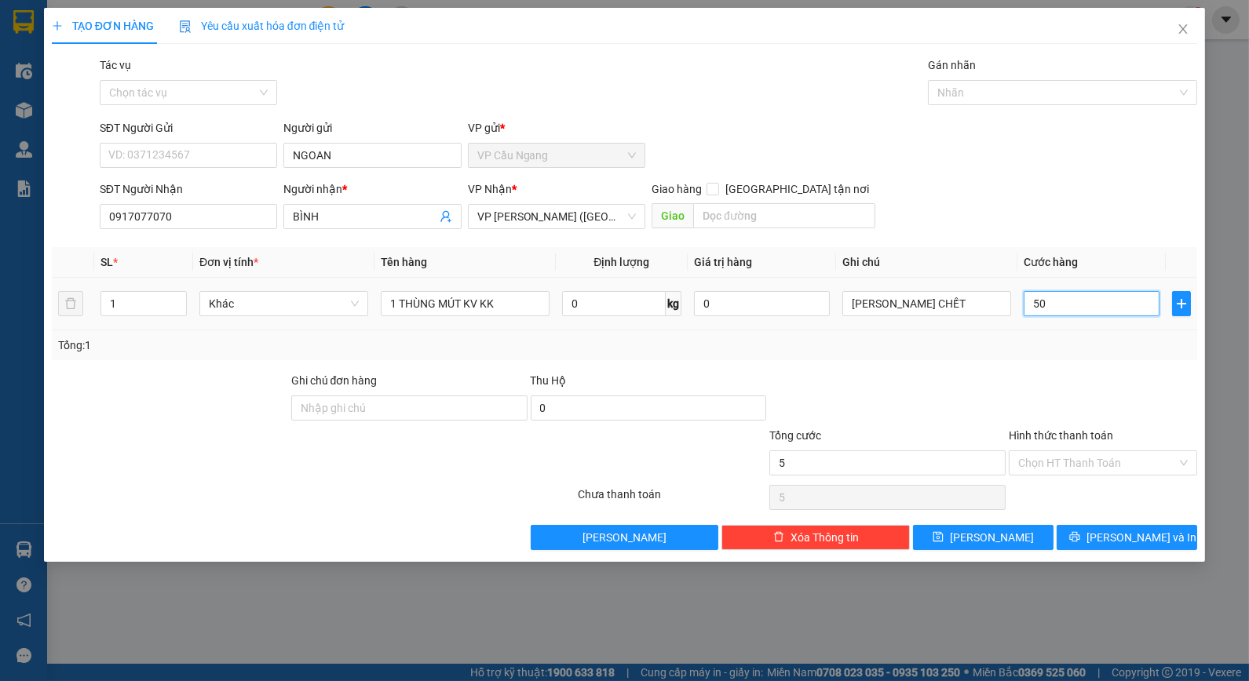
type input "50"
type input "50.000"
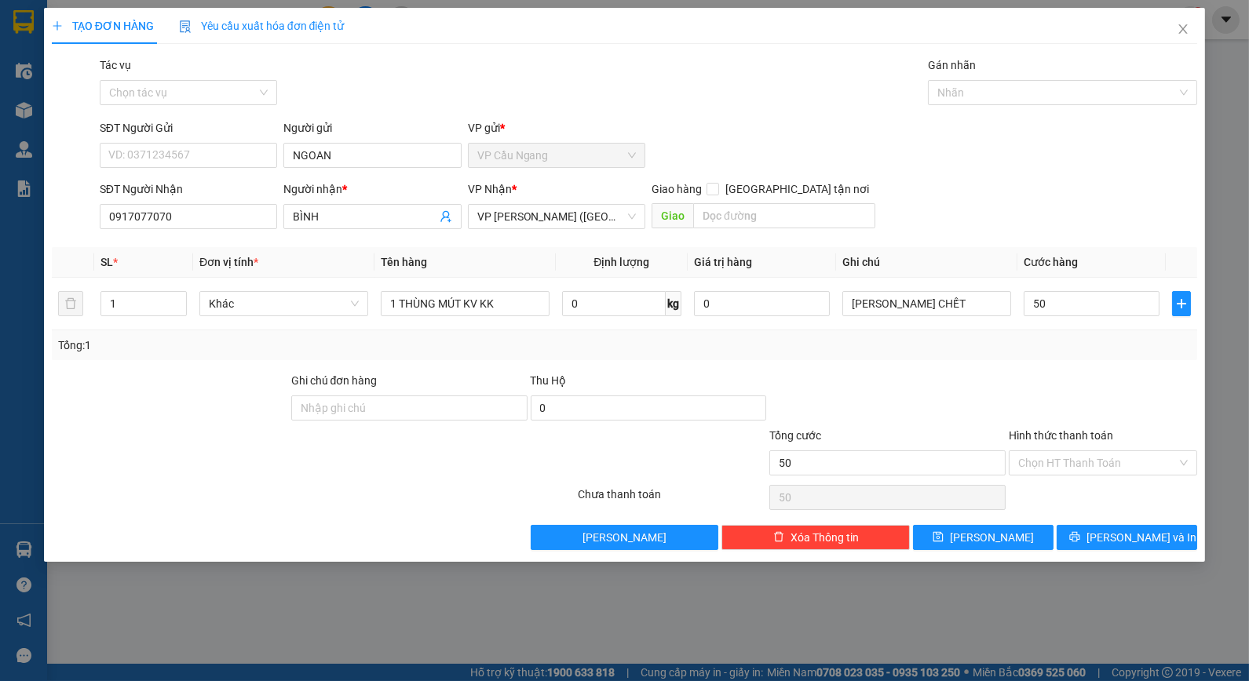
type input "50.000"
click at [1001, 361] on div "Transit Pickup Surcharge Ids Transit Deliver Surcharge Ids Transit Deliver Surc…" at bounding box center [625, 304] width 1146 height 494
click at [1066, 455] on input "Hình thức thanh toán" at bounding box center [1097, 463] width 159 height 24
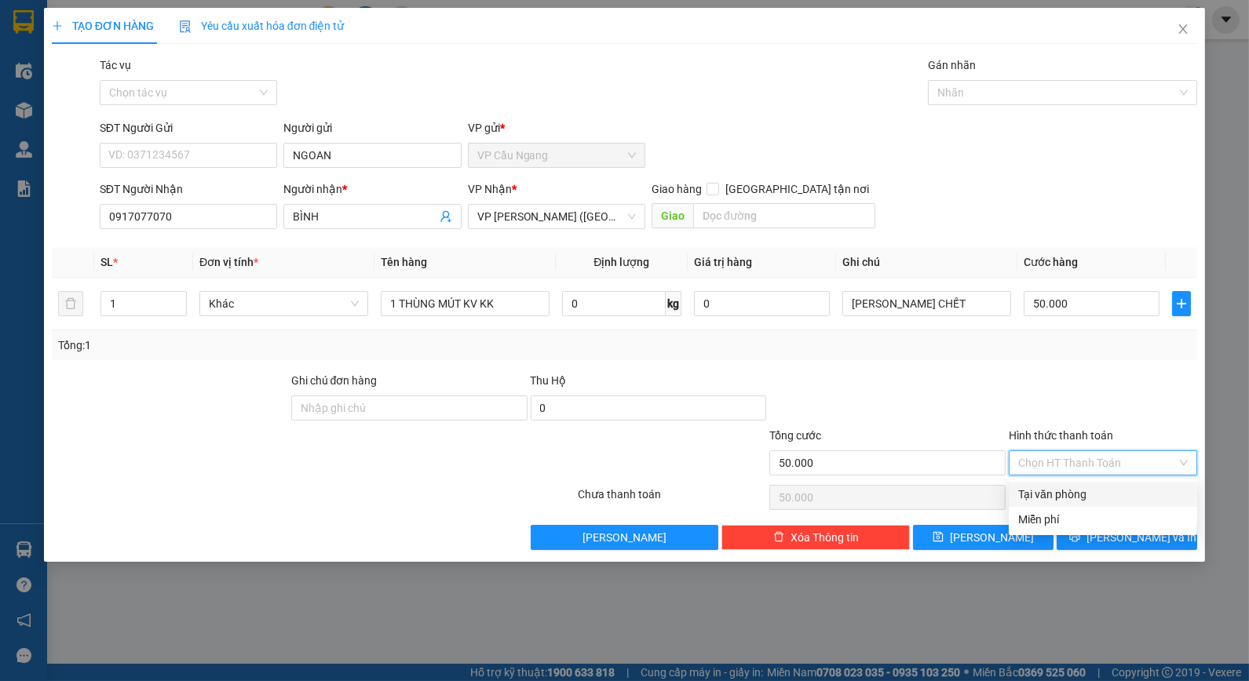
click at [1080, 486] on div "Tại văn phòng" at bounding box center [1103, 494] width 170 height 17
type input "0"
drag, startPoint x: 1002, startPoint y: 382, endPoint x: 1057, endPoint y: 427, distance: 70.8
click at [1002, 397] on div at bounding box center [887, 399] width 239 height 55
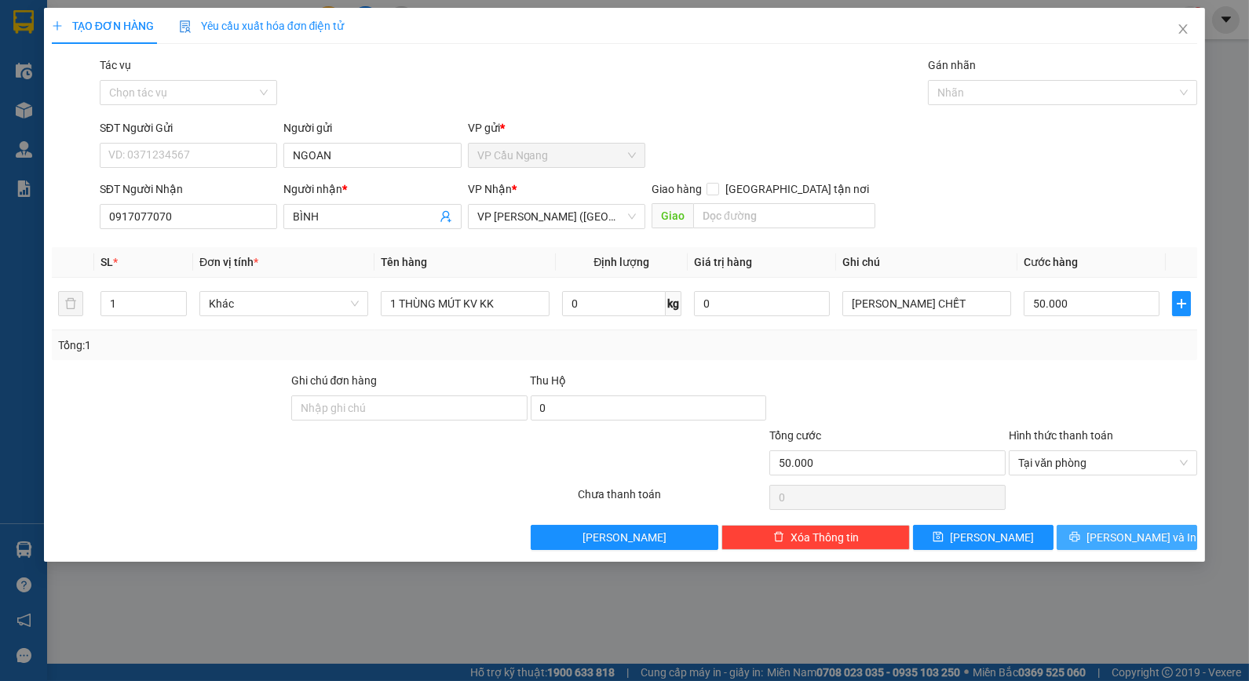
click at [1123, 539] on span "Lưu và In" at bounding box center [1141, 537] width 110 height 17
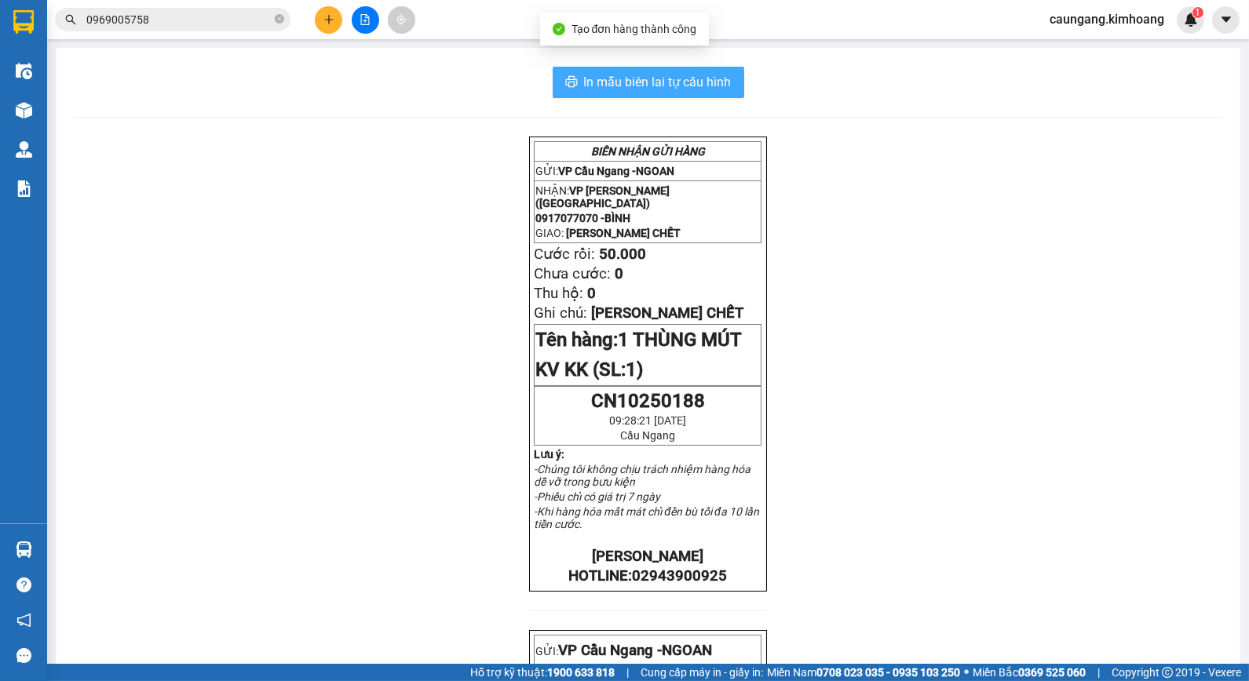
click at [660, 83] on span "In mẫu biên lai tự cấu hình" at bounding box center [658, 82] width 148 height 20
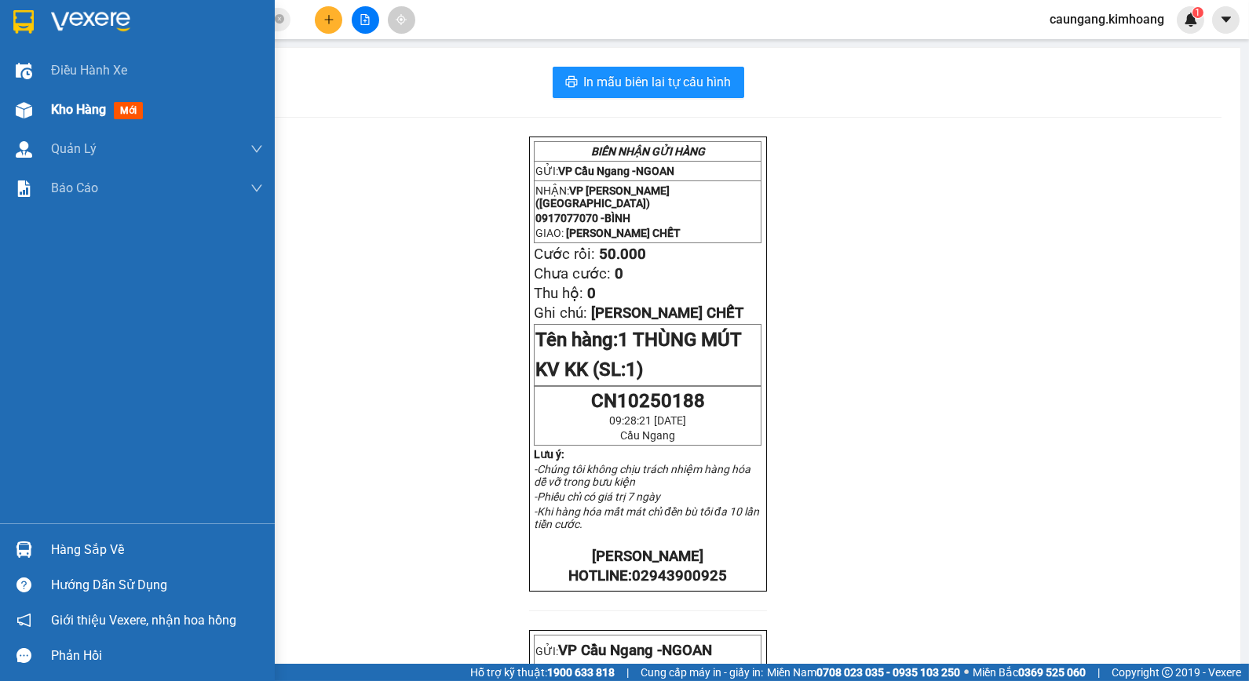
click at [58, 115] on span "Kho hàng" at bounding box center [78, 109] width 55 height 15
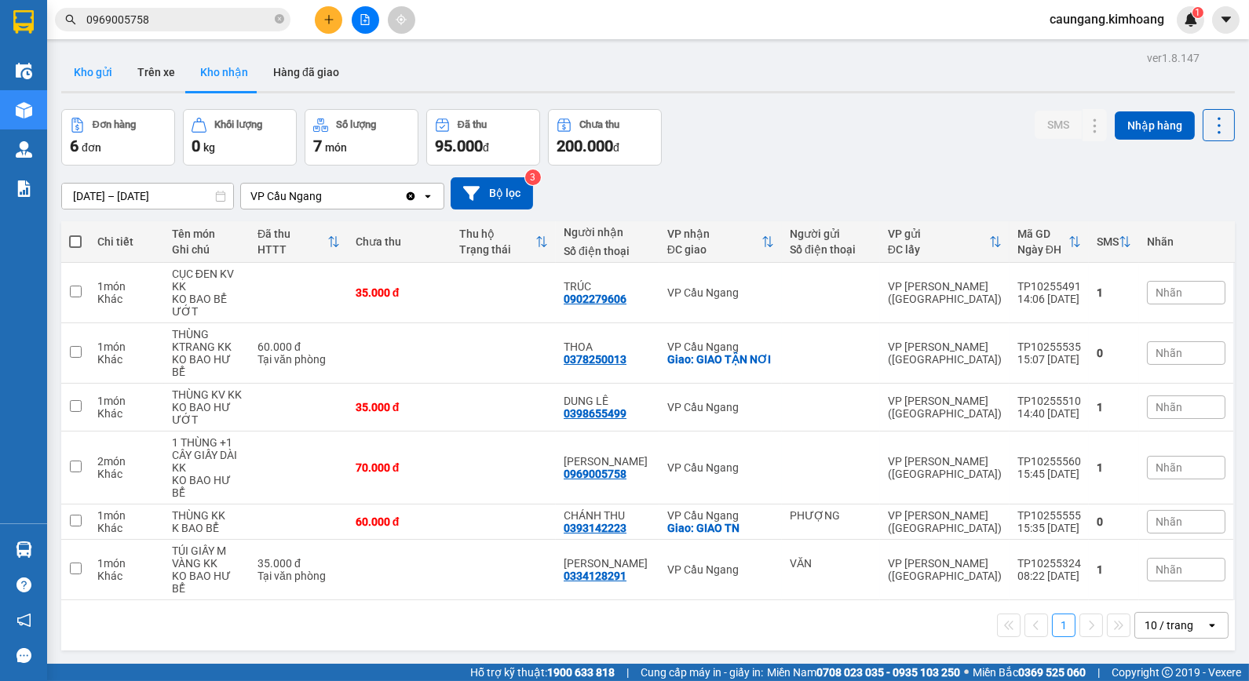
click at [100, 73] on button "Kho gửi" at bounding box center [93, 72] width 64 height 38
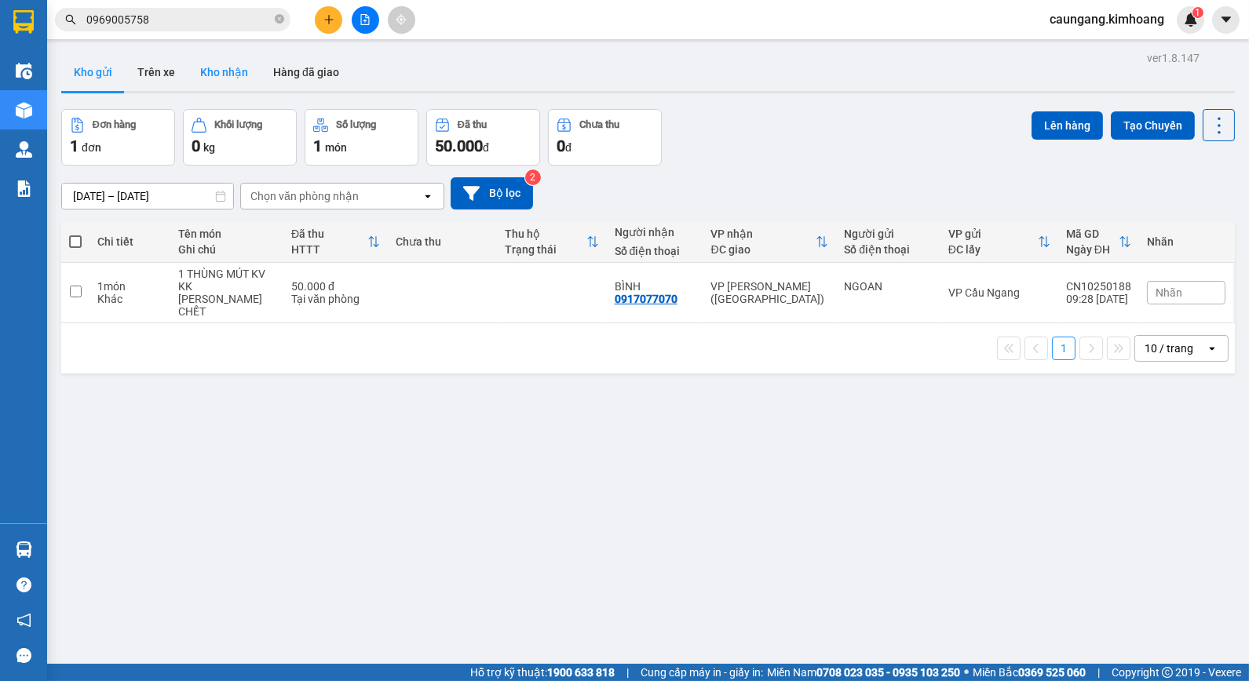
click at [223, 75] on button "Kho nhận" at bounding box center [224, 72] width 73 height 38
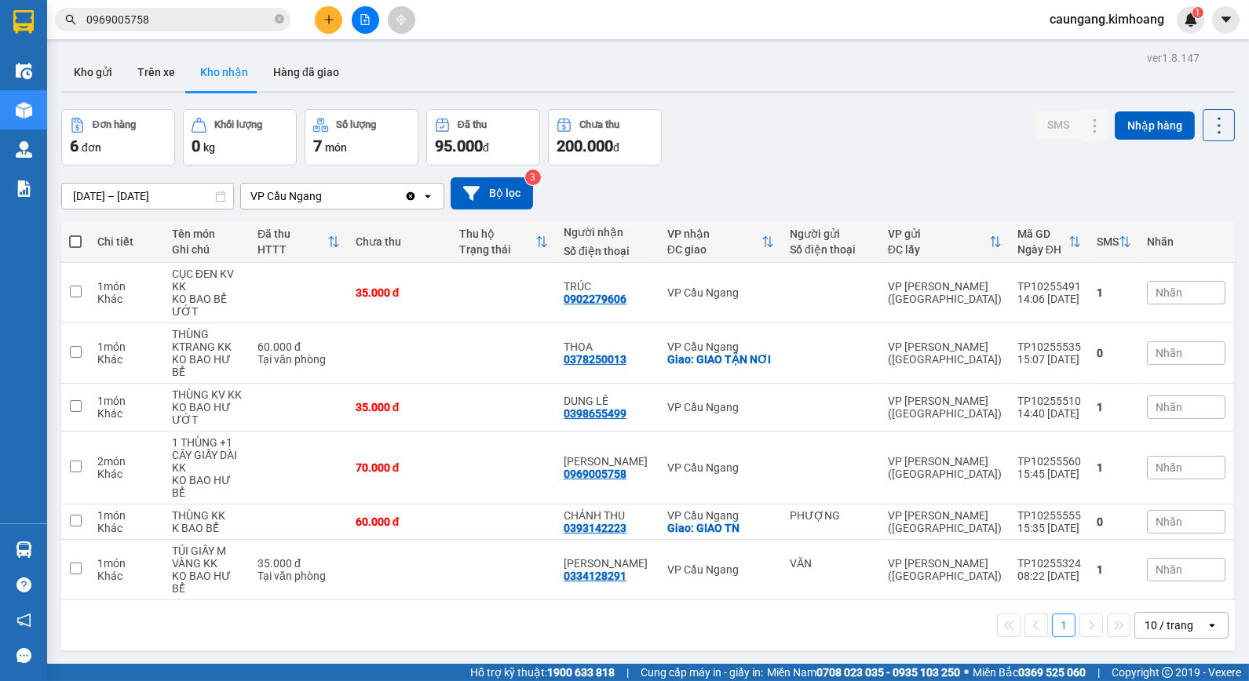
click at [328, 14] on icon "plus" at bounding box center [328, 19] width 11 height 11
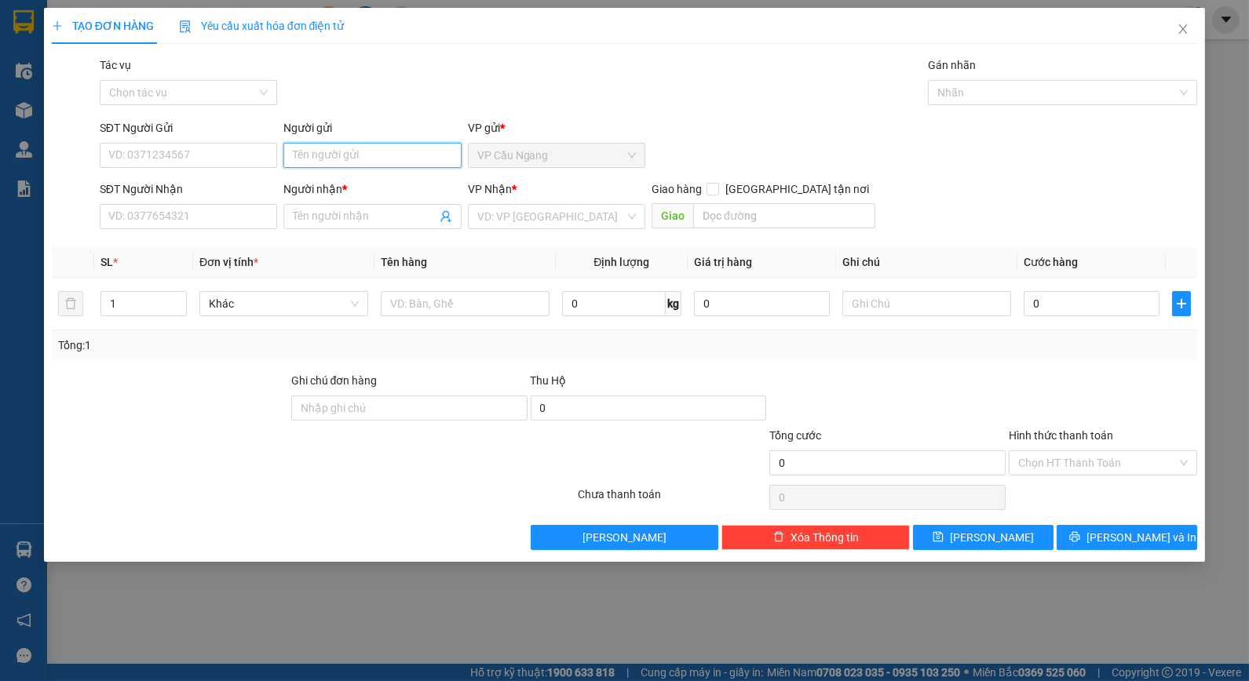
click at [356, 152] on input "Người gửi" at bounding box center [371, 155] width 177 height 25
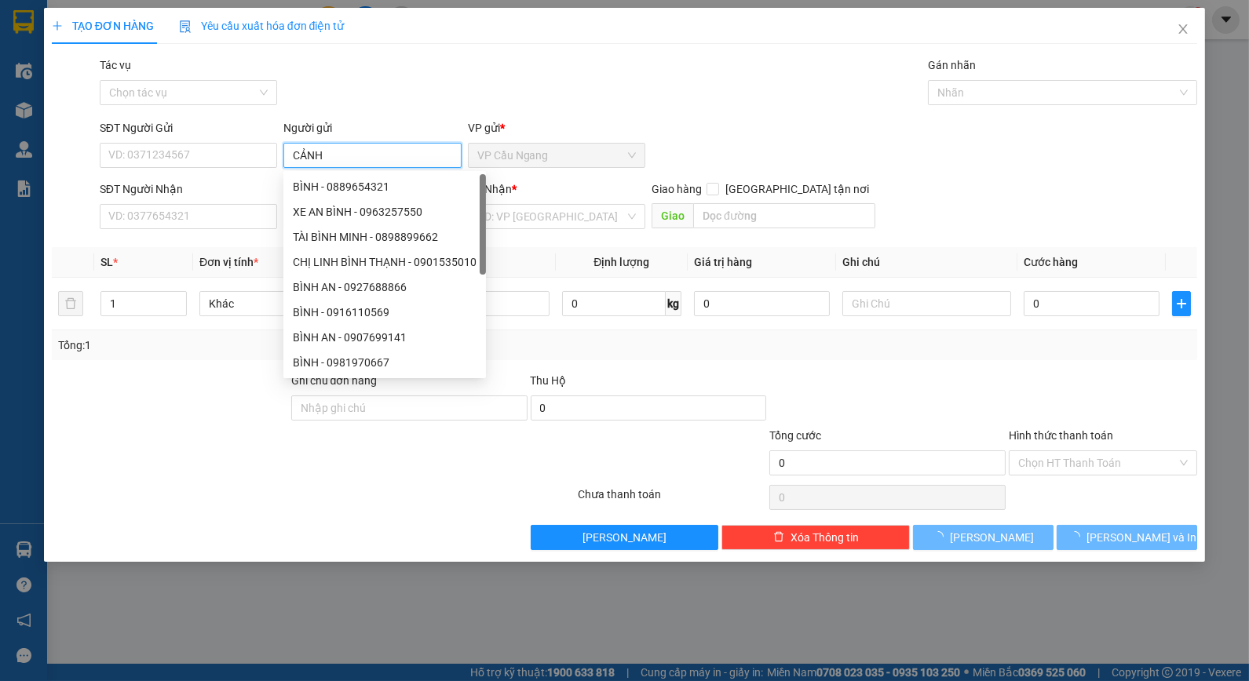
type input "CẢNH"
drag, startPoint x: 326, startPoint y: 75, endPoint x: 354, endPoint y: 107, distance: 42.2
click at [327, 75] on div "Tác vụ Chọn tác vụ Gán nhãn Nhãn" at bounding box center [649, 84] width 1104 height 55
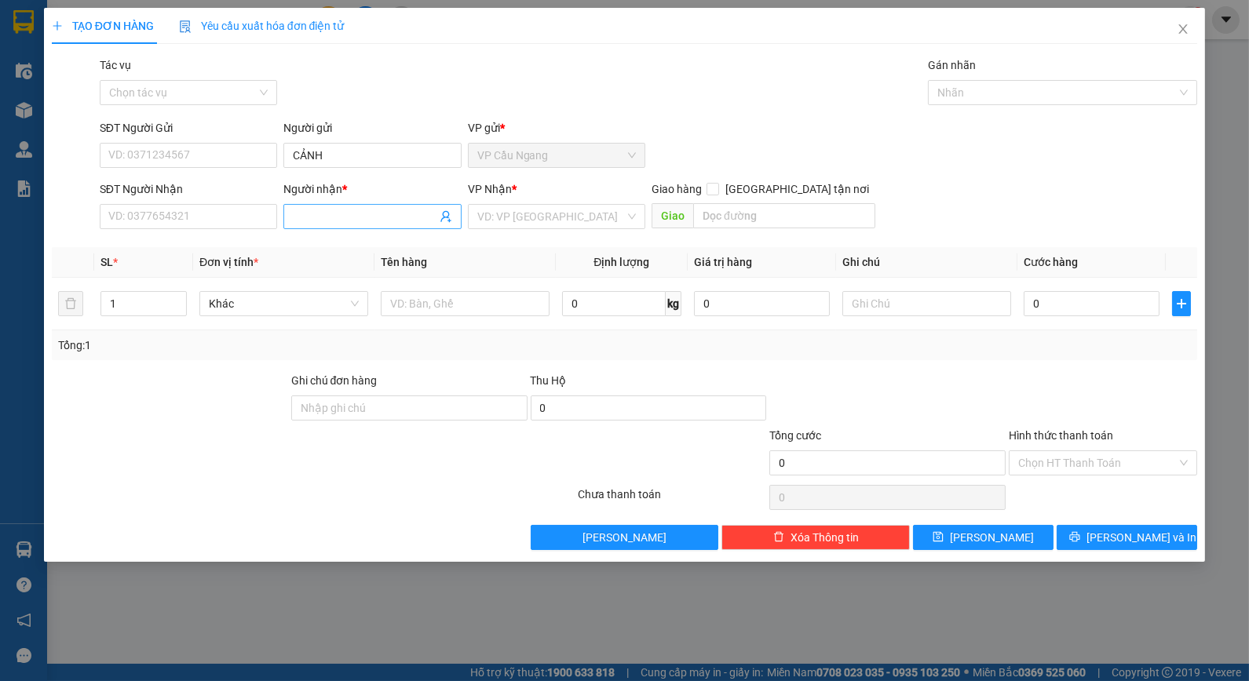
click at [343, 224] on input "Người nhận *" at bounding box center [364, 216] width 143 height 17
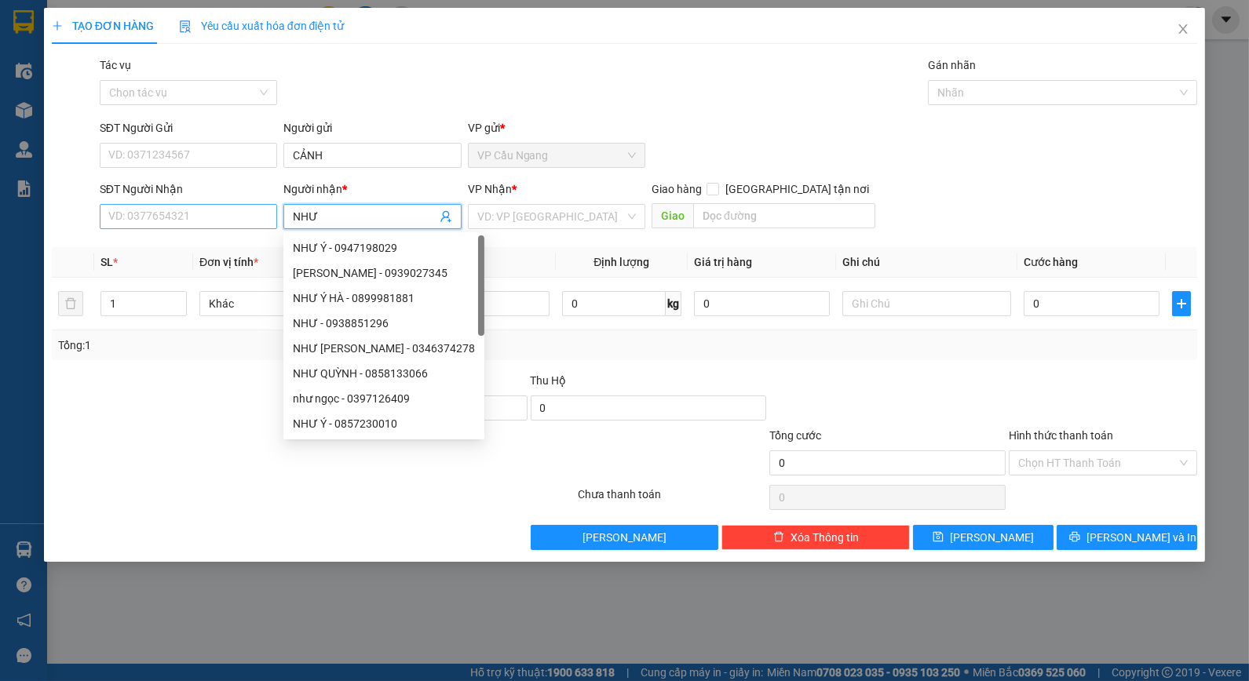
type input "NHƯ"
click at [234, 217] on input "SĐT Người Nhận" at bounding box center [188, 216] width 177 height 25
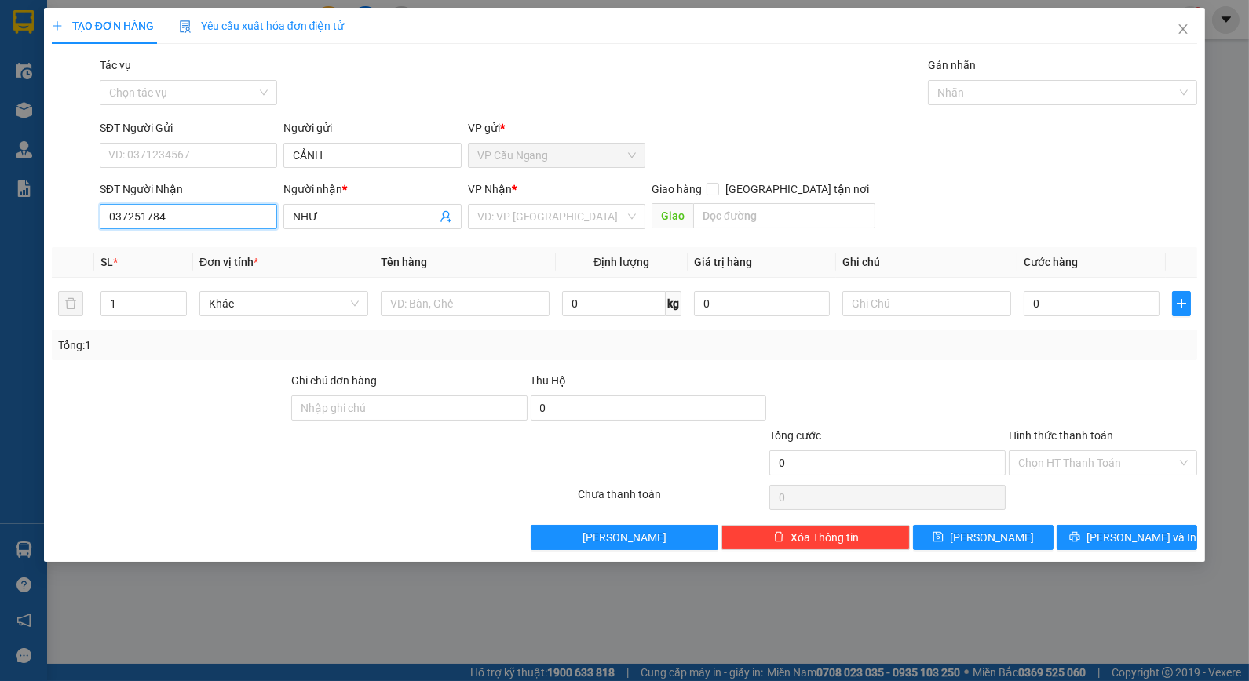
type input "0372517845"
click at [218, 246] on div "0372517845 - NHƯ" at bounding box center [188, 247] width 159 height 17
type input "NHƯ"
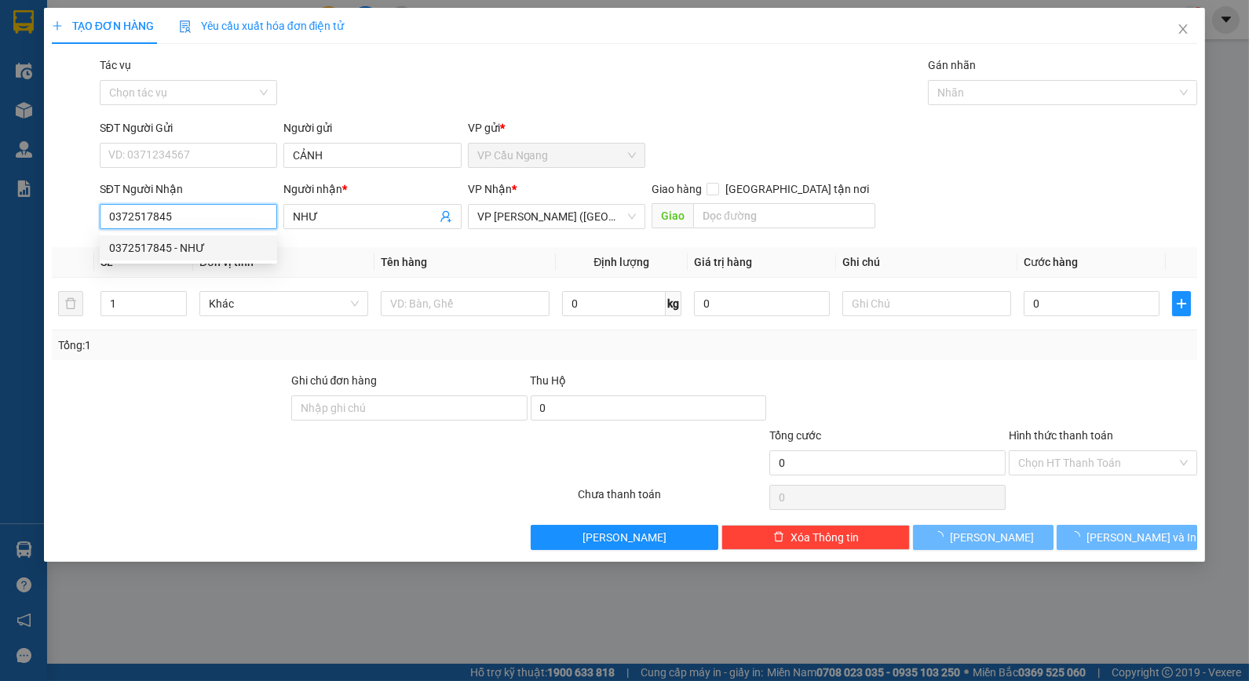
type input "40.000"
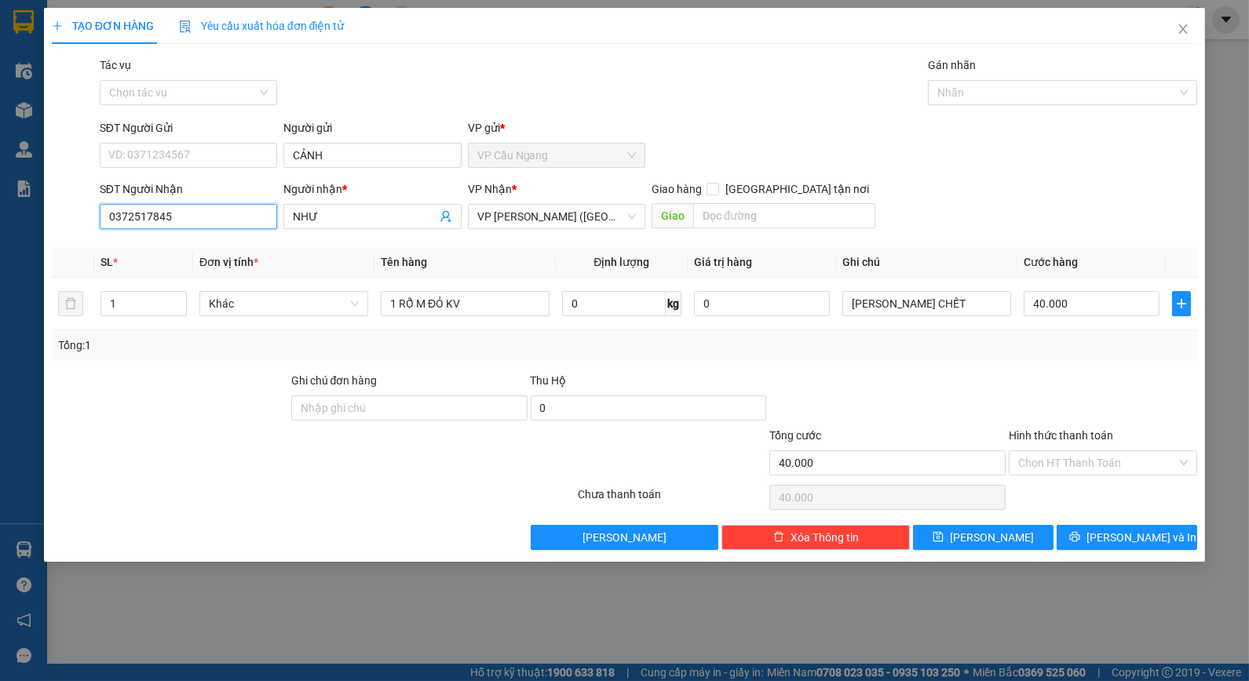
type input "0372517845"
drag, startPoint x: 1013, startPoint y: 353, endPoint x: 1057, endPoint y: 344, distance: 45.7
click at [1013, 353] on div "Tổng: 1" at bounding box center [625, 345] width 1134 height 17
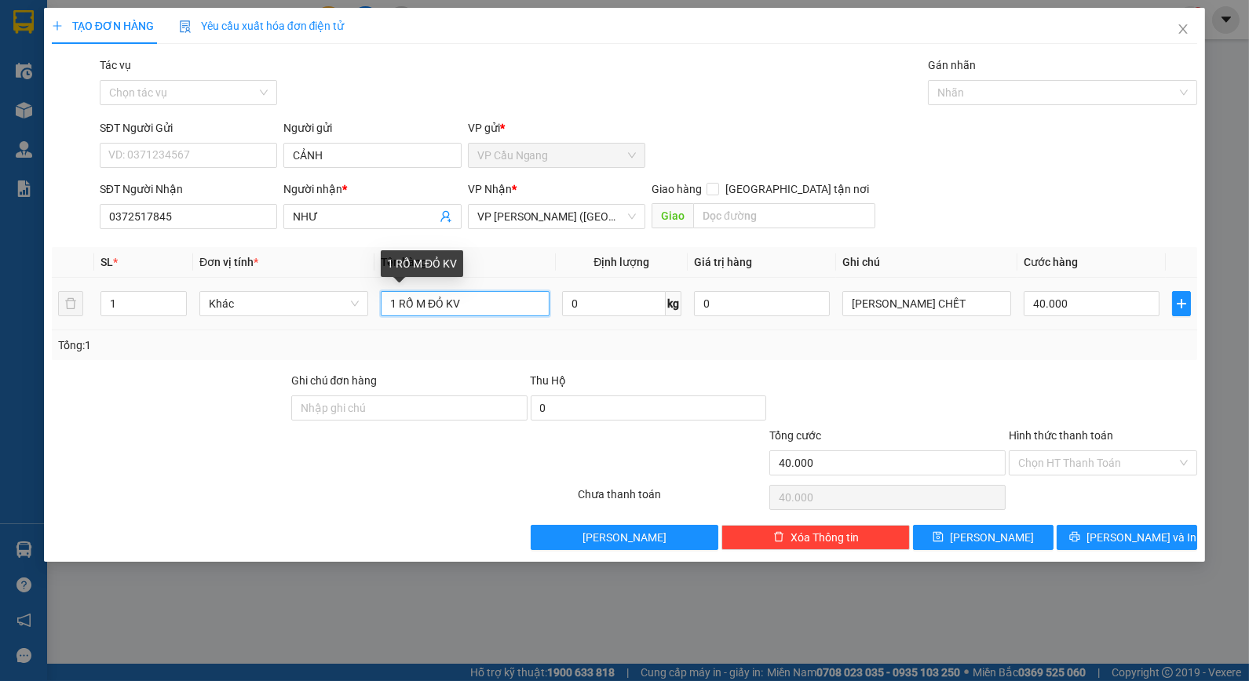
drag, startPoint x: 430, startPoint y: 304, endPoint x: 445, endPoint y: 304, distance: 14.9
click at [445, 304] on input "1 RỔ M ĐỎ KV" at bounding box center [465, 303] width 169 height 25
type input "1 RỔ M ĐEN KV"
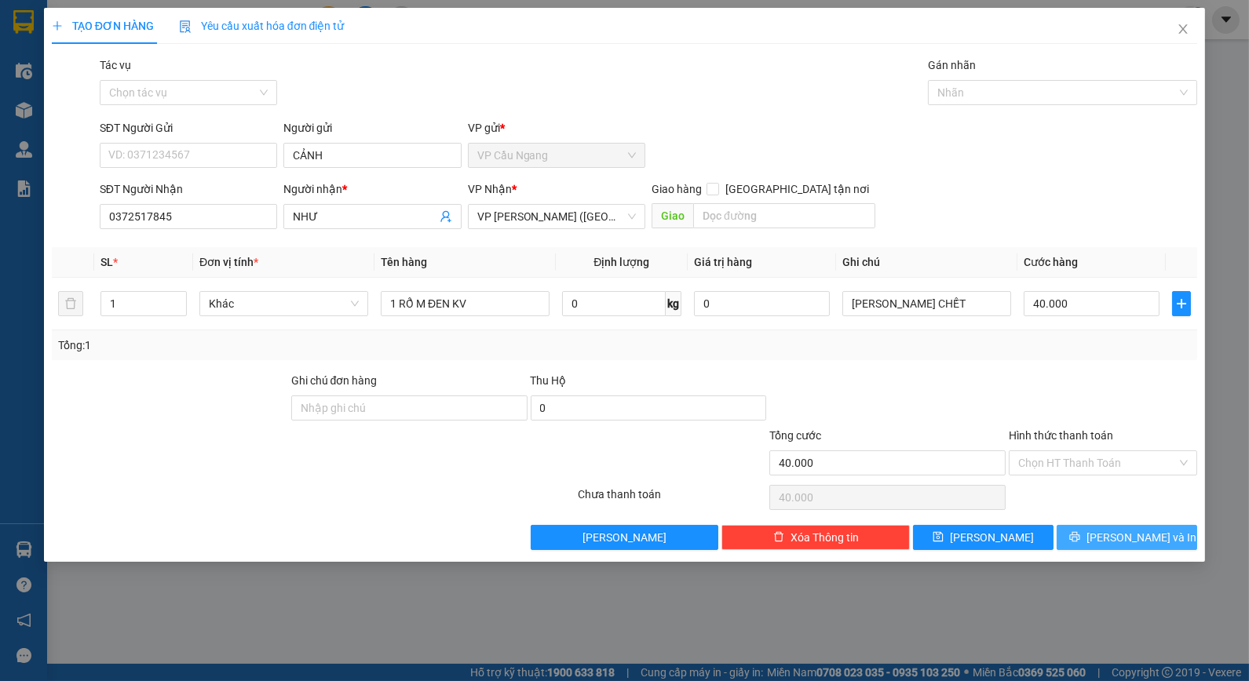
click at [1085, 526] on button "Lưu và In" at bounding box center [1127, 537] width 141 height 25
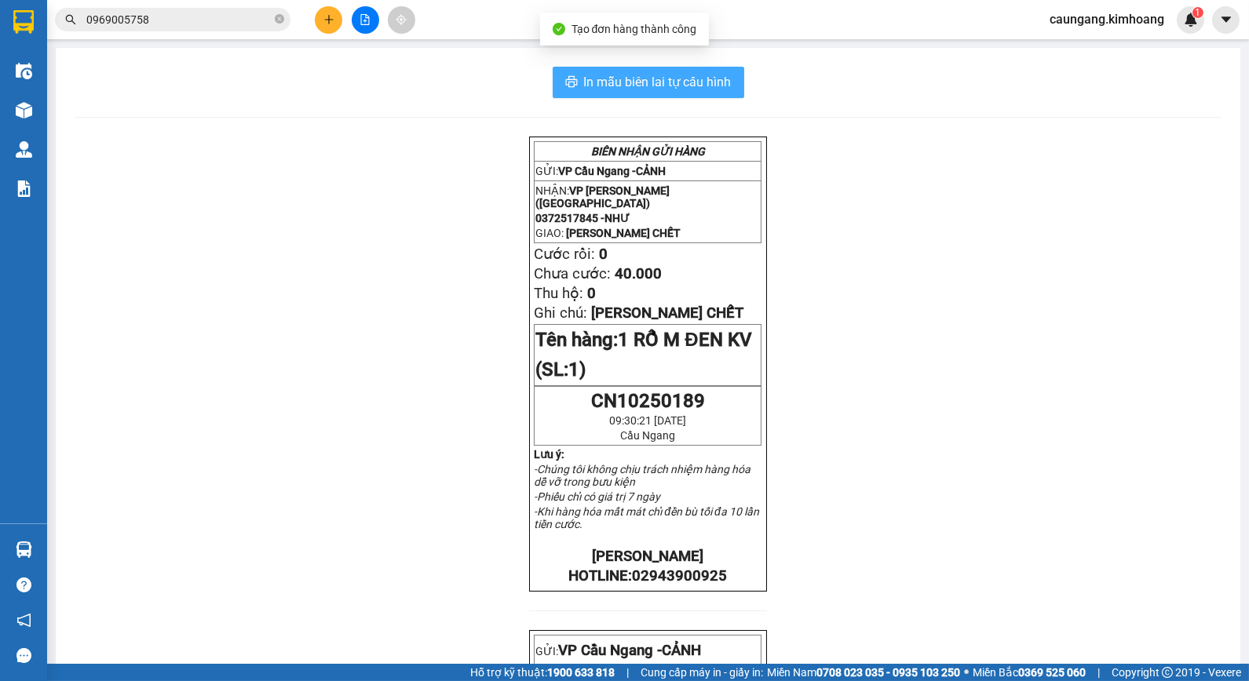
click at [671, 84] on span "In mẫu biên lai tự cấu hình" at bounding box center [658, 82] width 148 height 20
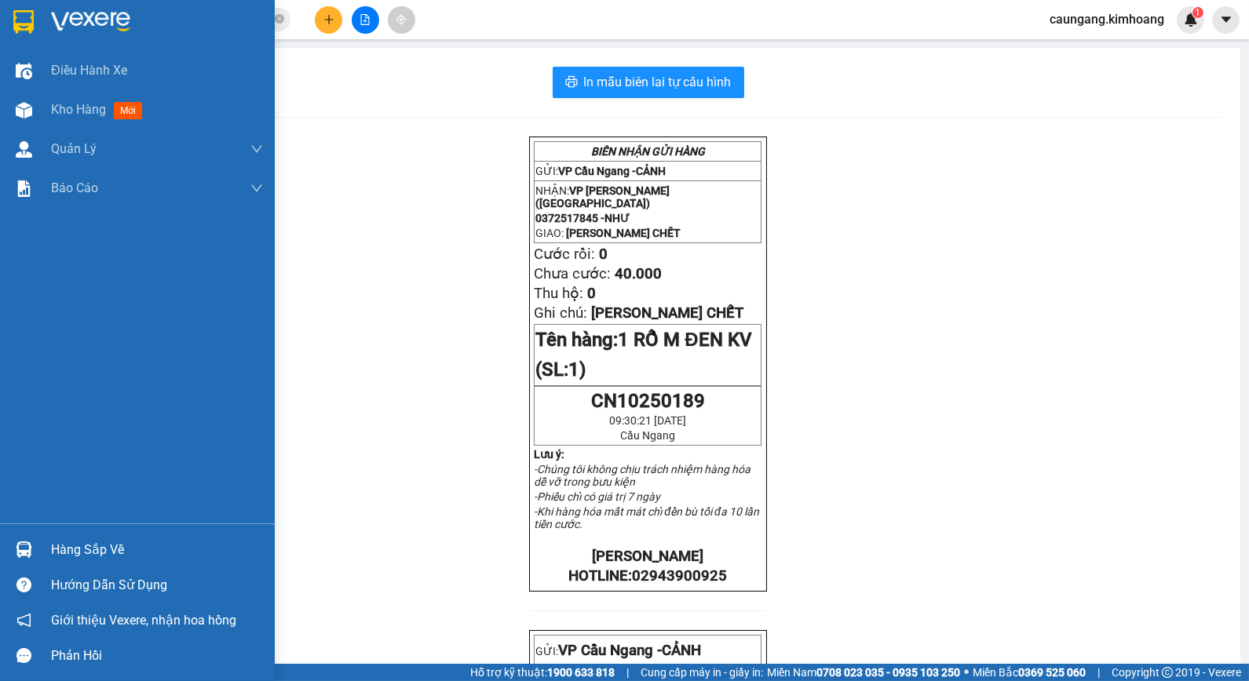
click at [93, 552] on div "Hàng sắp về" at bounding box center [157, 551] width 212 height 24
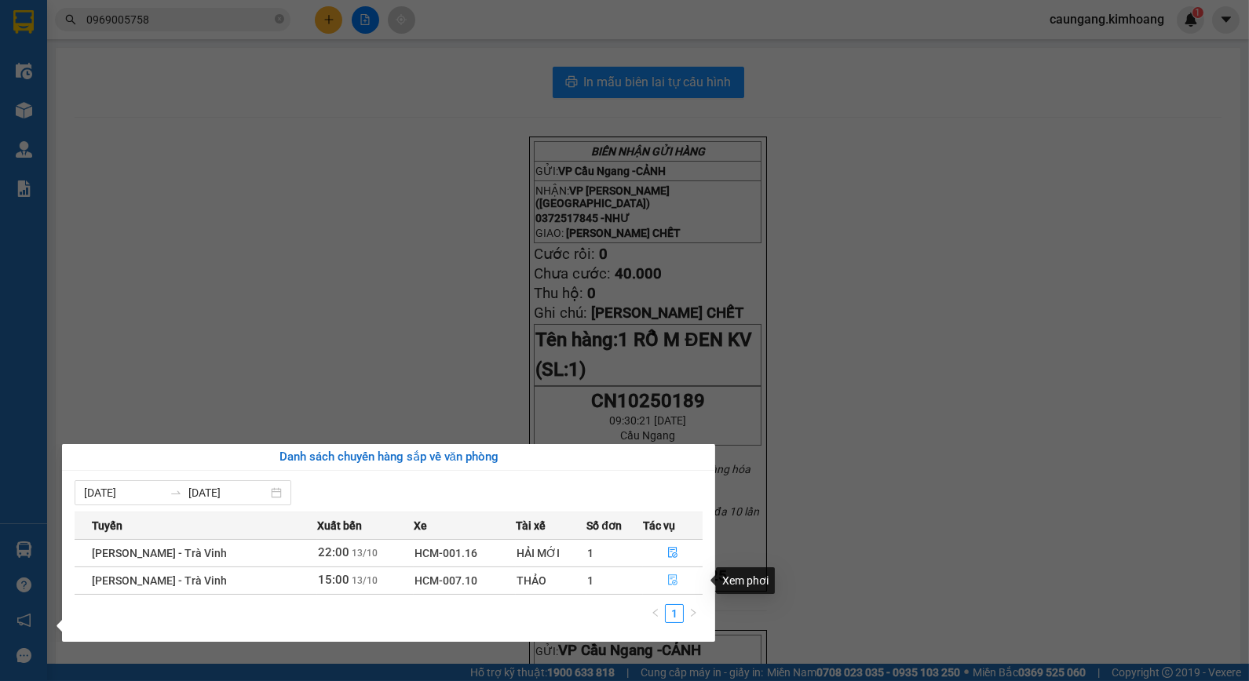
click at [671, 582] on icon "file-done" at bounding box center [672, 580] width 9 height 11
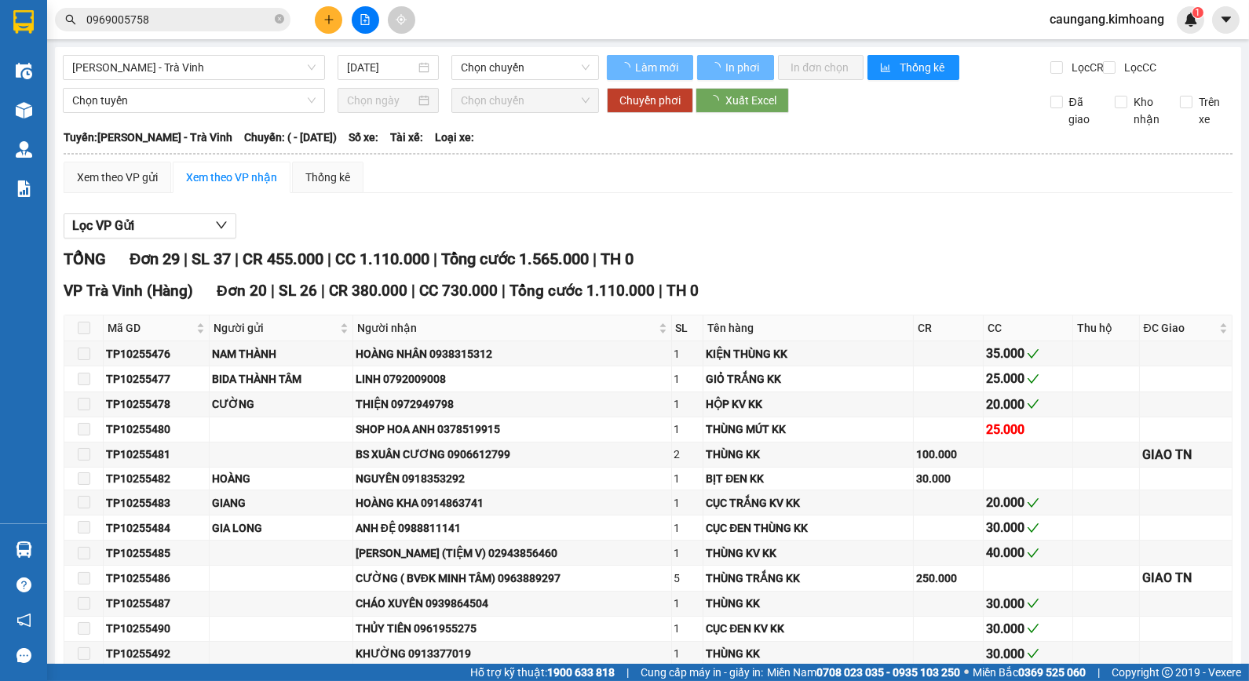
type input "13/10/2025"
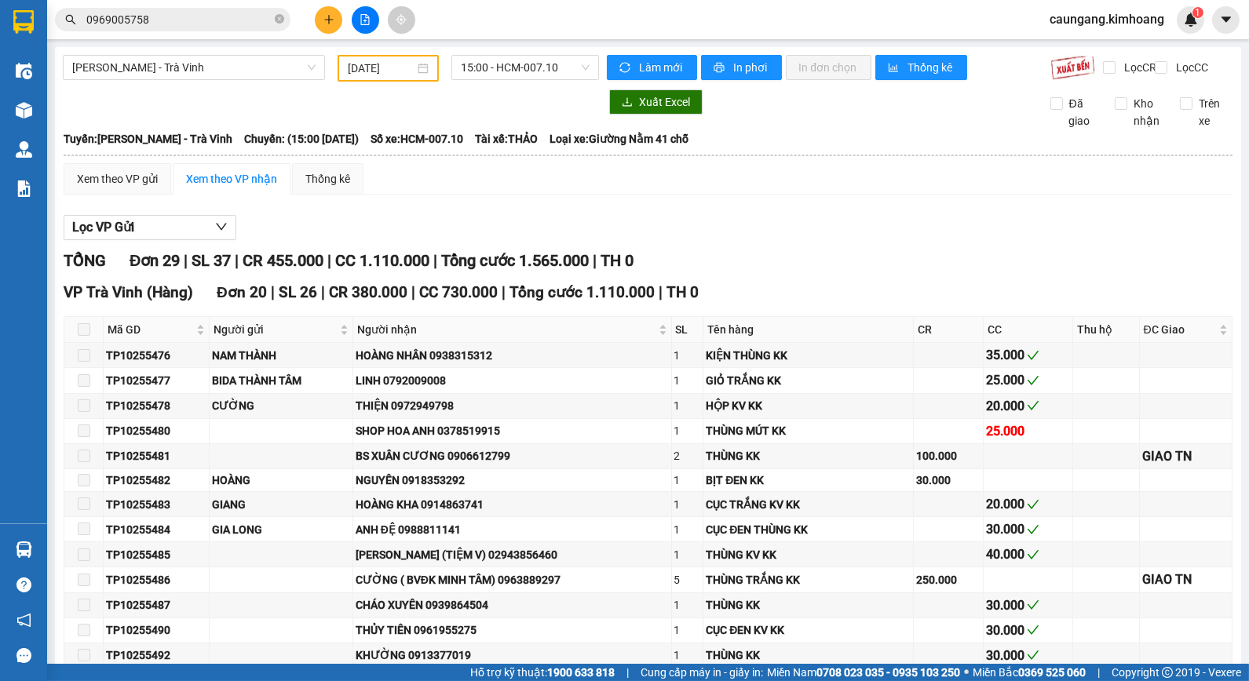
scroll to position [523, 0]
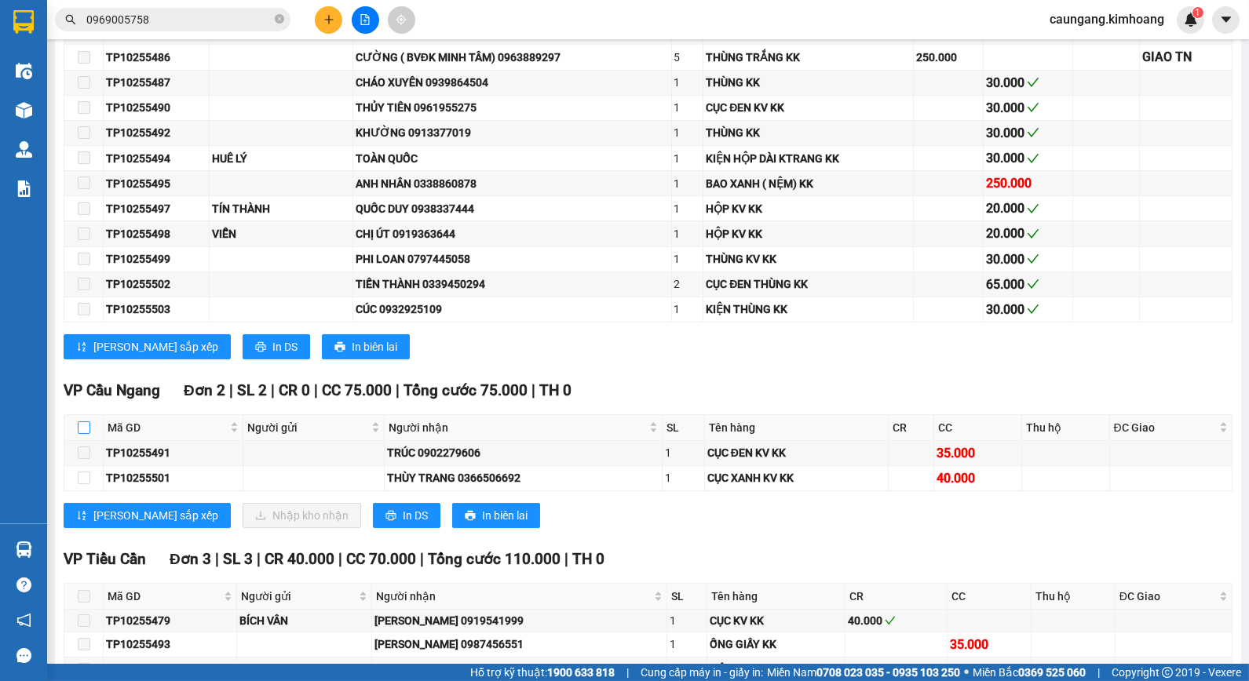
click at [83, 434] on input "checkbox" at bounding box center [84, 428] width 13 height 13
checkbox input "true"
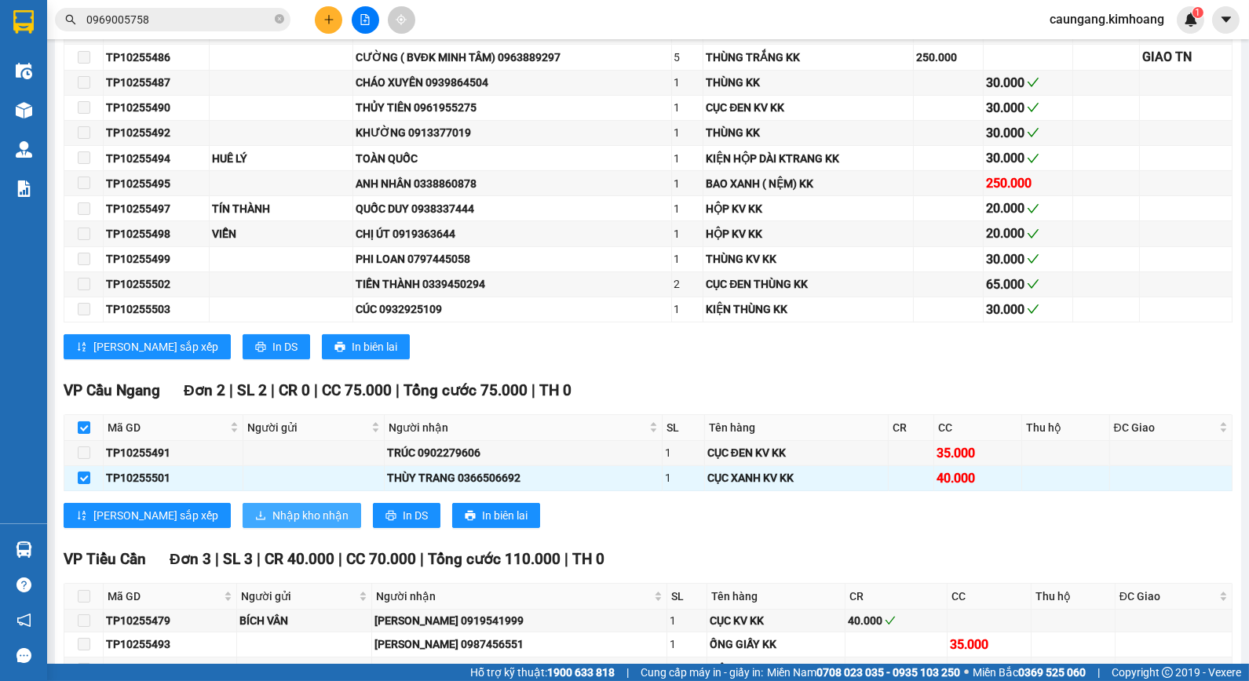
click at [272, 524] on span "Nhập kho nhận" at bounding box center [310, 515] width 76 height 17
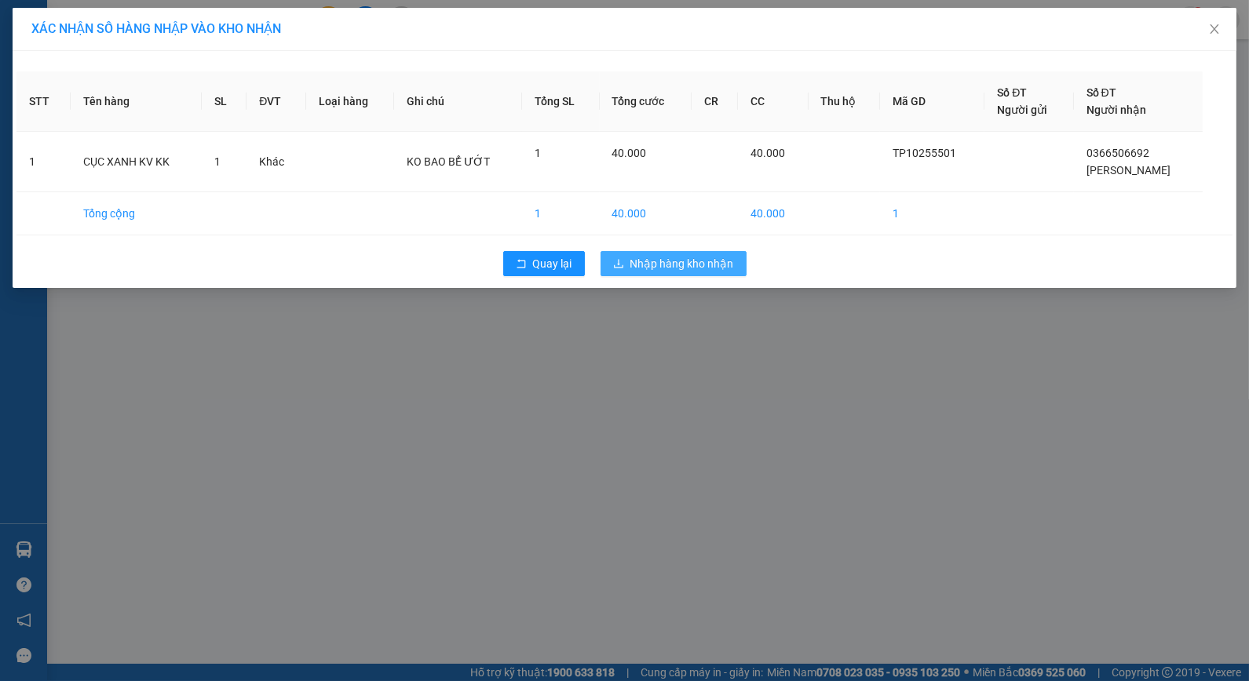
click at [640, 265] on span "Nhập hàng kho nhận" at bounding box center [682, 263] width 104 height 17
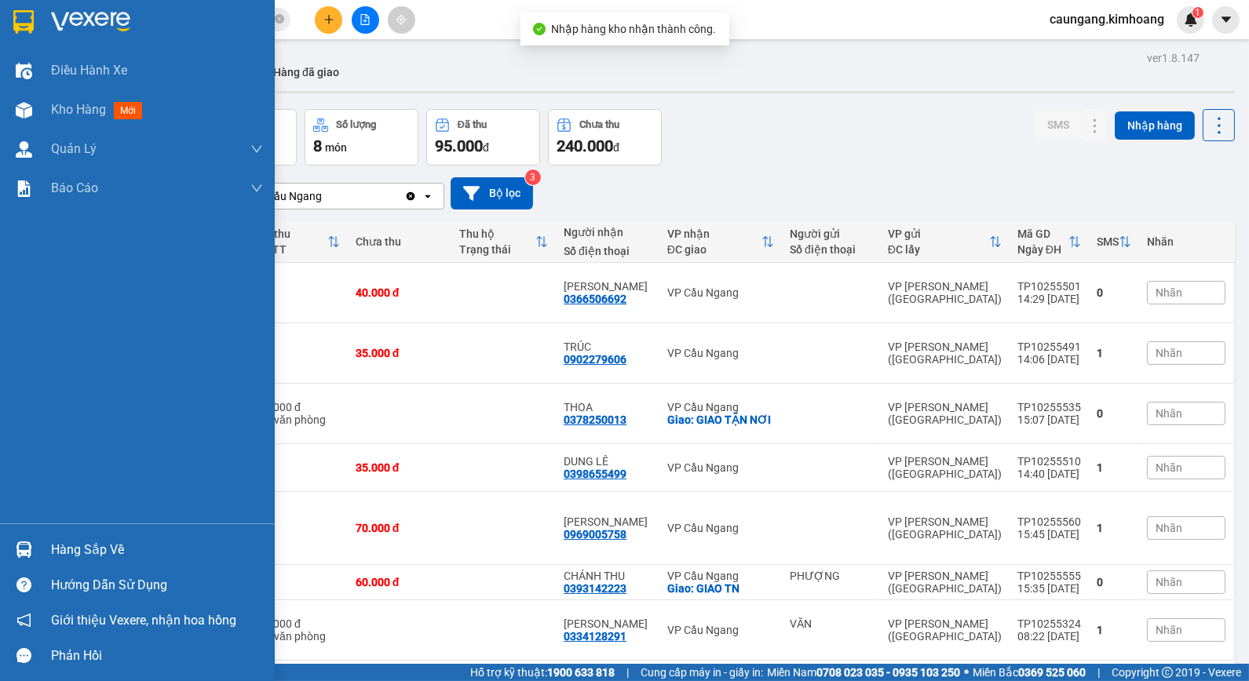
click at [74, 548] on div "Hàng sắp về" at bounding box center [157, 551] width 212 height 24
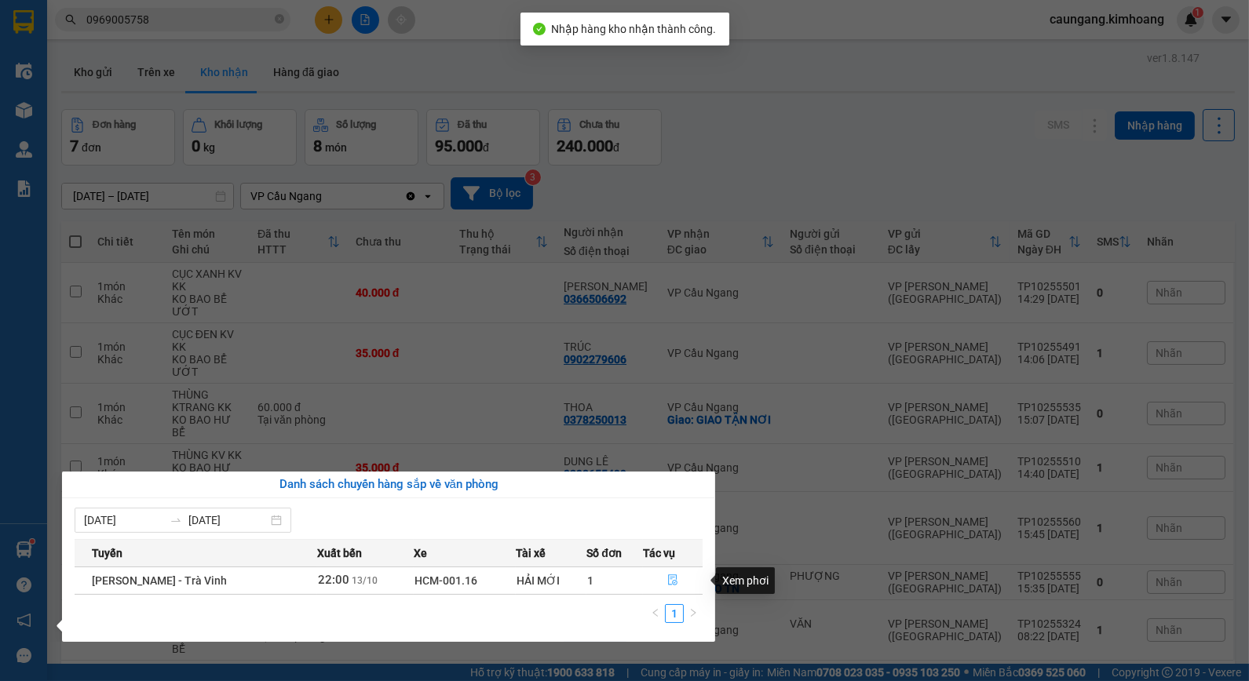
click at [673, 579] on icon "file-done" at bounding box center [672, 580] width 11 height 11
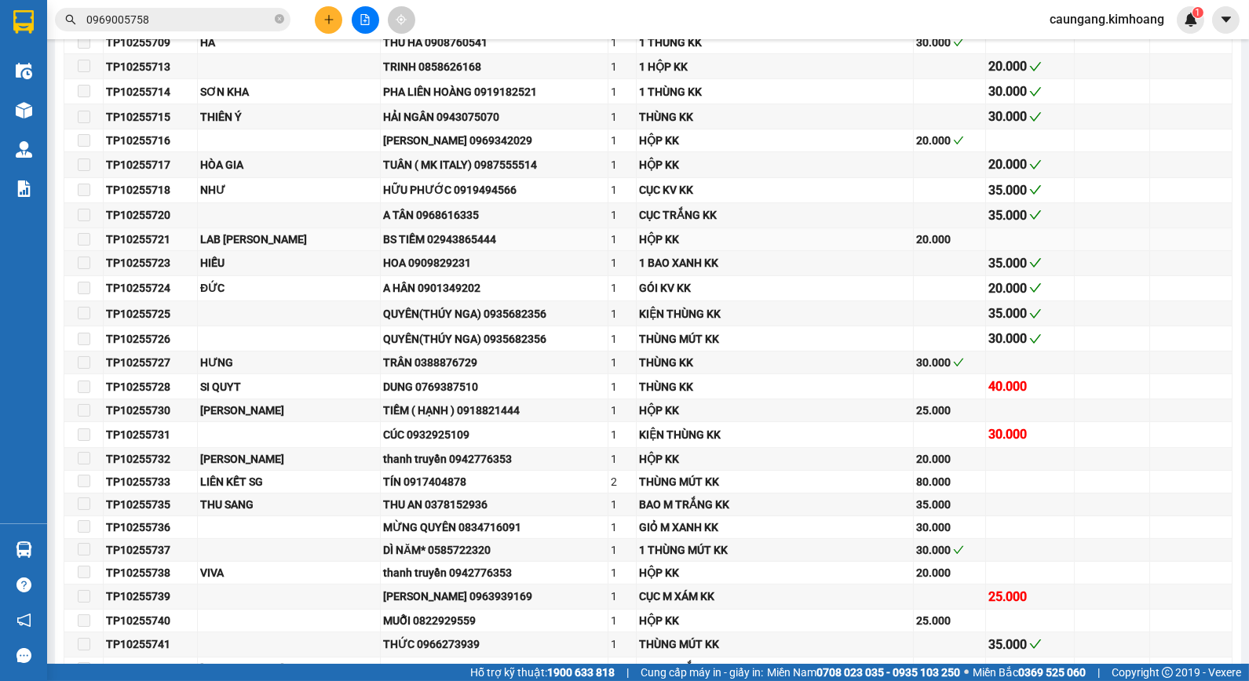
scroll to position [1308, 0]
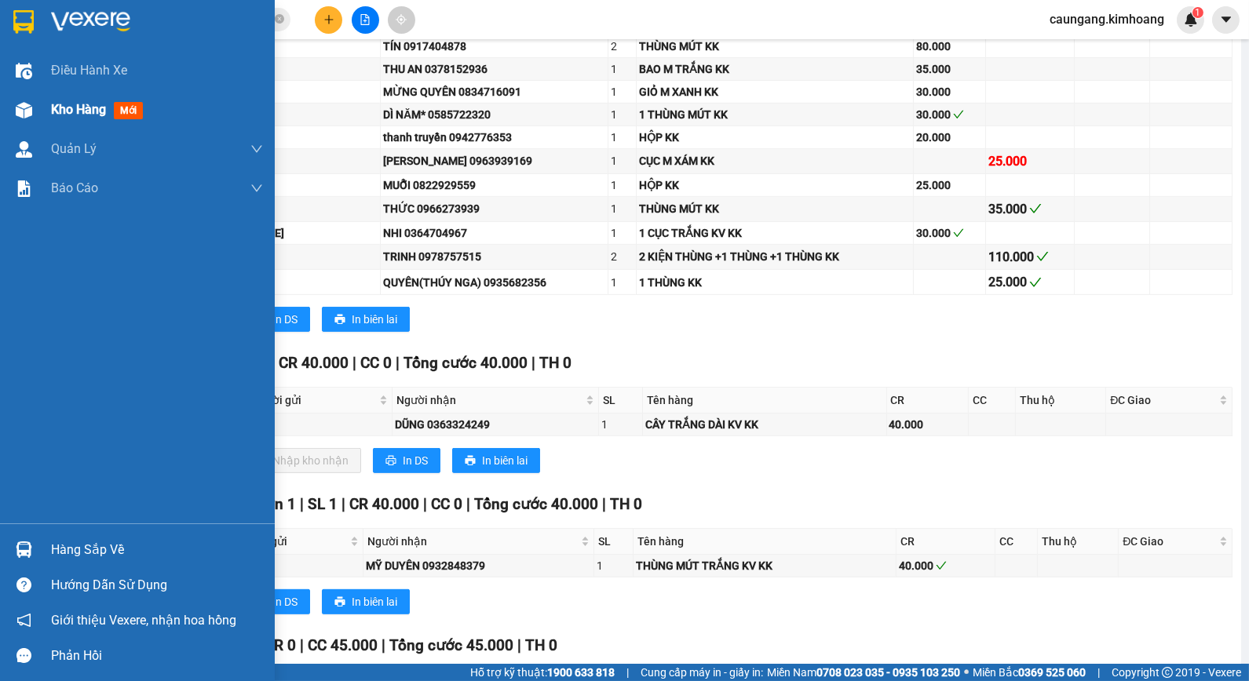
click at [38, 113] on div "Kho hàng mới" at bounding box center [137, 109] width 275 height 39
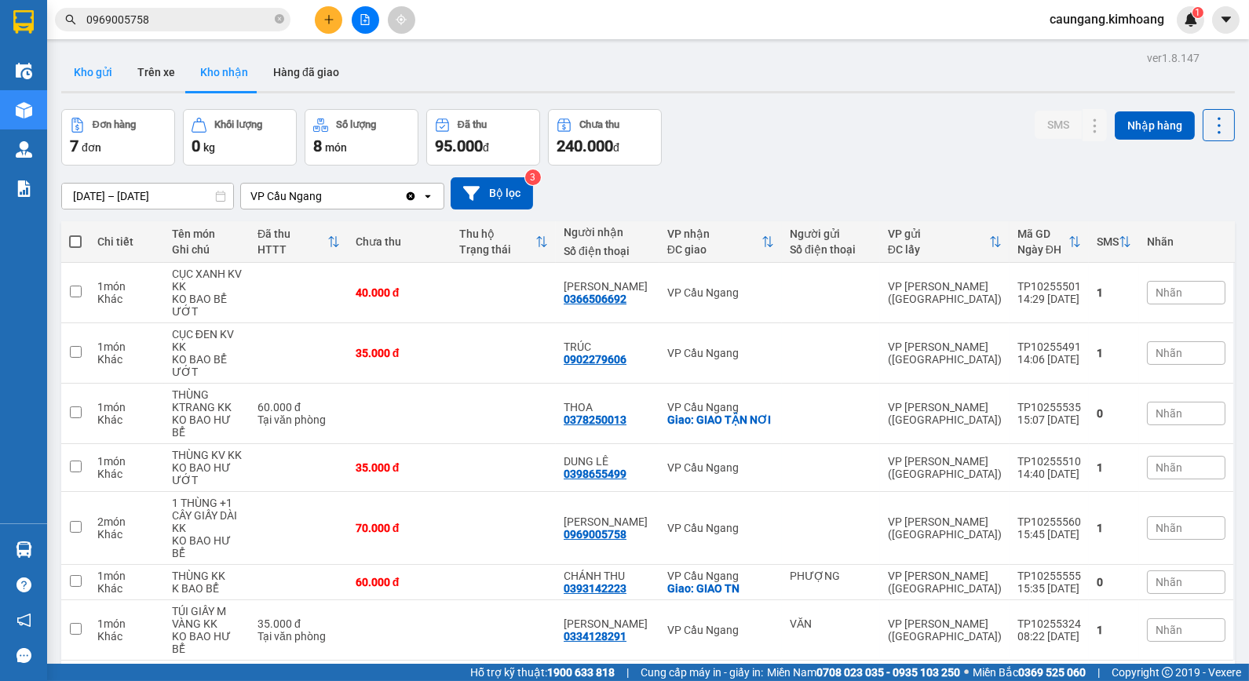
click at [107, 75] on button "Kho gửi" at bounding box center [93, 72] width 64 height 38
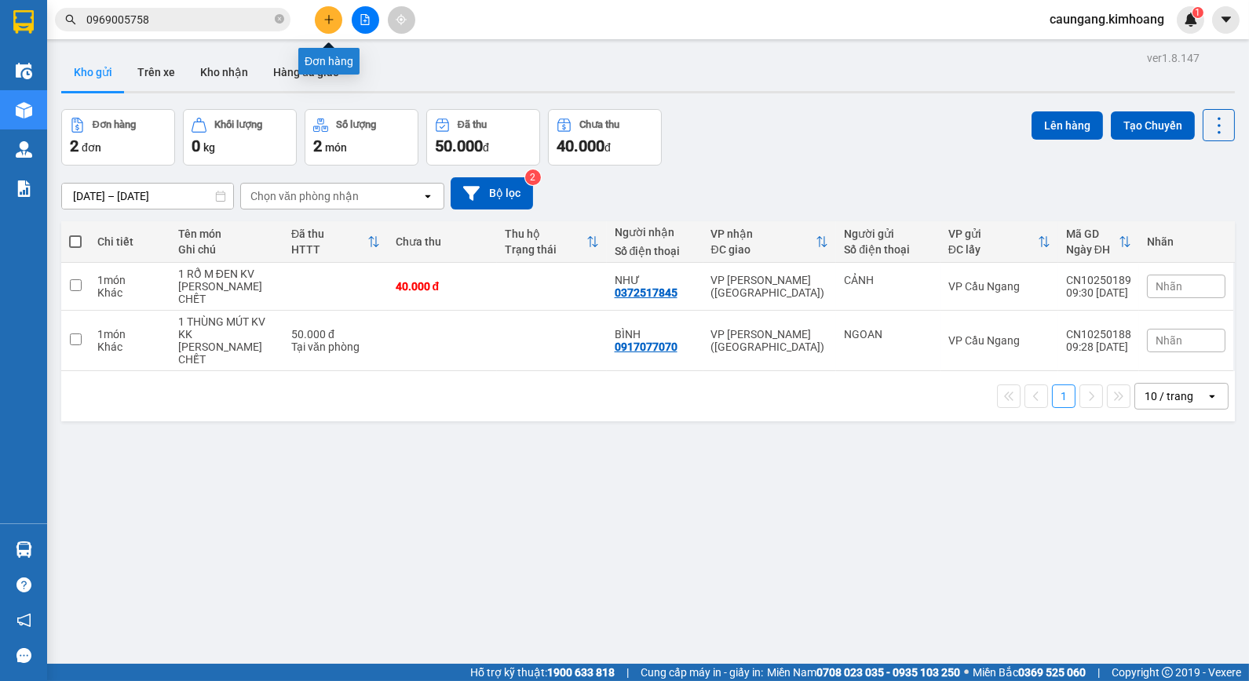
click at [330, 19] on icon "plus" at bounding box center [328, 19] width 9 height 1
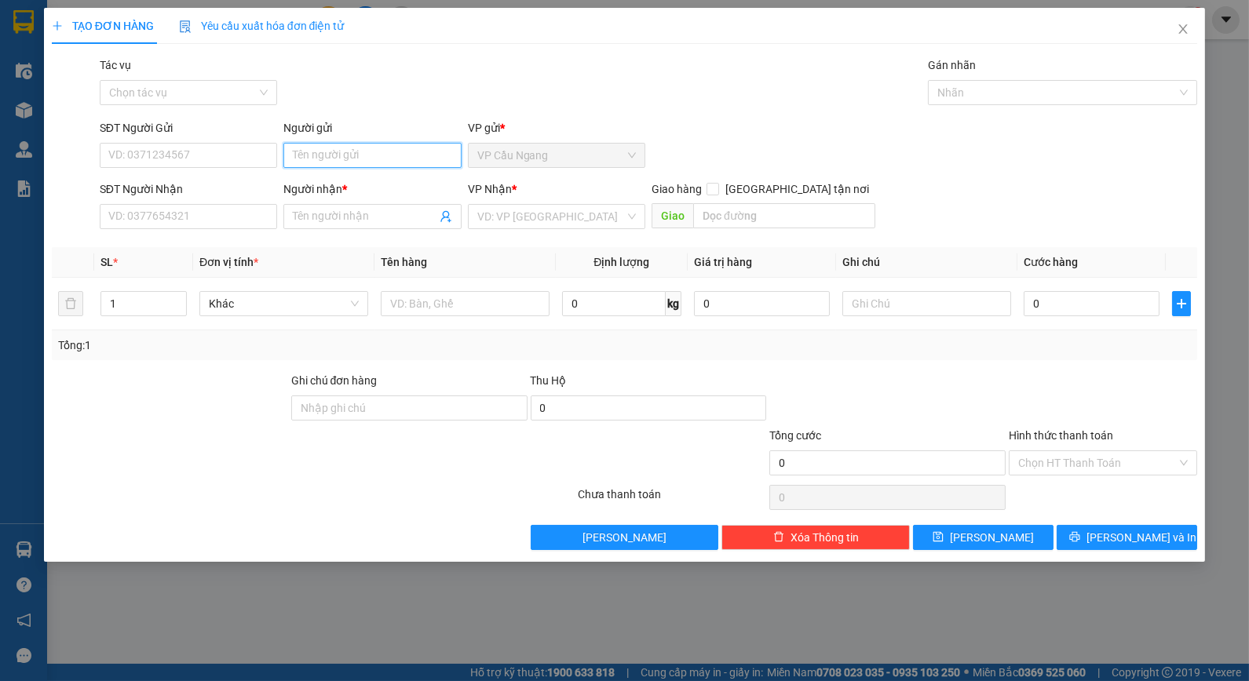
click at [360, 159] on input "Người gửi" at bounding box center [371, 155] width 177 height 25
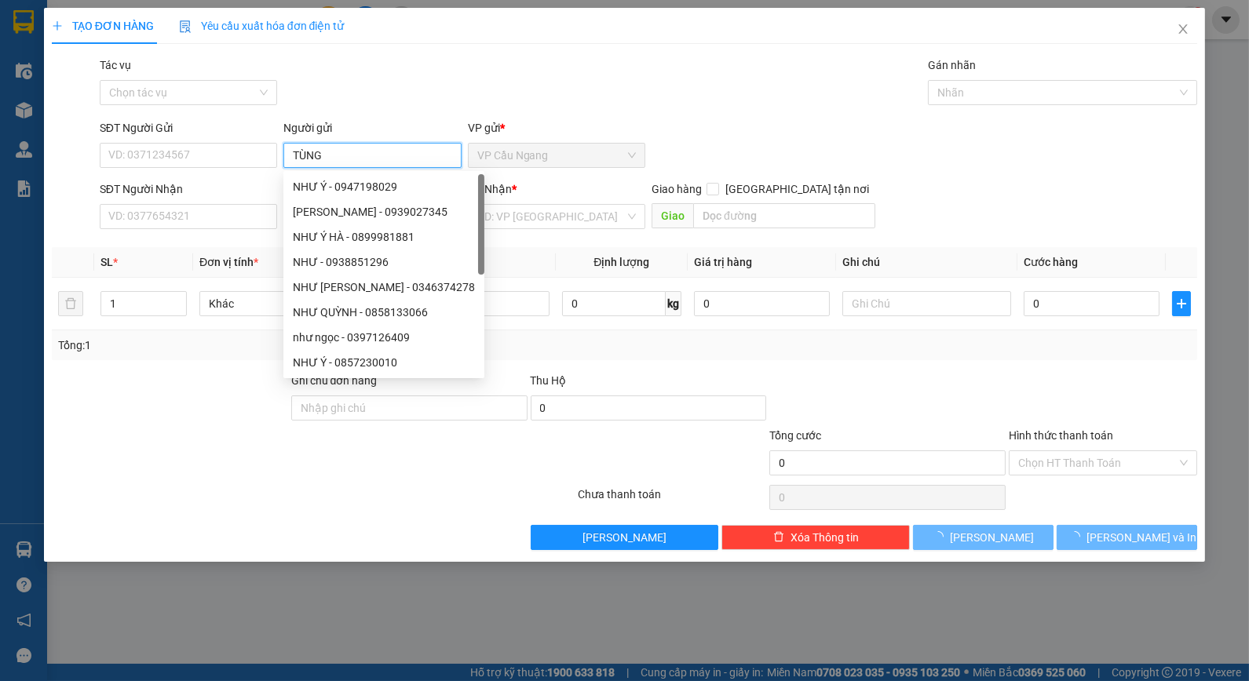
type input "TÙNG"
click at [398, 96] on div "Tác vụ Chọn tác vụ Gán nhãn Nhãn" at bounding box center [649, 84] width 1104 height 55
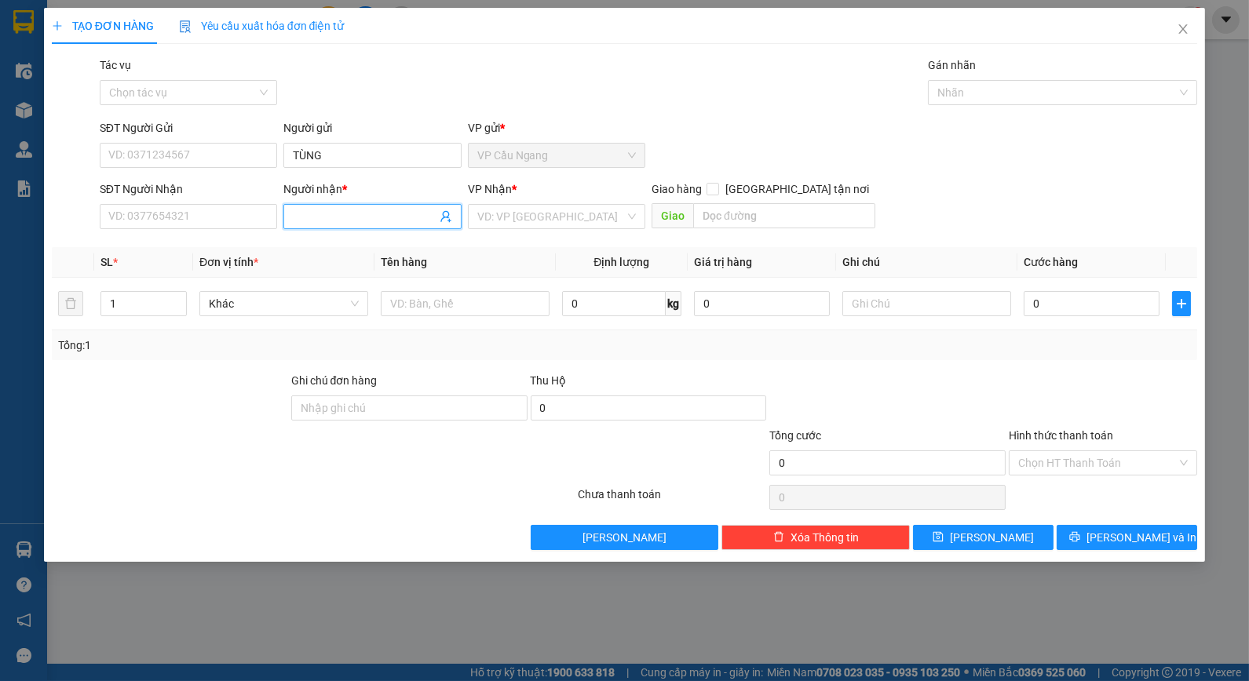
click at [322, 217] on input "Người nhận *" at bounding box center [364, 216] width 143 height 17
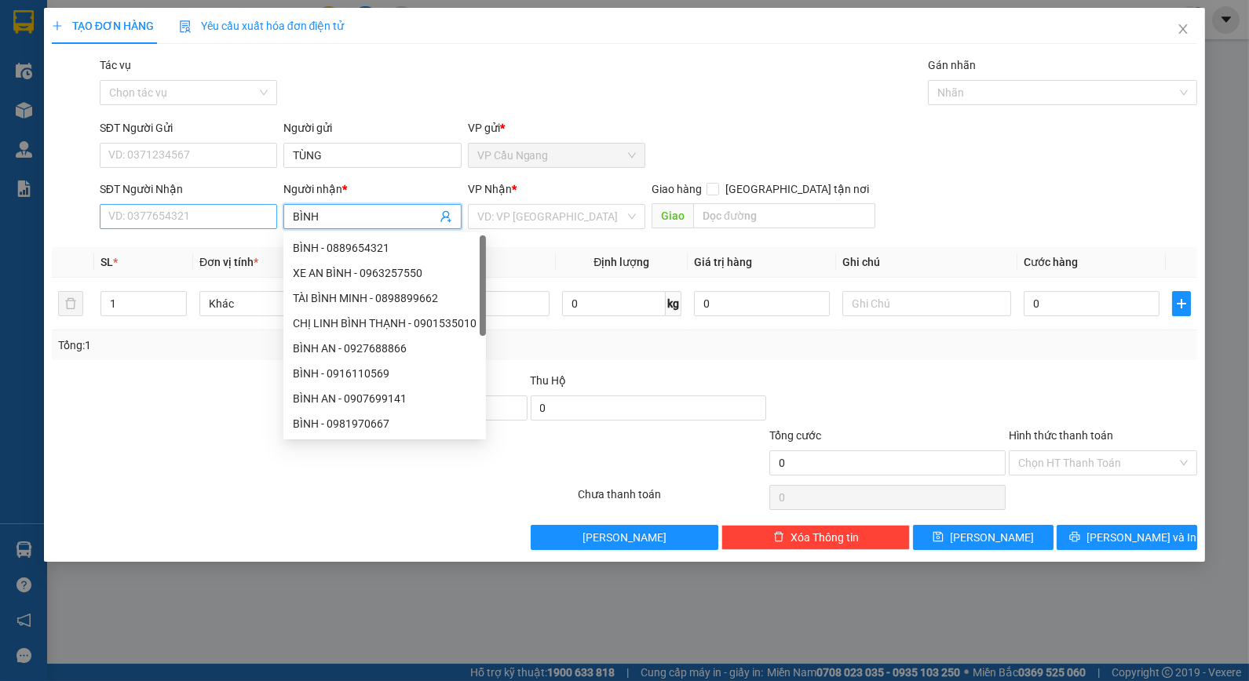
type input "BÌNH"
click at [260, 210] on input "SĐT Người Nhận" at bounding box center [188, 216] width 177 height 25
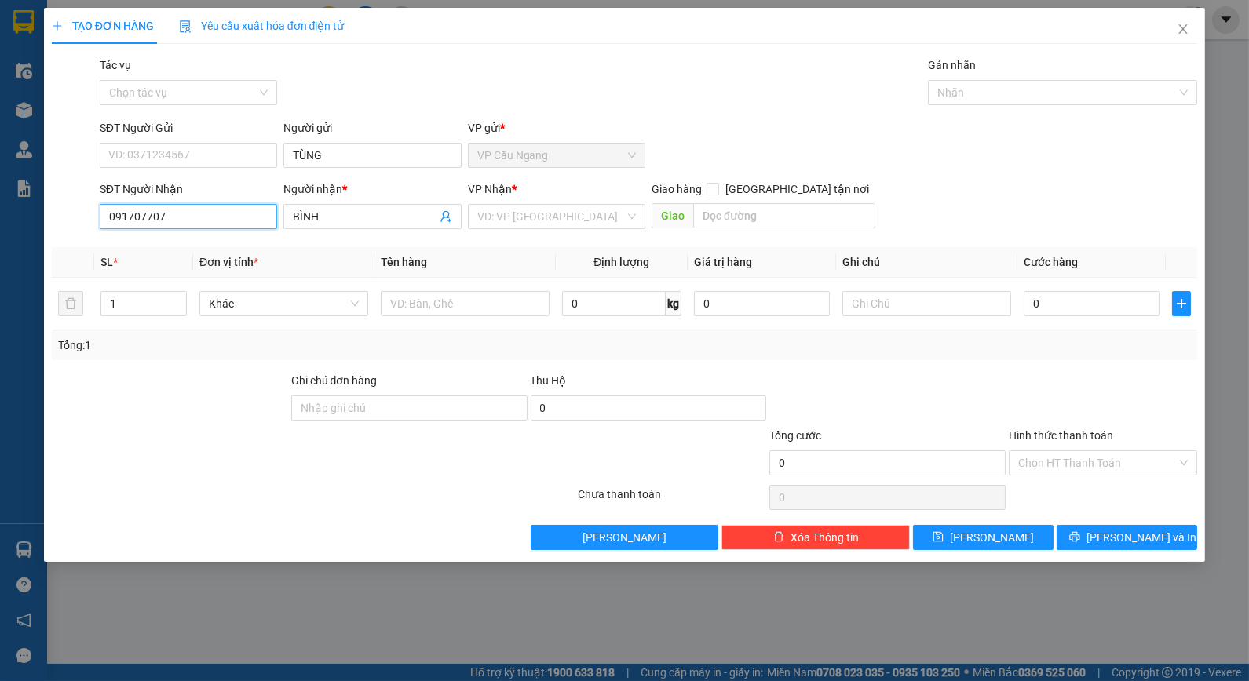
type input "0917077070"
click at [214, 243] on div "0917077070 - BÌNH" at bounding box center [188, 247] width 159 height 17
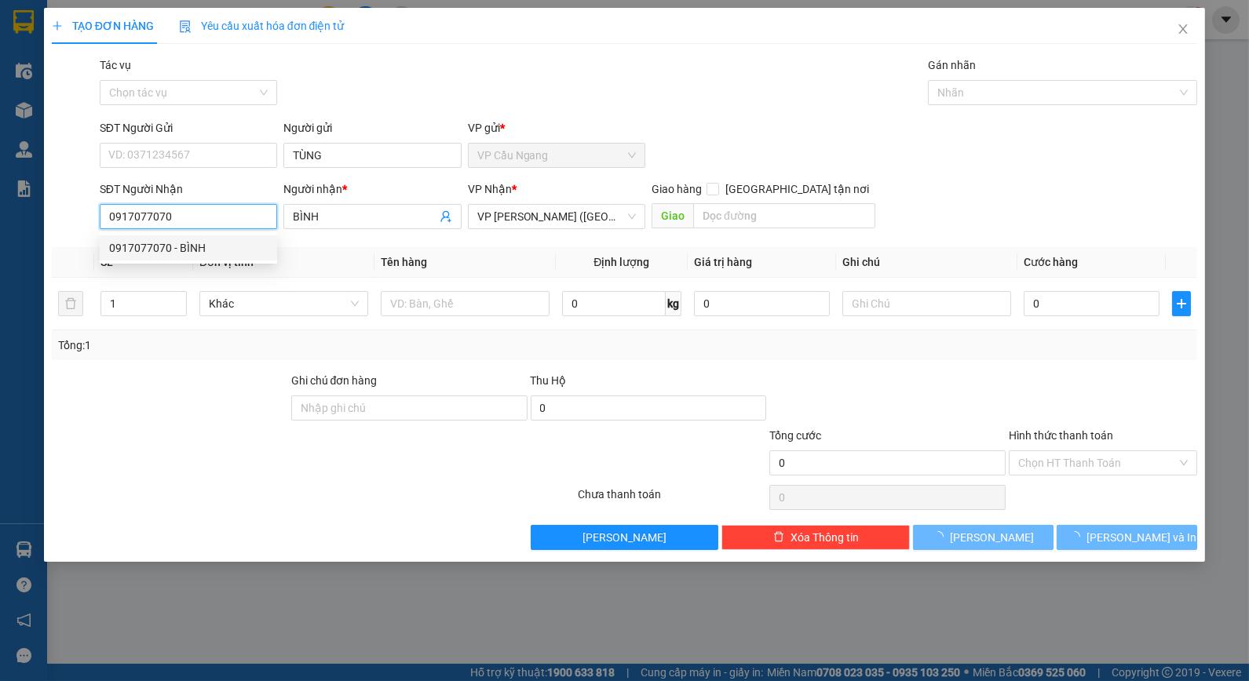
click at [214, 243] on div "0917077070 - BÌNH" at bounding box center [188, 247] width 159 height 17
type input "50.000"
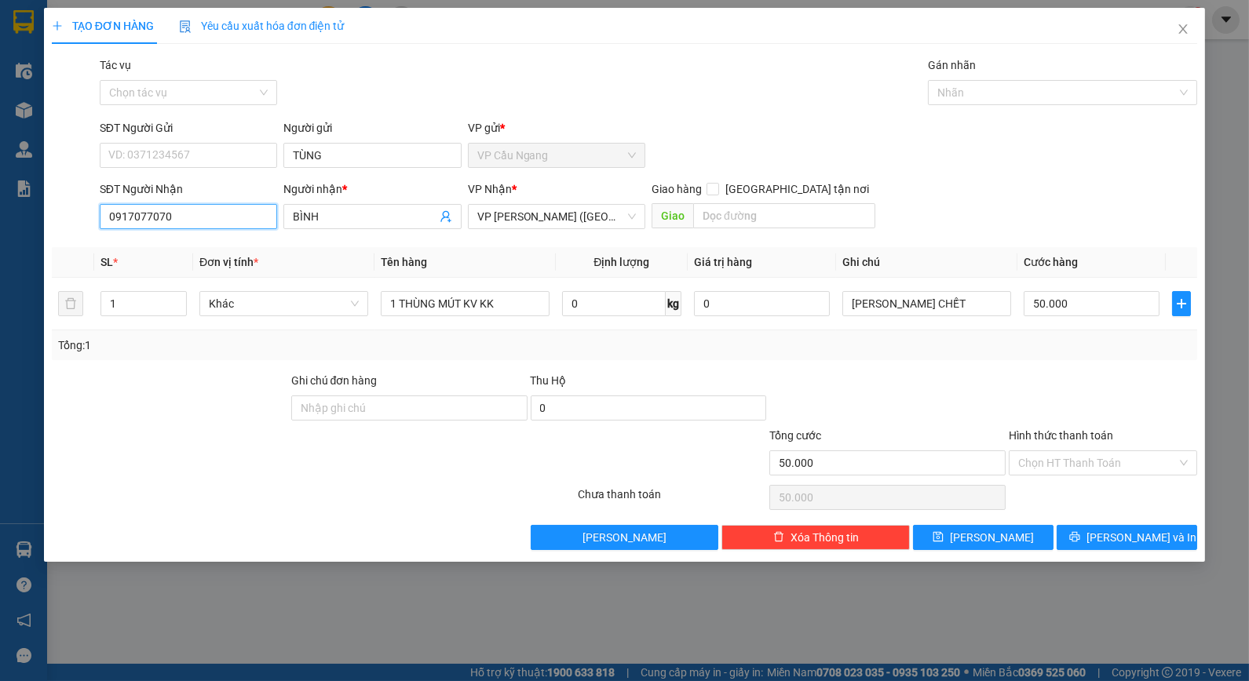
type input "0917077070"
drag, startPoint x: 973, startPoint y: 356, endPoint x: 984, endPoint y: 349, distance: 12.7
click at [976, 356] on div "Tổng: 1" at bounding box center [625, 345] width 1146 height 30
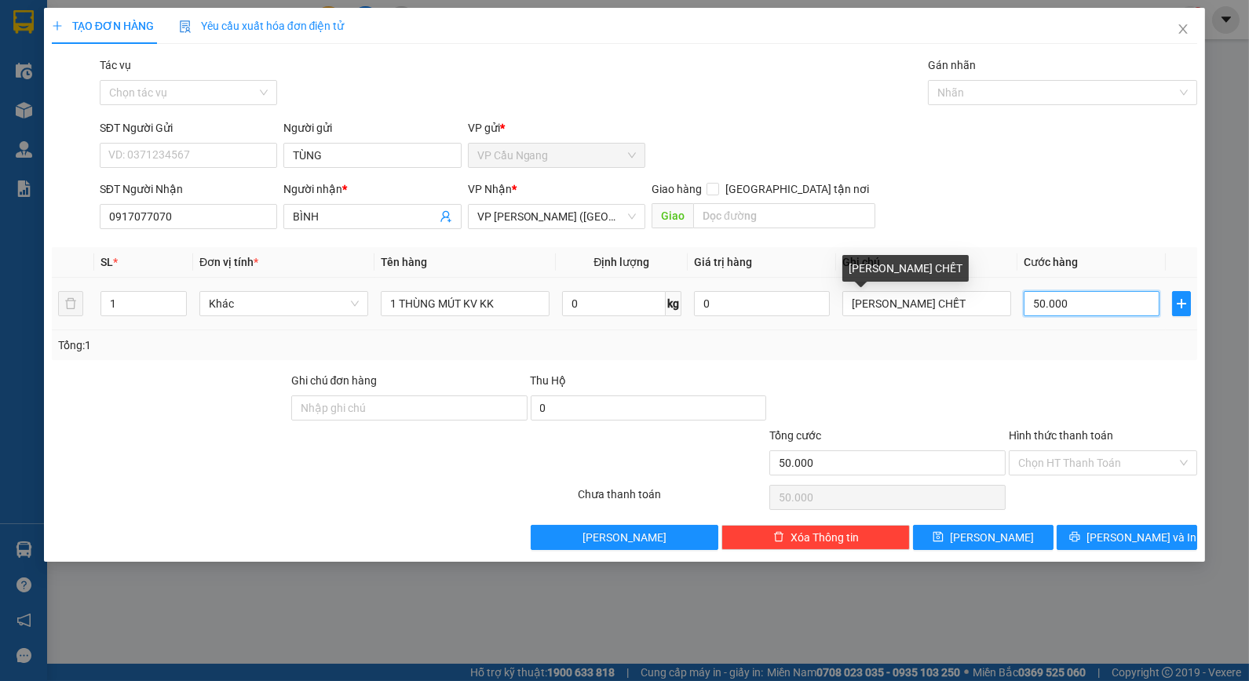
click at [1068, 314] on input "50.000" at bounding box center [1092, 303] width 136 height 25
type input "4"
type input "40"
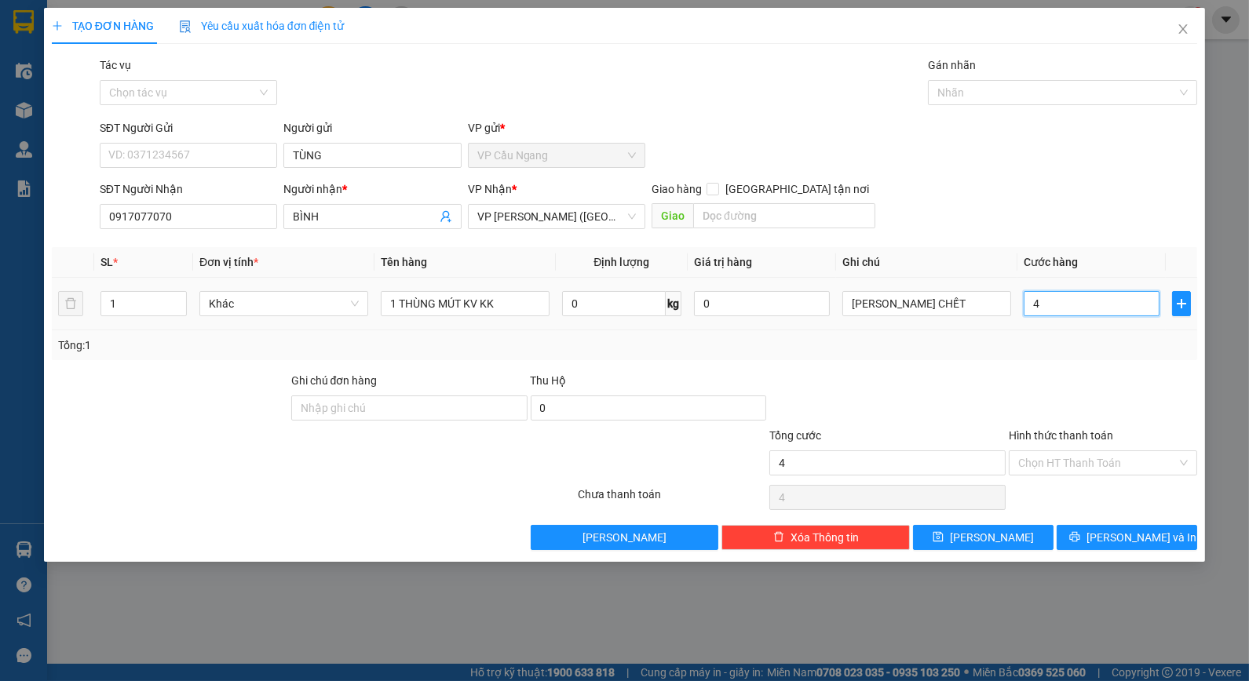
type input "40"
click at [1018, 361] on div "Transit Pickup Surcharge Ids Transit Deliver Surcharge Ids Transit Deliver Surc…" at bounding box center [625, 304] width 1146 height 494
type input "40.000"
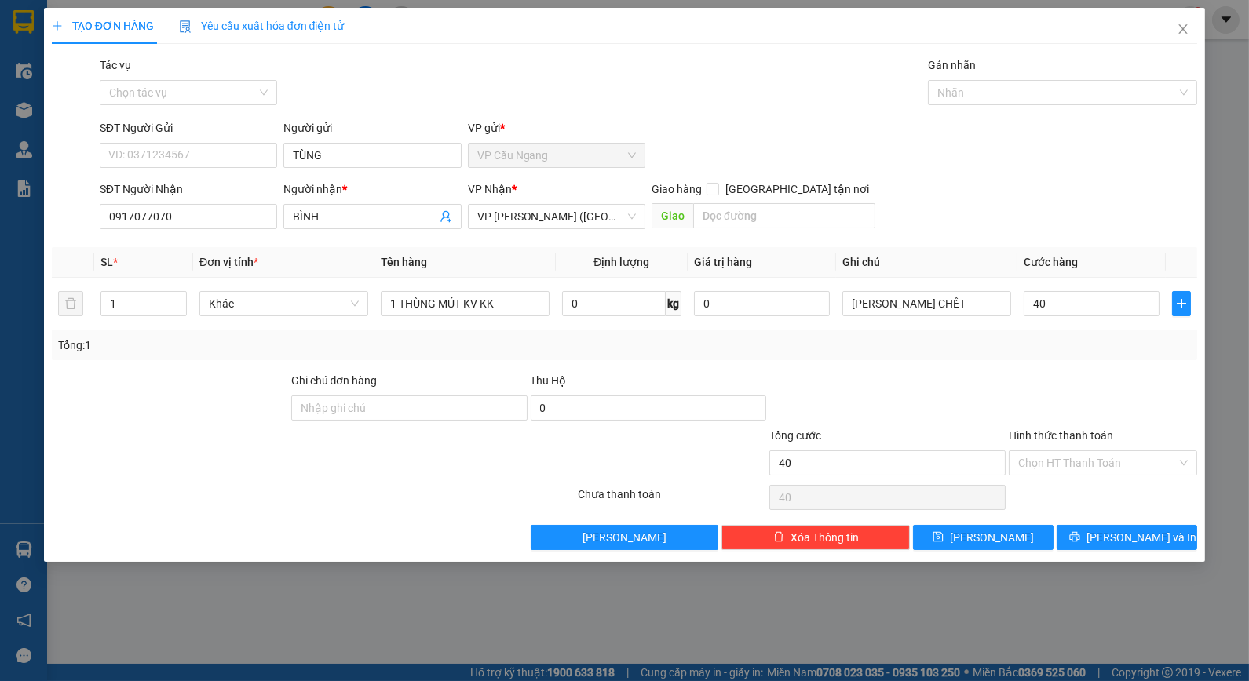
type input "40.000"
click at [1070, 467] on input "Hình thức thanh toán" at bounding box center [1097, 463] width 159 height 24
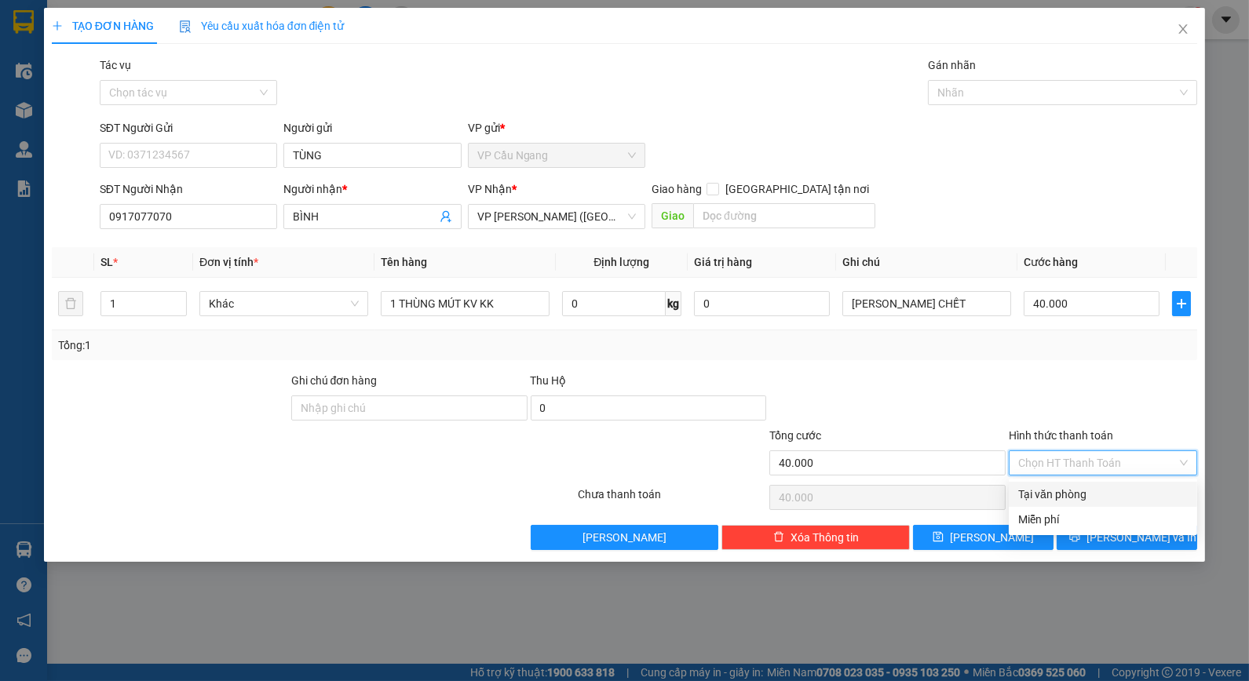
click at [1089, 498] on div "Tại văn phòng" at bounding box center [1103, 494] width 170 height 17
type input "0"
click at [1080, 539] on icon "printer" at bounding box center [1075, 537] width 10 height 10
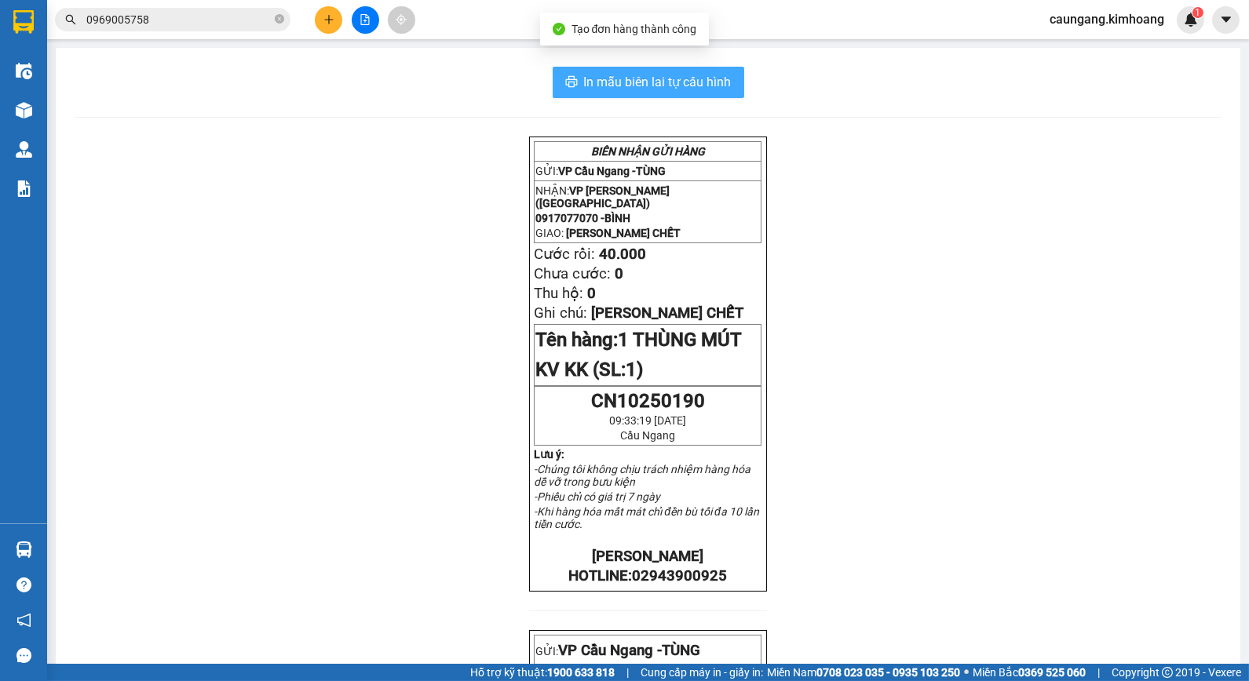
click at [707, 89] on span "In mẫu biên lai tự cấu hình" at bounding box center [658, 82] width 148 height 20
click at [335, 17] on button at bounding box center [328, 19] width 27 height 27
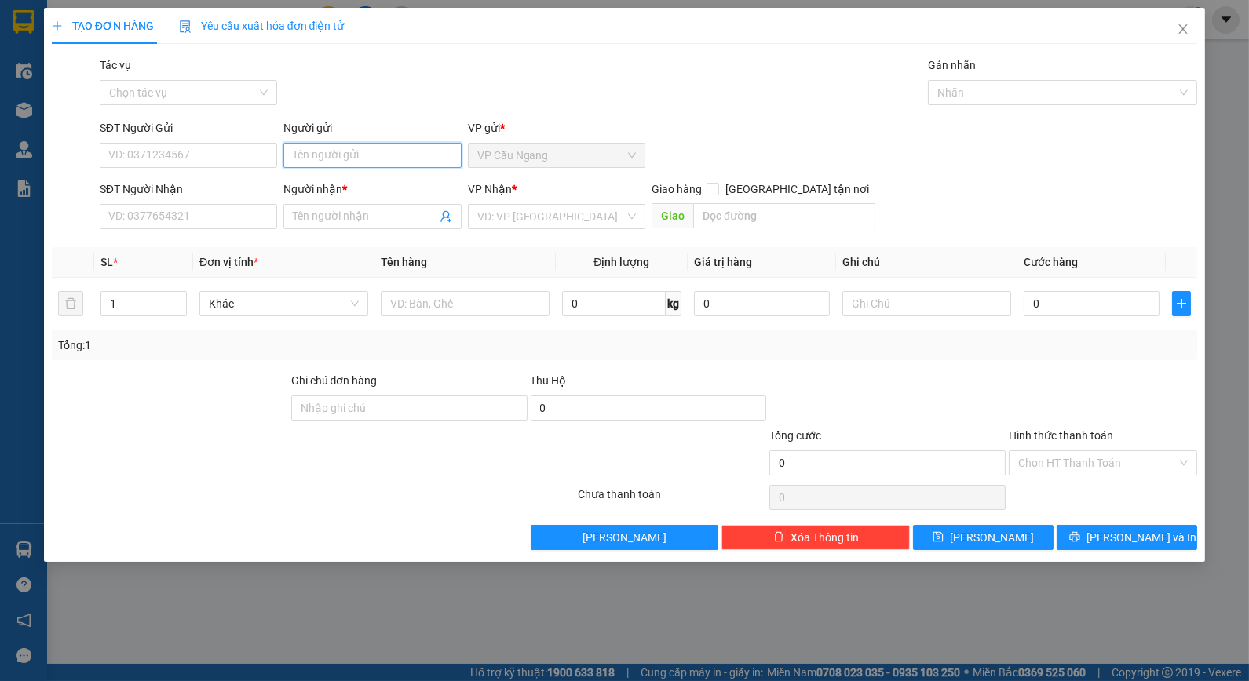
click at [386, 148] on input "Người gửi" at bounding box center [371, 155] width 177 height 25
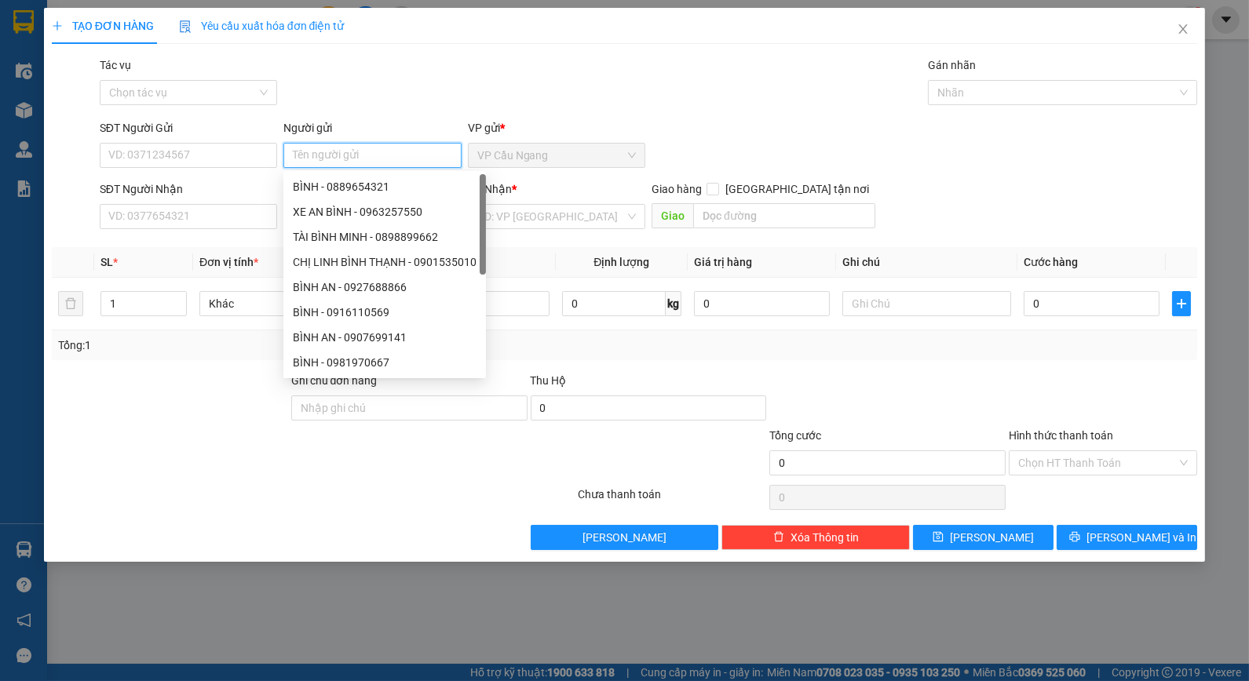
type input "U"
type input "DUNG"
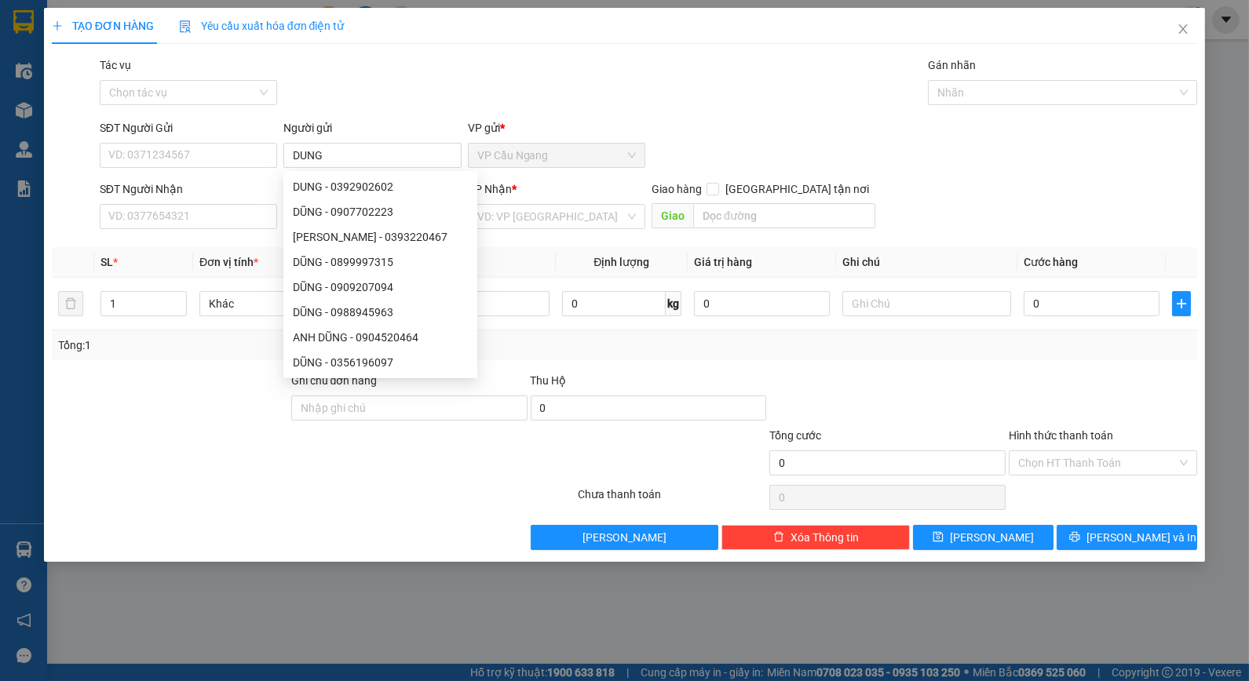
click at [363, 82] on div "Tác vụ Chọn tác vụ Gán nhãn Nhãn" at bounding box center [649, 84] width 1104 height 55
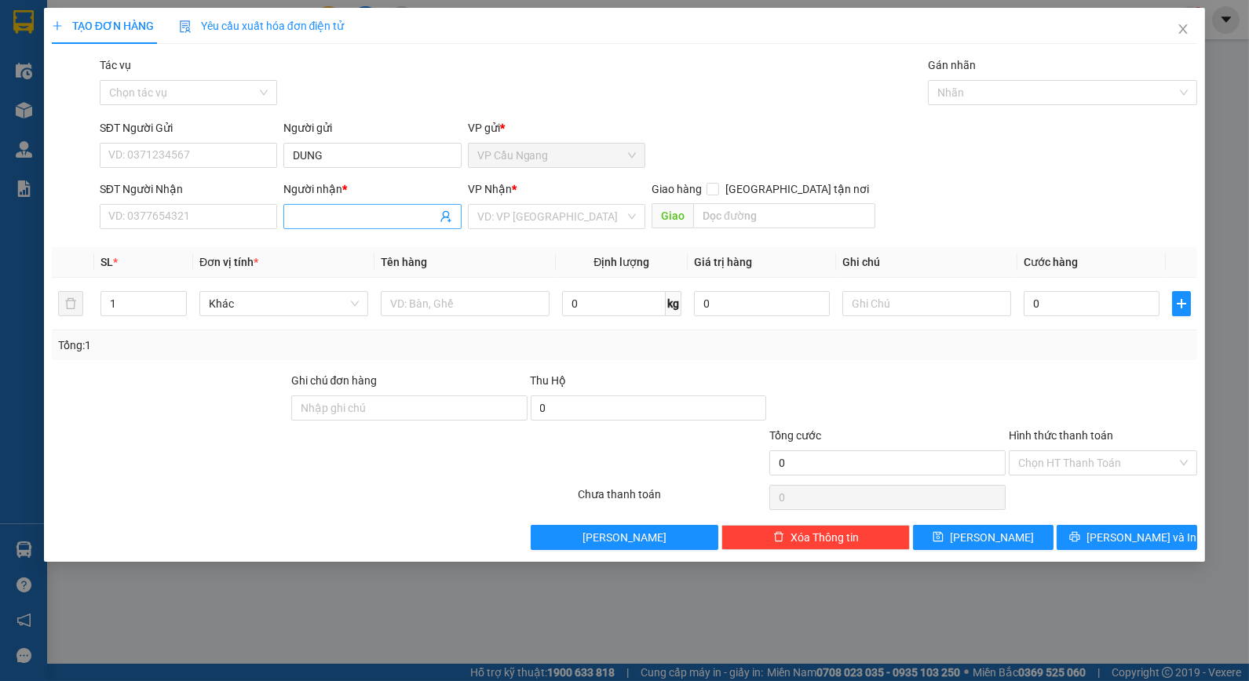
click at [323, 223] on input "Người nhận *" at bounding box center [364, 216] width 143 height 17
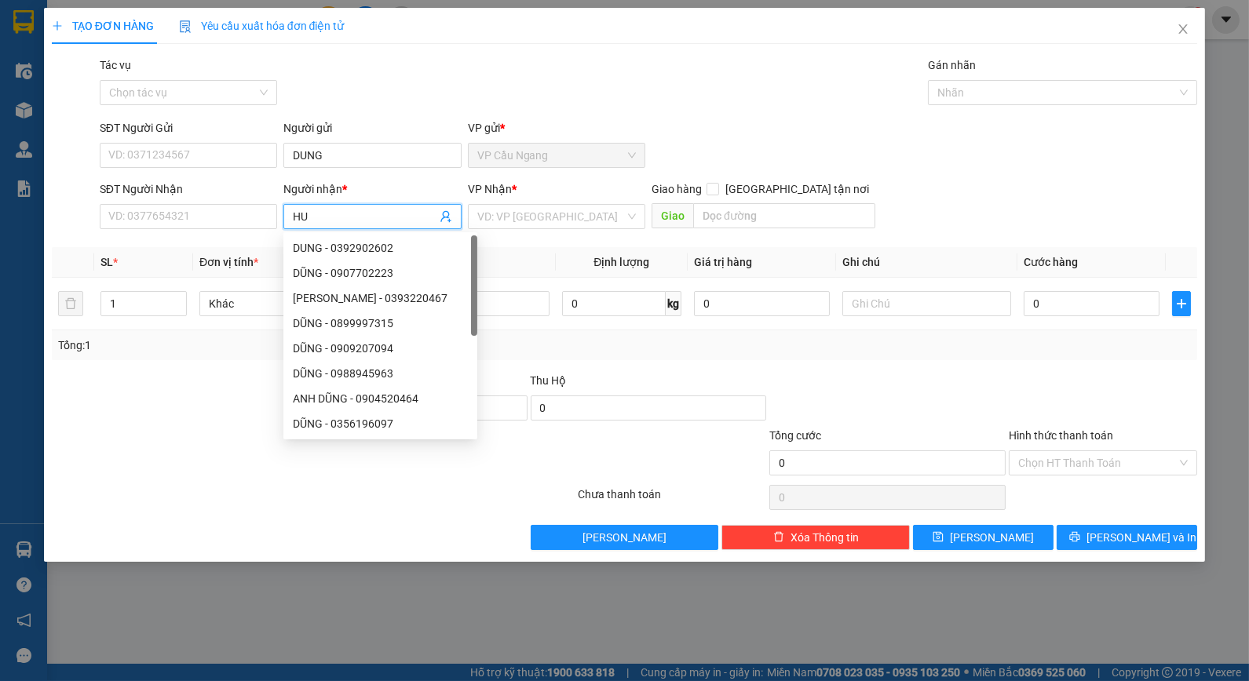
type input "H"
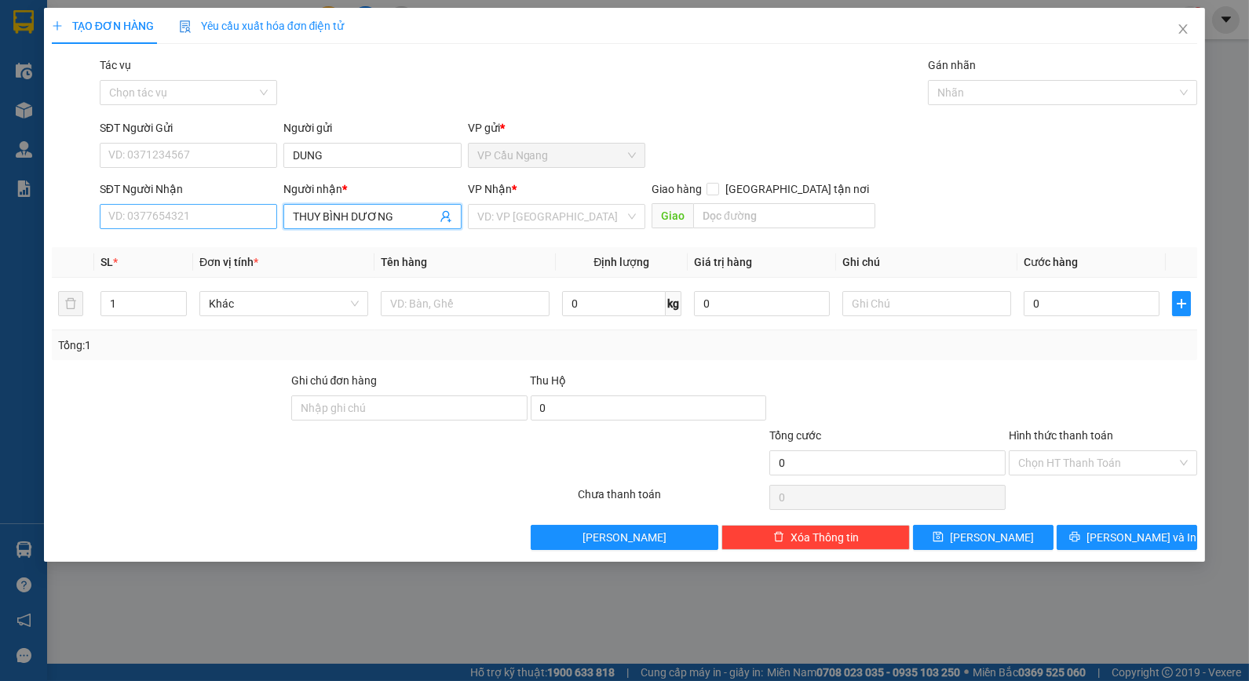
type input "THUY BÌNH DƯƠNG"
click at [222, 214] on input "SĐT Người Nhận" at bounding box center [188, 216] width 177 height 25
type input "0365937375"
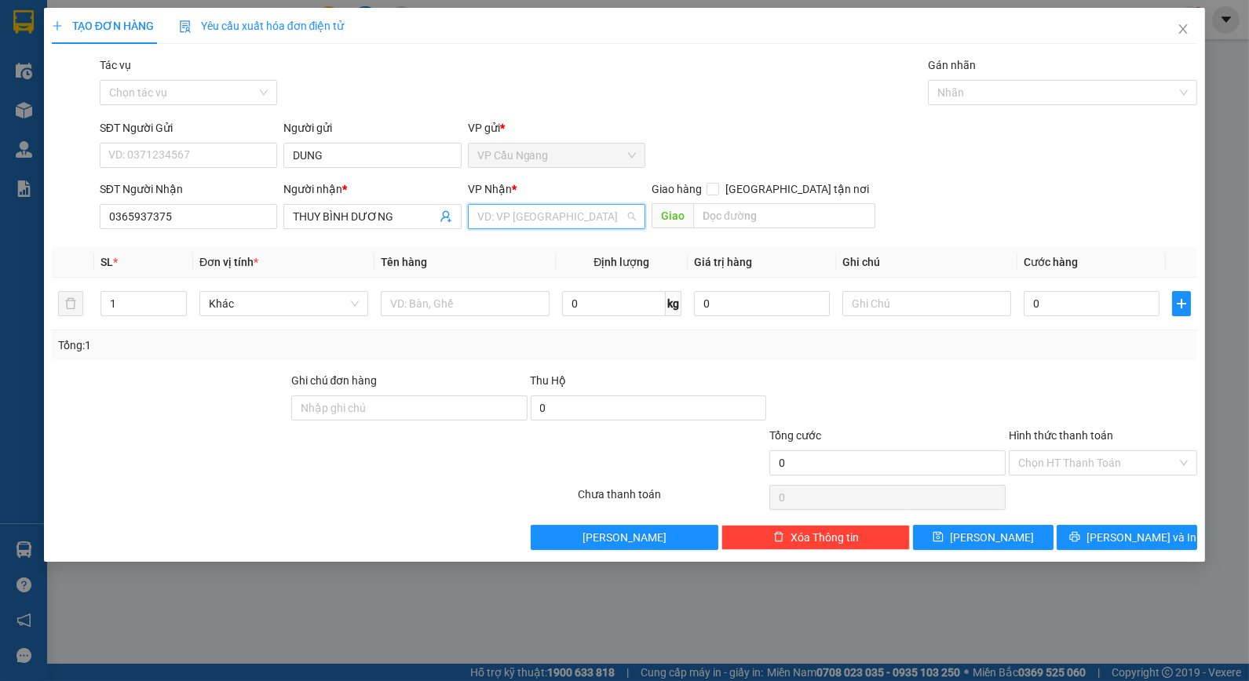
click at [518, 214] on input "search" at bounding box center [551, 217] width 148 height 24
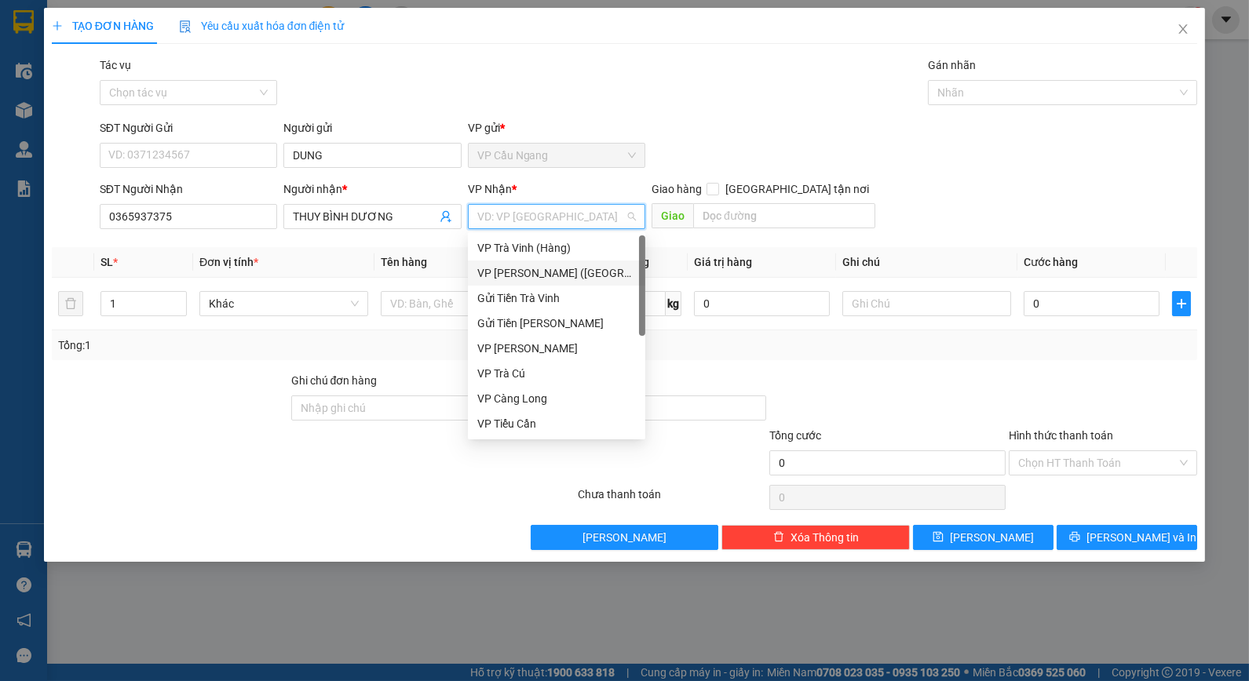
click at [529, 270] on div "VP Trần Phú (Hàng)" at bounding box center [556, 273] width 159 height 17
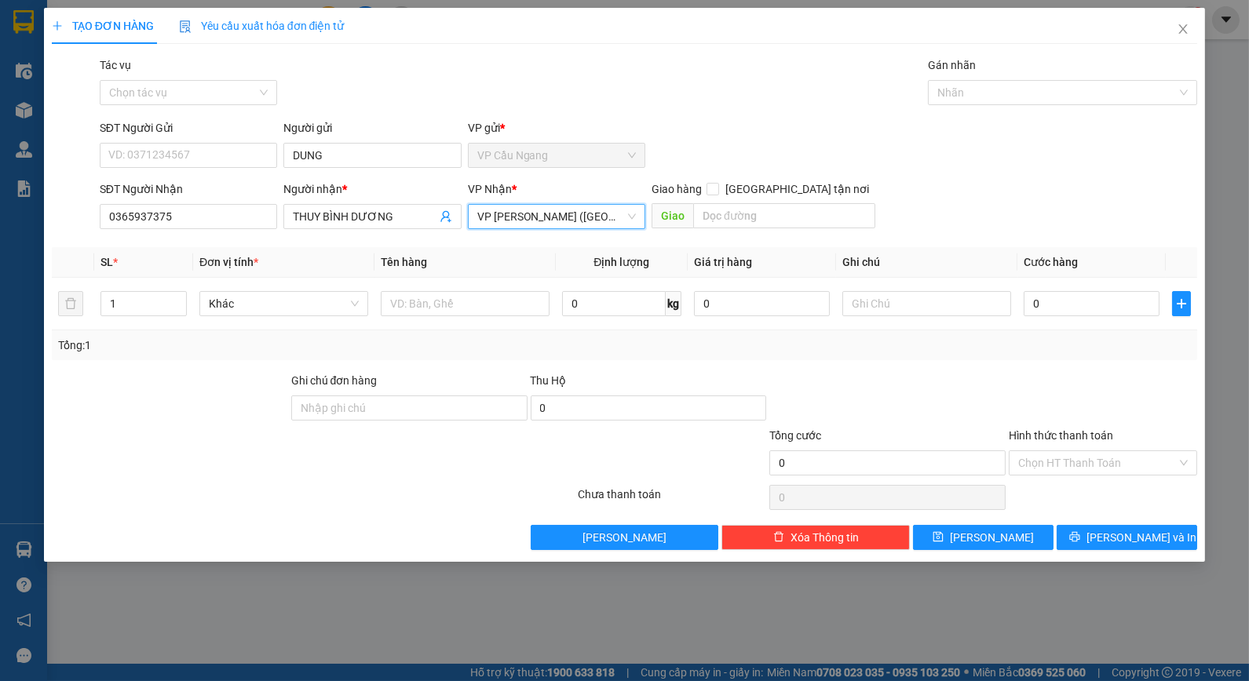
click at [703, 116] on div "Transit Pickup Surcharge Ids Transit Deliver Surcharge Ids Transit Deliver Surc…" at bounding box center [625, 304] width 1146 height 494
click at [512, 301] on input "text" at bounding box center [465, 303] width 169 height 25
type input "1 THÙNG KK"
click at [854, 349] on div "Tổng: 1" at bounding box center [625, 345] width 1134 height 17
click at [938, 309] on input "text" at bounding box center [926, 303] width 169 height 25
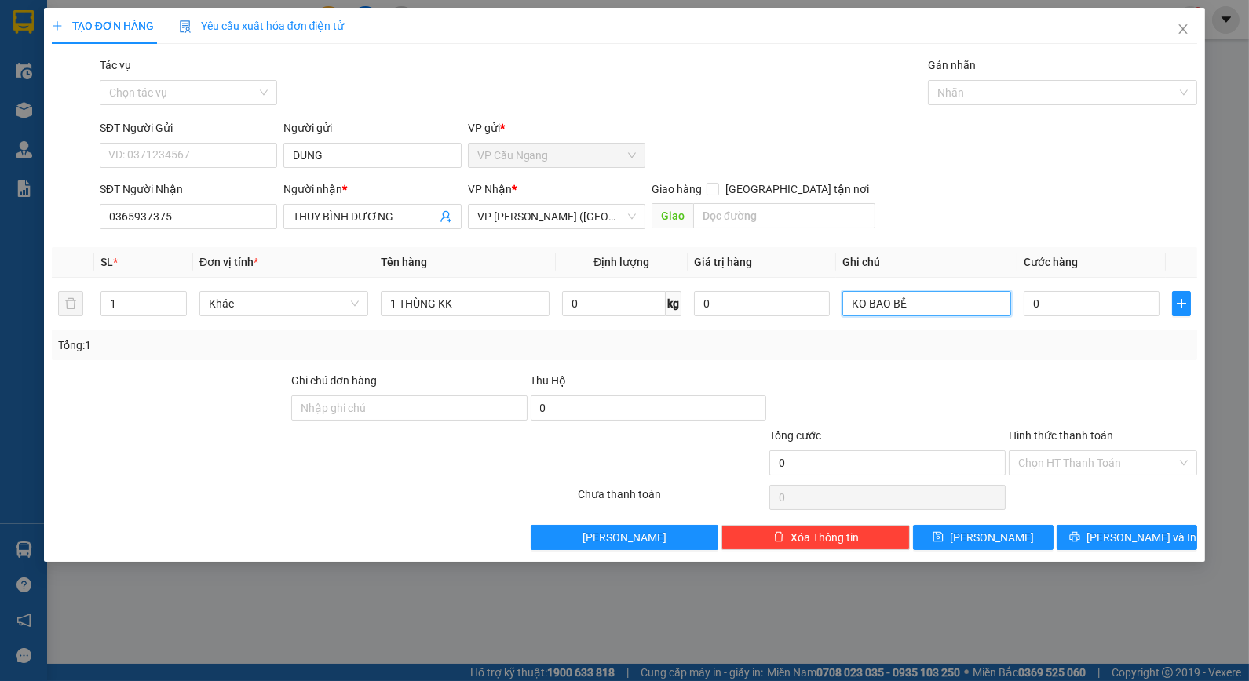
type input "KO BAO BỂ"
click at [1039, 358] on div "Tổng: 1" at bounding box center [625, 345] width 1146 height 30
click at [1073, 309] on input "0" at bounding box center [1092, 303] width 136 height 25
type input "40"
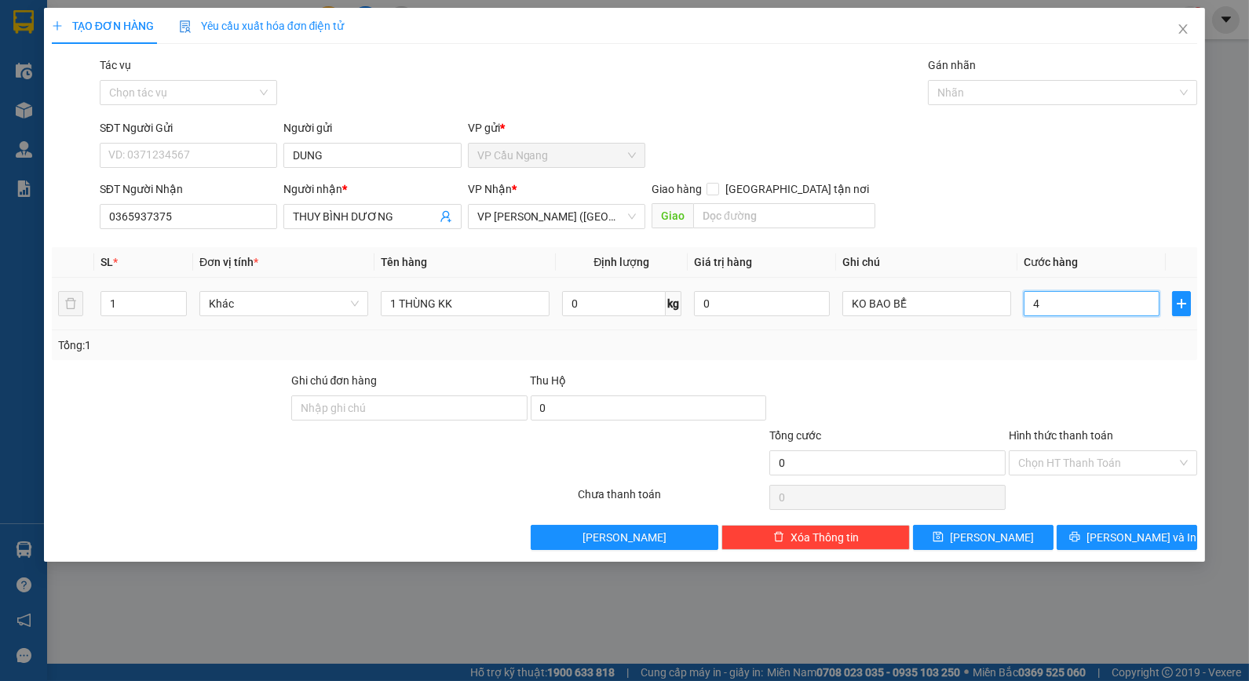
type input "40"
type input "40.000"
drag, startPoint x: 952, startPoint y: 352, endPoint x: 1026, endPoint y: 373, distance: 76.8
click at [952, 353] on div "Tổng: 1" at bounding box center [625, 345] width 1134 height 17
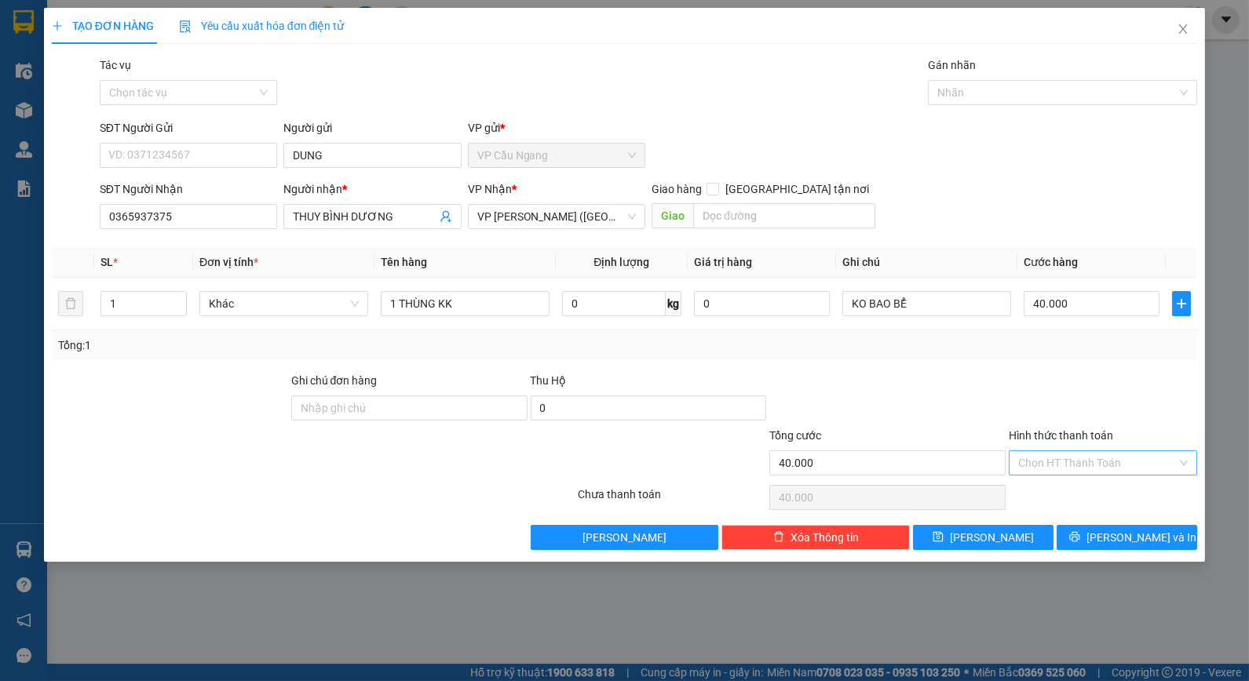
click at [1108, 457] on input "Hình thức thanh toán" at bounding box center [1097, 463] width 159 height 24
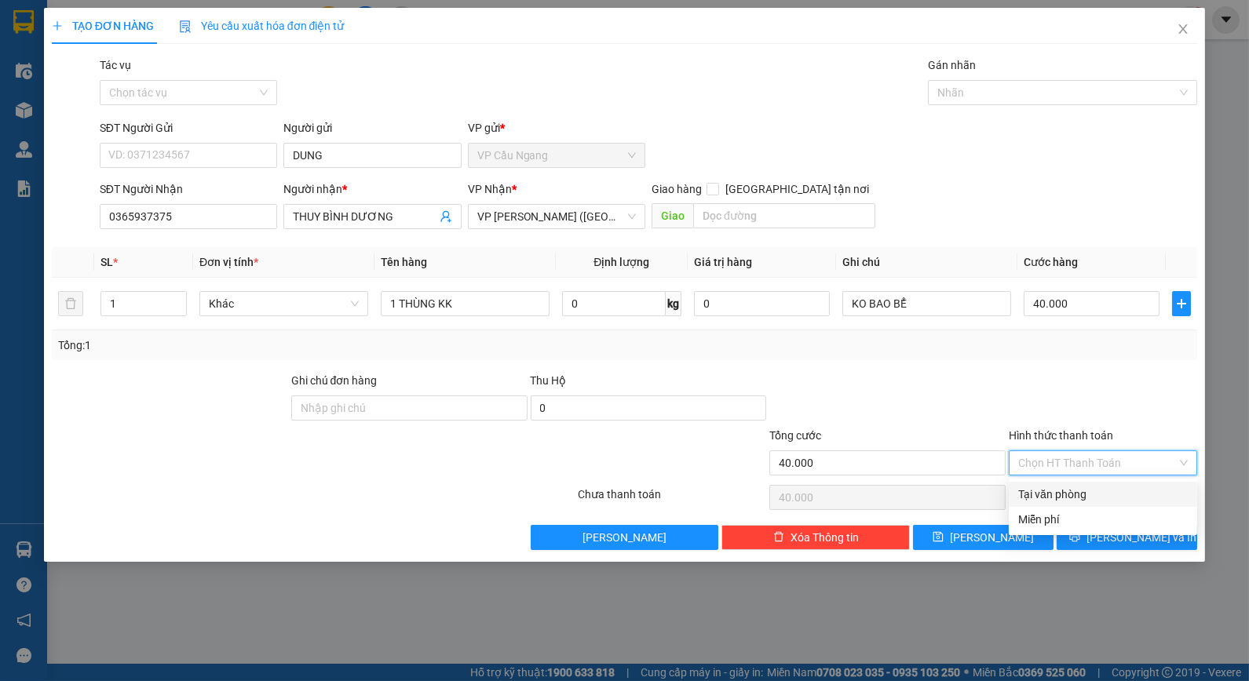
click at [1104, 489] on div "Tại văn phòng" at bounding box center [1103, 494] width 170 height 17
type input "0"
click at [1080, 542] on icon "printer" at bounding box center [1074, 536] width 11 height 11
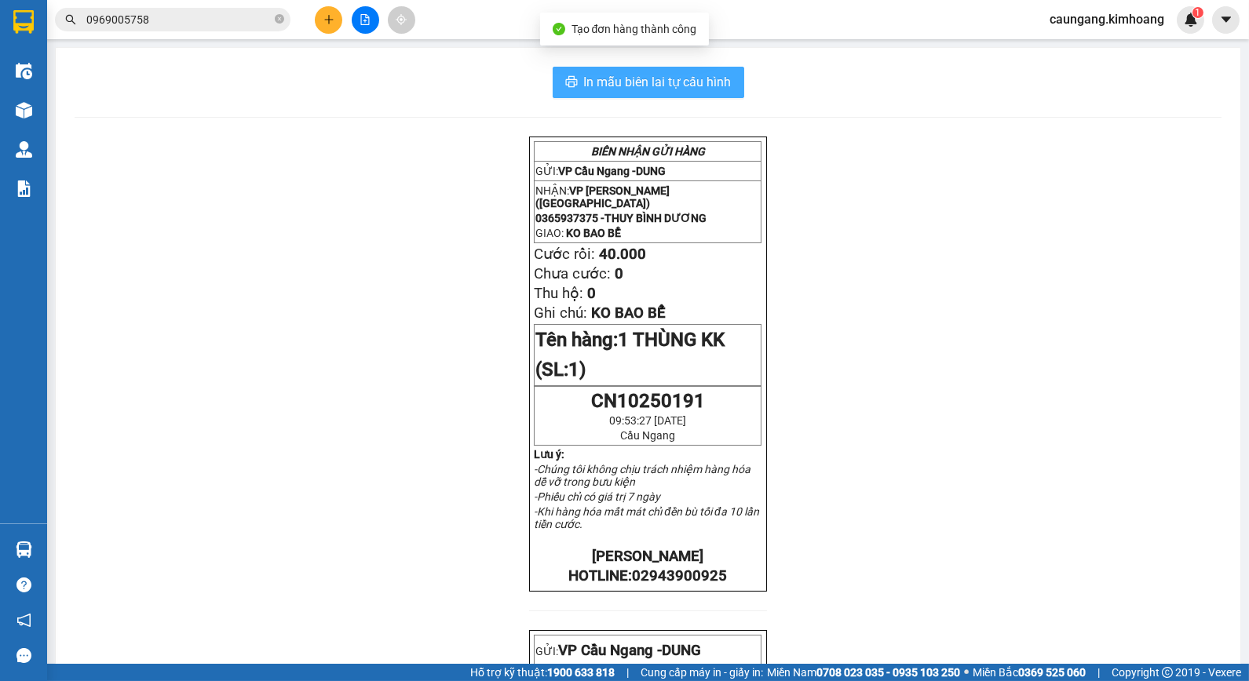
click at [687, 89] on span "In mẫu biên lai tự cấu hình" at bounding box center [658, 82] width 148 height 20
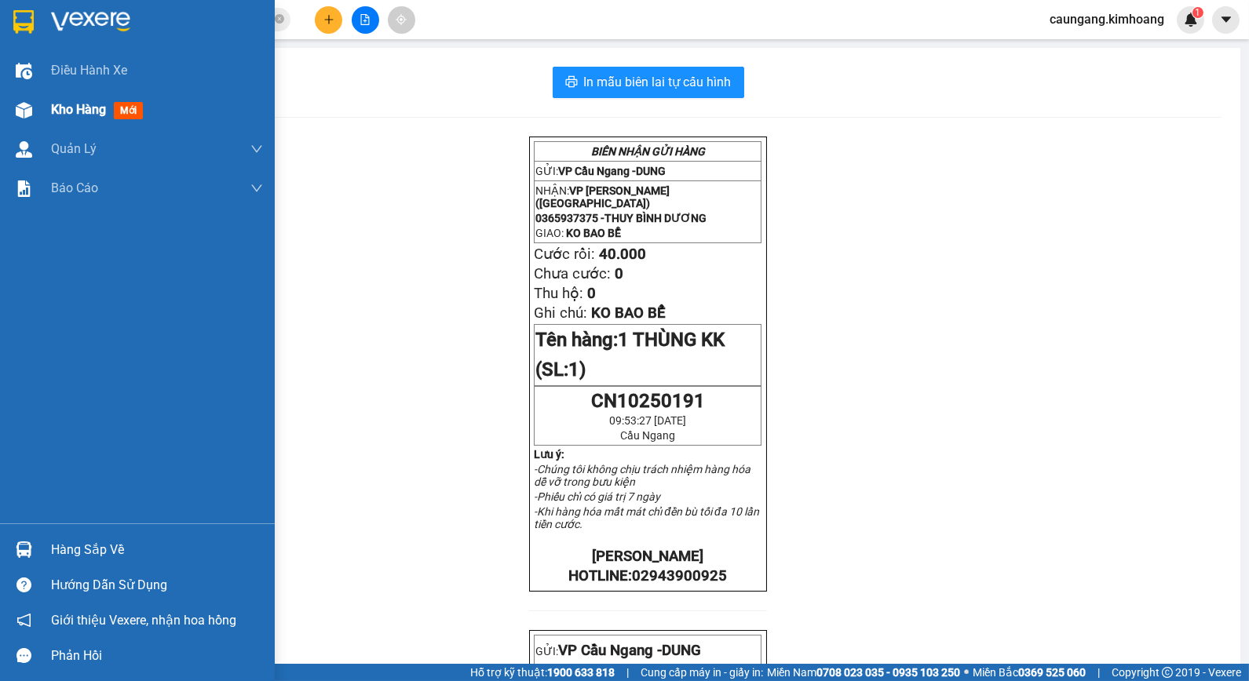
click at [57, 108] on span "Kho hàng" at bounding box center [78, 109] width 55 height 15
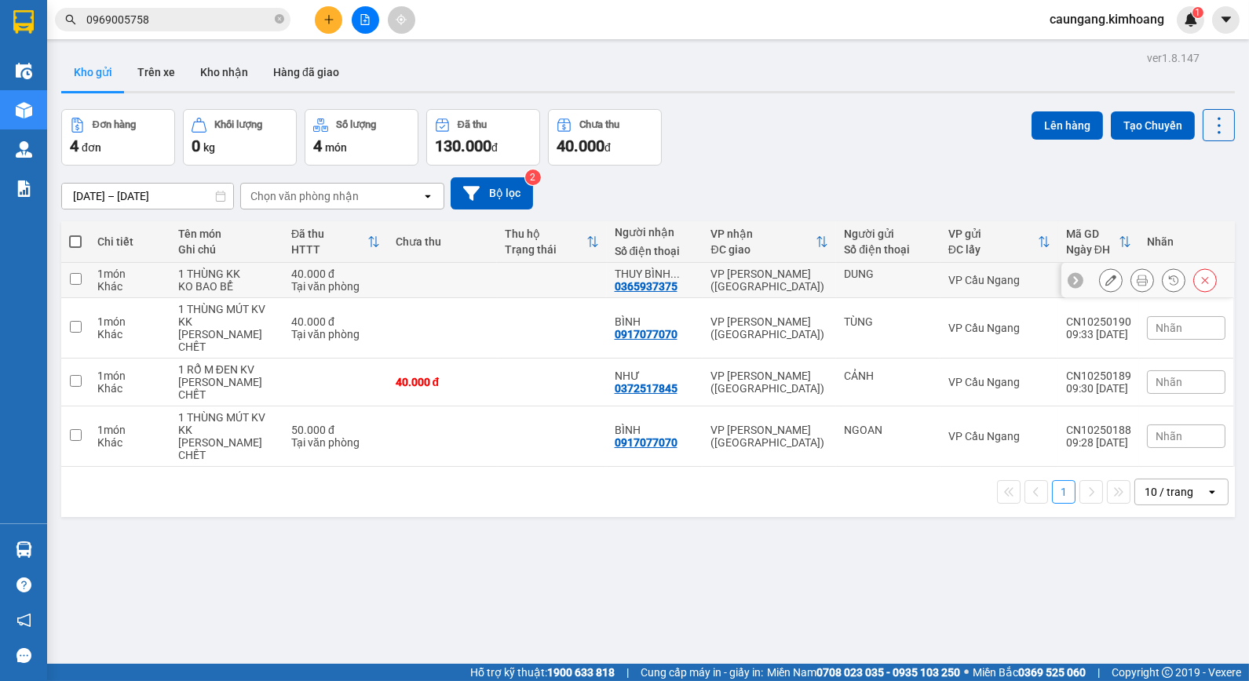
drag, startPoint x: 766, startPoint y: 267, endPoint x: 785, endPoint y: 325, distance: 61.1
click at [766, 268] on td "VP Trần Phú (Hàng)" at bounding box center [769, 280] width 133 height 35
checkbox input "true"
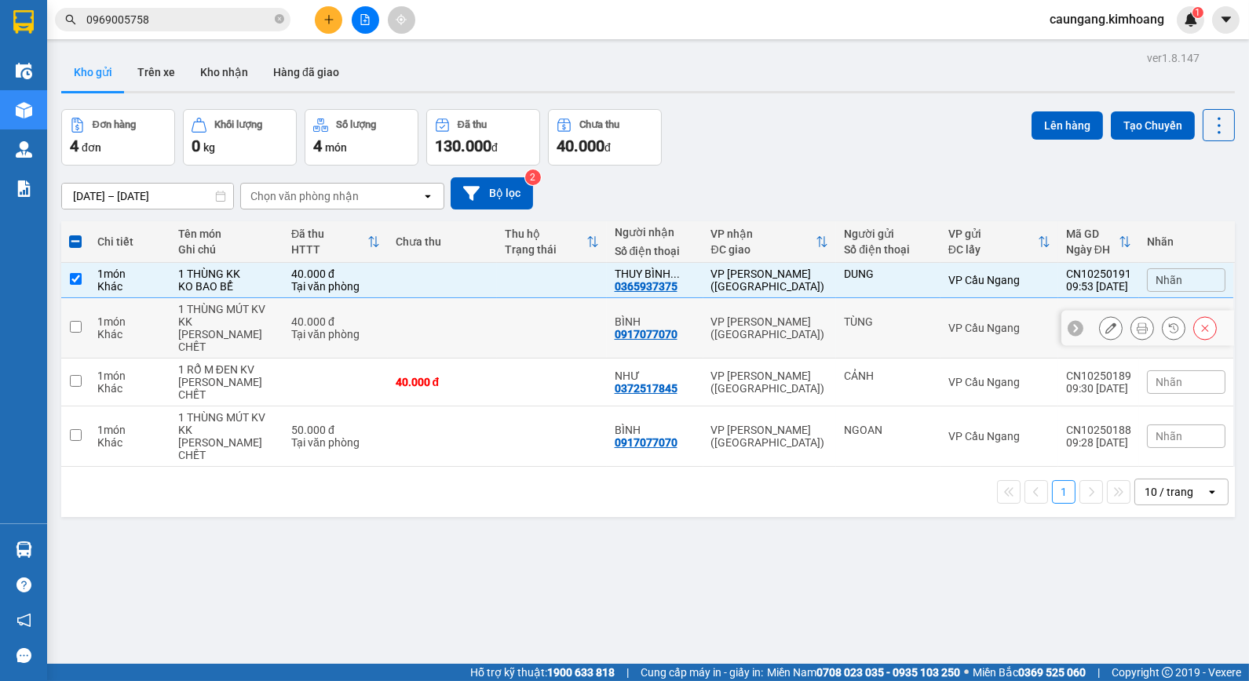
drag, startPoint x: 782, startPoint y: 338, endPoint x: 777, endPoint y: 352, distance: 14.2
click at [780, 341] on td "VP Trần Phú (Hàng)" at bounding box center [769, 328] width 133 height 60
checkbox input "true"
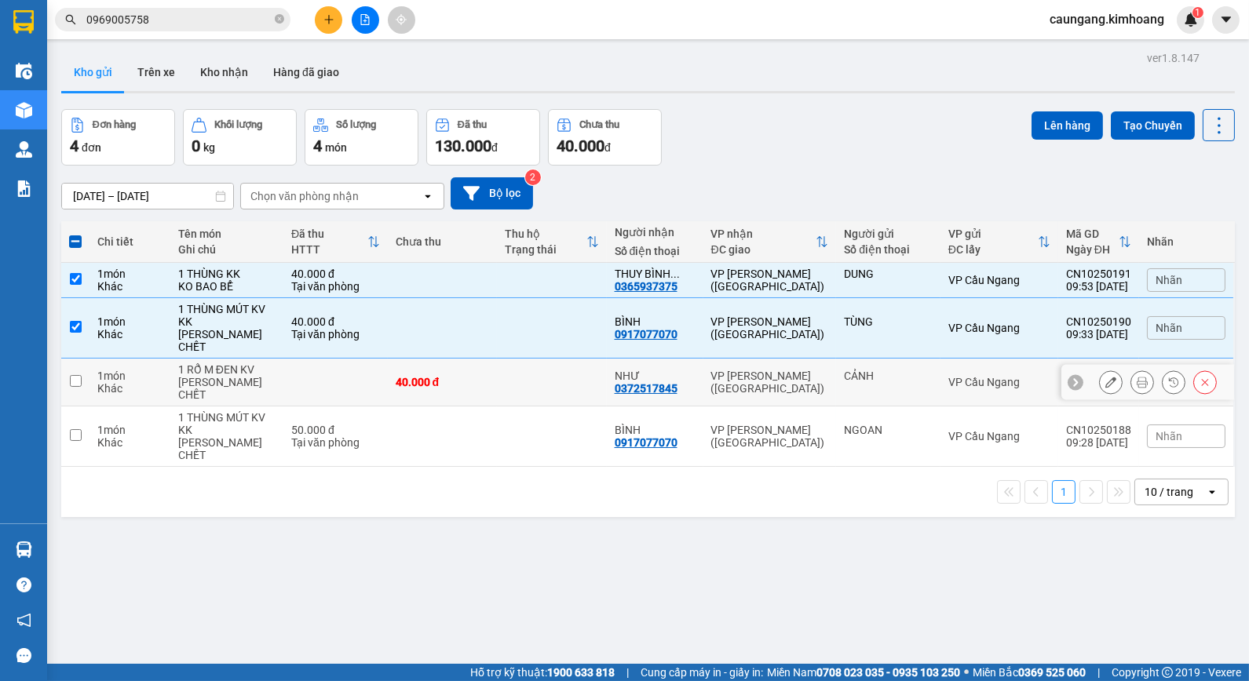
click at [763, 382] on div "VP Trần Phú (Hàng)" at bounding box center [770, 382] width 118 height 25
checkbox input "true"
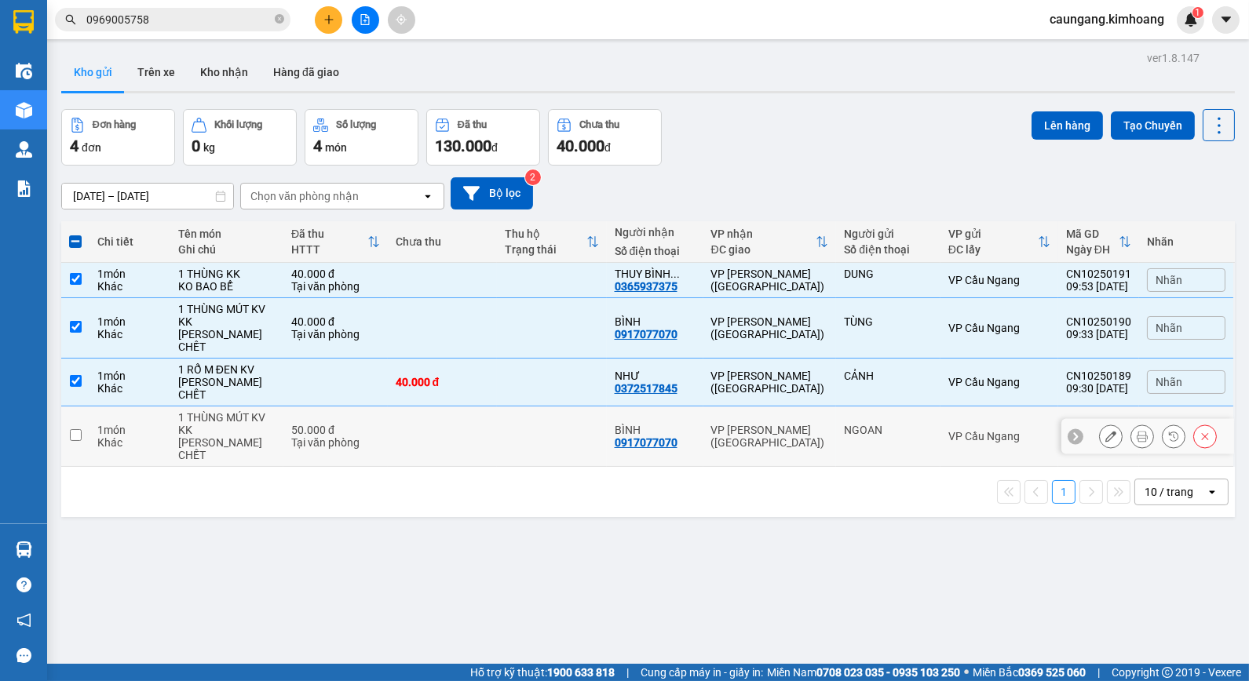
click at [735, 407] on td "VP Trần Phú (Hàng)" at bounding box center [769, 437] width 133 height 60
checkbox input "true"
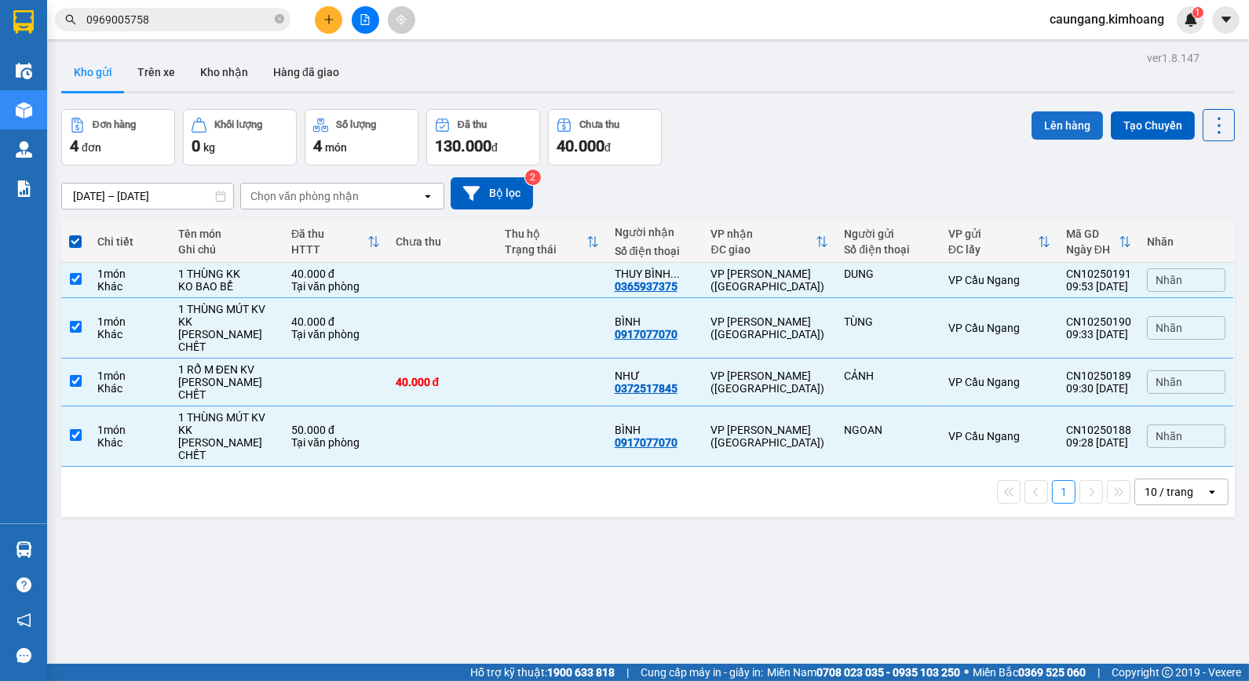
click at [1072, 126] on button "Lên hàng" at bounding box center [1066, 125] width 71 height 28
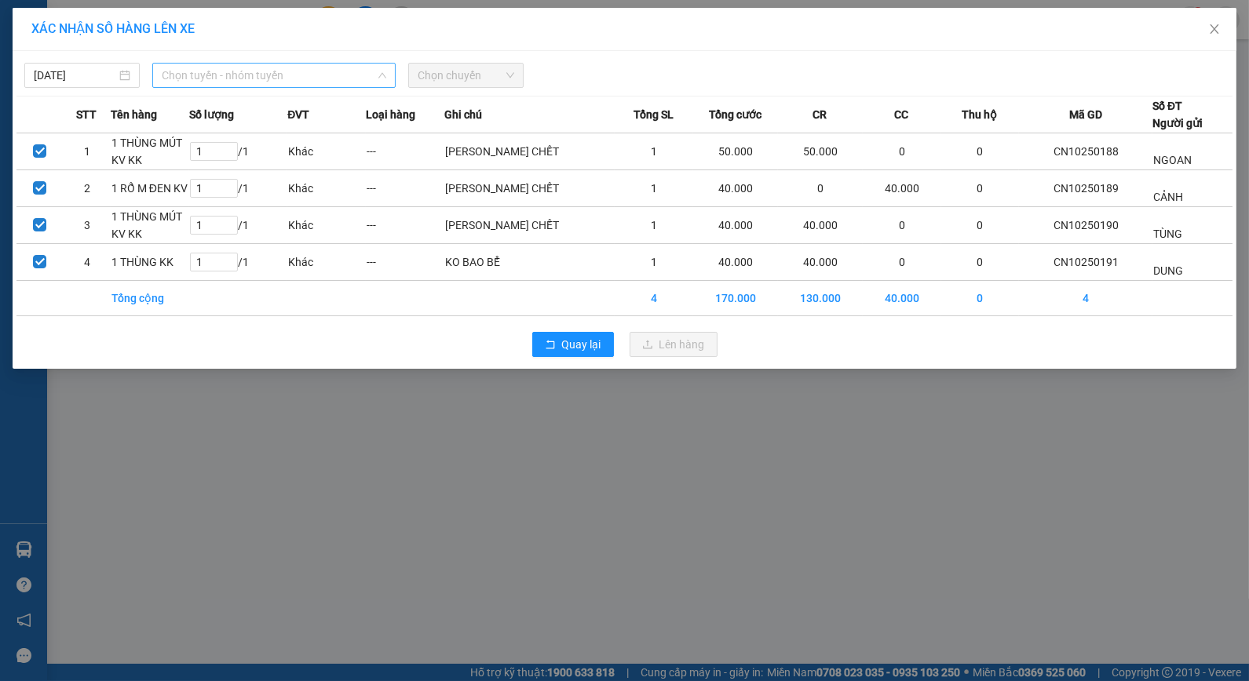
click at [327, 73] on span "Chọn tuyến - nhóm tuyến" at bounding box center [274, 76] width 225 height 24
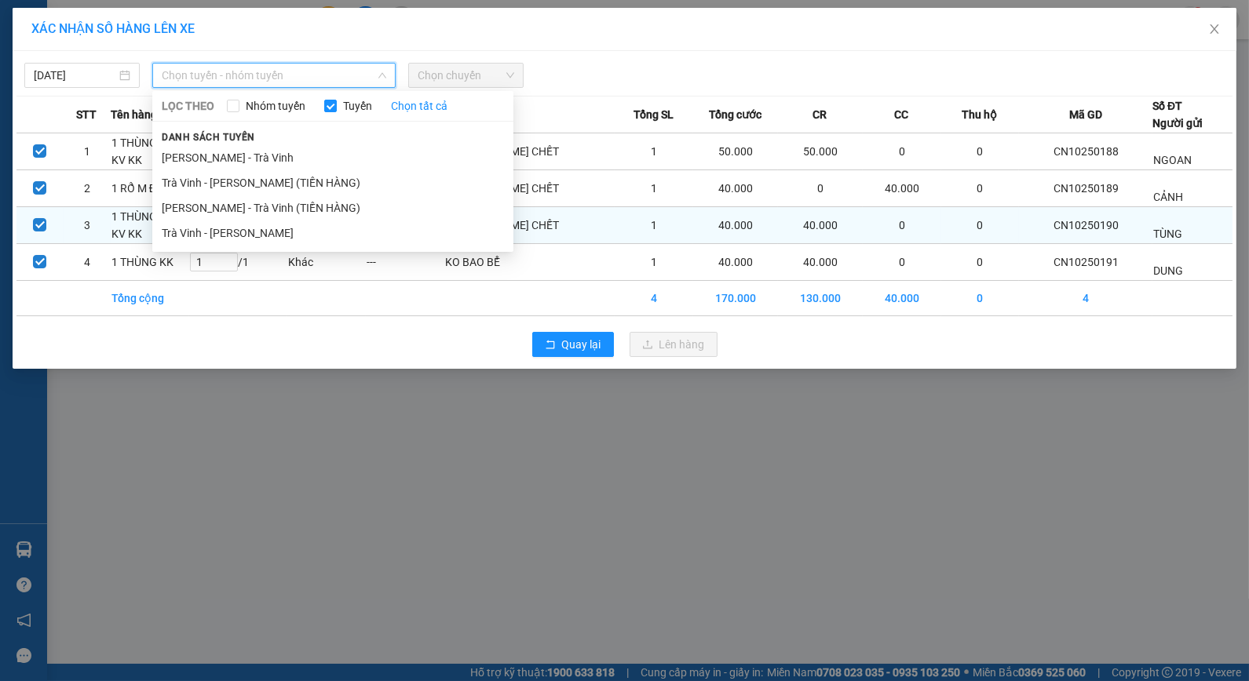
click at [309, 214] on li "Hồ Chí Minh - Trà Vinh (TIỀN HÀNG)" at bounding box center [332, 207] width 361 height 25
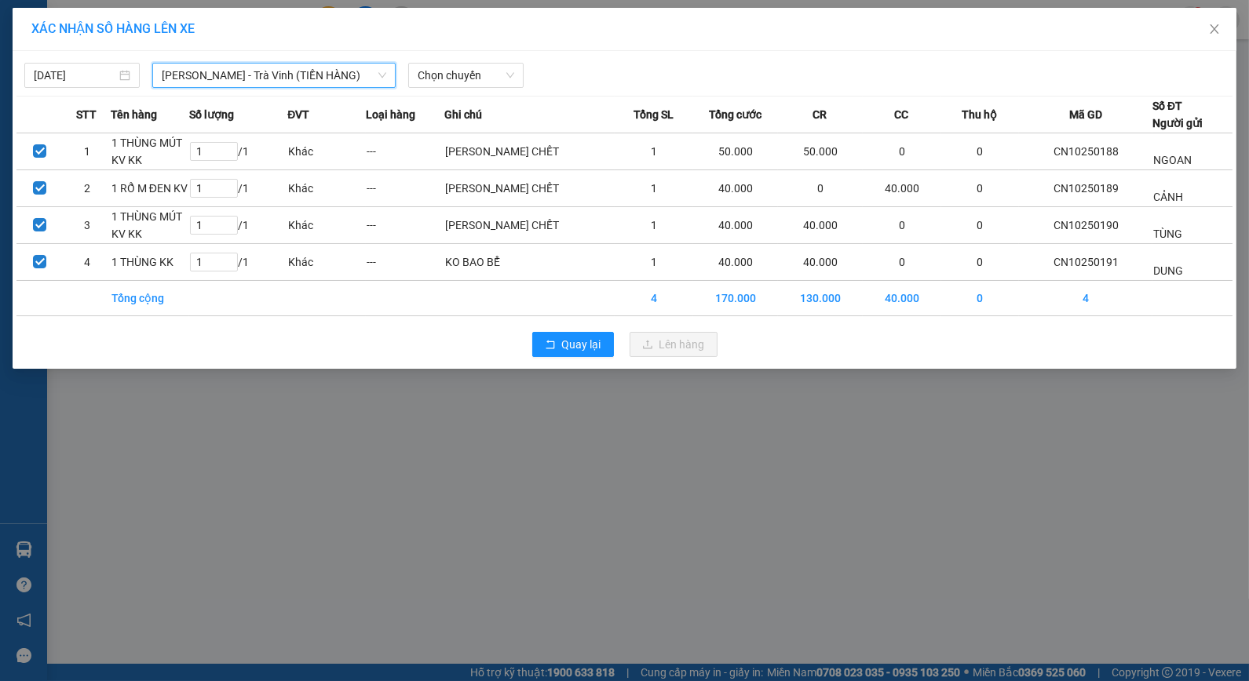
click at [316, 79] on span "Hồ Chí Minh - Trà Vinh (TIỀN HÀNG)" at bounding box center [274, 76] width 225 height 24
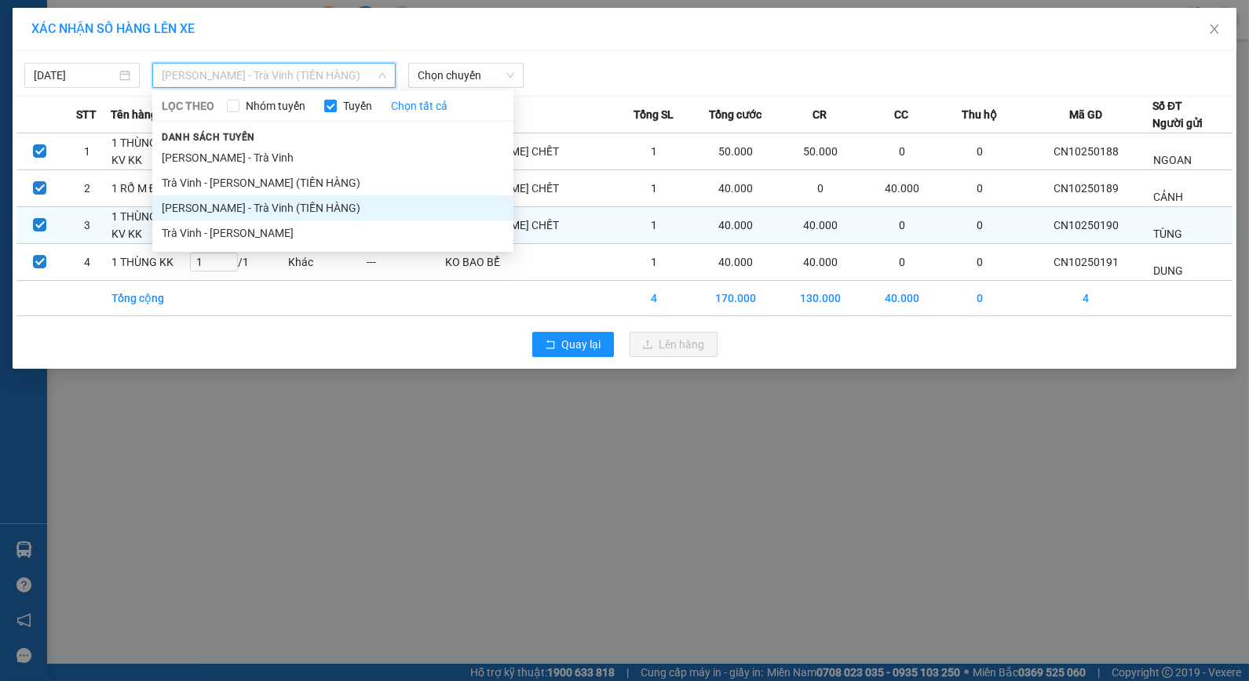
click at [305, 228] on li "Trà Vinh - Hồ Chí Minh" at bounding box center [332, 233] width 361 height 25
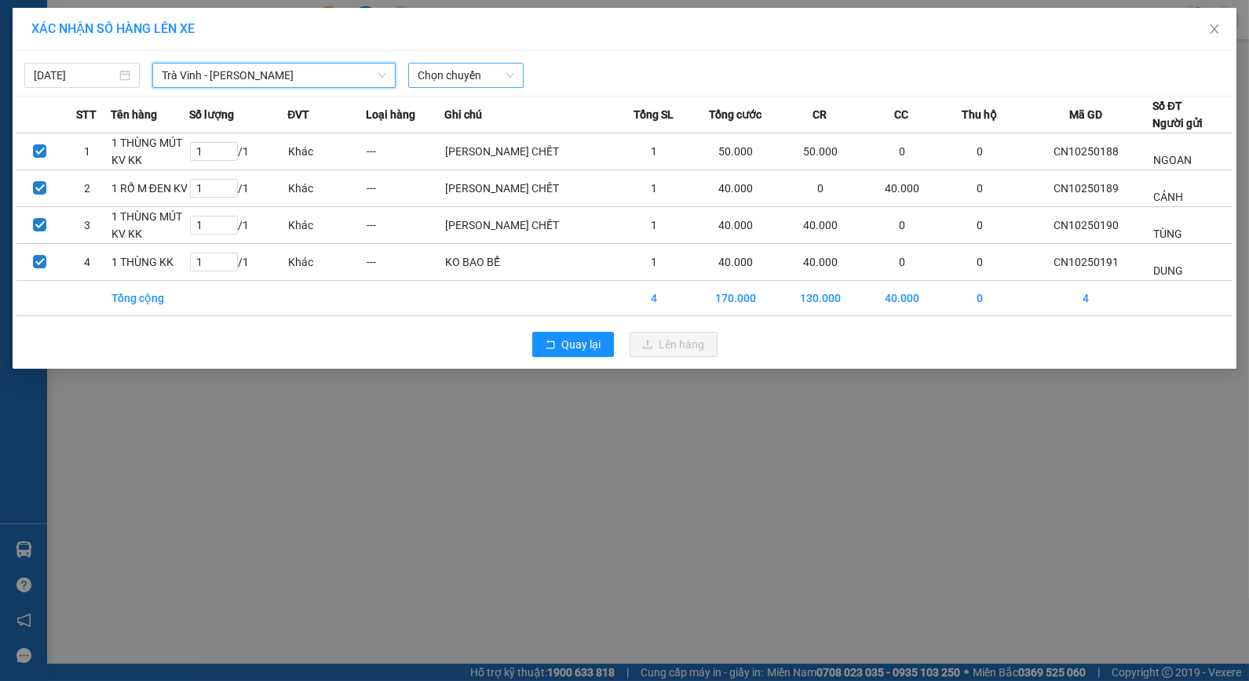
click at [482, 83] on span "Chọn chuyến" at bounding box center [466, 76] width 97 height 24
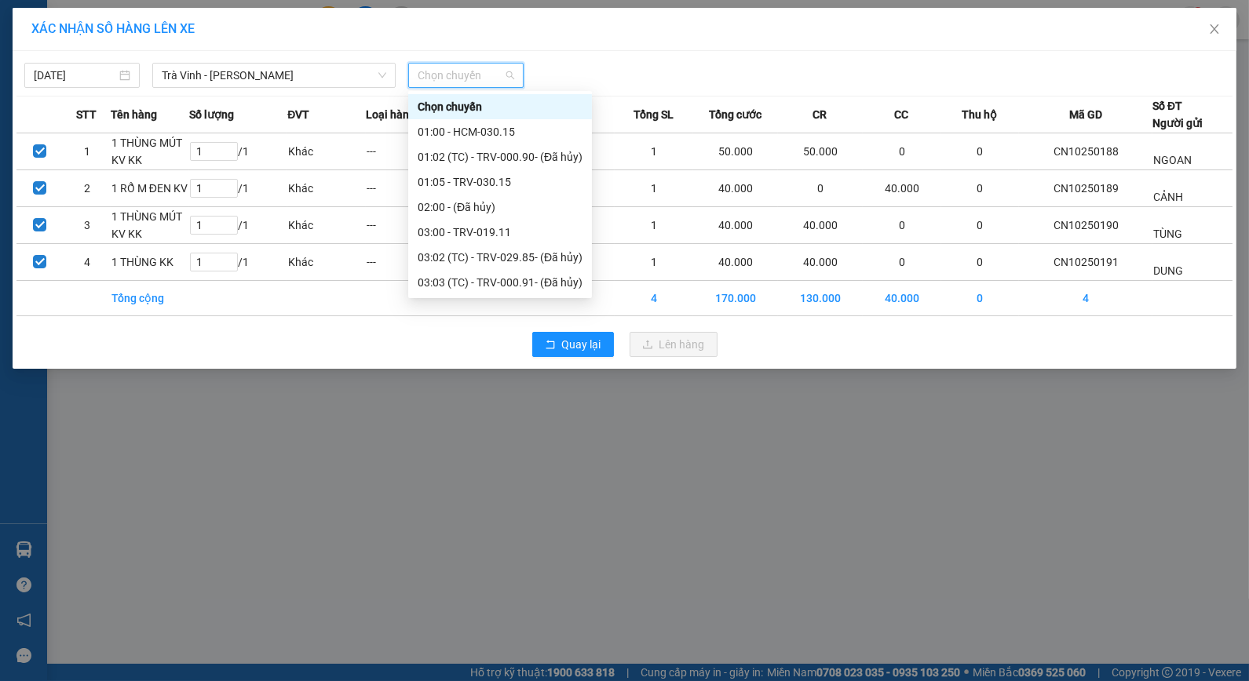
click at [497, 550] on div "11:01 (TC) - TRV-000.88 - (Đã hủy)" at bounding box center [500, 558] width 165 height 17
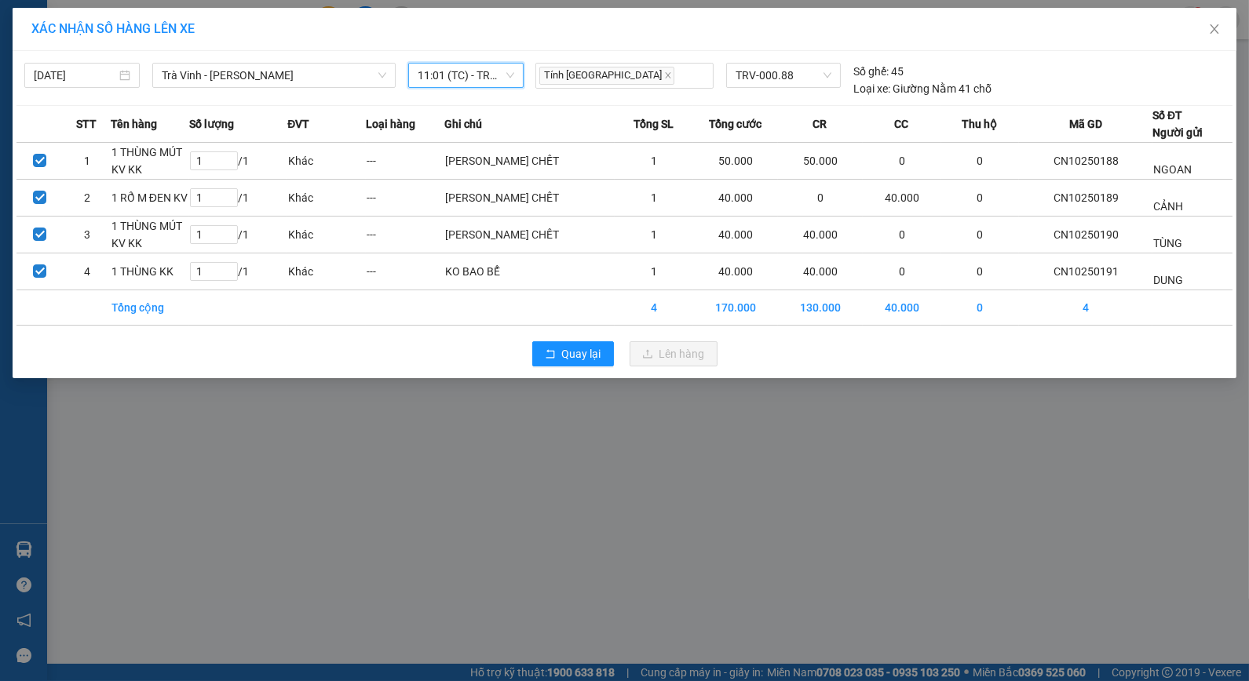
click at [471, 75] on span "11:01 (TC) - TRV-000.88 - (Đã hủy)" at bounding box center [466, 76] width 97 height 24
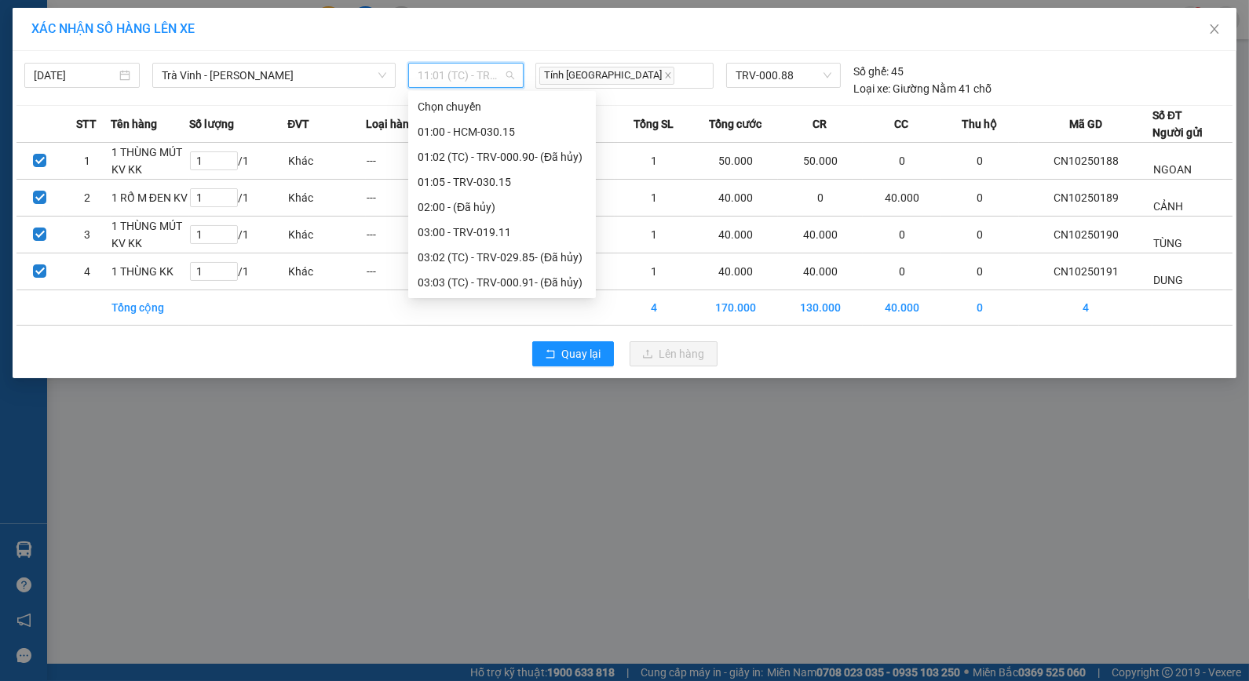
click at [479, 626] on div "13:01 - TRV-000.24" at bounding box center [502, 634] width 169 height 17
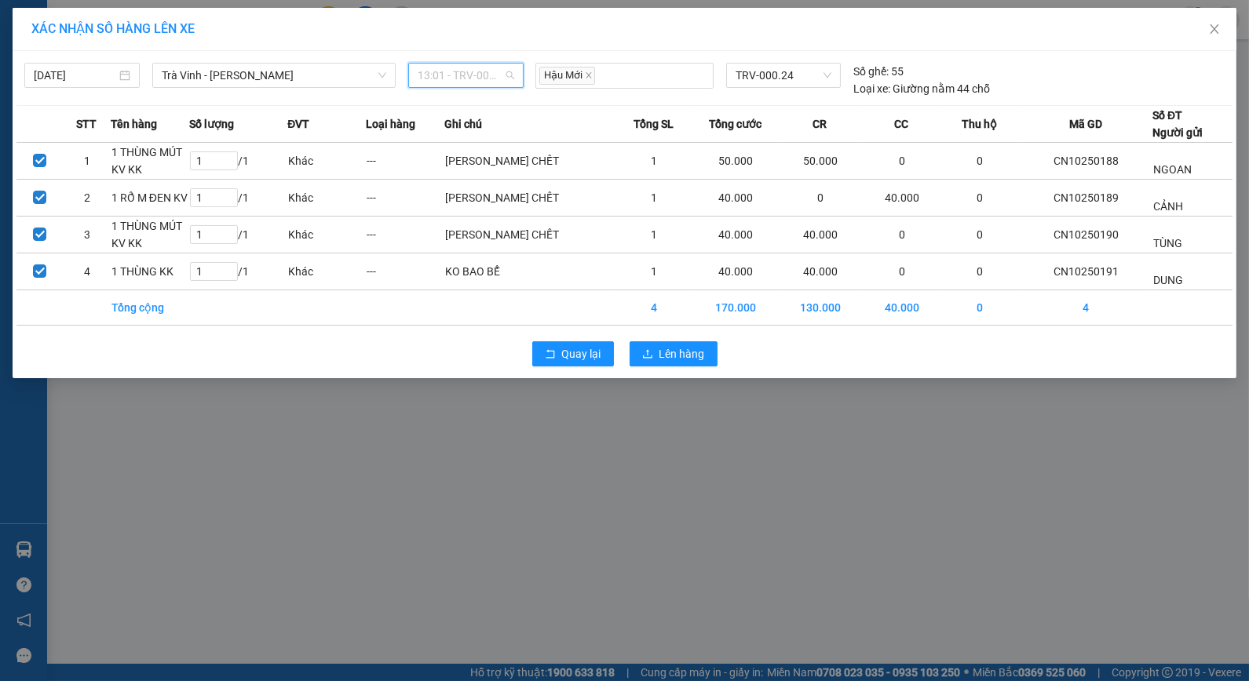
click at [466, 80] on span "13:01 - TRV-000.24" at bounding box center [466, 76] width 97 height 24
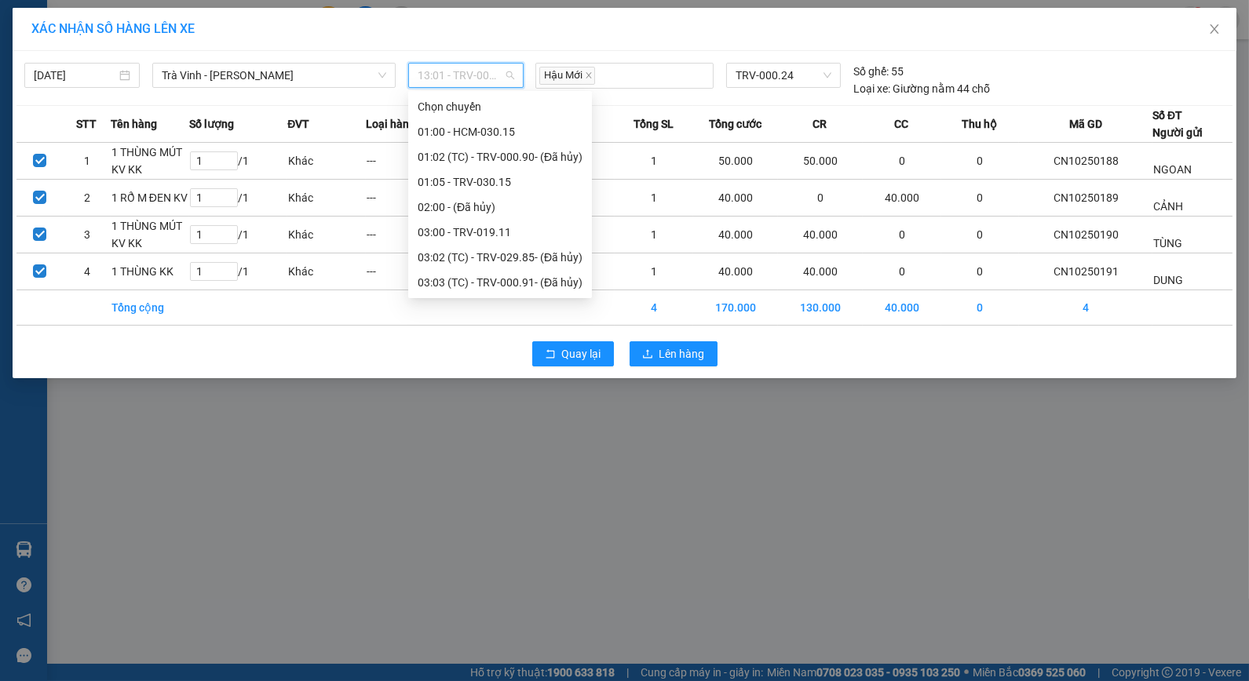
drag, startPoint x: 487, startPoint y: 201, endPoint x: 489, endPoint y: 189, distance: 12.0
click at [487, 550] on div "11:01 (TC) - TRV-000.88 - (Đã hủy)" at bounding box center [500, 558] width 165 height 17
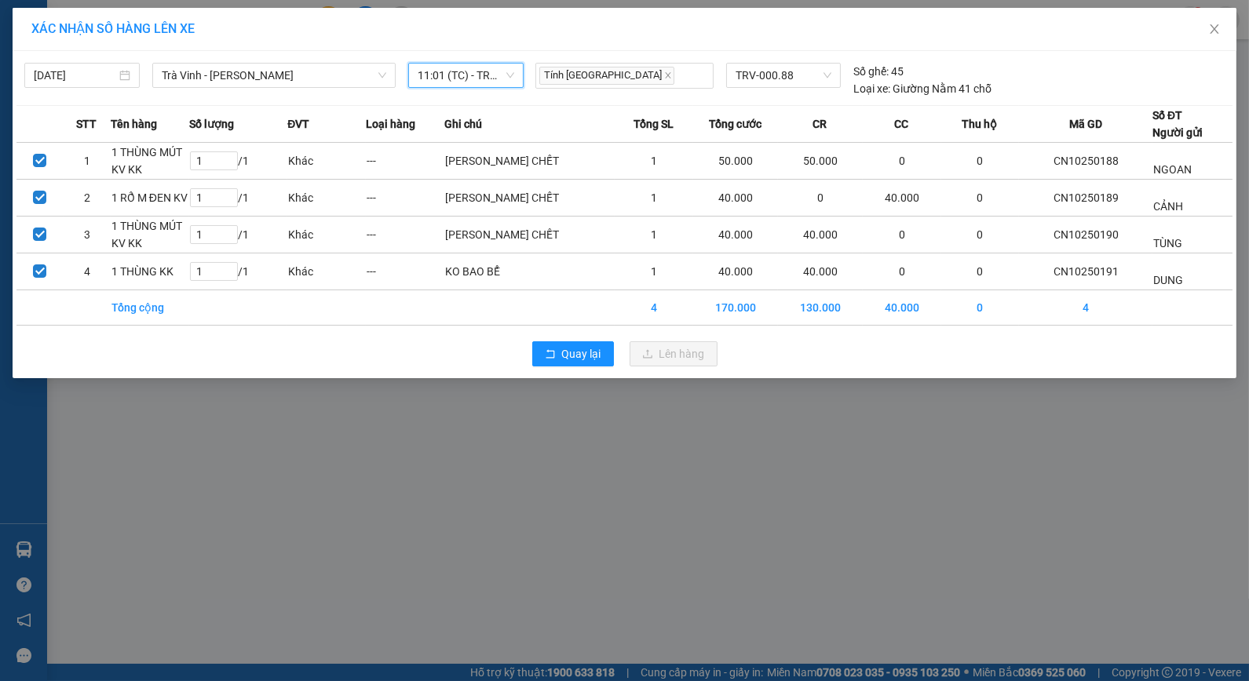
click at [488, 71] on span "11:01 (TC) - TRV-000.88 - (Đã hủy)" at bounding box center [466, 76] width 97 height 24
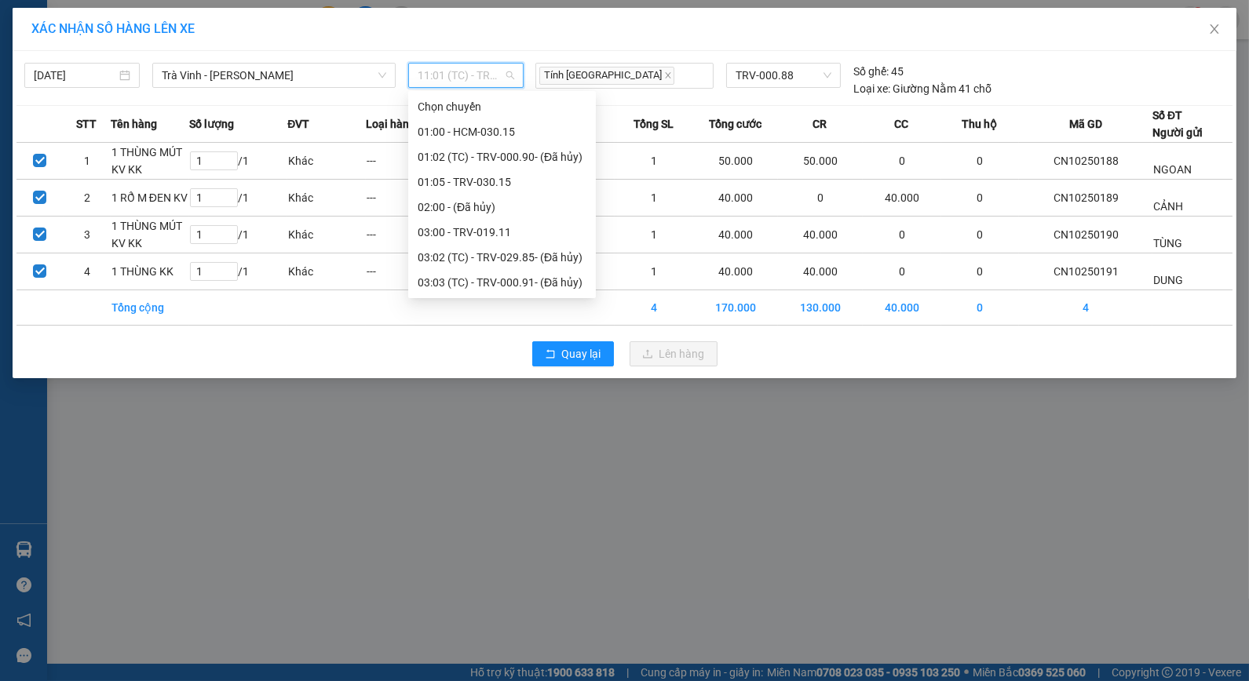
click at [484, 525] on div "11:00 - TRV-001.16" at bounding box center [502, 533] width 169 height 17
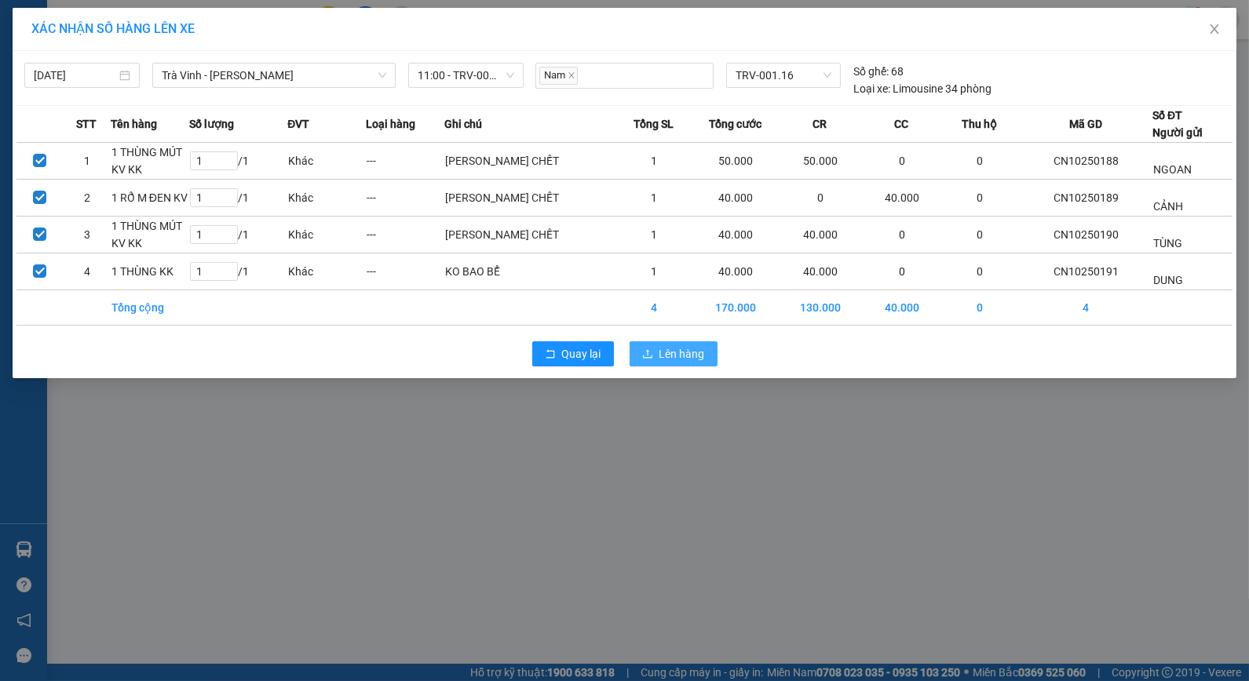
click at [683, 363] on span "Lên hàng" at bounding box center [682, 353] width 46 height 17
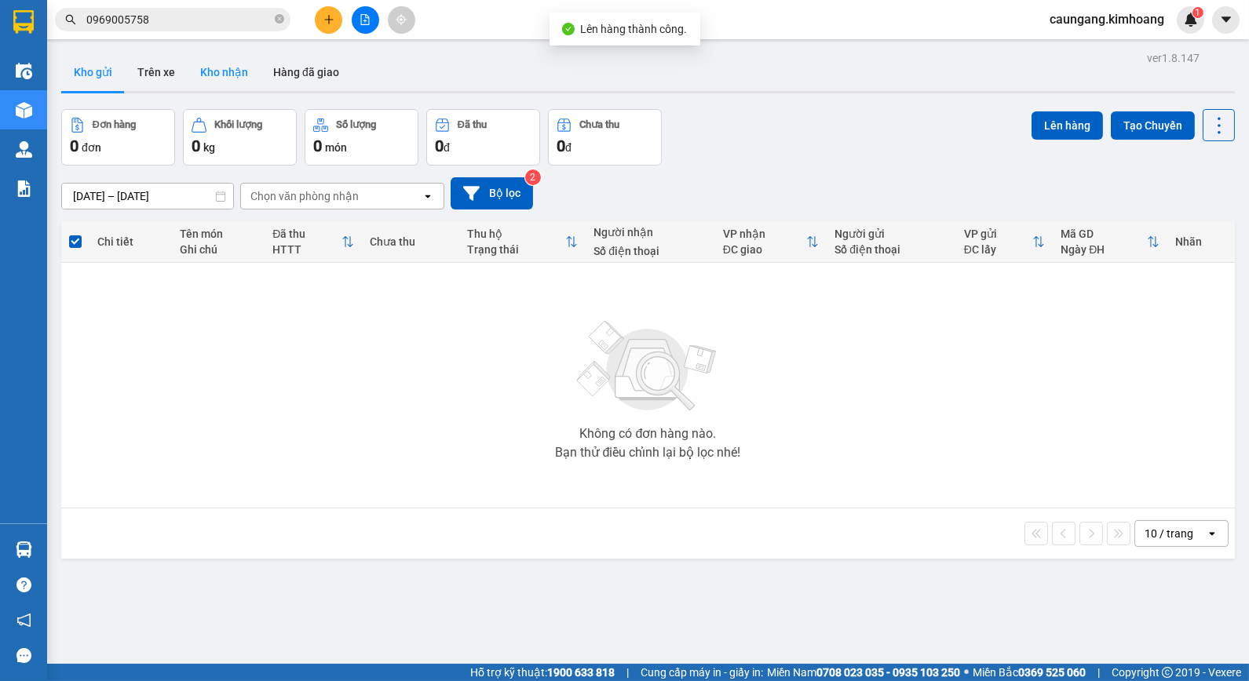
click at [210, 63] on button "Kho nhận" at bounding box center [224, 72] width 73 height 38
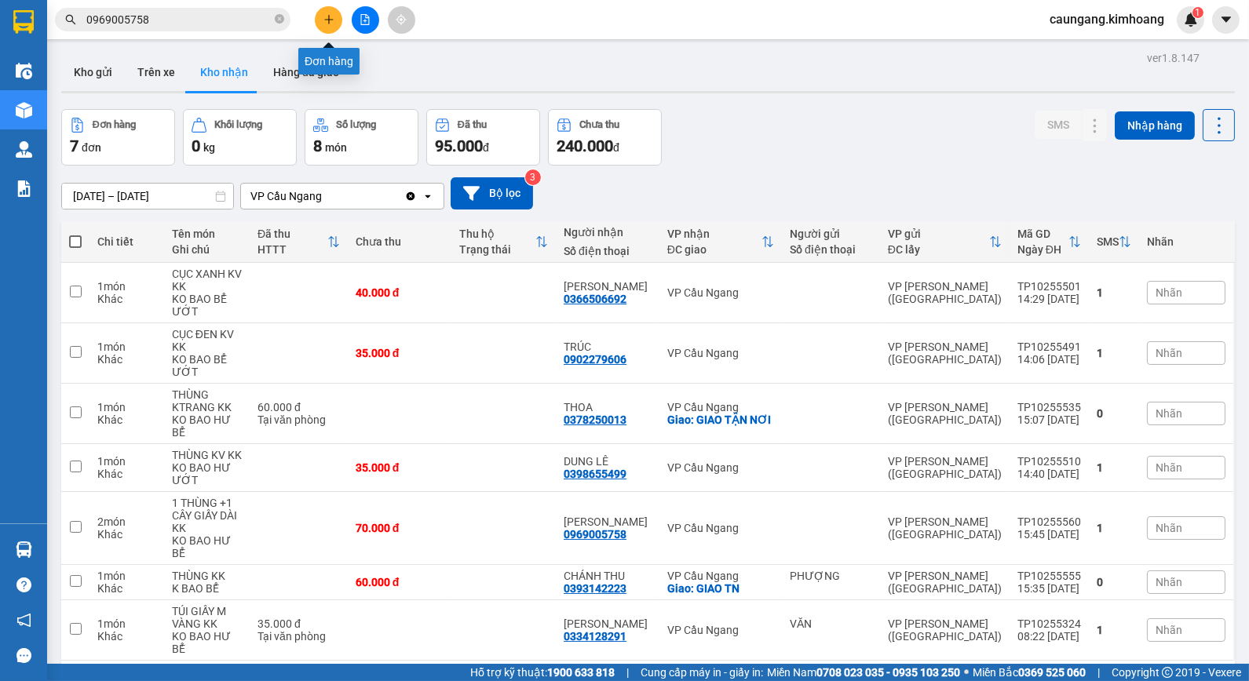
click at [327, 16] on icon "plus" at bounding box center [328, 19] width 11 height 11
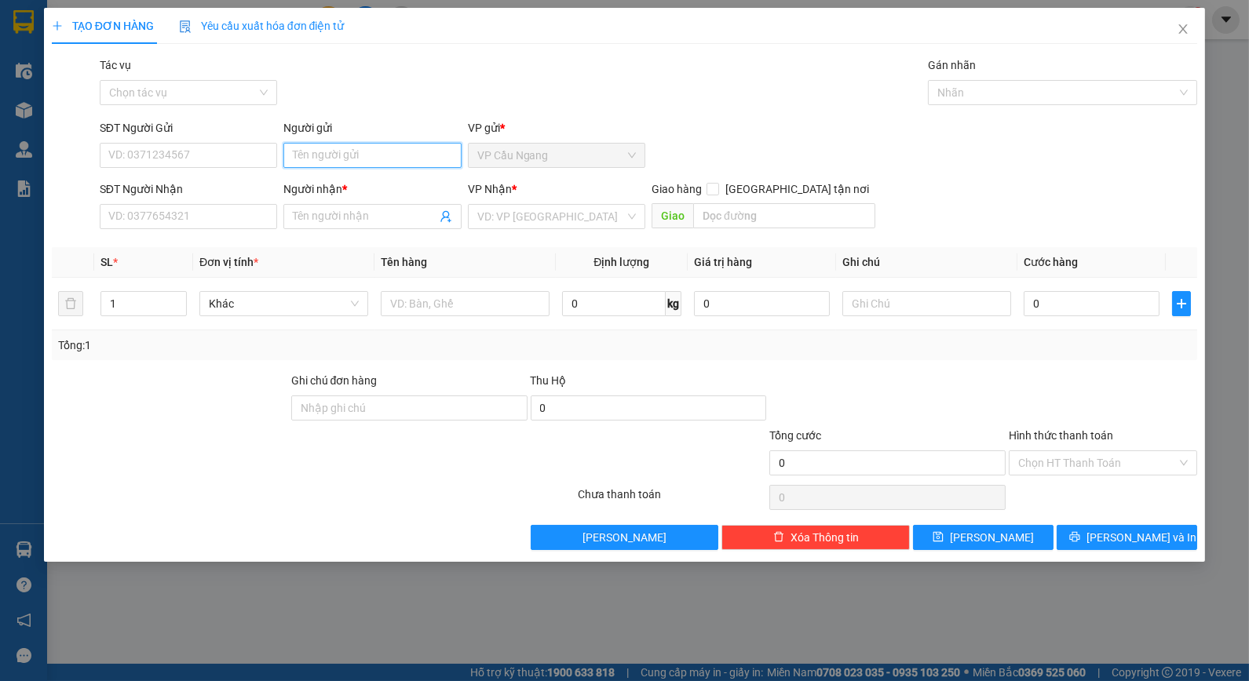
click at [391, 154] on input "Người gửi" at bounding box center [371, 155] width 177 height 25
type input "NHỰT"
drag, startPoint x: 404, startPoint y: 119, endPoint x: 379, endPoint y: 127, distance: 26.3
click at [403, 116] on div "Transit Pickup Surcharge Ids Transit Deliver Surcharge Ids Transit Deliver Surc…" at bounding box center [625, 304] width 1146 height 494
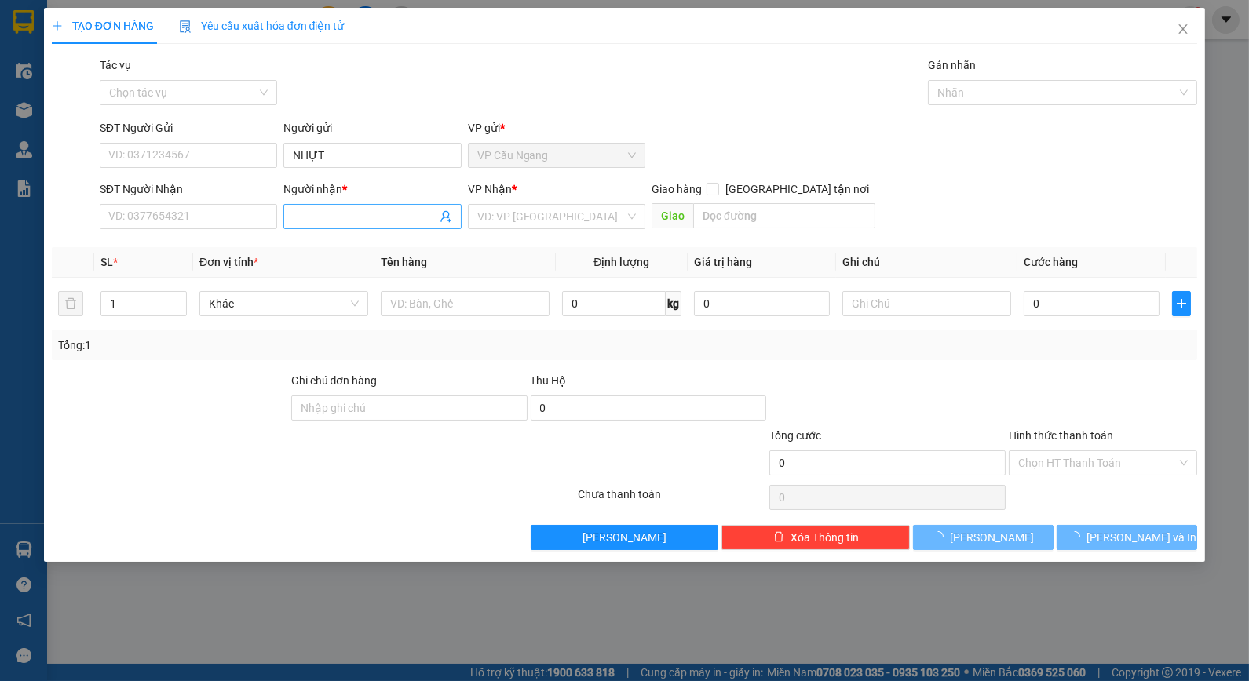
click at [355, 220] on input "Người nhận *" at bounding box center [364, 216] width 143 height 17
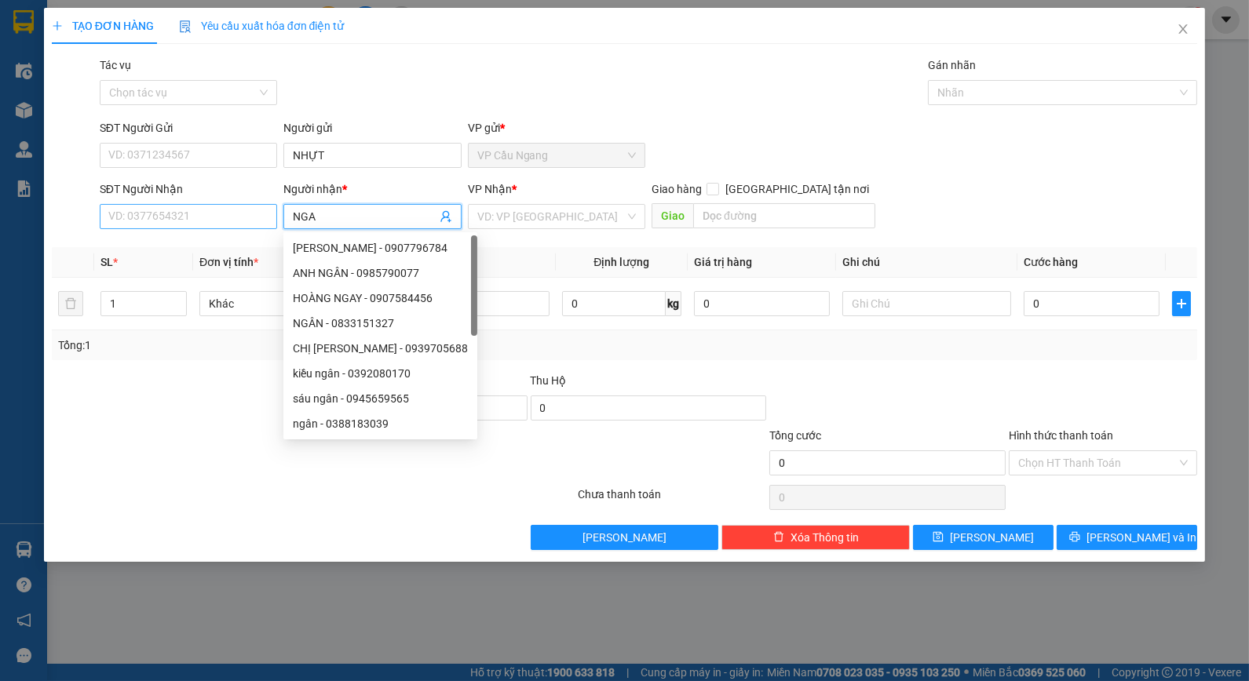
type input "NGA"
click at [239, 214] on input "SĐT Người Nhận" at bounding box center [188, 216] width 177 height 25
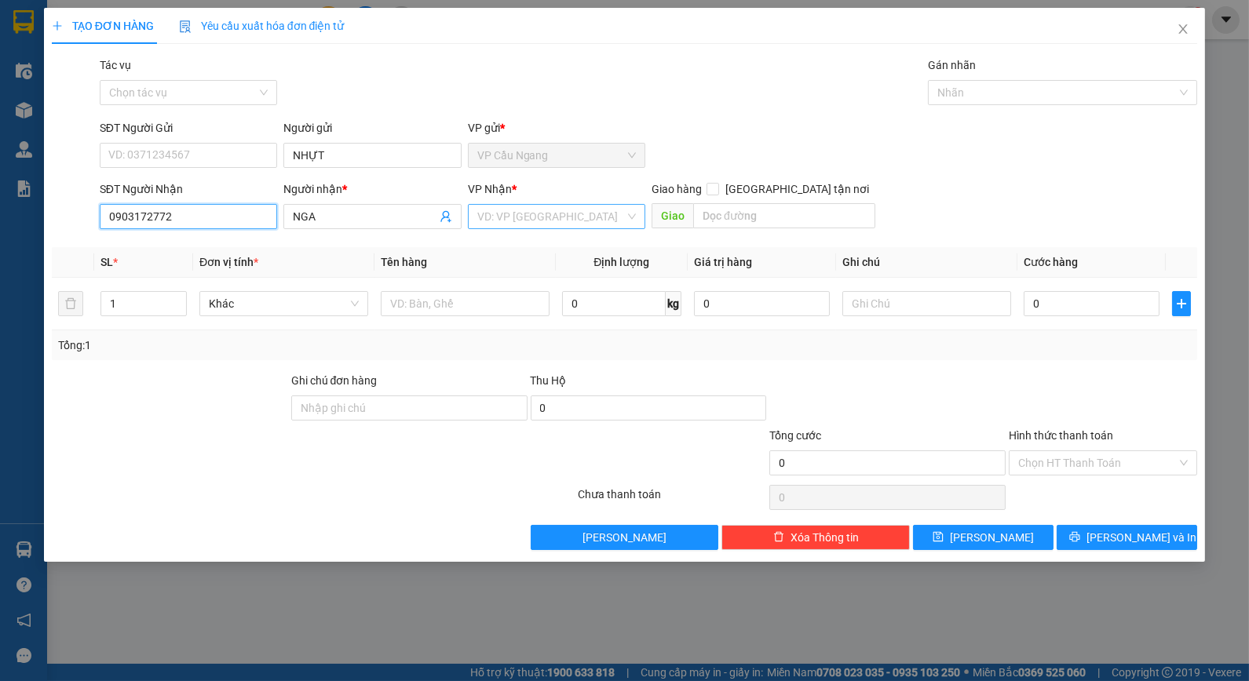
type input "0903172772"
click at [532, 221] on input "search" at bounding box center [551, 217] width 148 height 24
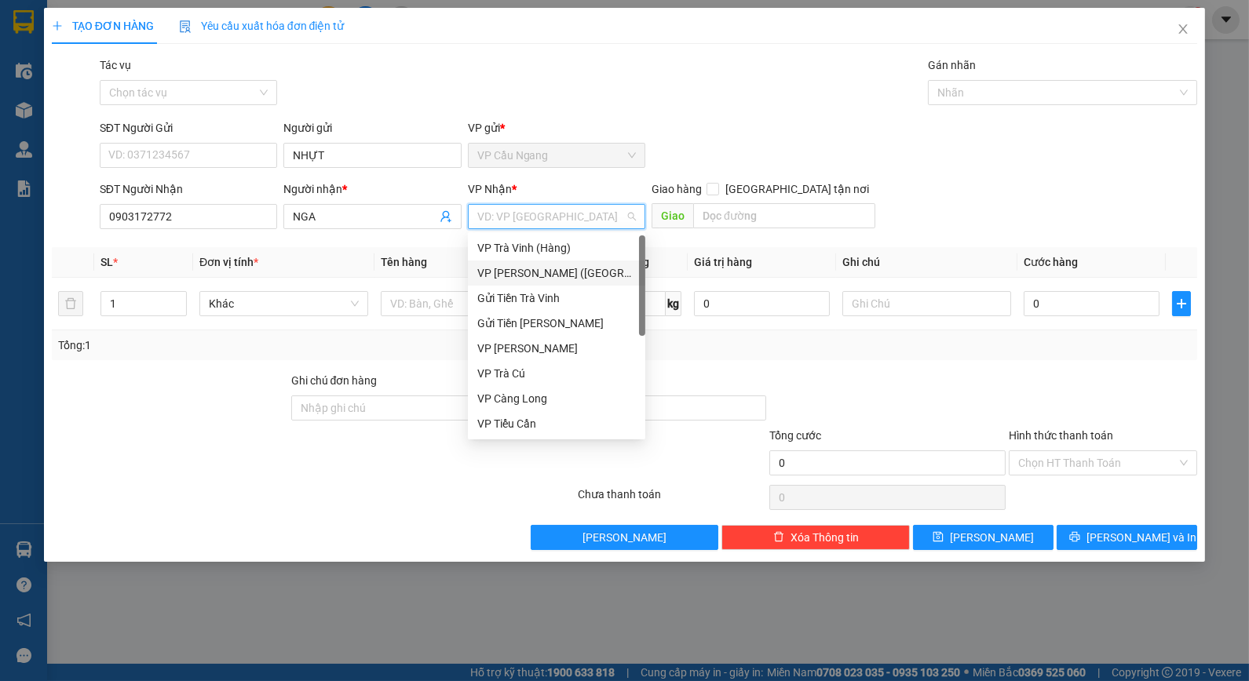
click at [532, 272] on div "VP Trần Phú (Hàng)" at bounding box center [556, 273] width 159 height 17
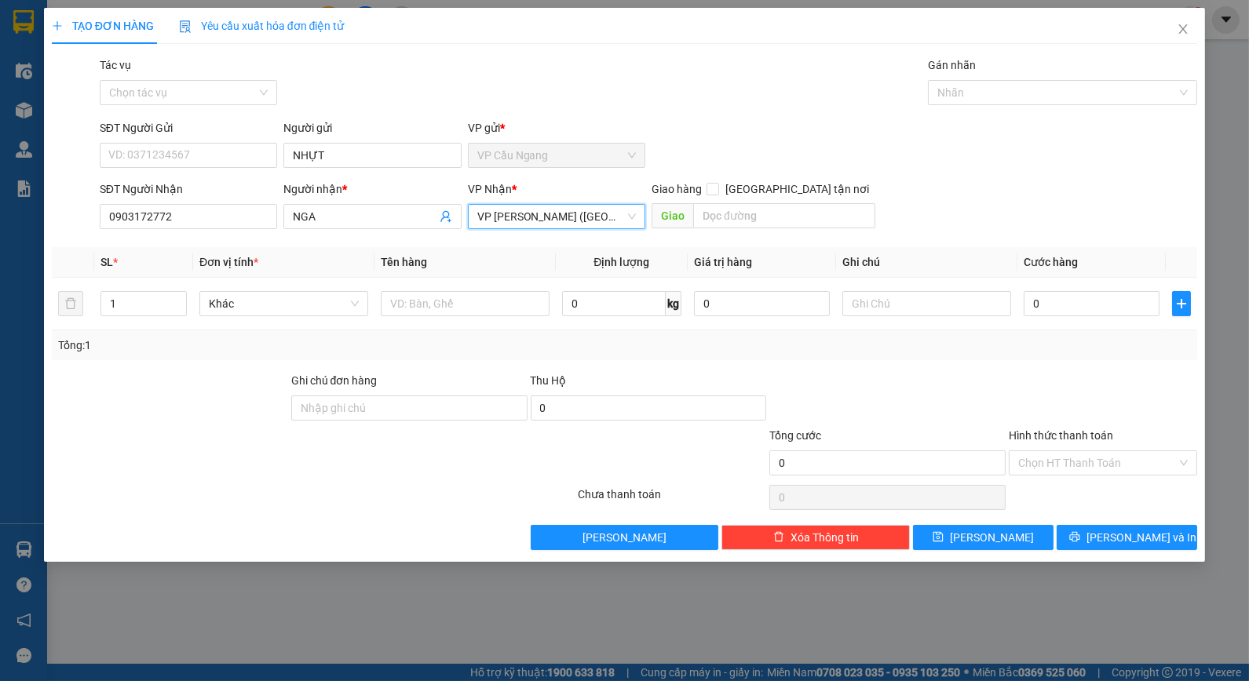
drag, startPoint x: 697, startPoint y: 133, endPoint x: 501, endPoint y: 286, distance: 248.4
click at [691, 135] on div "SĐT Người Gửi VD: 0371234567 Người gửi NHỰT VP gửi * VP Cầu Ngang" at bounding box center [649, 146] width 1104 height 55
click at [474, 316] on input "text" at bounding box center [465, 303] width 169 height 25
type input "1 HỘP KV"
drag, startPoint x: 977, startPoint y: 310, endPoint x: 976, endPoint y: 324, distance: 14.2
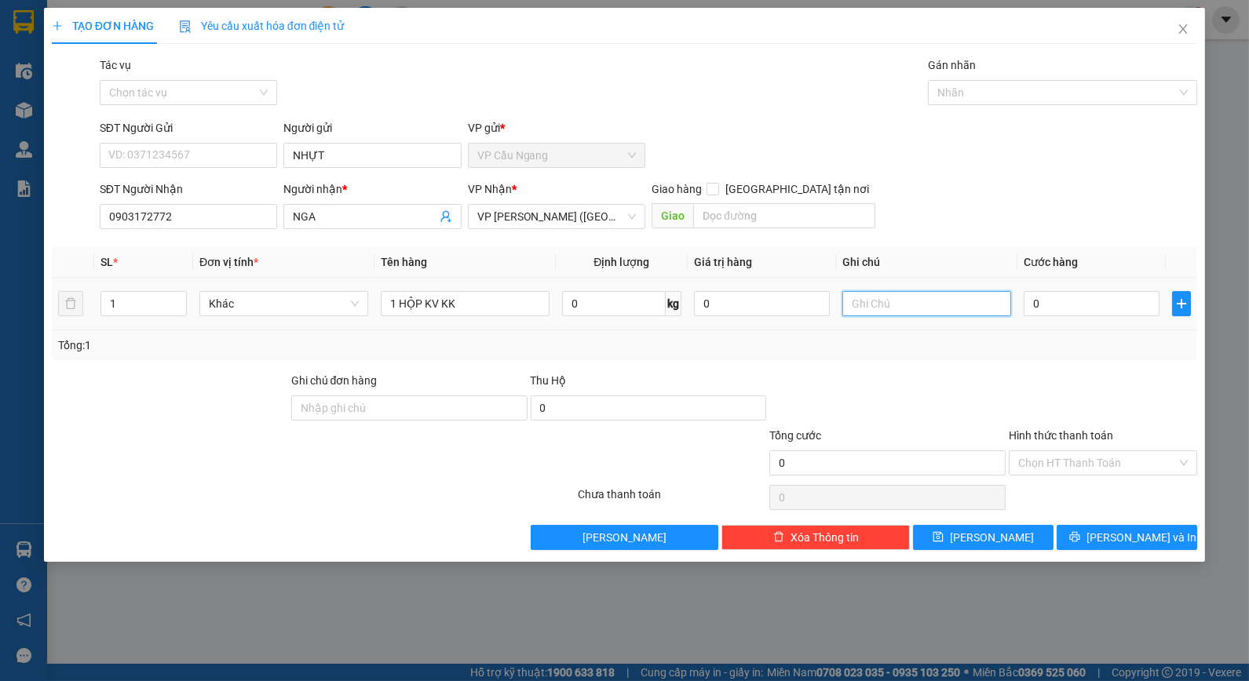
click at [978, 312] on input "text" at bounding box center [926, 303] width 169 height 25
click at [1017, 341] on div "Tổng: 1" at bounding box center [625, 345] width 1134 height 17
click at [1066, 312] on input "0" at bounding box center [1092, 303] width 136 height 25
click at [987, 371] on div "Transit Pickup Surcharge Ids Transit Deliver Surcharge Ids Transit Deliver Surc…" at bounding box center [625, 304] width 1146 height 494
click at [1073, 466] on input "Hình thức thanh toán" at bounding box center [1097, 463] width 159 height 24
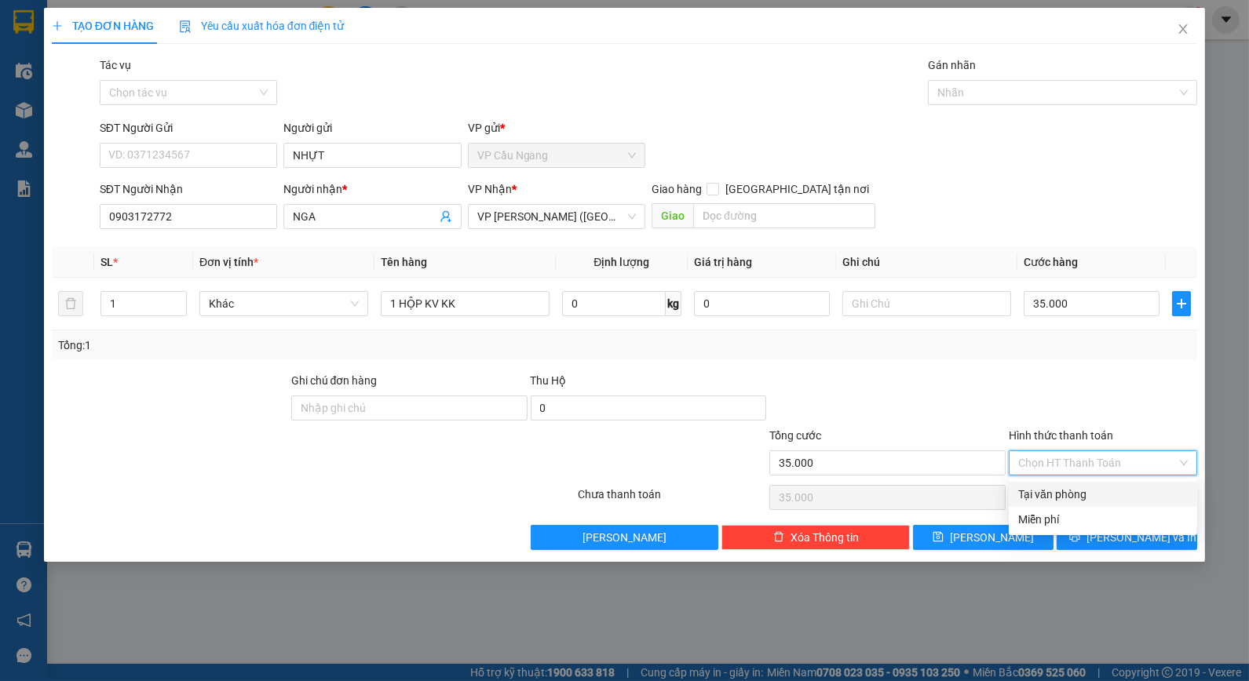
click at [1073, 495] on div "Tại văn phòng" at bounding box center [1103, 494] width 170 height 17
click at [1112, 546] on button "Lưu và In" at bounding box center [1127, 537] width 141 height 25
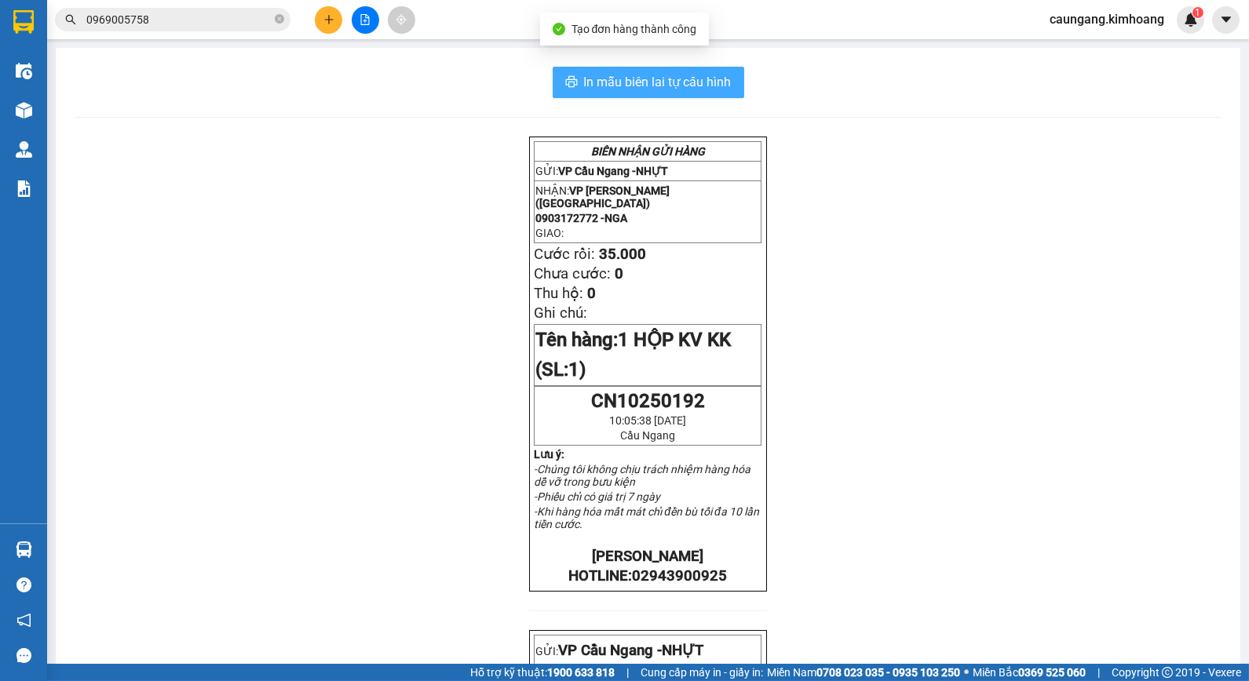
click at [702, 89] on span "In mẫu biên lai tự cấu hình" at bounding box center [658, 82] width 148 height 20
